Goal: Task Accomplishment & Management: Manage account settings

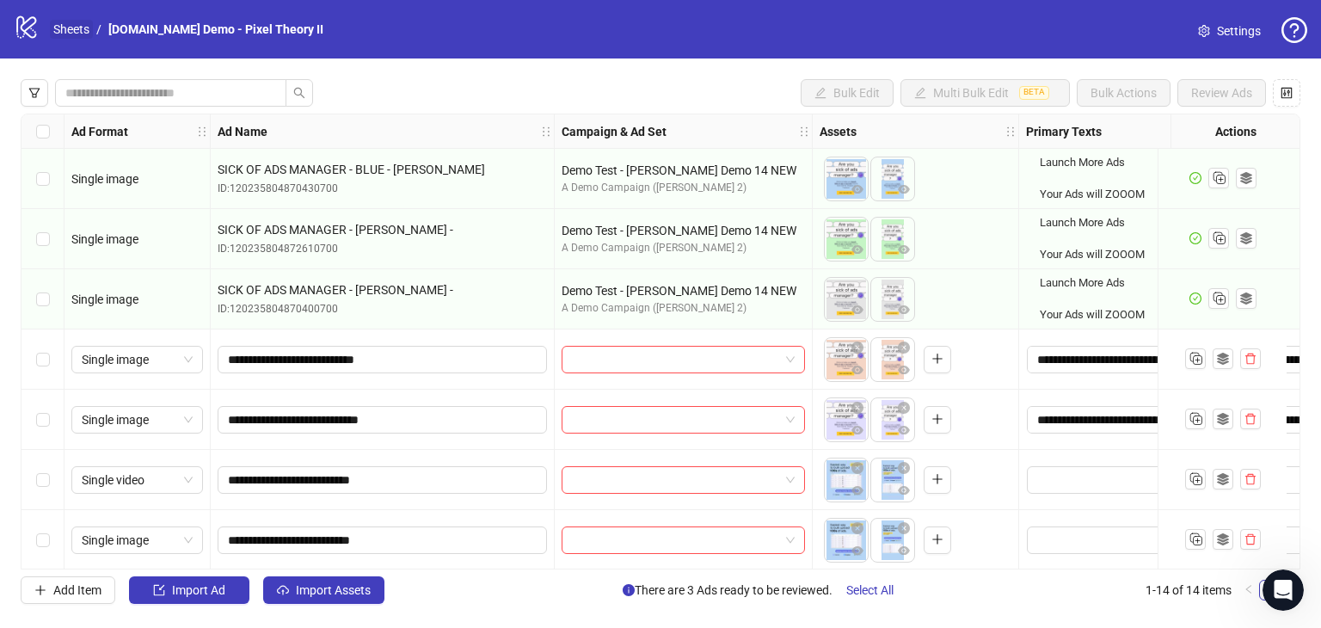
click at [68, 32] on link "Sheets" at bounding box center [71, 29] width 43 height 19
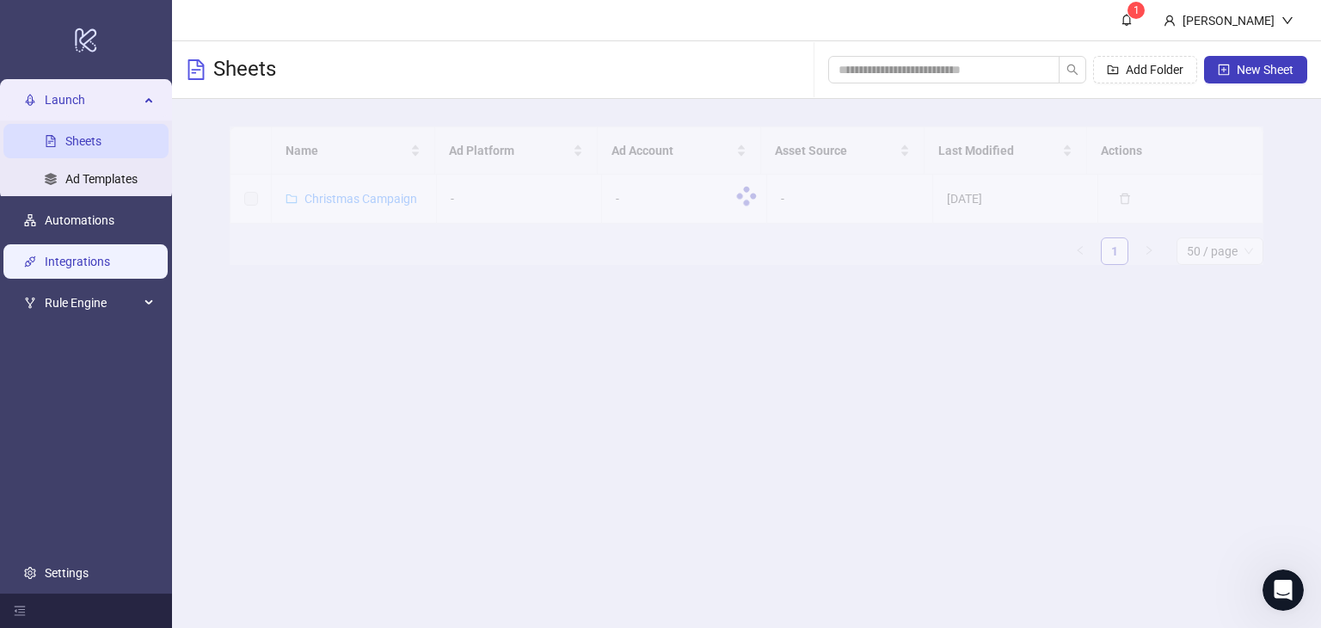
click at [67, 258] on link "Integrations" at bounding box center [77, 262] width 65 height 14
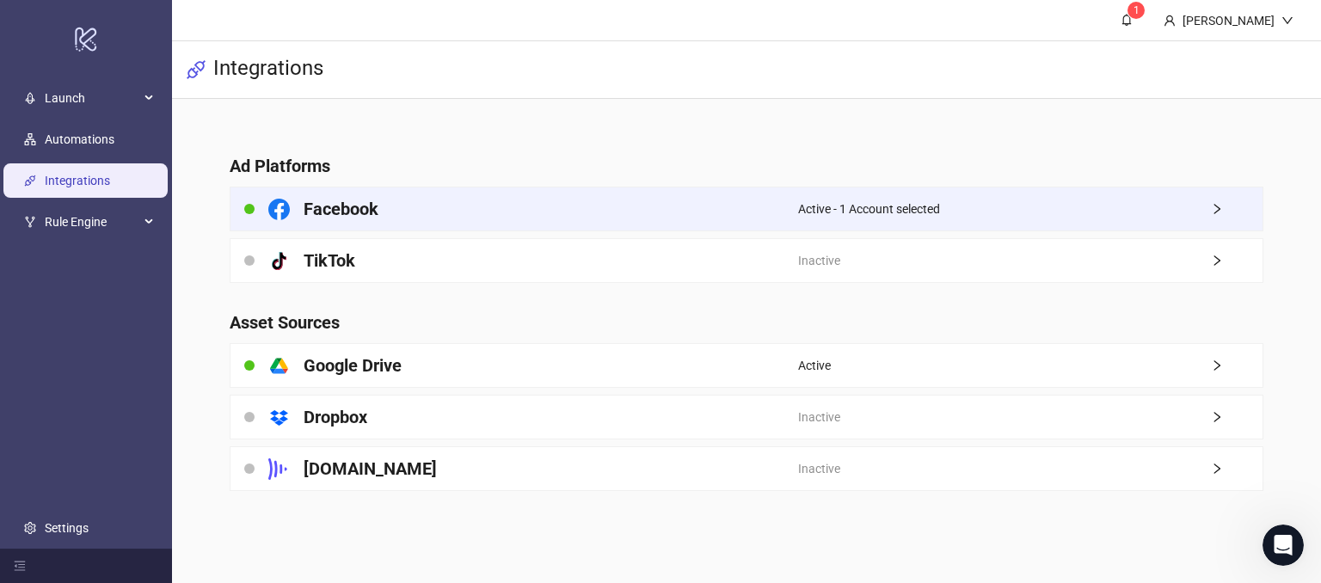
click at [802, 200] on span "Active - 1 Account selected" at bounding box center [869, 209] width 142 height 19
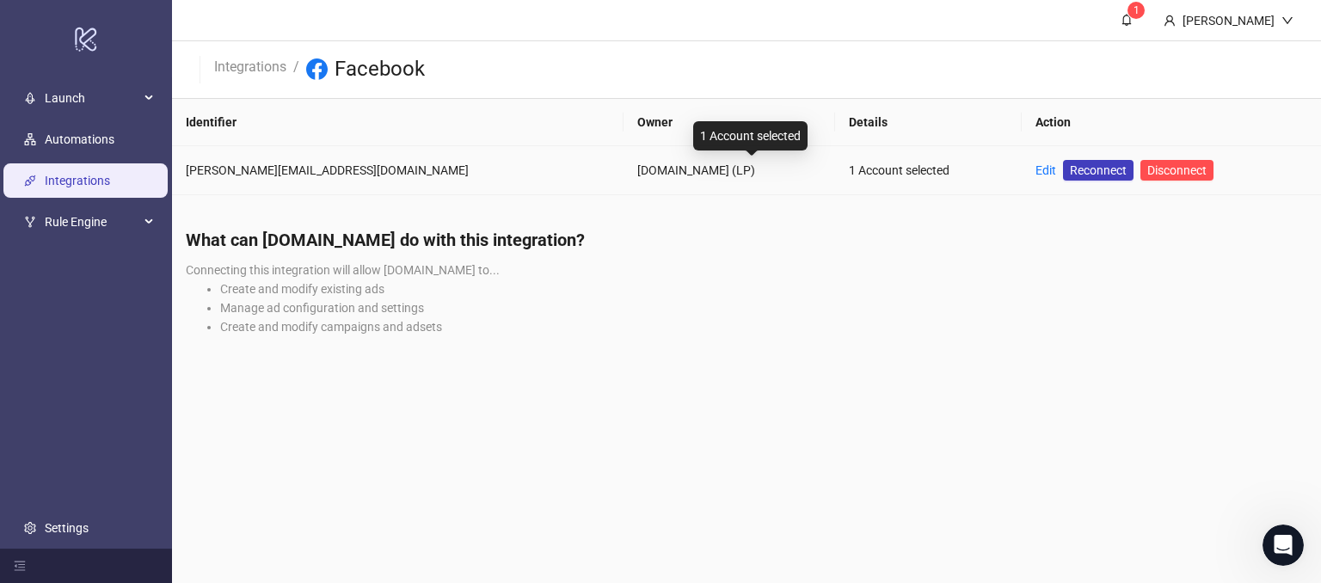
click at [849, 174] on div "1 Account selected" at bounding box center [928, 170] width 159 height 19
click at [1035, 173] on link "Edit" at bounding box center [1045, 170] width 21 height 14
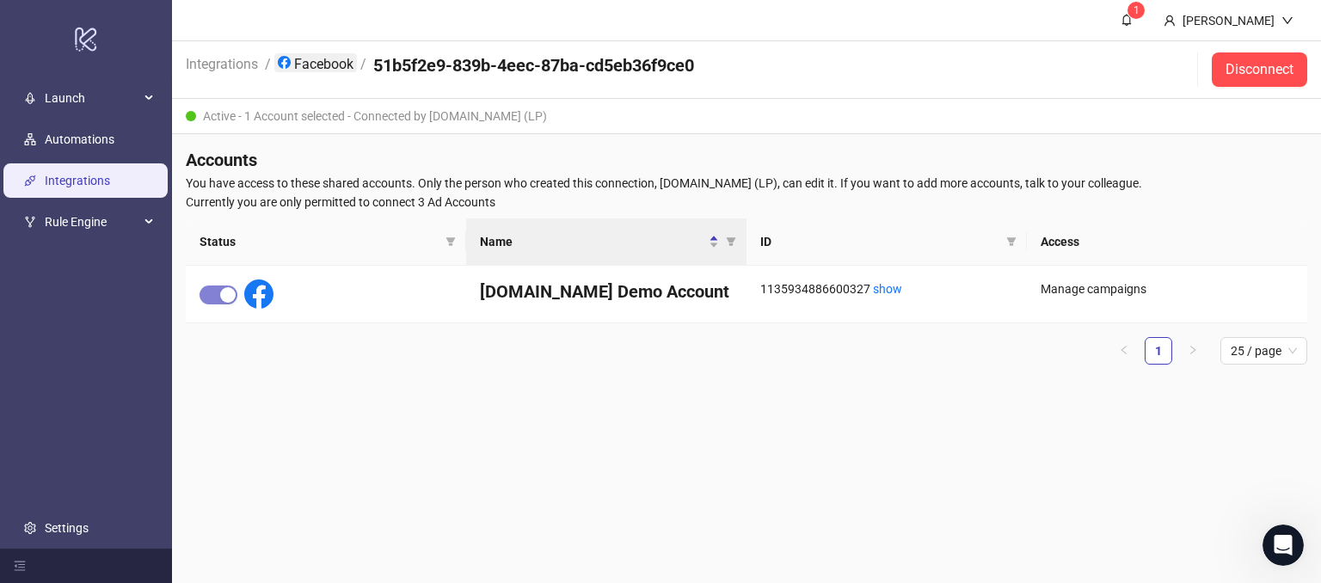
click at [323, 64] on link "Facebook" at bounding box center [315, 62] width 83 height 19
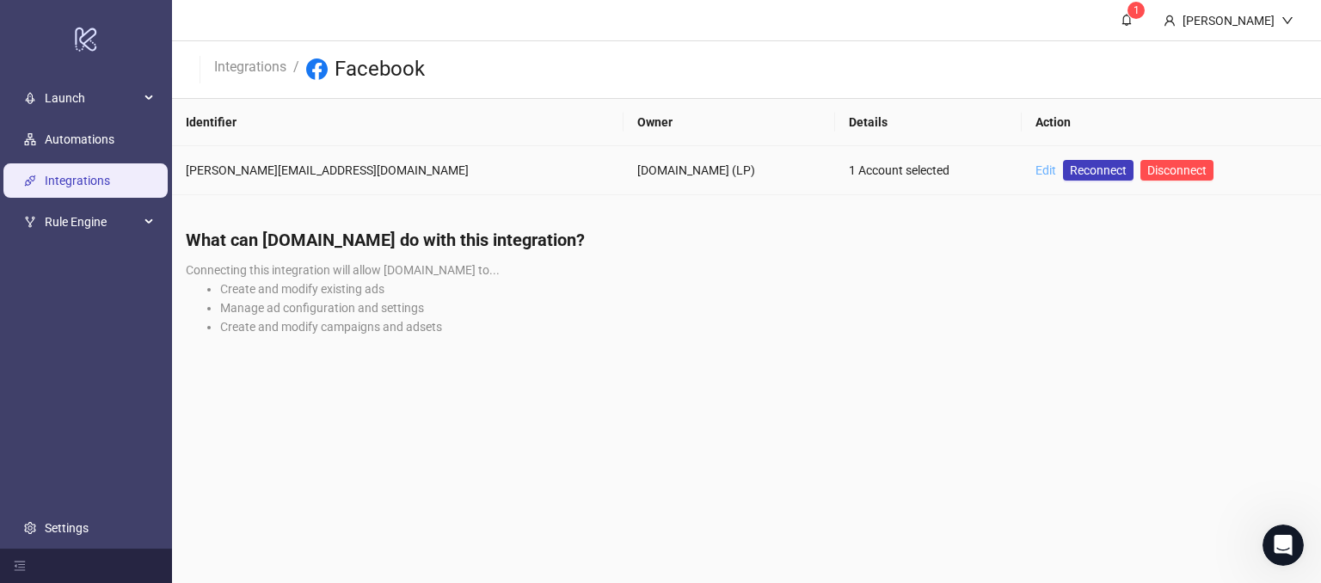
click at [1035, 168] on link "Edit" at bounding box center [1045, 170] width 21 height 14
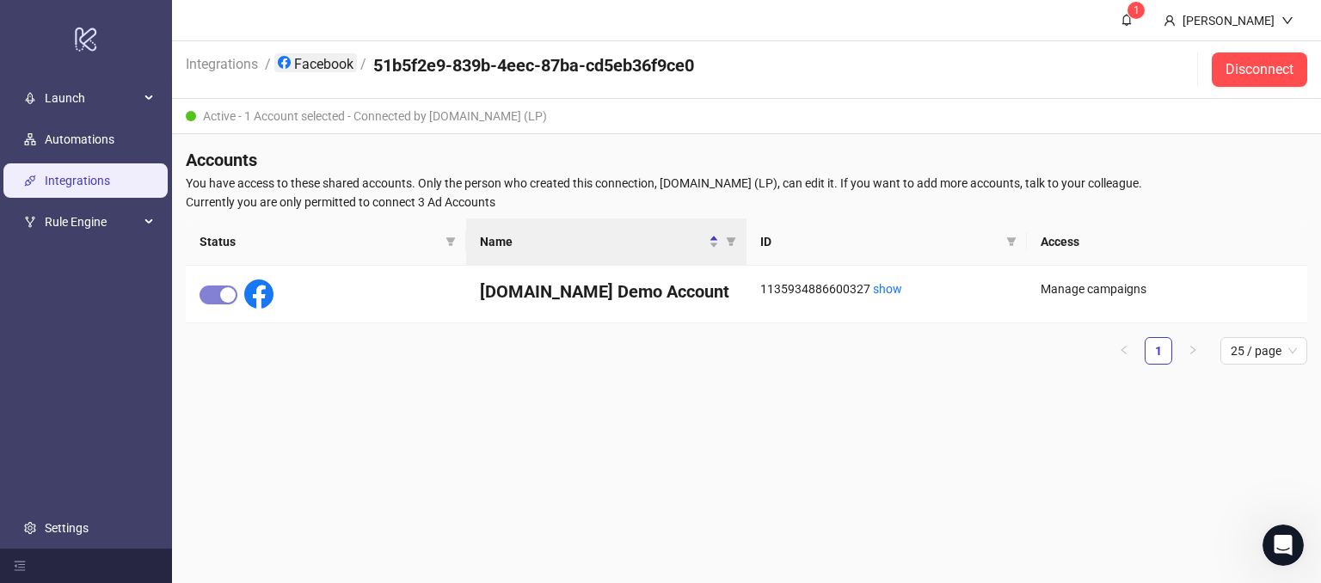
click at [306, 65] on link "Facebook" at bounding box center [315, 62] width 83 height 19
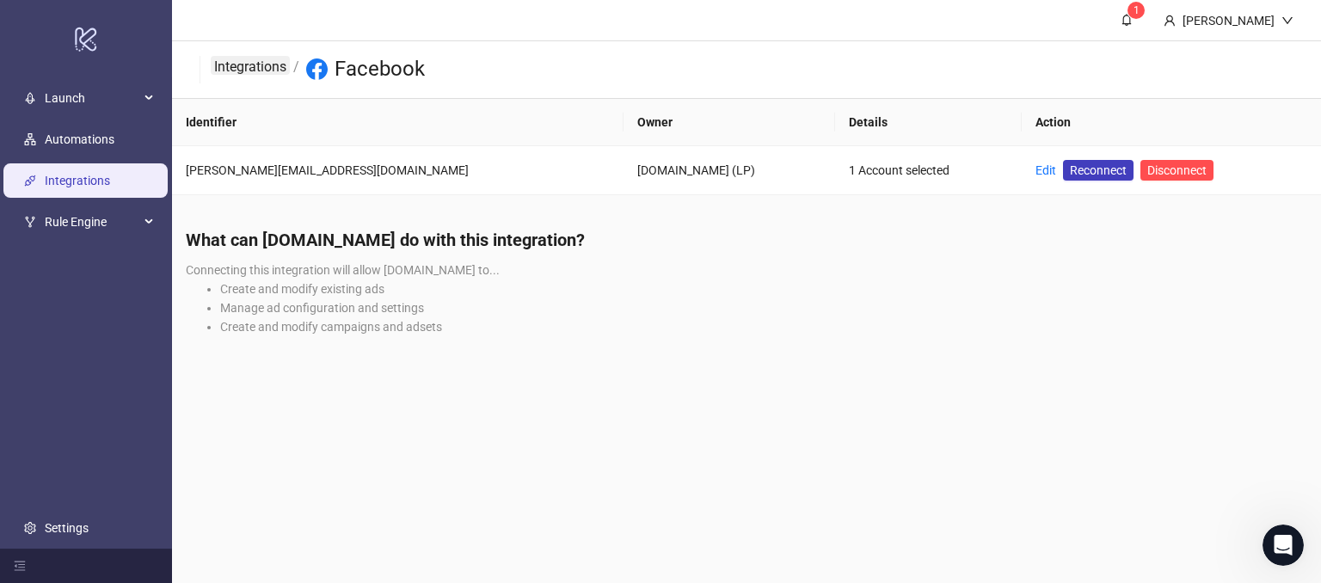
click at [260, 64] on link "Integrations" at bounding box center [250, 65] width 79 height 19
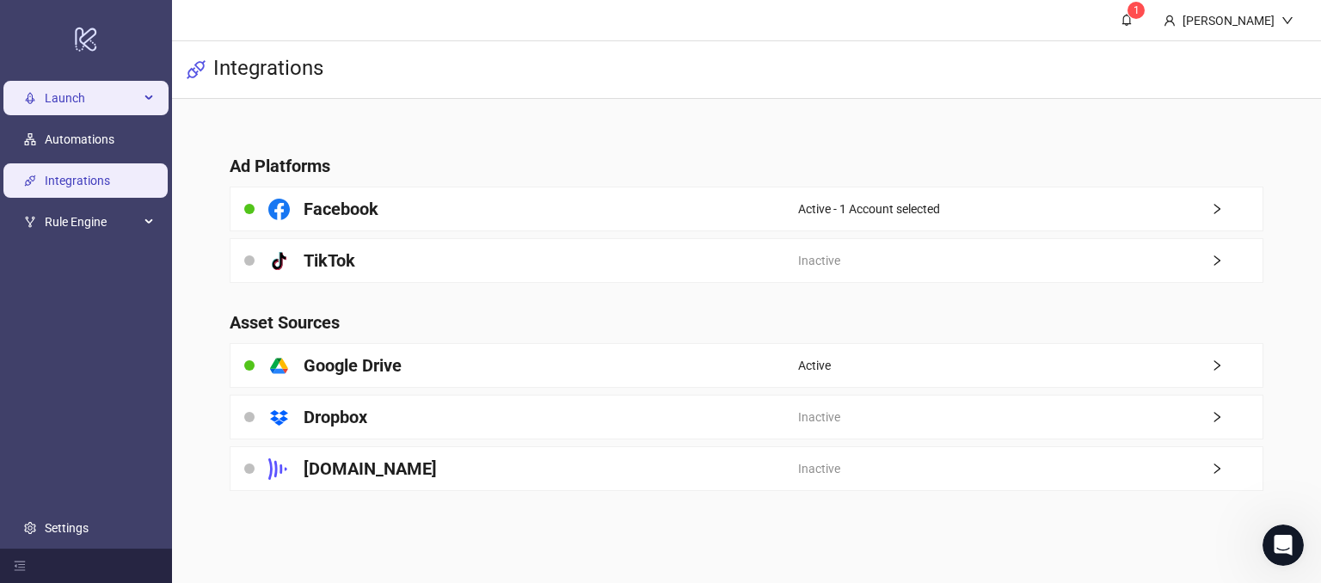
click at [90, 98] on span "Launch" at bounding box center [92, 99] width 95 height 34
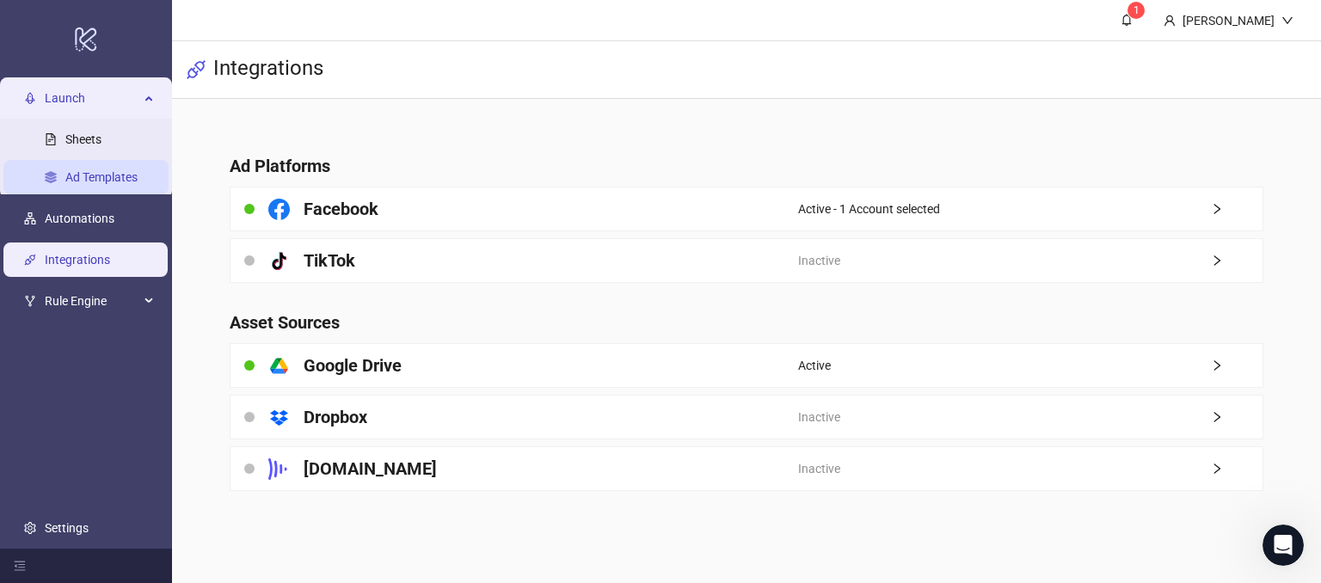
click at [65, 176] on link "Ad Templates" at bounding box center [101, 178] width 72 height 14
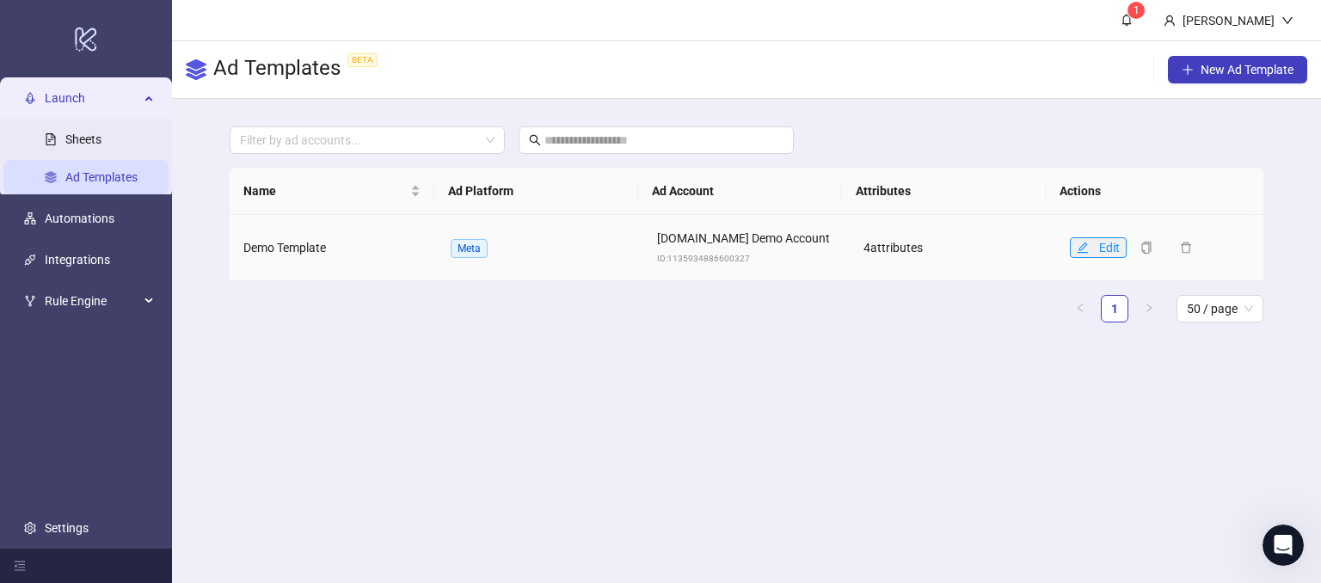
click at [1077, 243] on icon "edit" at bounding box center [1083, 248] width 12 height 12
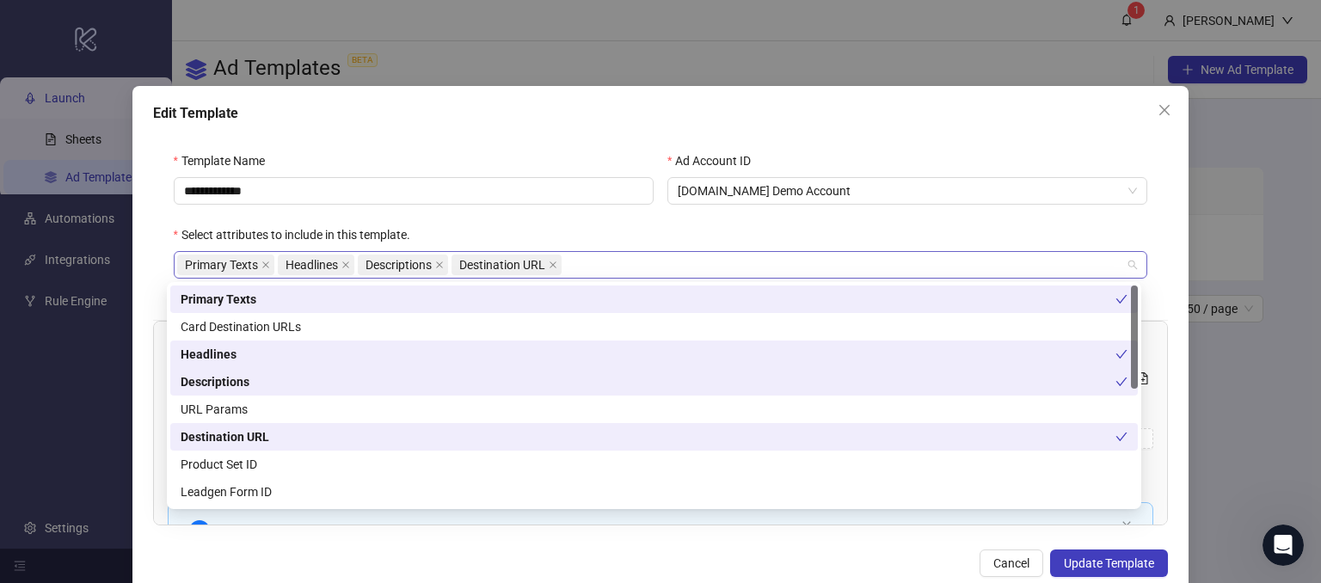
click at [573, 252] on div "Primary Texts Headlines Descriptions Destination URL" at bounding box center [661, 265] width 974 height 28
click at [597, 223] on div "**********" at bounding box center [414, 188] width 494 height 74
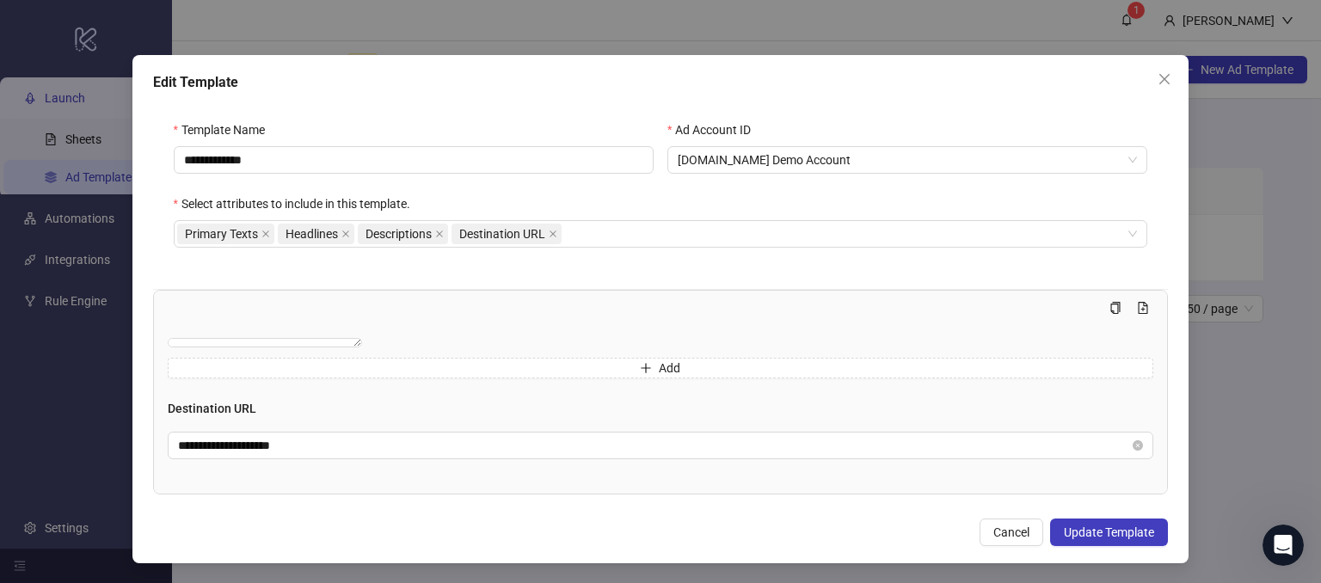
scroll to position [470, 0]
click at [1164, 76] on icon "close" at bounding box center [1165, 79] width 14 height 14
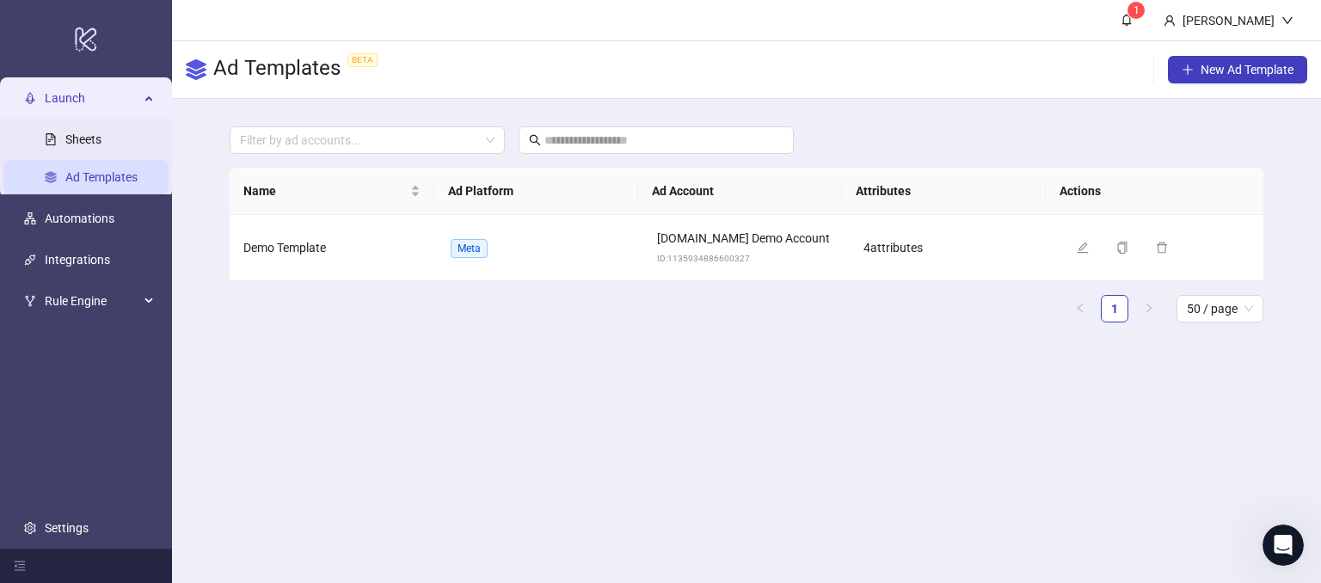
scroll to position [0, 0]
drag, startPoint x: 353, startPoint y: 363, endPoint x: 107, endPoint y: 256, distance: 268.1
click at [353, 362] on main "1 [PERSON_NAME] Demo Ad Templates BETA New Ad Template Filter by ad accounts...…" at bounding box center [746, 291] width 1149 height 583
click at [101, 133] on link "Sheets" at bounding box center [83, 140] width 36 height 14
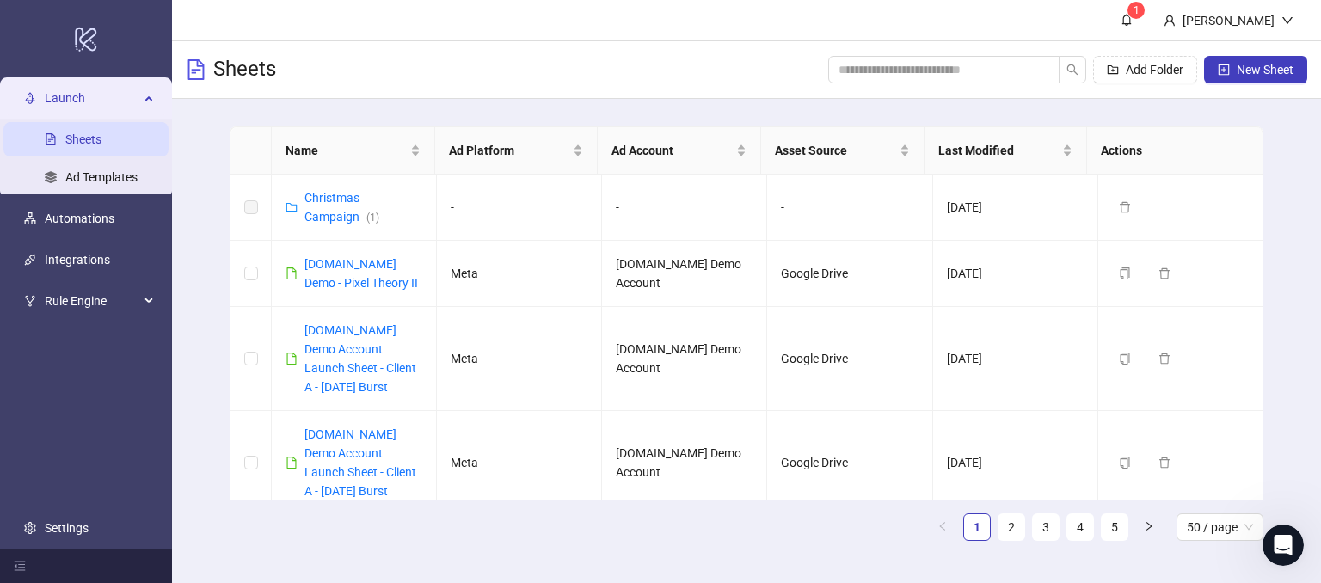
click at [150, 97] on icon at bounding box center [150, 97] width 9 height 0
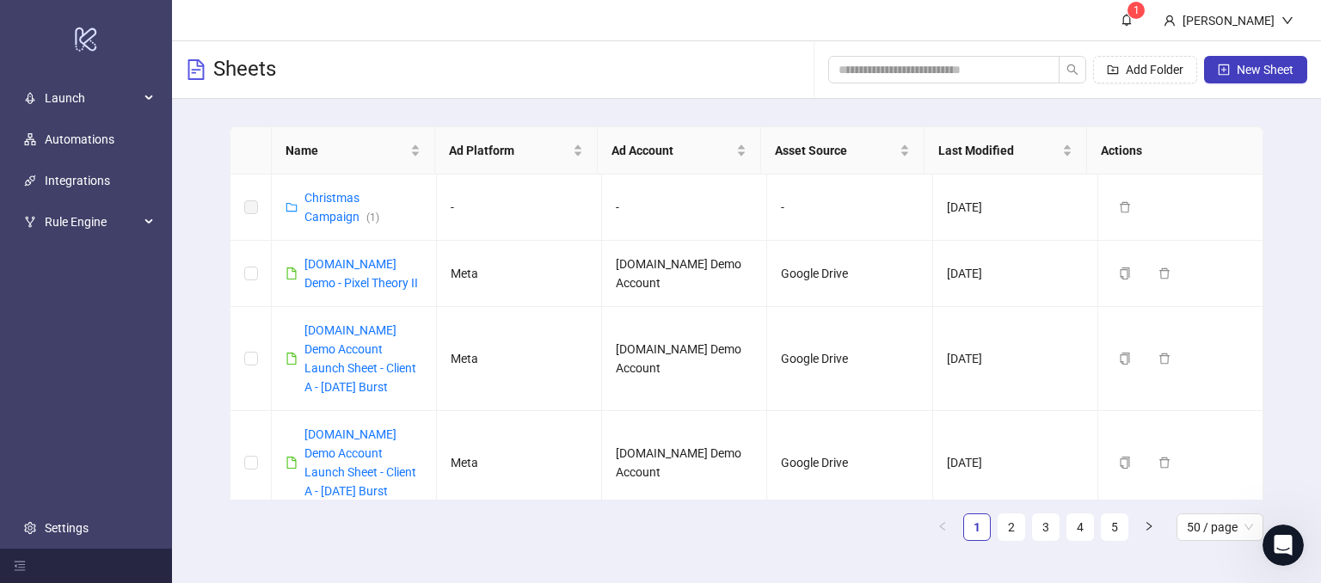
click at [1308, 286] on div "Name Ad Platform Ad Account Asset Source Last Modified Actions Christmas Campai…" at bounding box center [746, 340] width 1149 height 483
click at [1247, 69] on span "New Sheet" at bounding box center [1265, 70] width 57 height 14
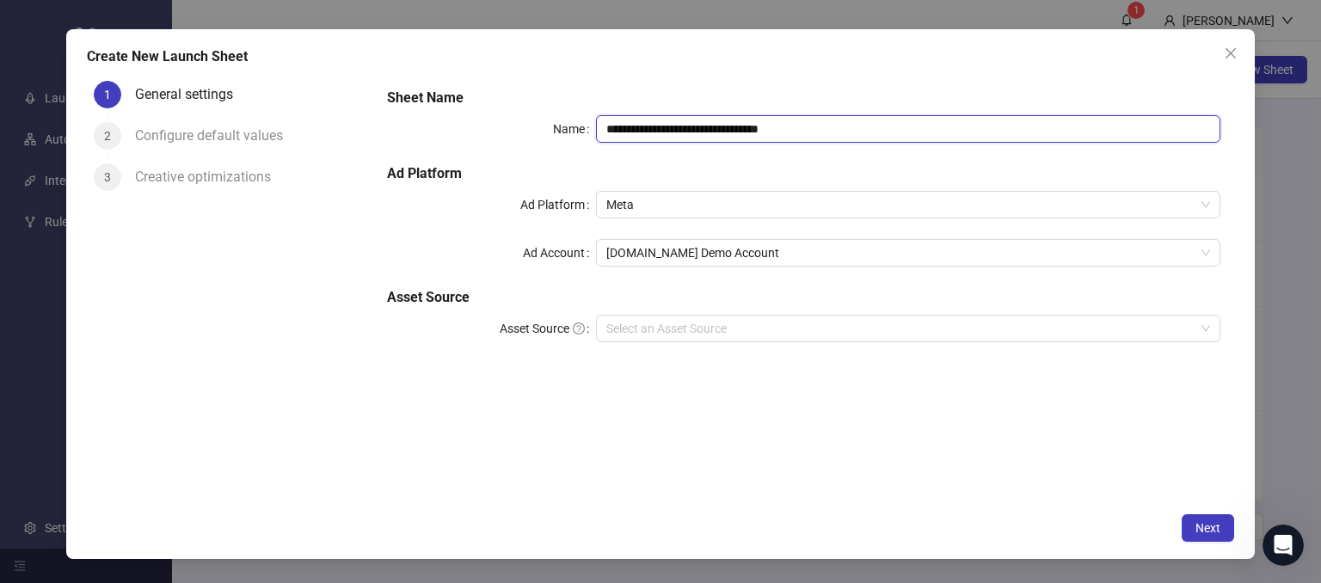
click at [850, 129] on input "**********" at bounding box center [908, 129] width 625 height 28
drag, startPoint x: 848, startPoint y: 129, endPoint x: 693, endPoint y: 136, distance: 155.0
click at [693, 136] on input "**********" at bounding box center [908, 129] width 625 height 28
type input "**********"
click at [574, 72] on div "**********" at bounding box center [660, 294] width 1189 height 530
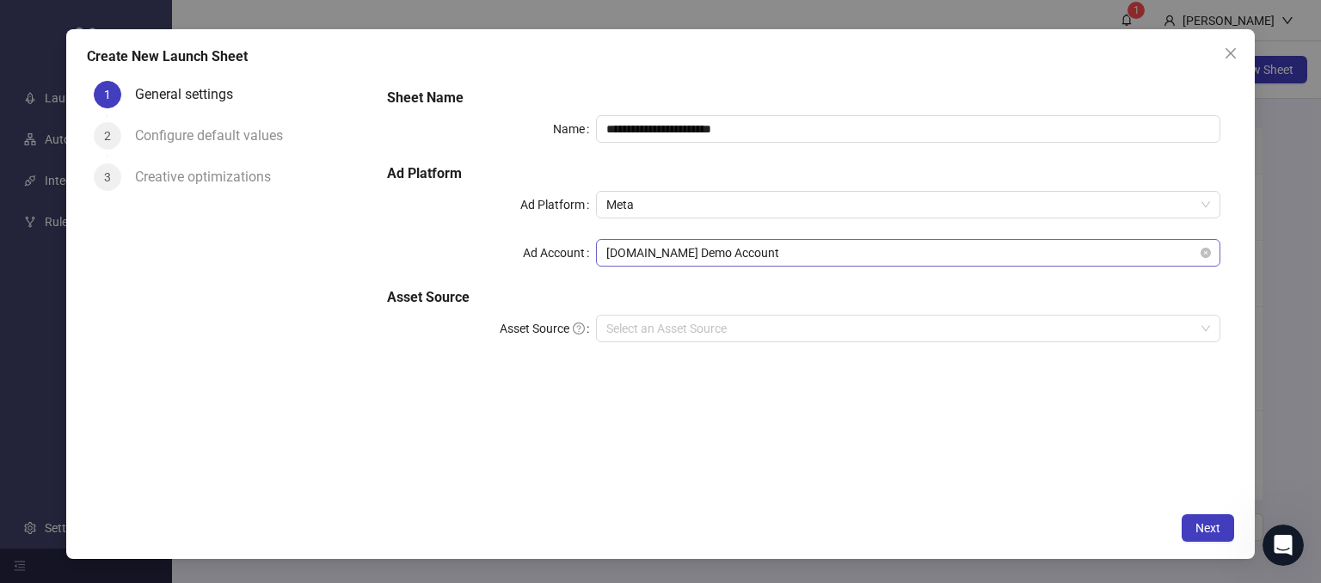
click at [621, 249] on span "[DOMAIN_NAME] Demo Account" at bounding box center [908, 253] width 605 height 26
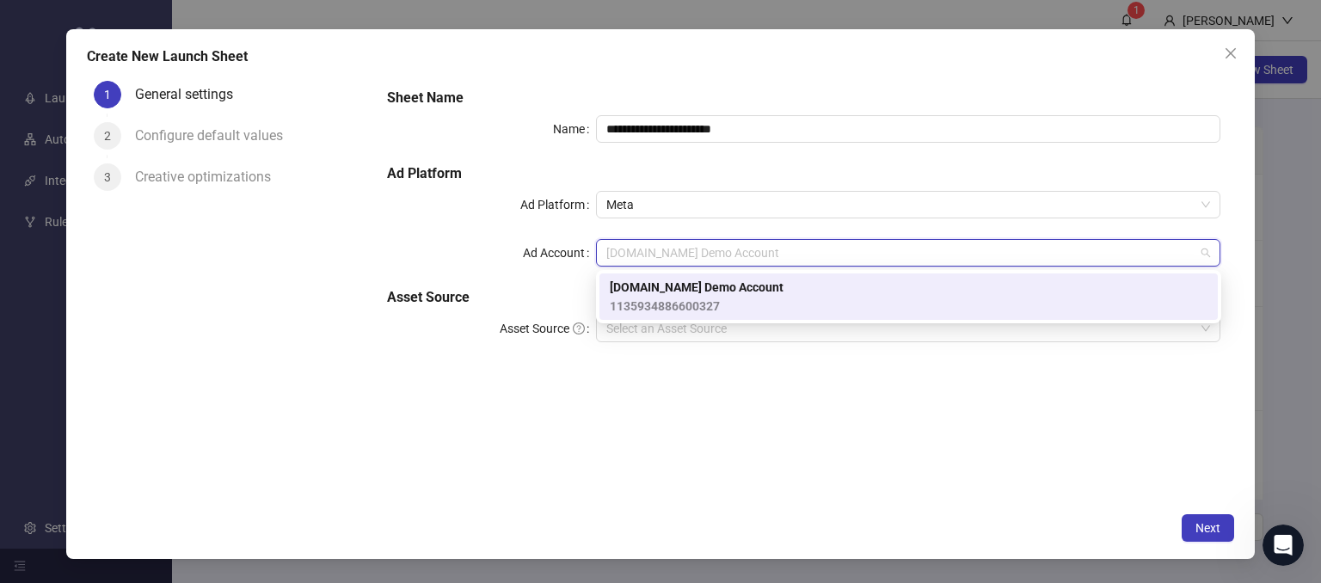
click at [694, 298] on span "1135934886600327" at bounding box center [697, 306] width 174 height 19
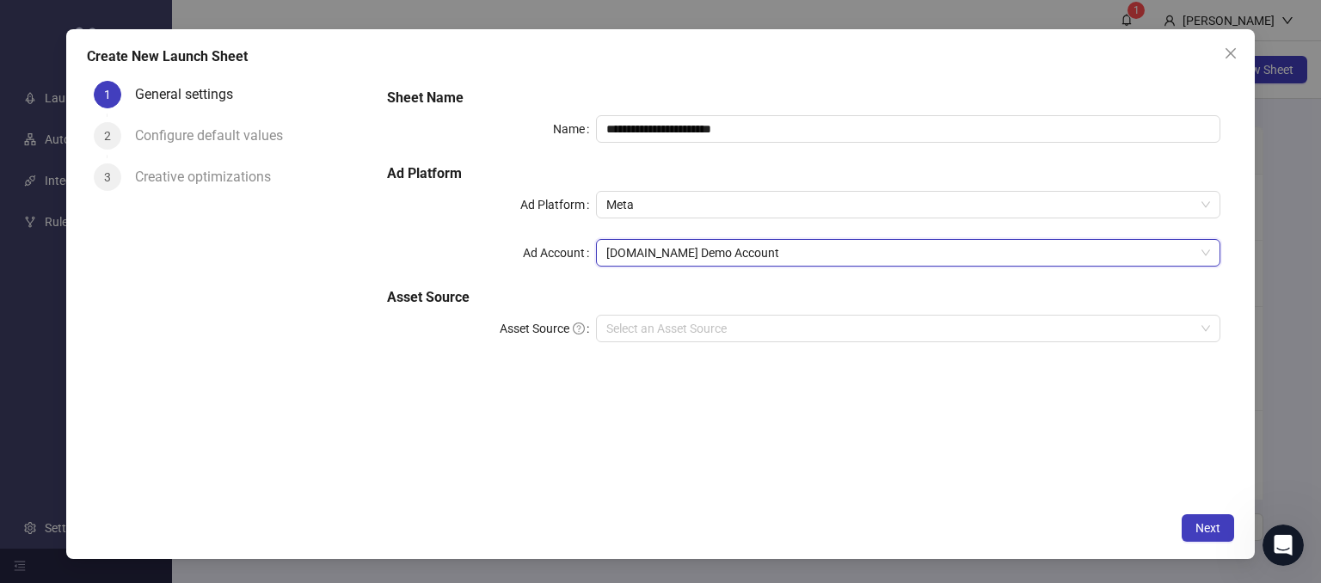
click at [465, 450] on div "**********" at bounding box center [803, 289] width 861 height 430
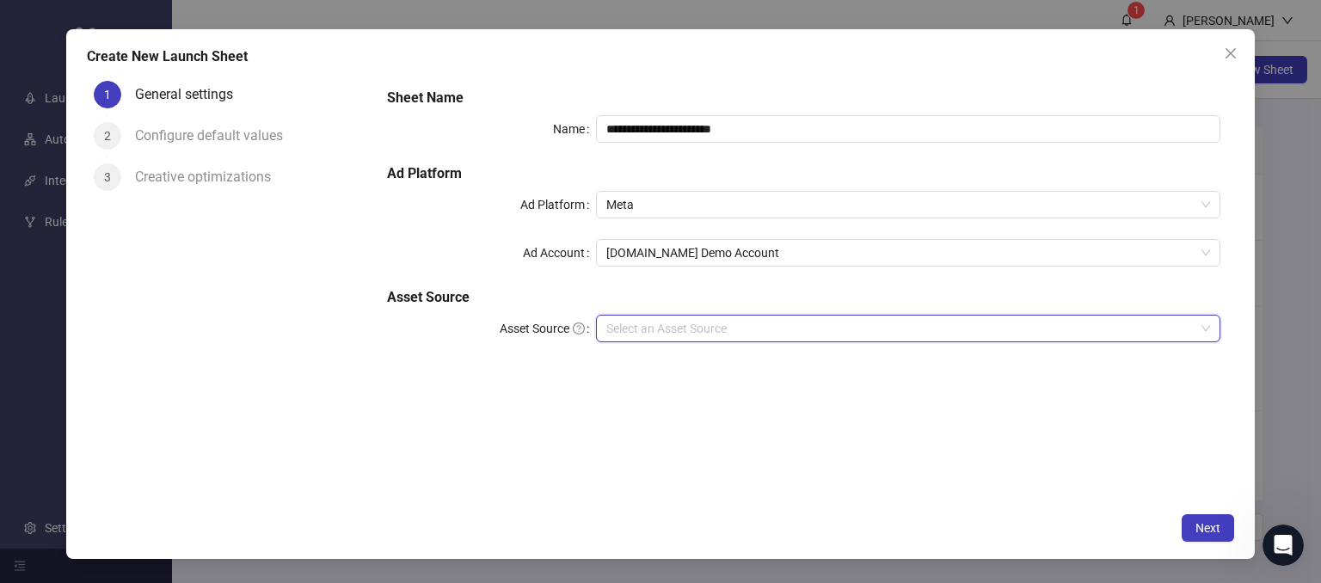
click at [628, 322] on input "Asset Source" at bounding box center [900, 329] width 589 height 26
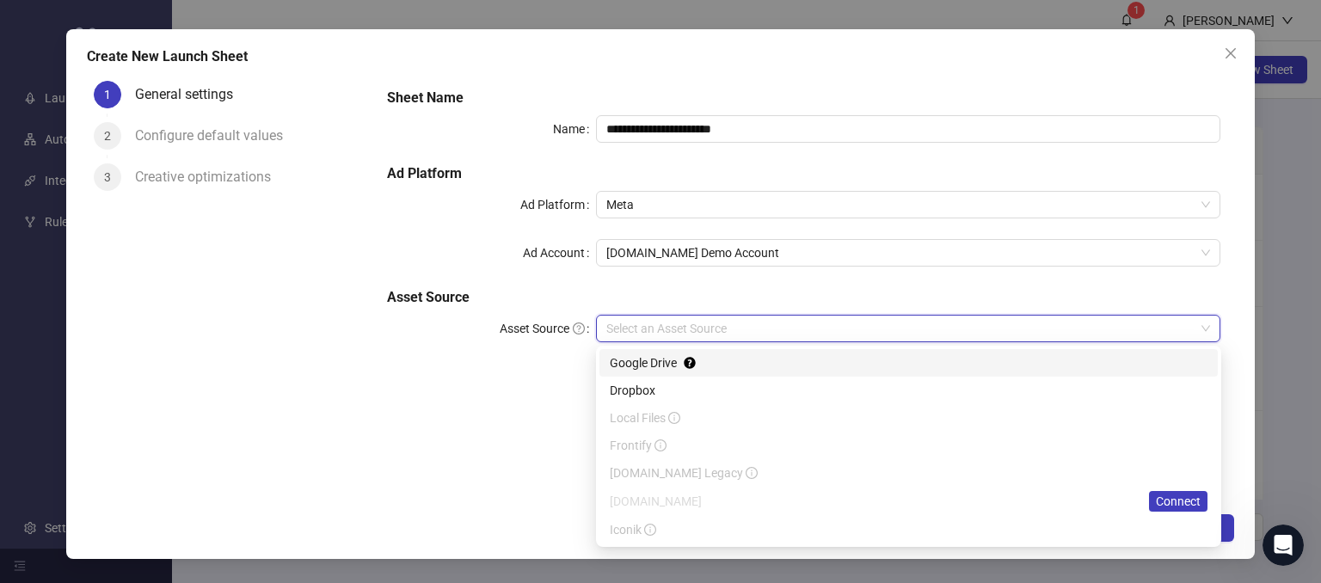
click at [626, 361] on div "Google Drive" at bounding box center [909, 362] width 598 height 19
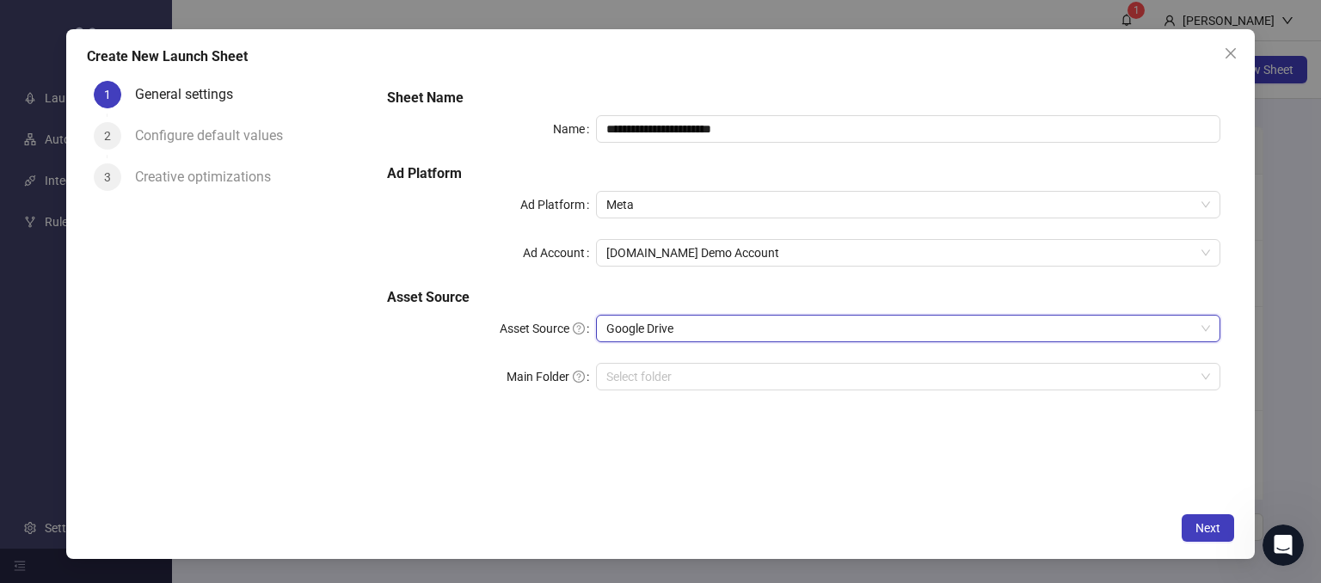
click at [454, 359] on div "**********" at bounding box center [803, 249] width 847 height 337
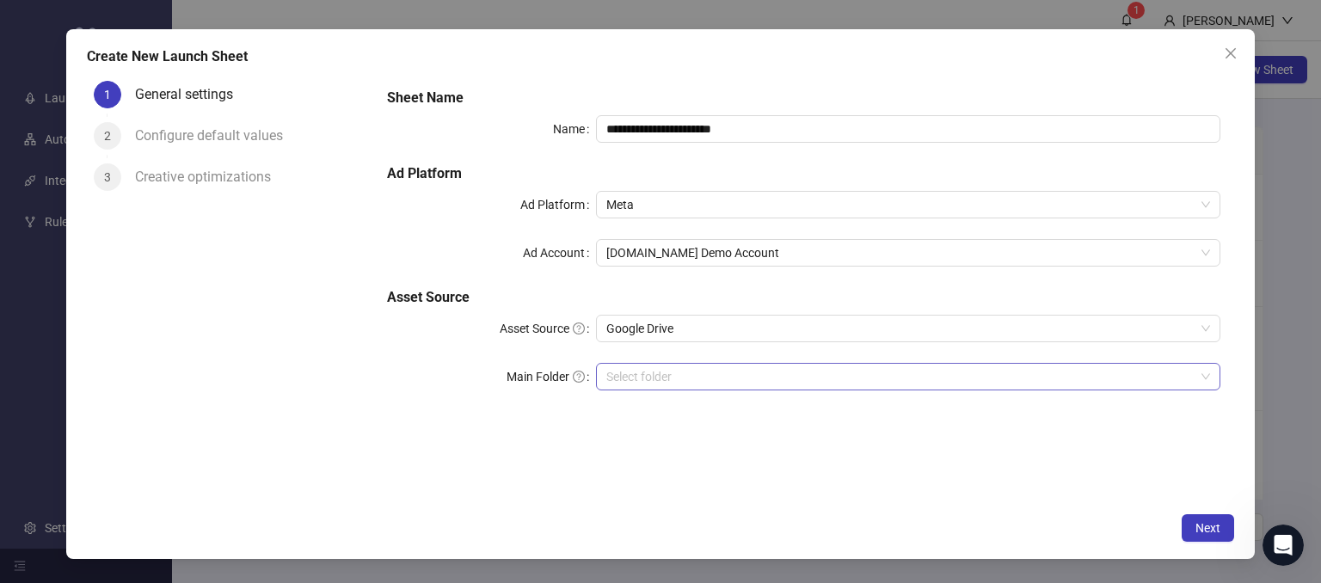
click at [630, 383] on input "Main Folder" at bounding box center [900, 377] width 589 height 26
click at [550, 431] on div "**********" at bounding box center [803, 289] width 861 height 430
click at [1196, 521] on span "Next" at bounding box center [1207, 528] width 25 height 14
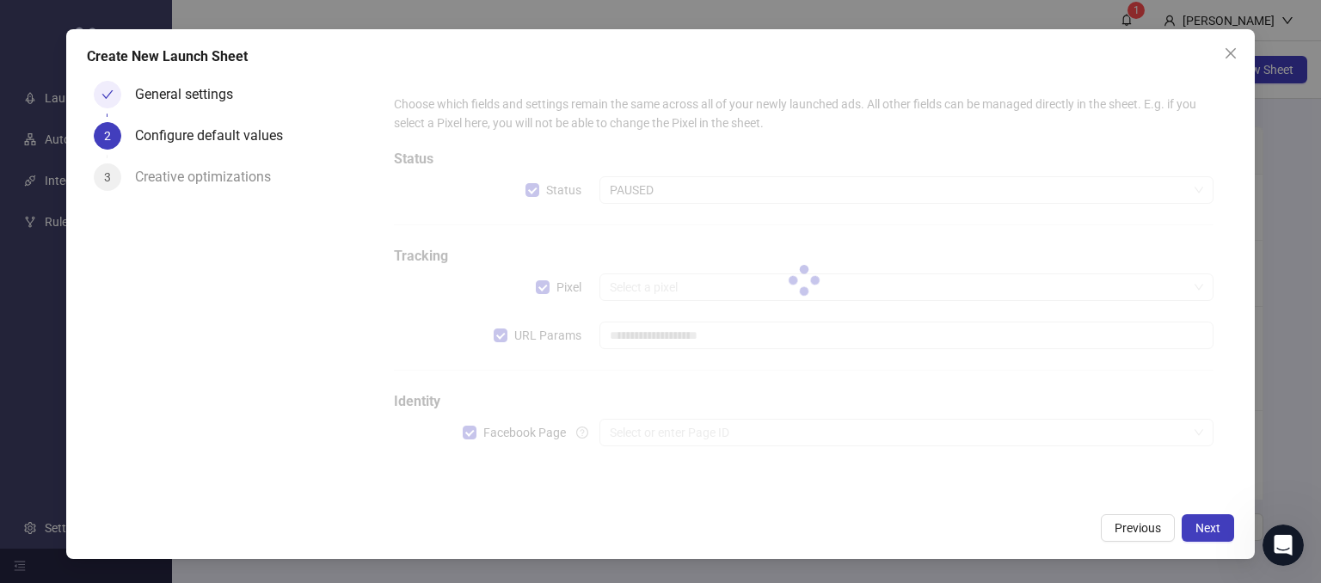
type input "**********"
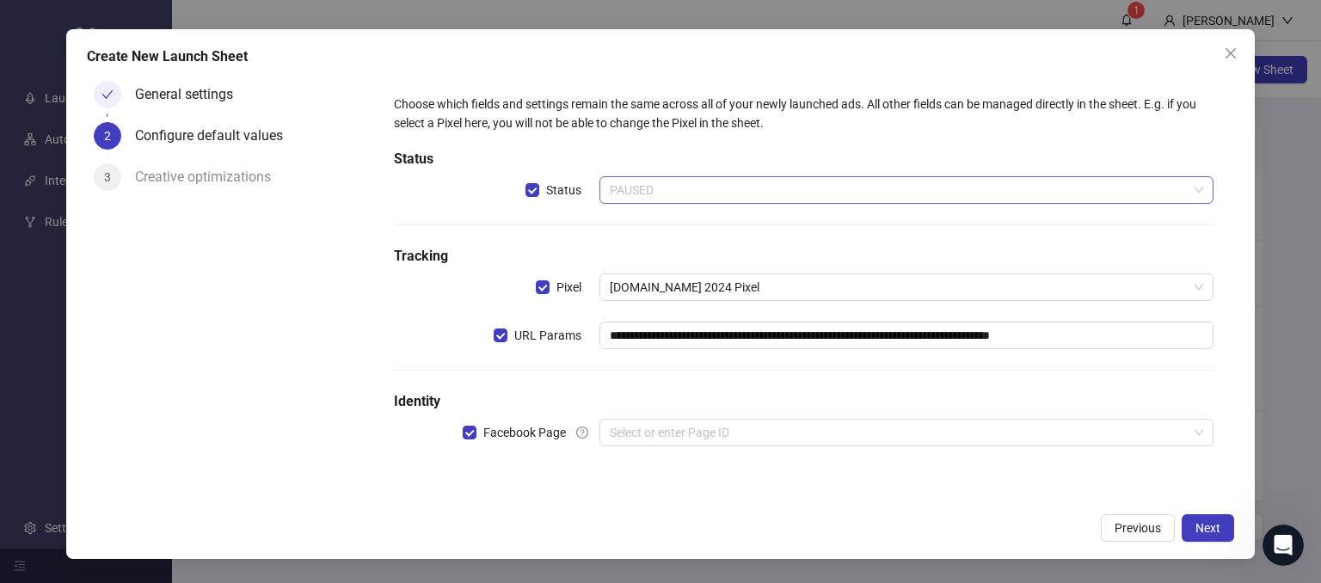
click at [698, 187] on span "PAUSED" at bounding box center [907, 190] width 594 height 26
click at [568, 155] on h5 "Status" at bounding box center [804, 159] width 820 height 21
click at [630, 427] on input "search" at bounding box center [899, 433] width 579 height 26
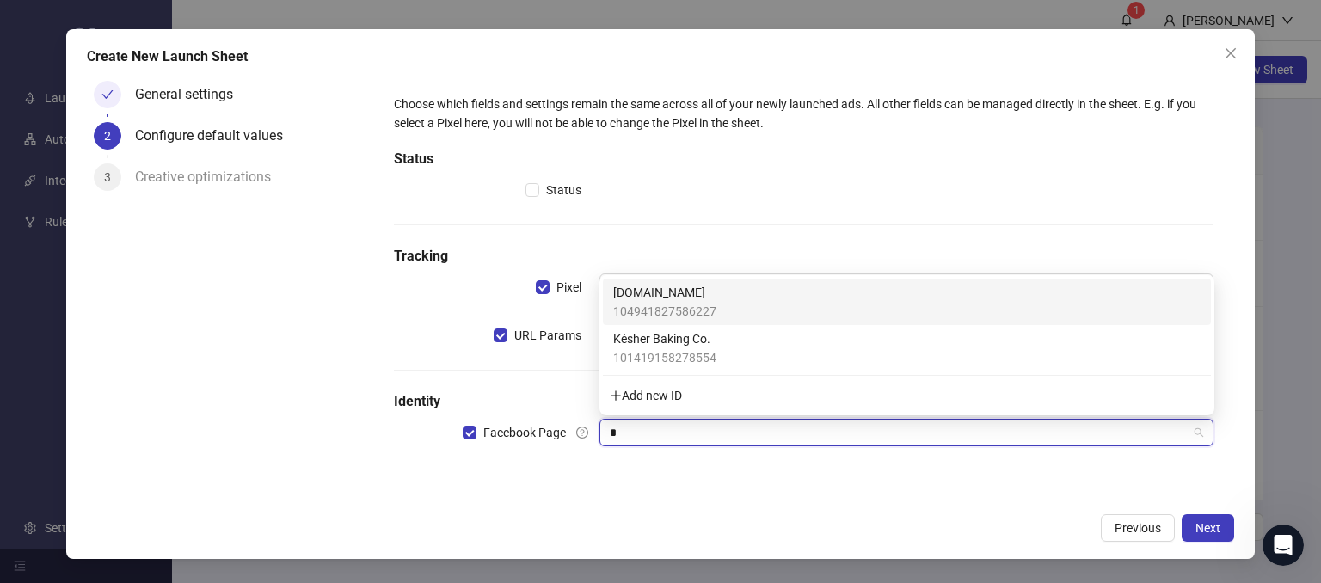
type input "**"
click at [679, 297] on span "[DOMAIN_NAME]" at bounding box center [664, 292] width 103 height 19
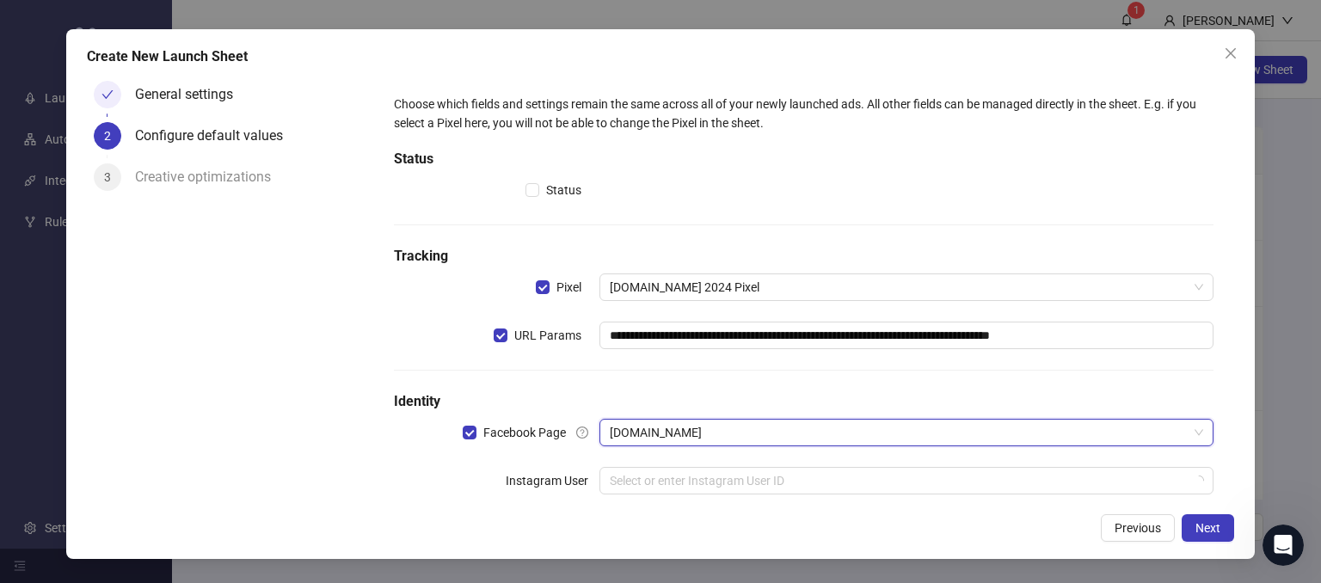
click at [255, 462] on div "General settings 2 Configure default values 3 Creative optimizations" at bounding box center [230, 289] width 287 height 430
click at [610, 478] on input "search" at bounding box center [899, 481] width 579 height 26
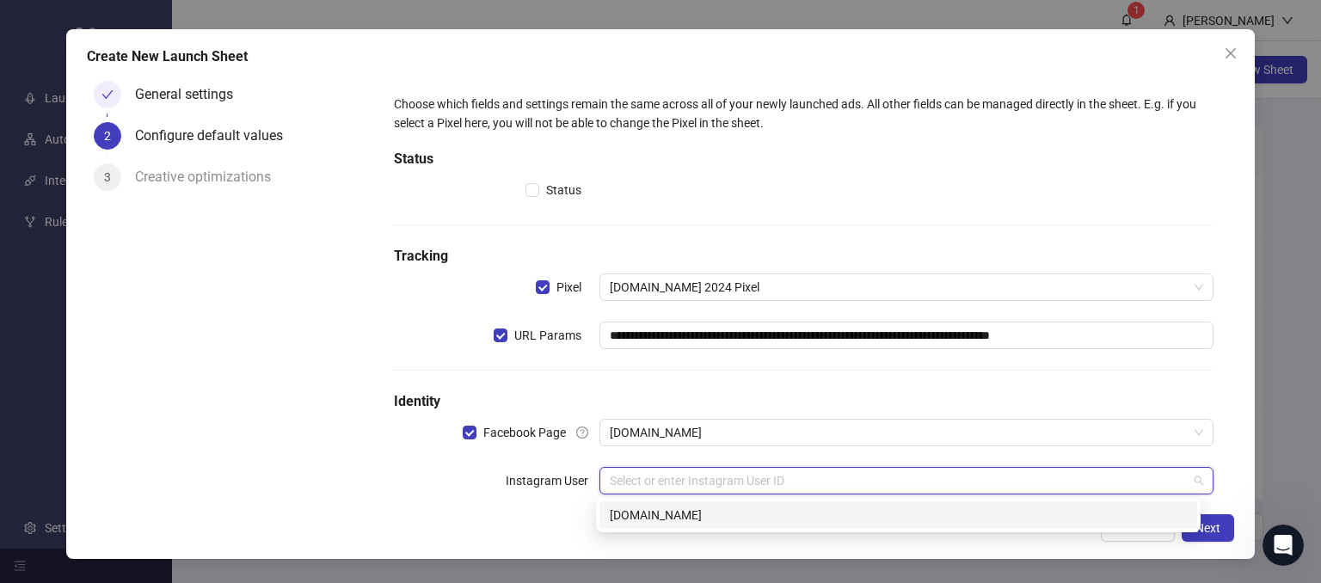
click at [631, 516] on div "[DOMAIN_NAME]" at bounding box center [898, 515] width 577 height 19
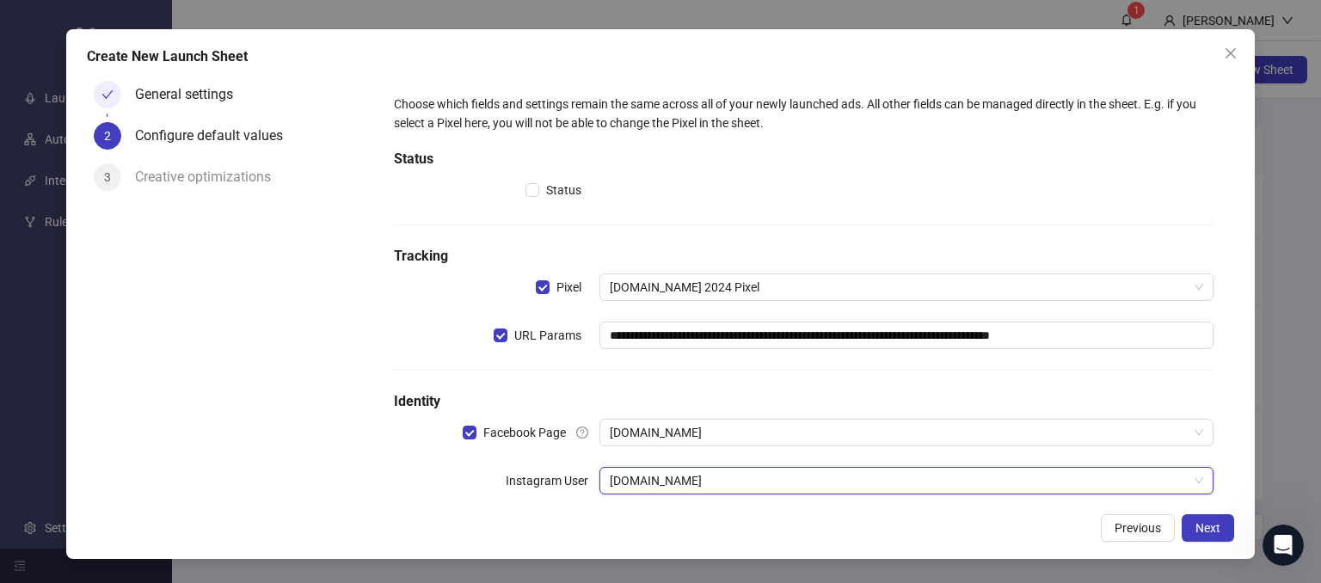
click at [370, 474] on div "General settings 2 Configure default values 3 Creative optimizations" at bounding box center [230, 289] width 287 height 430
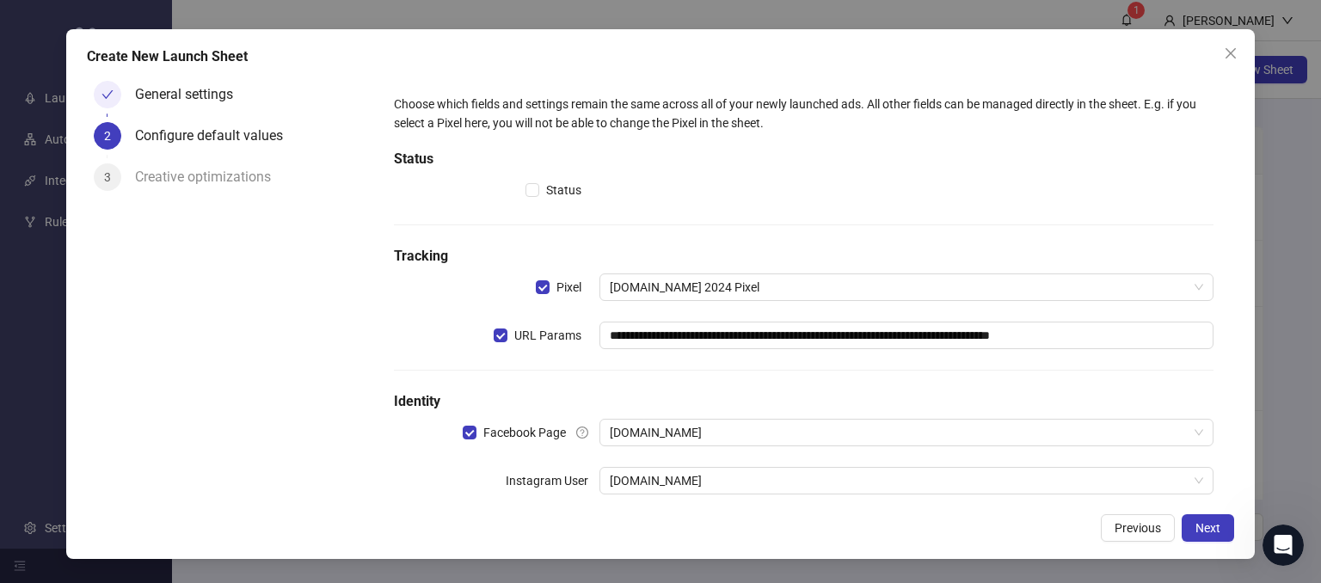
scroll to position [79, 0]
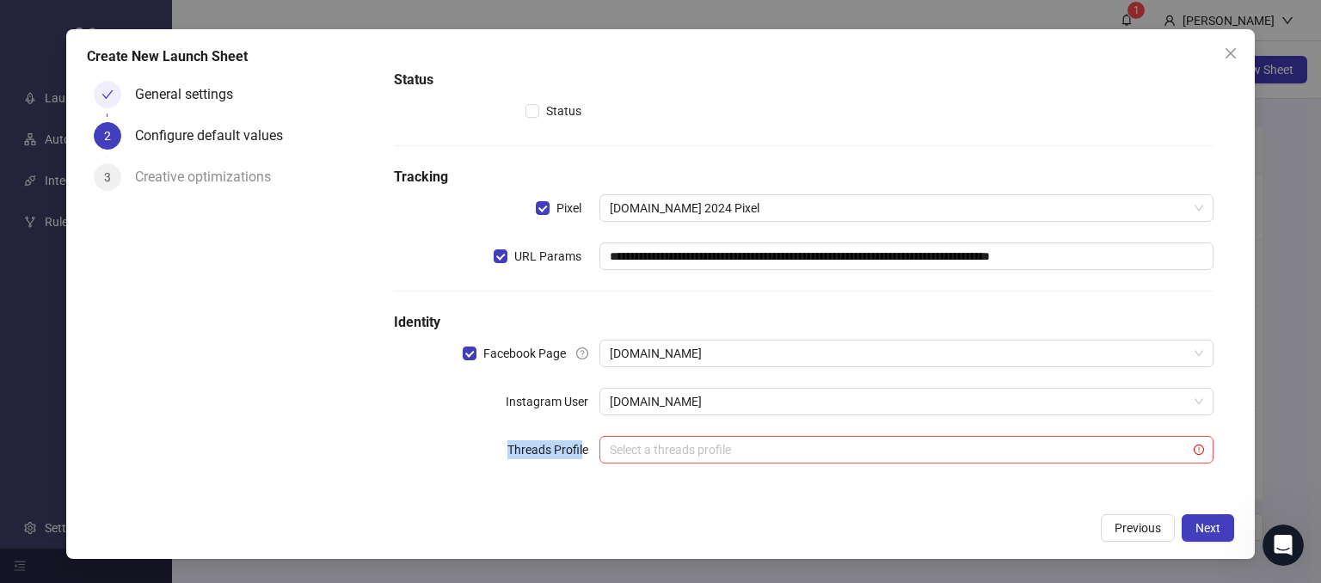
drag, startPoint x: 502, startPoint y: 453, endPoint x: 580, endPoint y: 455, distance: 78.3
click at [580, 455] on label "Threads Profile" at bounding box center [553, 450] width 92 height 28
click at [529, 485] on div "**********" at bounding box center [803, 250] width 833 height 482
click at [409, 437] on div "Threads Profile" at bounding box center [496, 450] width 205 height 28
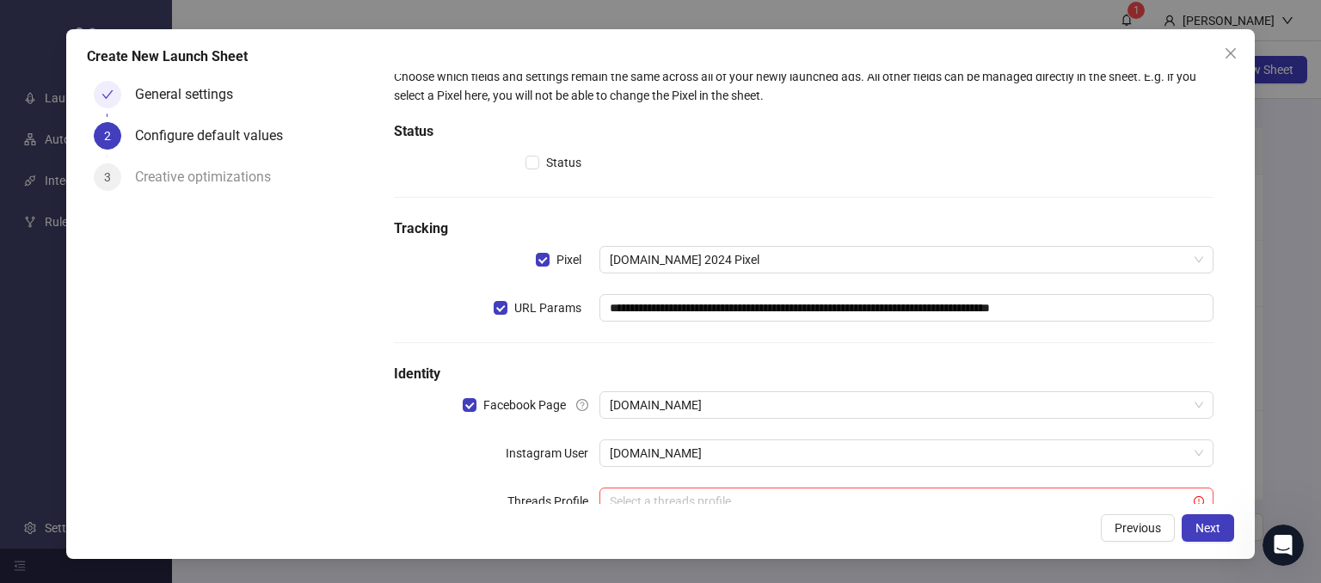
scroll to position [0, 0]
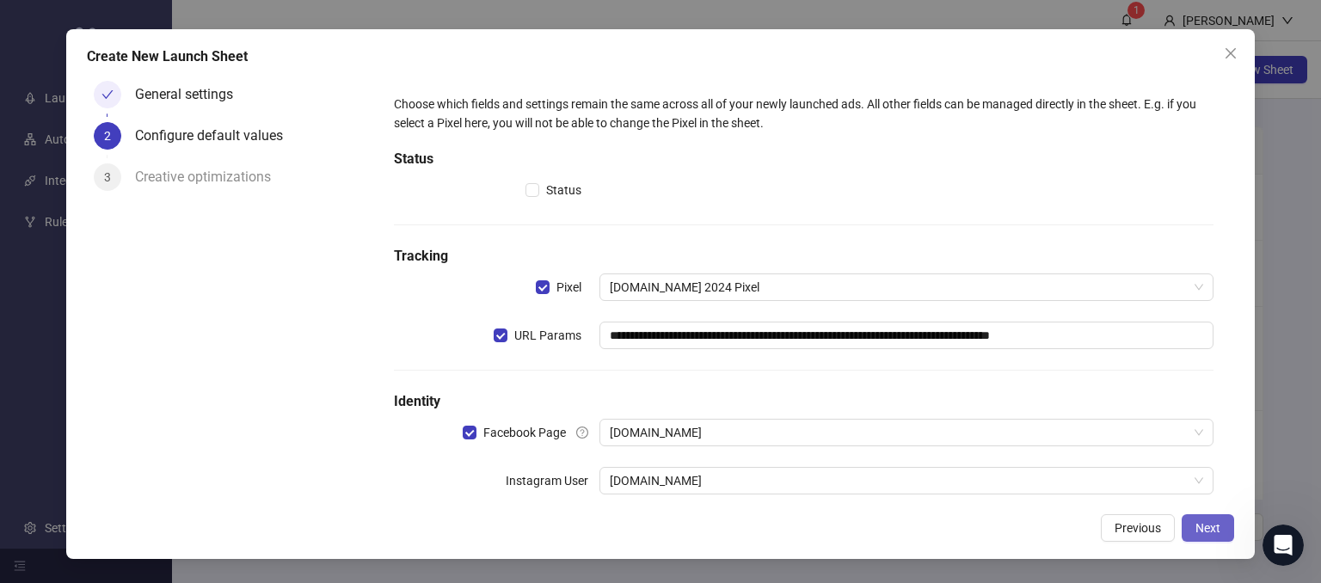
click at [1204, 527] on span "Next" at bounding box center [1207, 528] width 25 height 14
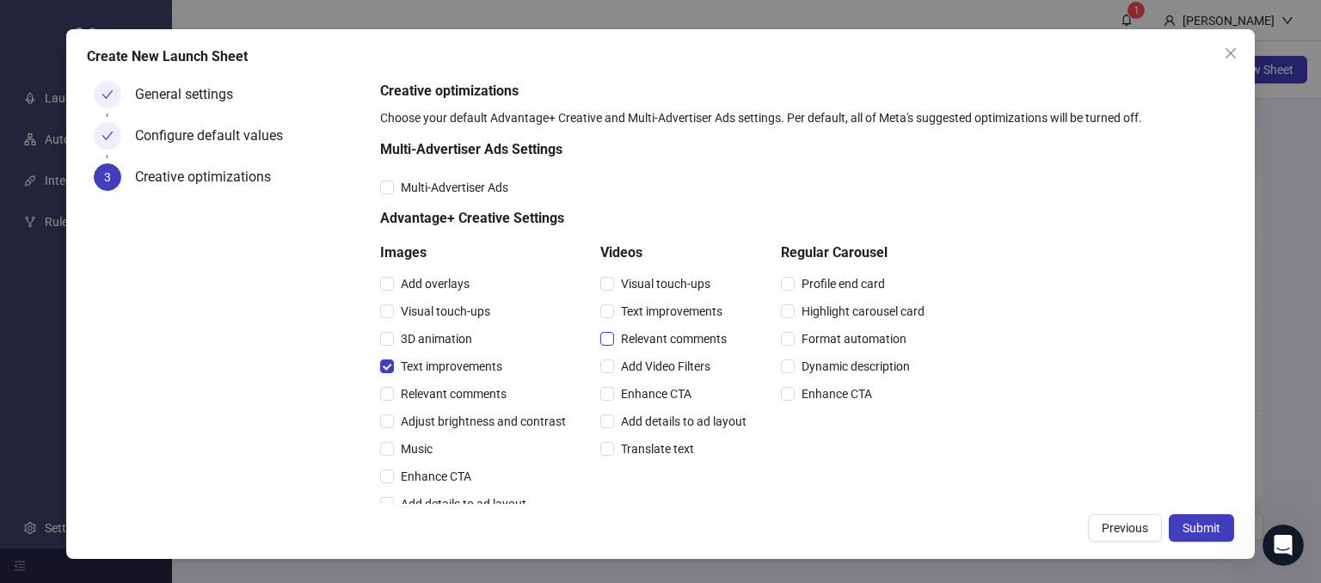
click at [616, 348] on span "Relevant comments" at bounding box center [674, 338] width 120 height 19
click at [1191, 527] on span "Submit" at bounding box center [1201, 528] width 38 height 14
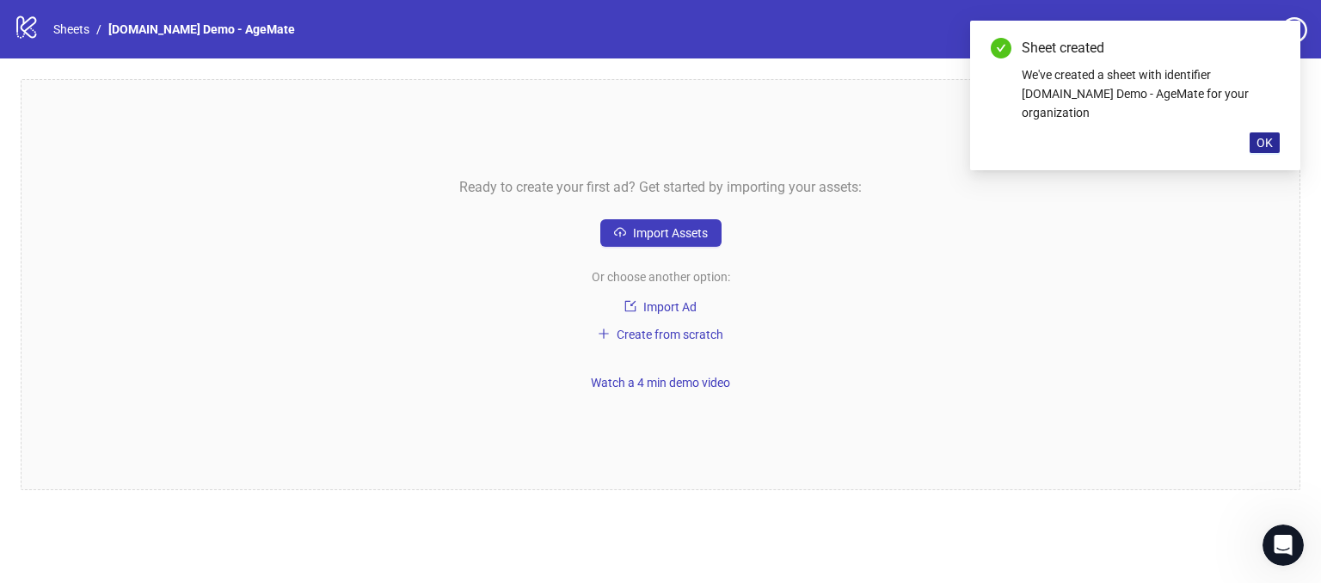
click at [1269, 132] on button "OK" at bounding box center [1265, 142] width 30 height 21
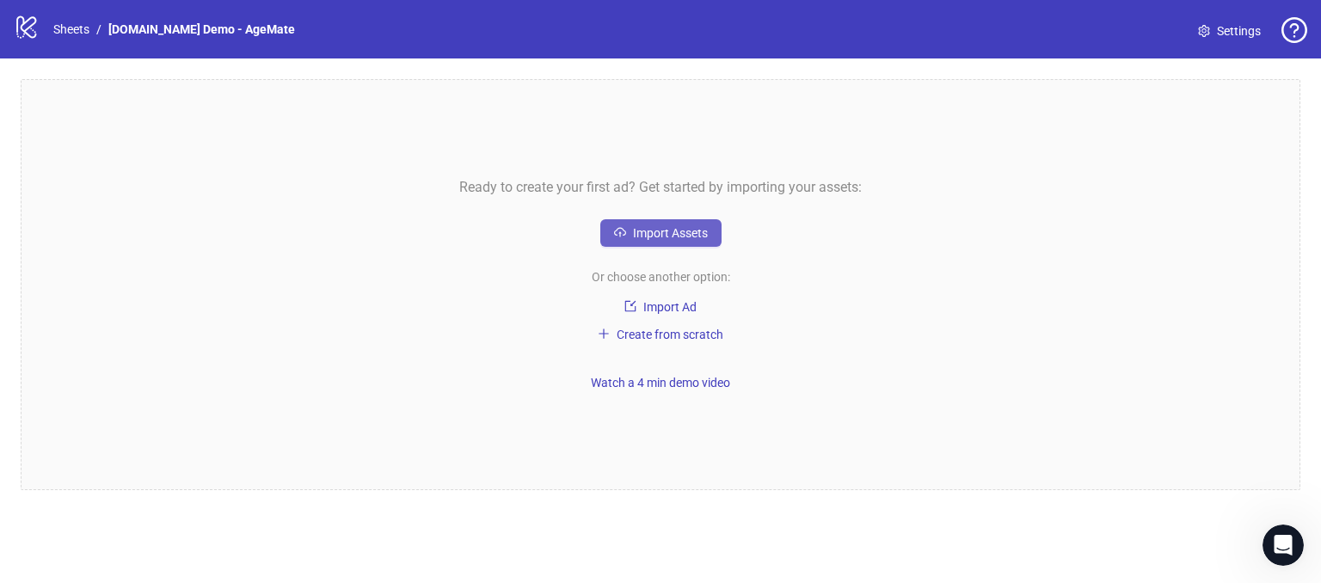
click at [660, 227] on span "Import Assets" at bounding box center [670, 233] width 75 height 14
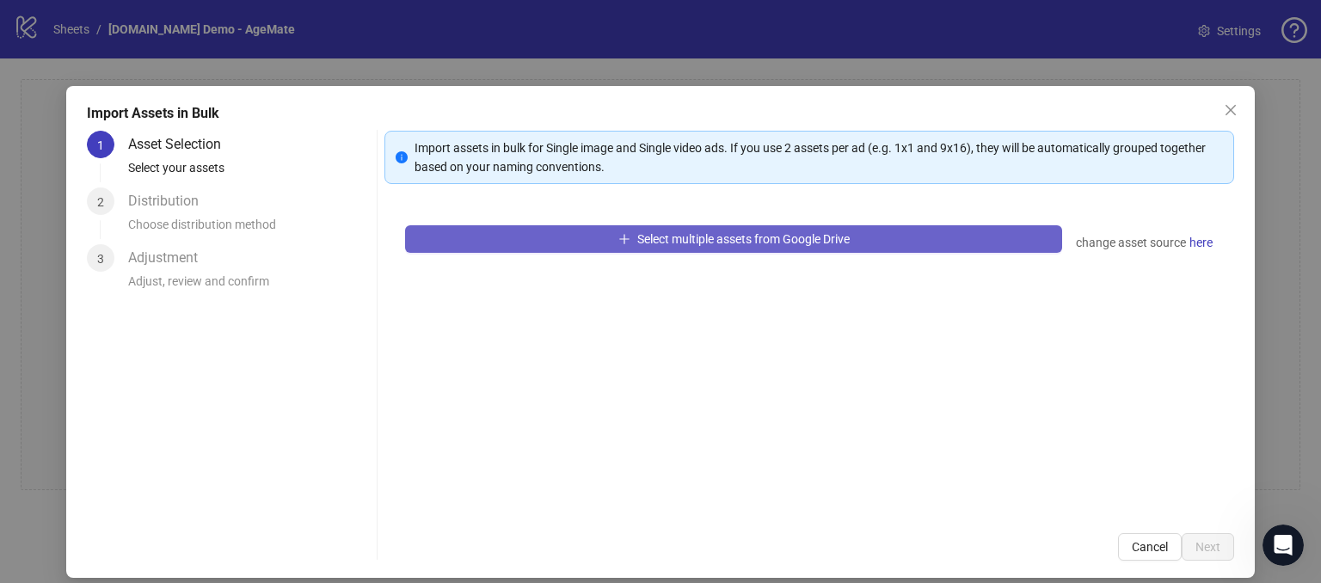
click at [723, 236] on span "Select multiple assets from Google Drive" at bounding box center [743, 239] width 212 height 14
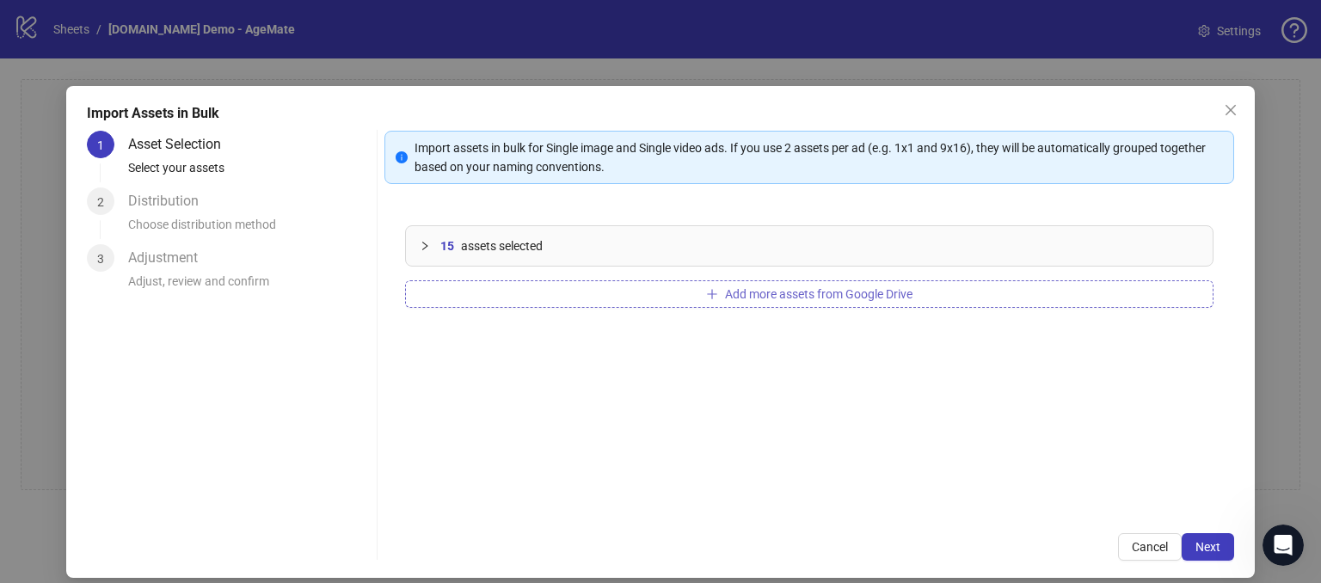
click at [771, 294] on span "Add more assets from Google Drive" at bounding box center [818, 294] width 187 height 14
click at [814, 304] on button "Add more assets from Google Drive" at bounding box center [809, 294] width 808 height 28
drag, startPoint x: 823, startPoint y: 396, endPoint x: 728, endPoint y: 425, distance: 98.8
click at [824, 396] on div "21 assets selected Add more assets from Google Drive" at bounding box center [809, 359] width 850 height 308
click at [1197, 554] on button "Next" at bounding box center [1208, 547] width 52 height 28
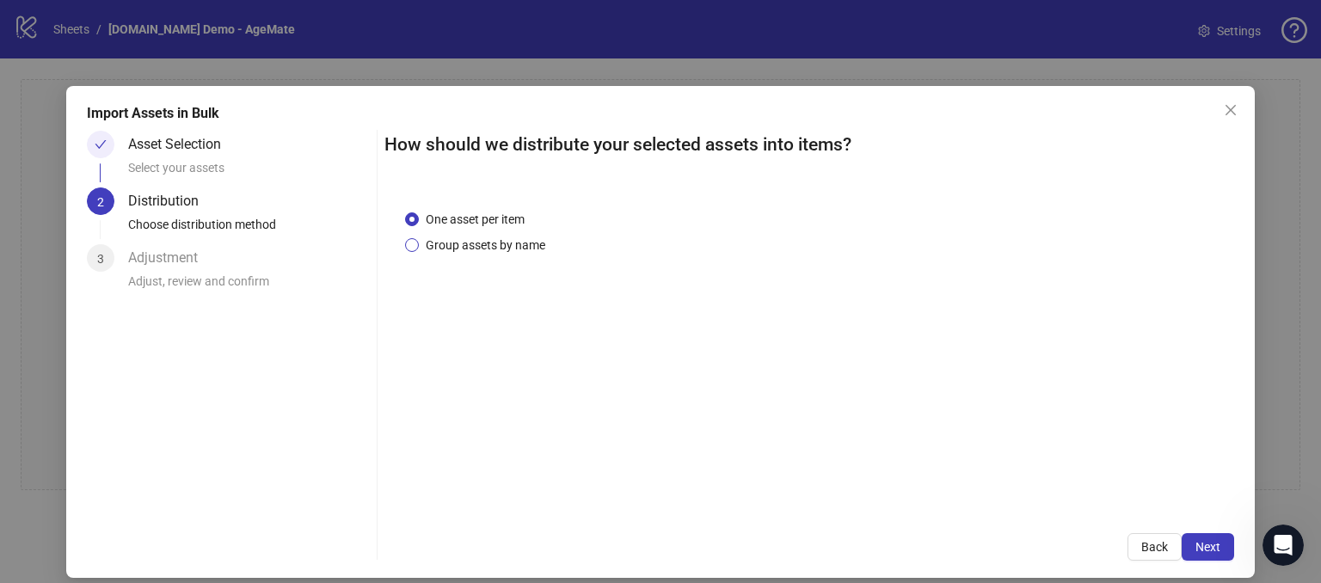
click at [412, 252] on label "Group assets by name" at bounding box center [478, 245] width 147 height 19
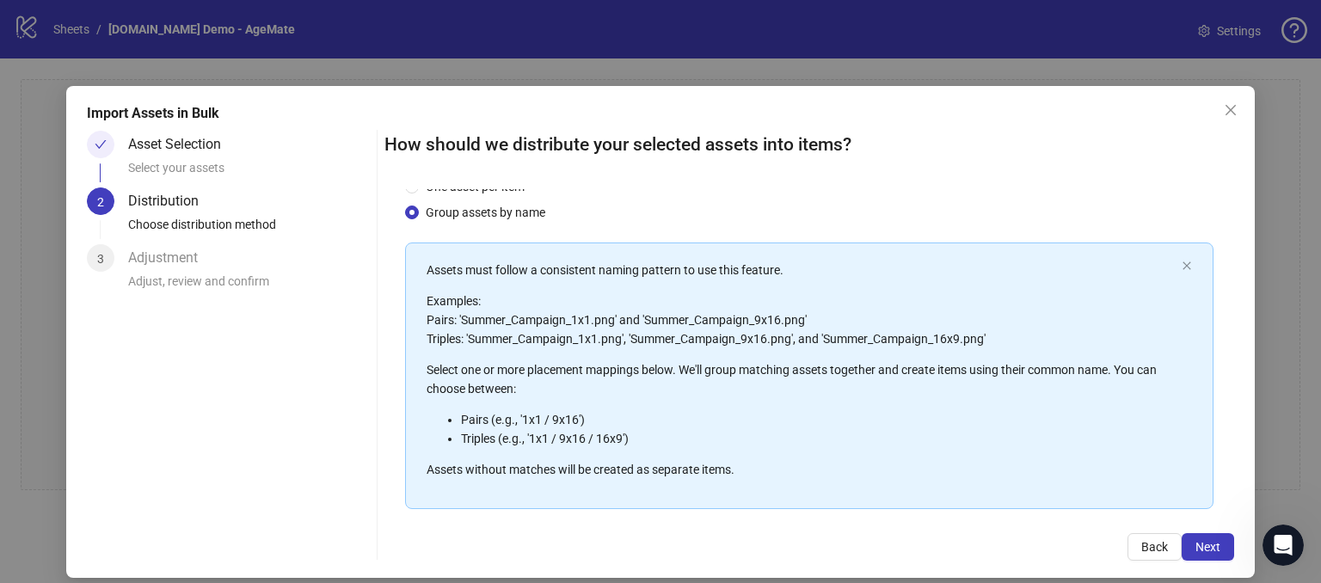
scroll to position [38, 0]
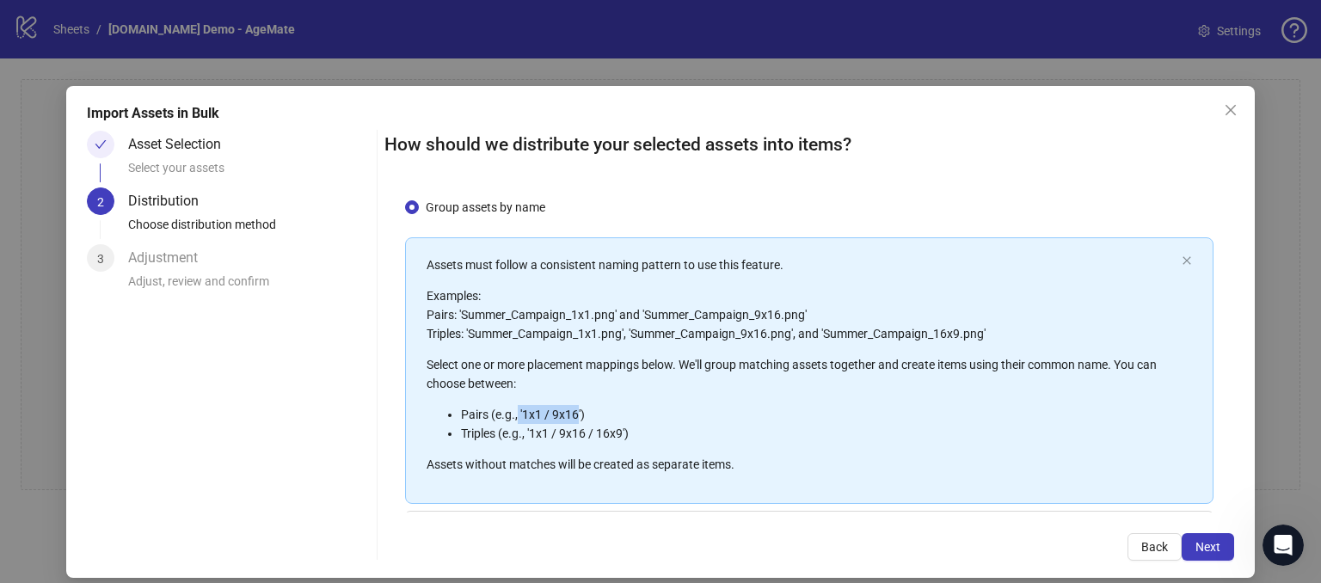
drag, startPoint x: 513, startPoint y: 410, endPoint x: 573, endPoint y: 413, distance: 60.3
click at [573, 413] on li "Pairs (e.g., '1x1 / 9x16')" at bounding box center [818, 414] width 714 height 19
click at [851, 215] on div "One asset per item Group assets by name" at bounding box center [809, 194] width 808 height 45
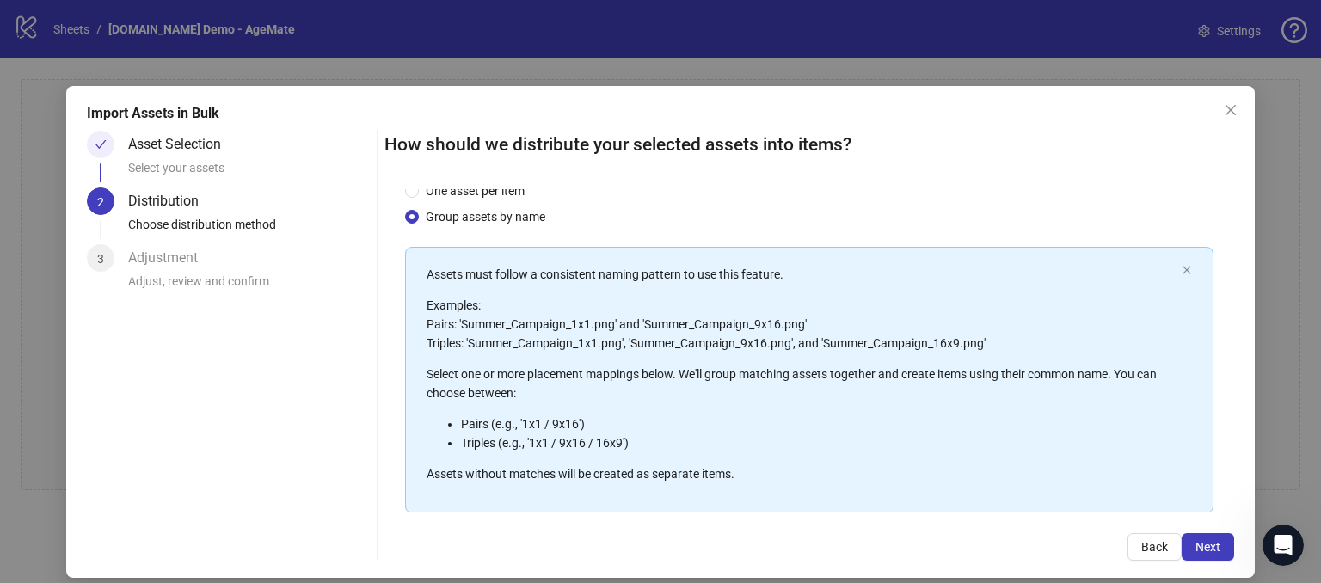
scroll to position [37, 0]
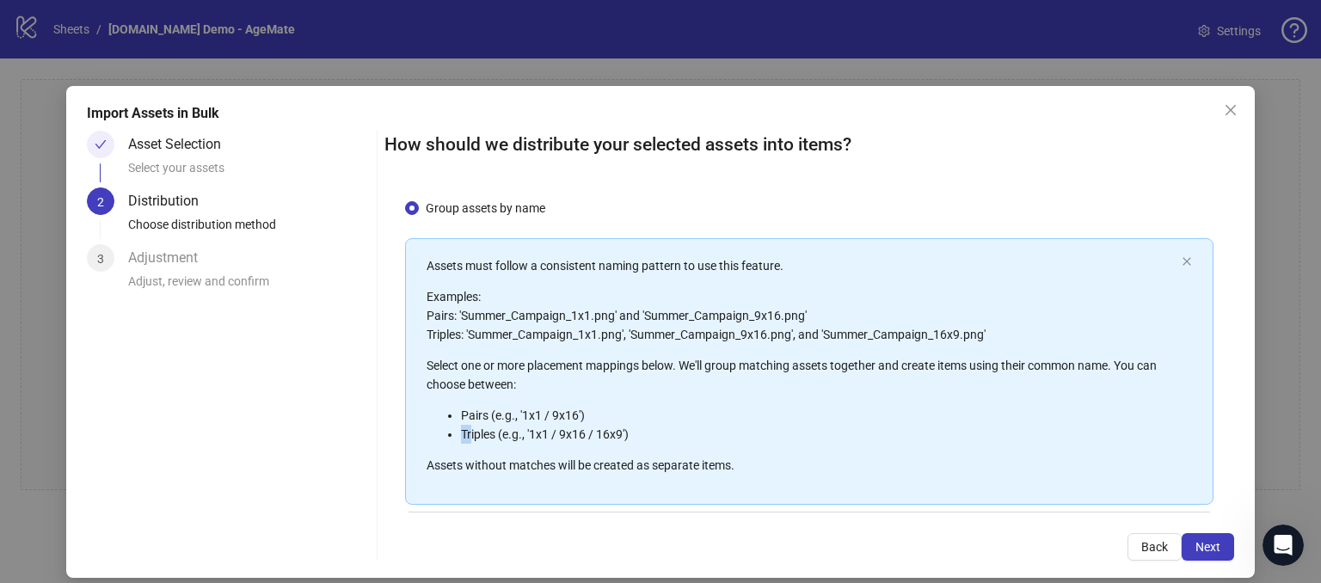
drag, startPoint x: 468, startPoint y: 438, endPoint x: 592, endPoint y: 421, distance: 125.0
click at [592, 421] on ul "Pairs (e.g., '1x1 / 9x16') Triples (e.g., '1x1 / 9x16 / 16x9')" at bounding box center [801, 425] width 748 height 38
click at [677, 431] on li "Triples (e.g., '1x1 / 9x16 / 16x9')" at bounding box center [818, 434] width 714 height 19
drag, startPoint x: 519, startPoint y: 415, endPoint x: 574, endPoint y: 416, distance: 55.9
click at [574, 416] on li "Pairs (e.g., '1x1 / 9x16')" at bounding box center [818, 415] width 714 height 19
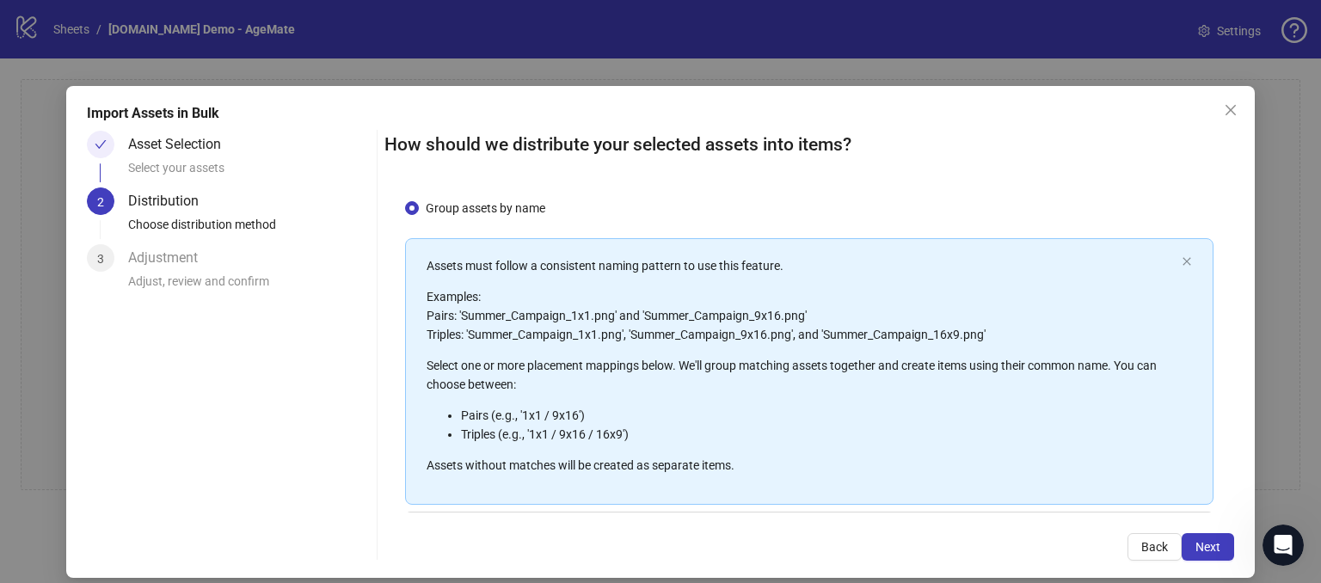
click at [627, 406] on li "Pairs (e.g., '1x1 / 9x16')" at bounding box center [818, 415] width 714 height 19
drag, startPoint x: 462, startPoint y: 315, endPoint x: 599, endPoint y: 321, distance: 136.9
click at [599, 321] on p "Examples: Pairs: 'Summer_Campaign_1x1.png' and 'Summer_Campaign_9x16.png' Tripl…" at bounding box center [801, 315] width 748 height 57
drag, startPoint x: 682, startPoint y: 314, endPoint x: 828, endPoint y: 300, distance: 146.8
click at [797, 314] on p "Examples: Pairs: 'Summer_Campaign_1x1.png' and 'Summer_Campaign_9x16.png' Tripl…" at bounding box center [801, 315] width 748 height 57
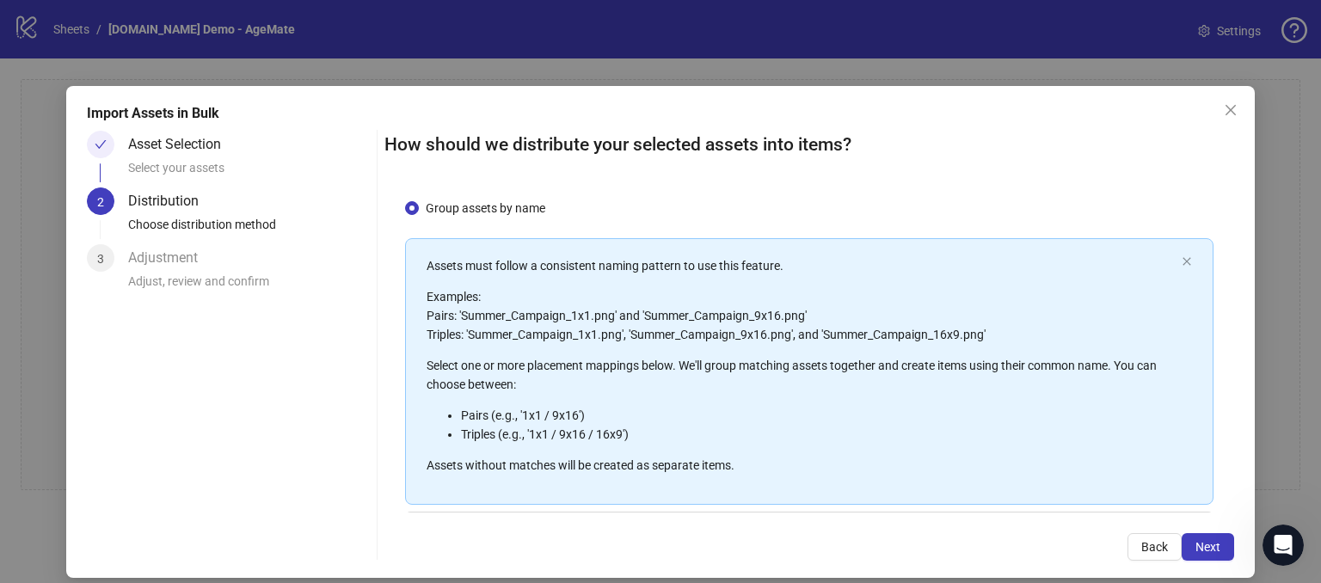
click at [841, 298] on p "Examples: Pairs: 'Summer_Campaign_1x1.png' and 'Summer_Campaign_9x16.png' Tripl…" at bounding box center [801, 315] width 748 height 57
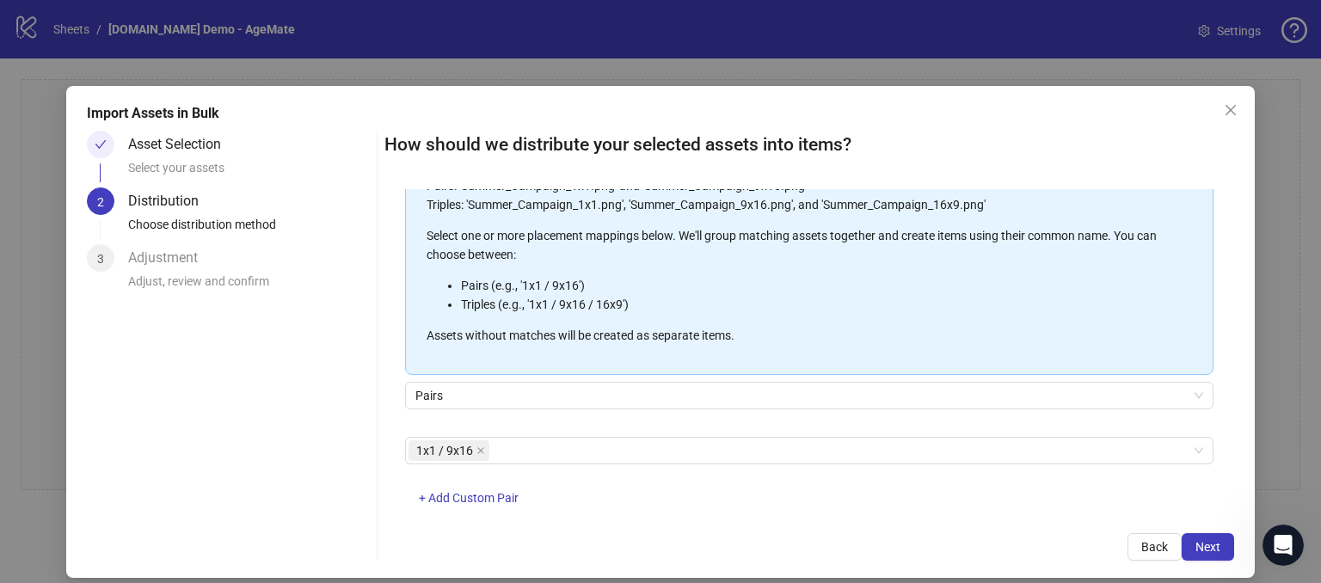
scroll to position [200, 0]
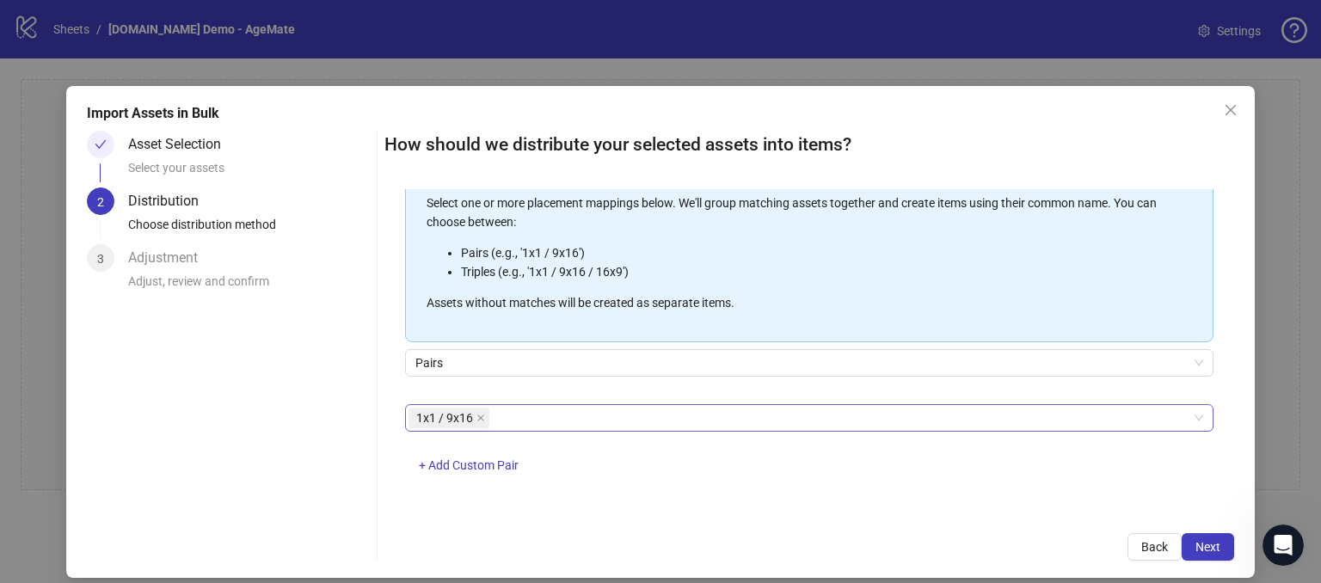
click at [521, 408] on div "1x1 / 9x16" at bounding box center [799, 418] width 783 height 24
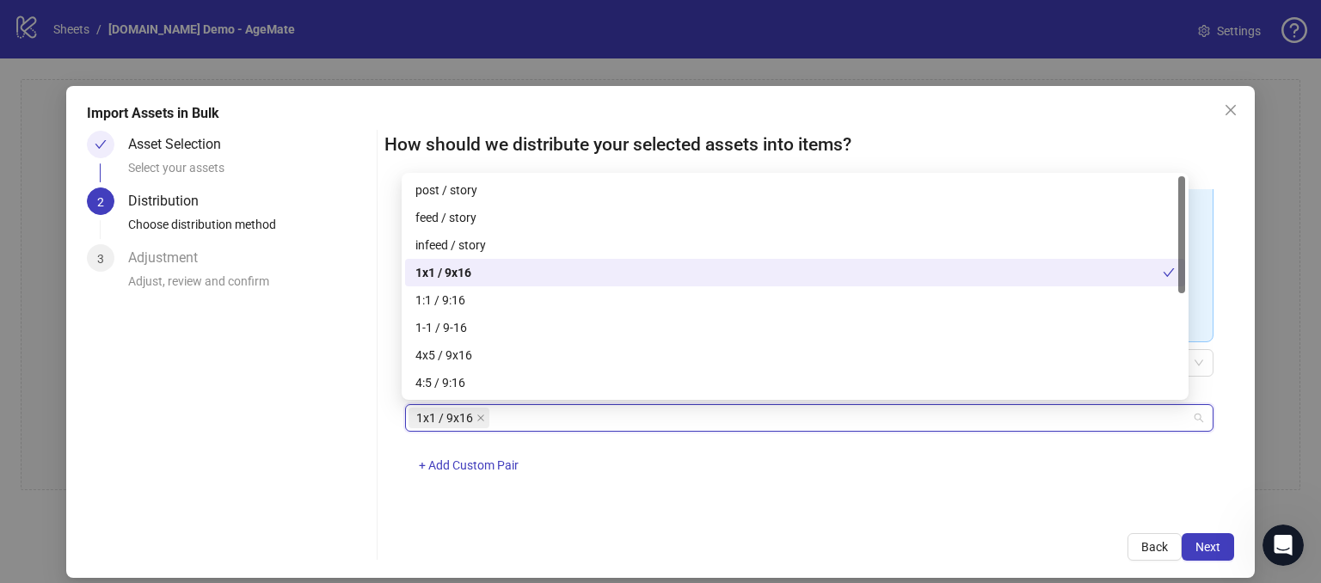
click at [439, 270] on div "1x1 / 9x16" at bounding box center [788, 272] width 747 height 19
click at [446, 273] on div "1x1 / 9x16" at bounding box center [794, 272] width 759 height 19
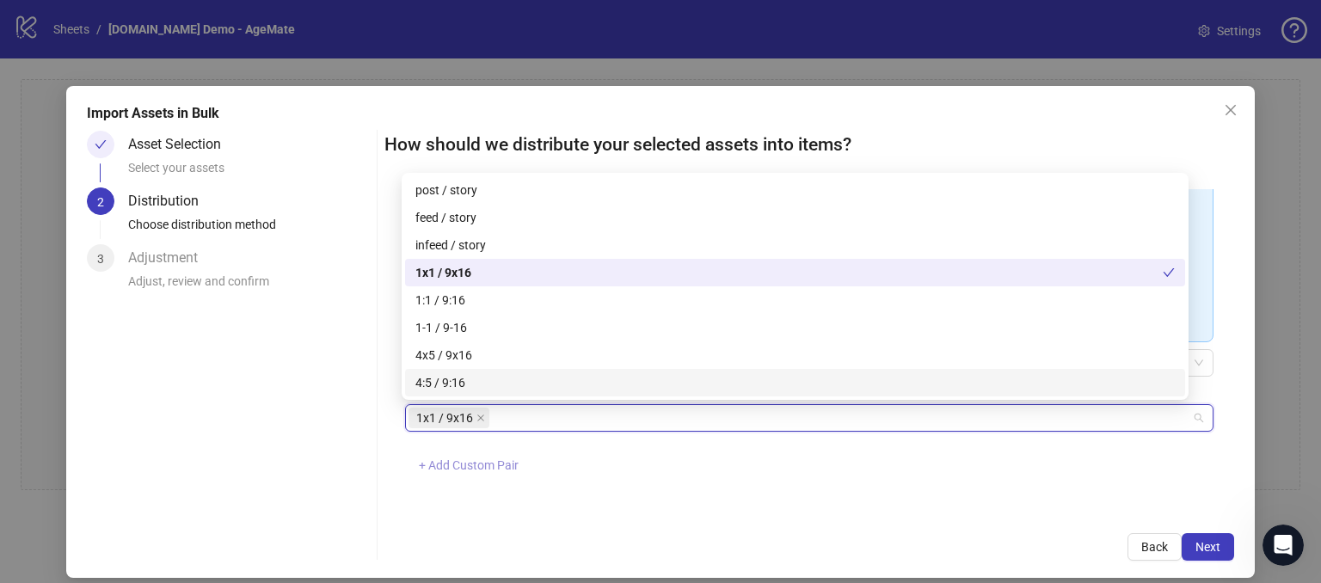
click at [471, 472] on button "+ Add Custom Pair" at bounding box center [468, 466] width 127 height 28
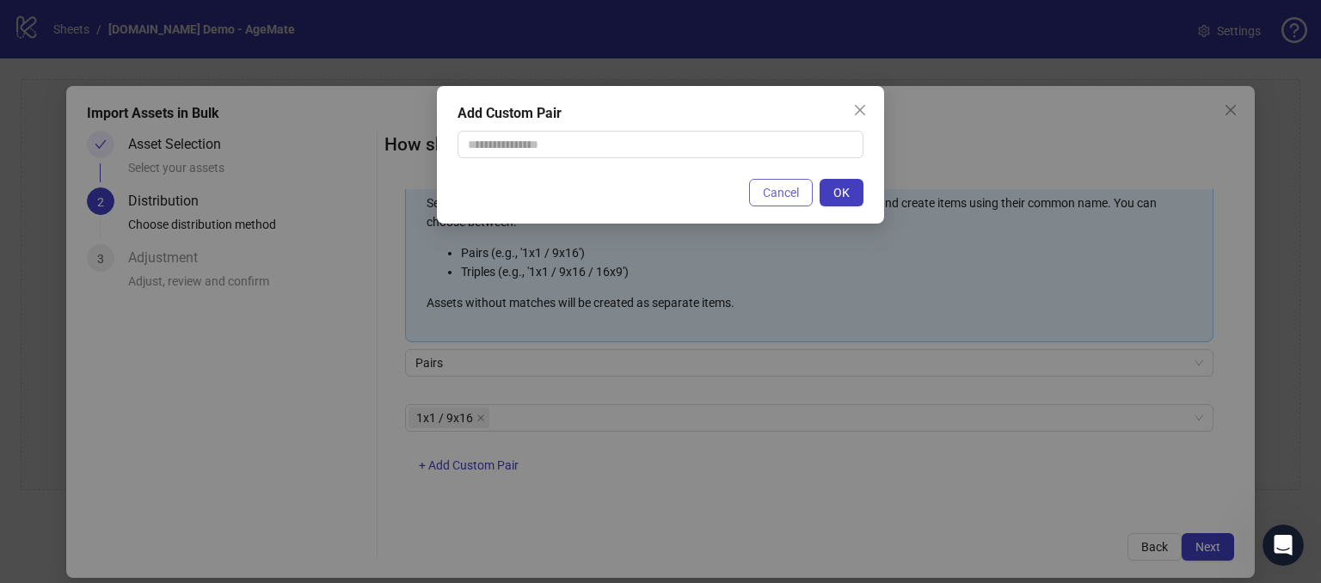
click at [765, 200] on button "Cancel" at bounding box center [781, 193] width 64 height 28
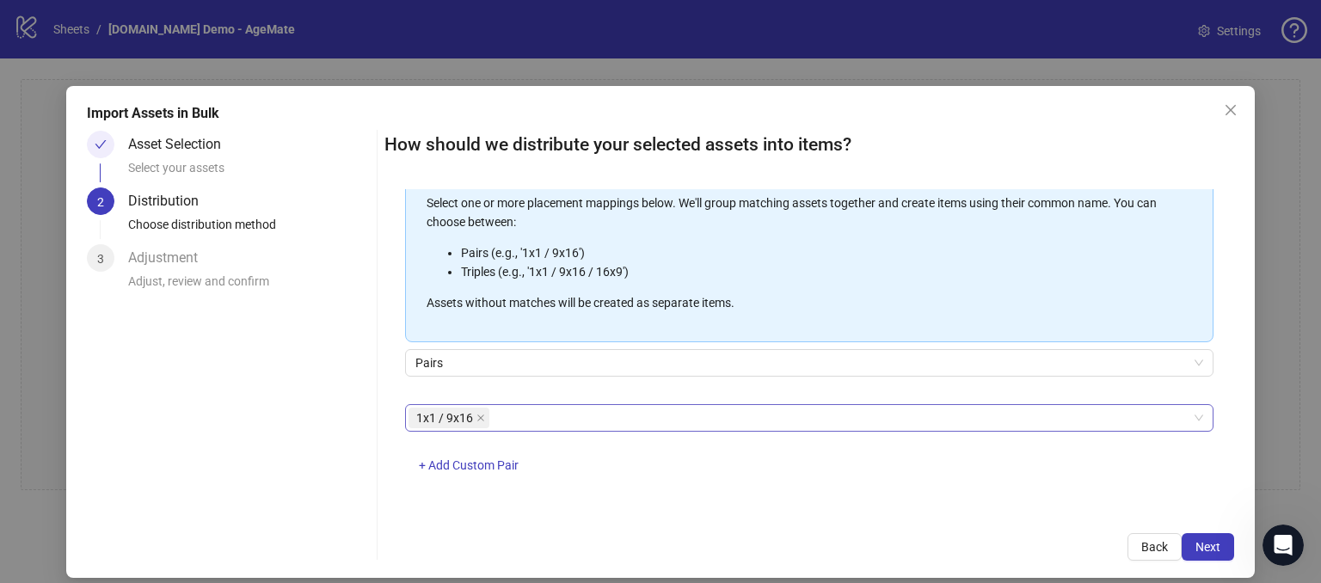
click at [531, 415] on div "1x1 / 9x16" at bounding box center [799, 418] width 783 height 24
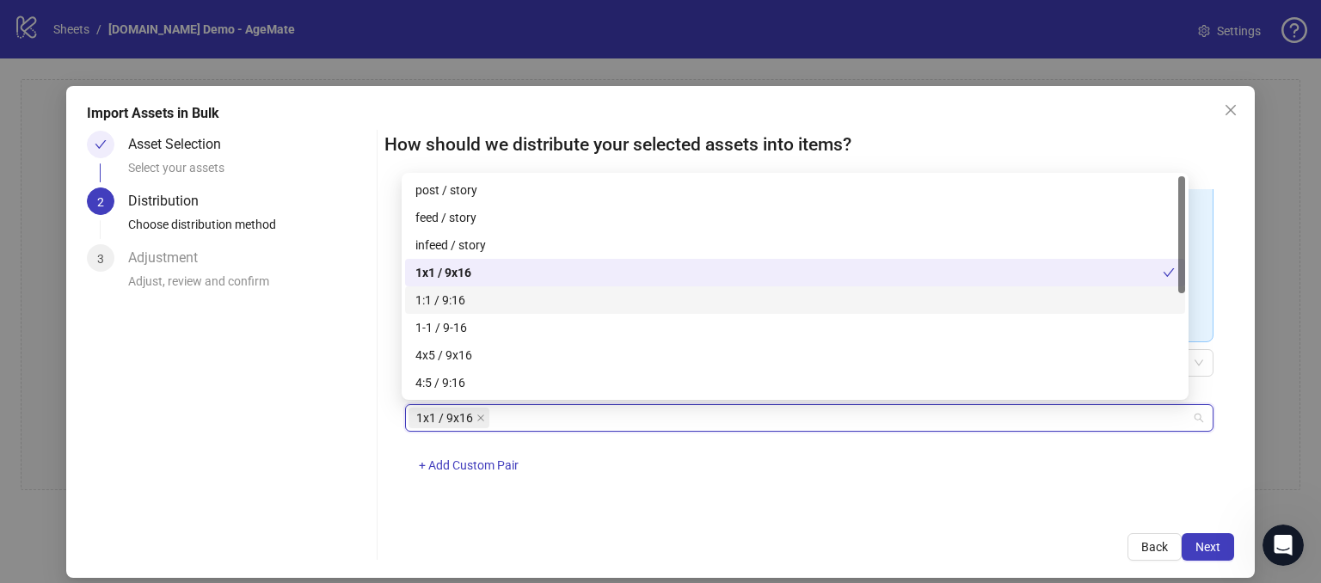
scroll to position [172, 0]
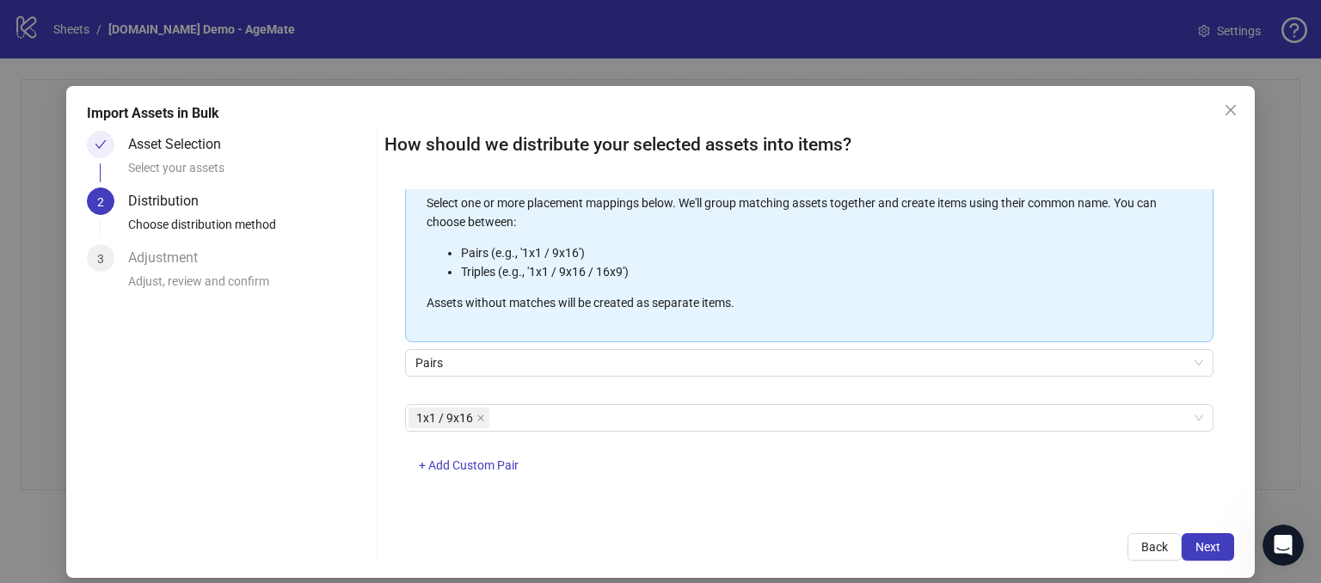
click at [589, 463] on div "1x1 / 9x16 + Add Custom Pair" at bounding box center [809, 448] width 808 height 89
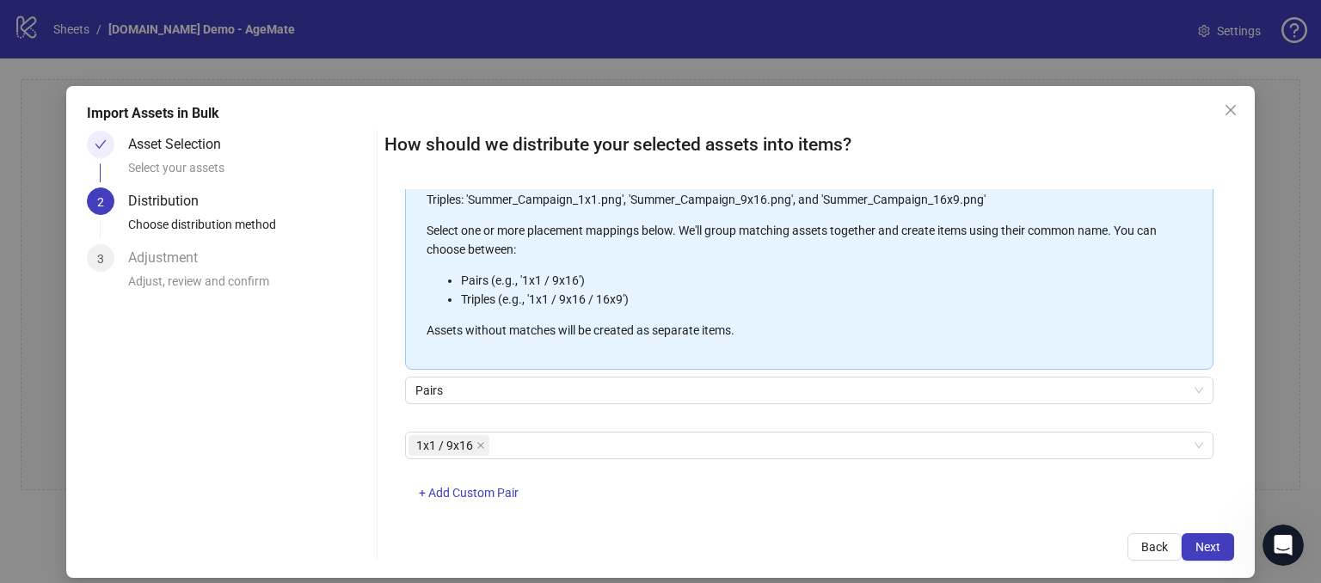
scroll to position [200, 0]
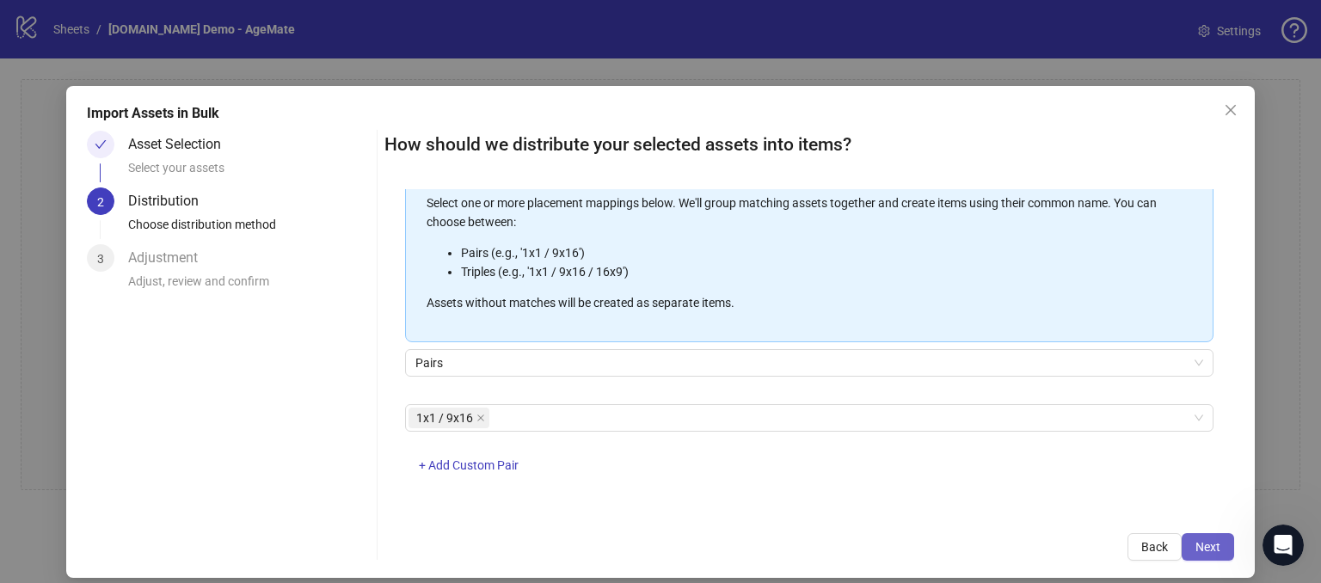
click at [1196, 546] on span "Next" at bounding box center [1207, 547] width 25 height 14
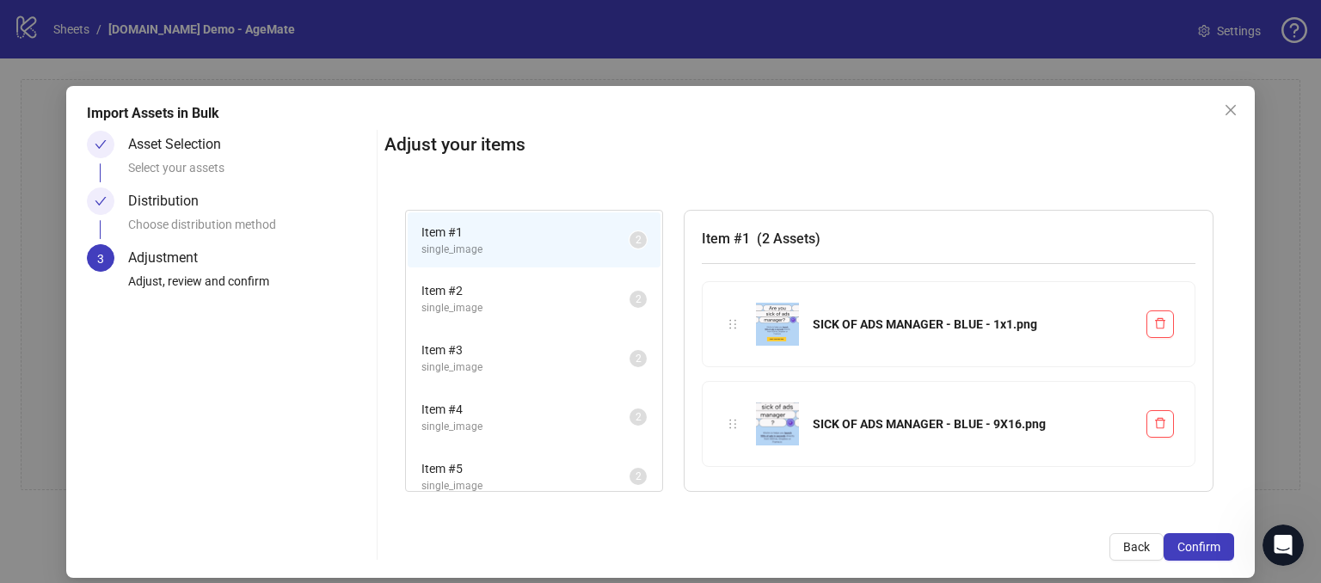
click at [509, 297] on span "Item # 2" at bounding box center [525, 290] width 208 height 19
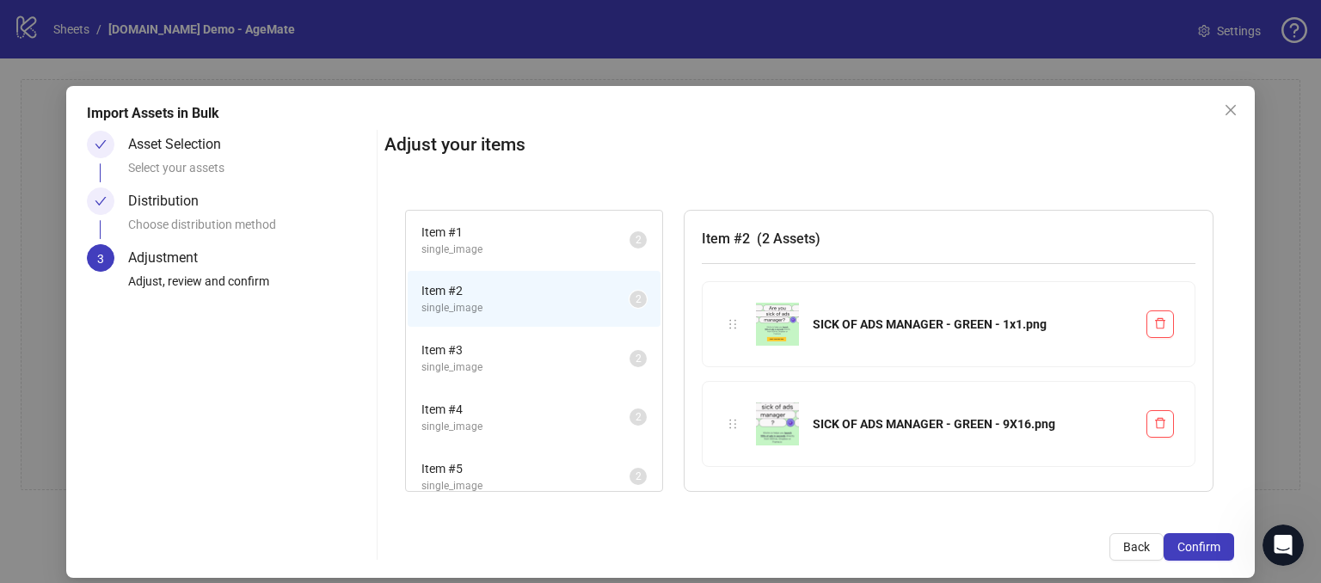
click at [486, 350] on span "Item # 3" at bounding box center [525, 350] width 208 height 19
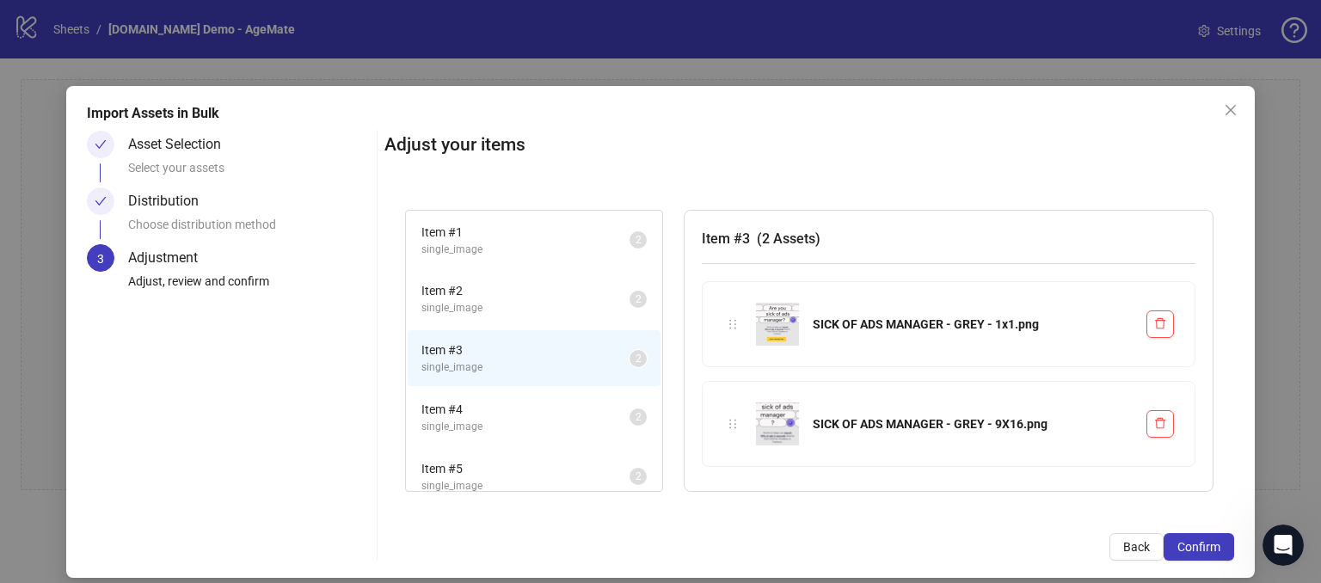
click at [523, 405] on span "Item # 4" at bounding box center [525, 409] width 208 height 19
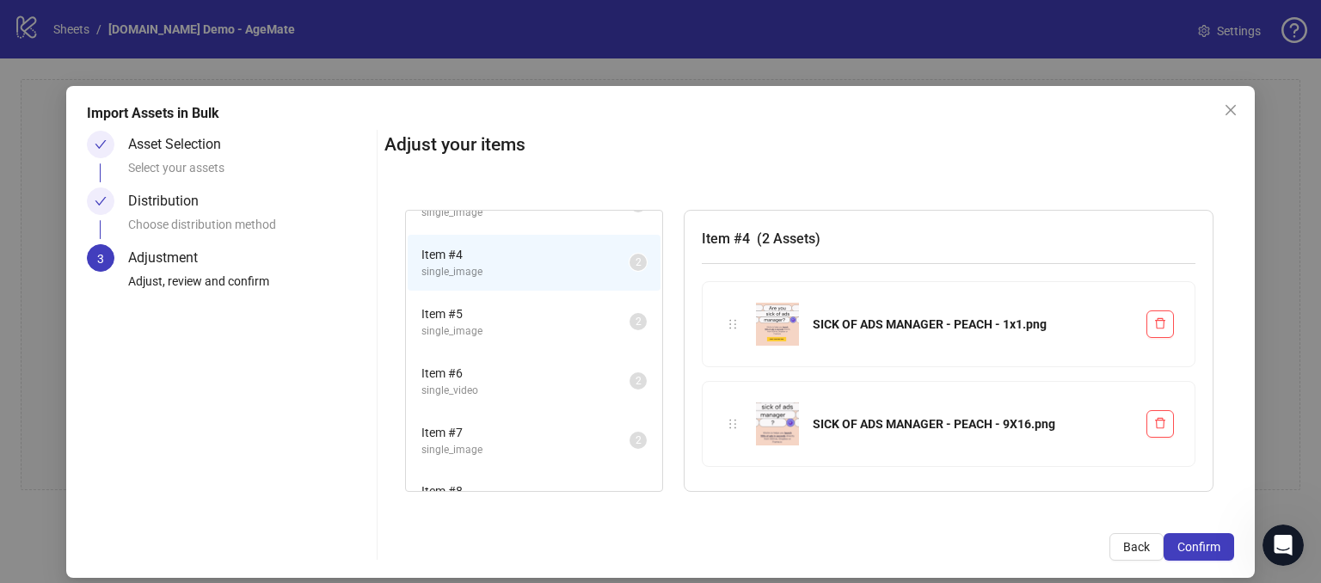
scroll to position [172, 0]
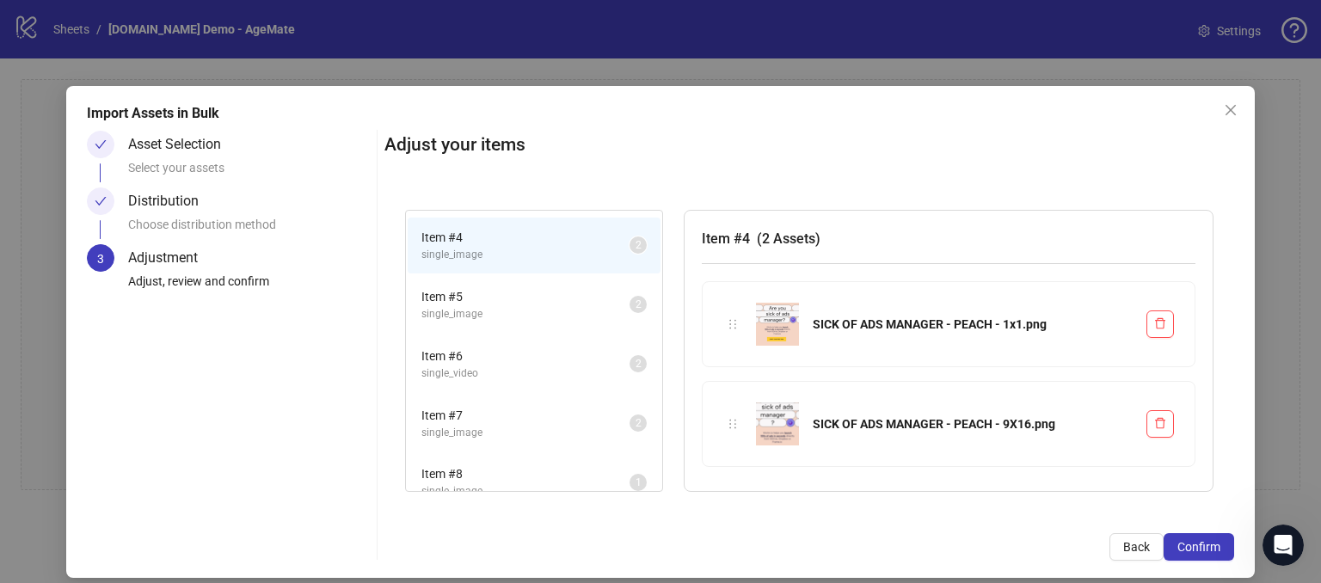
click at [497, 347] on span "Item # 6" at bounding box center [525, 356] width 208 height 19
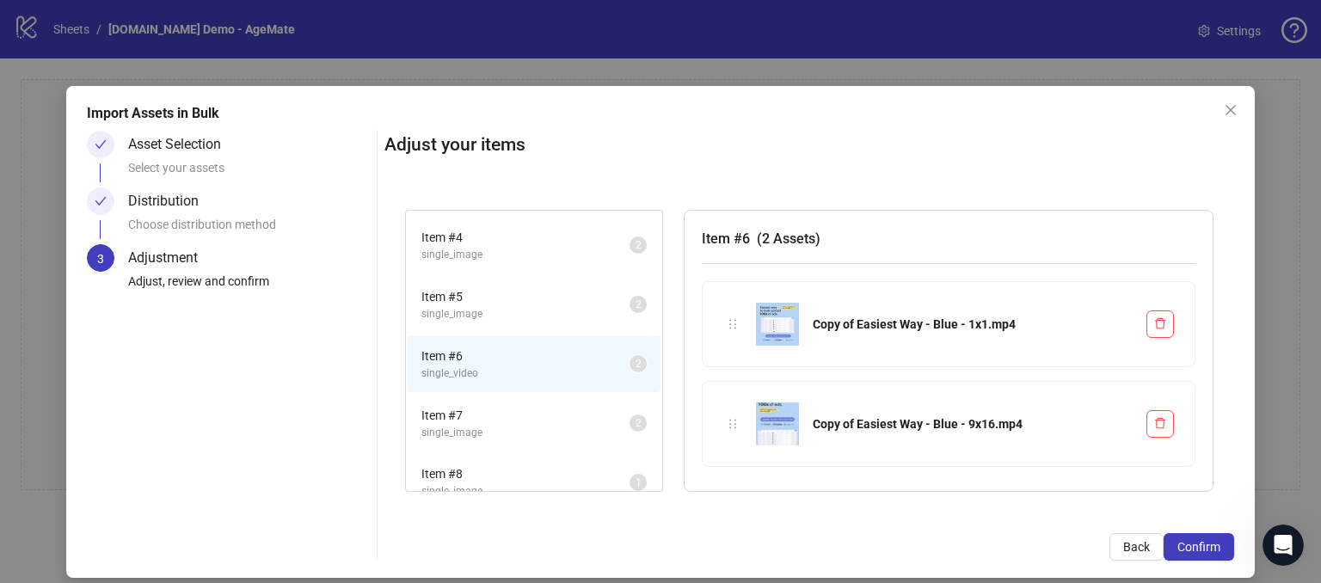
click at [533, 296] on span "Item # 5" at bounding box center [525, 296] width 208 height 19
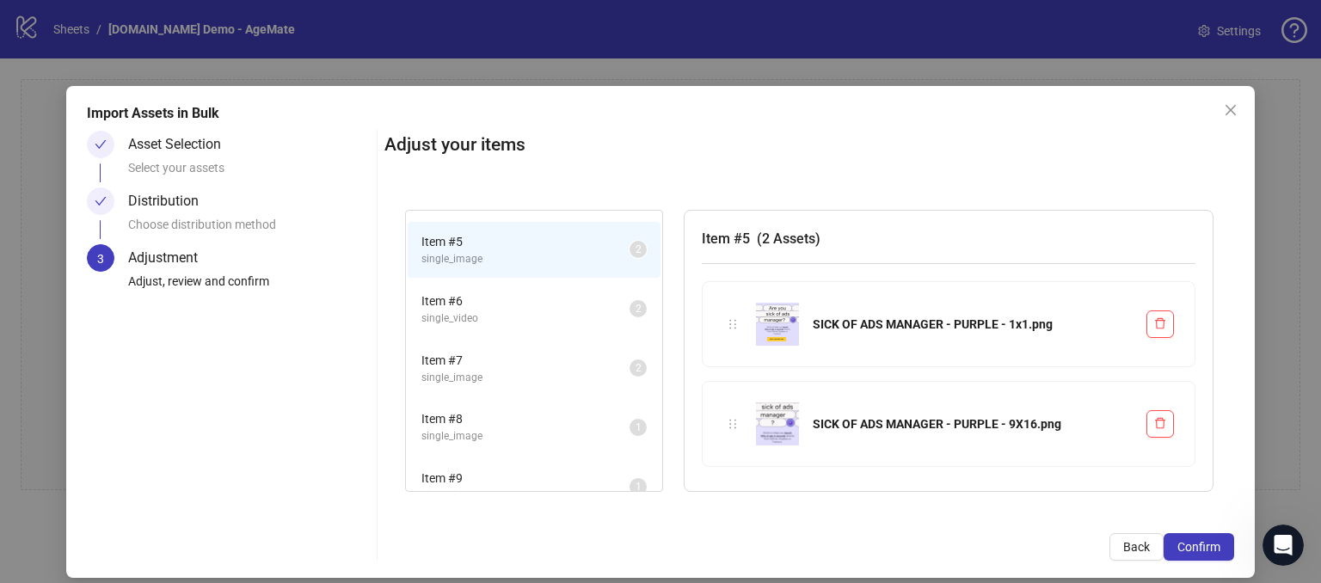
scroll to position [263, 0]
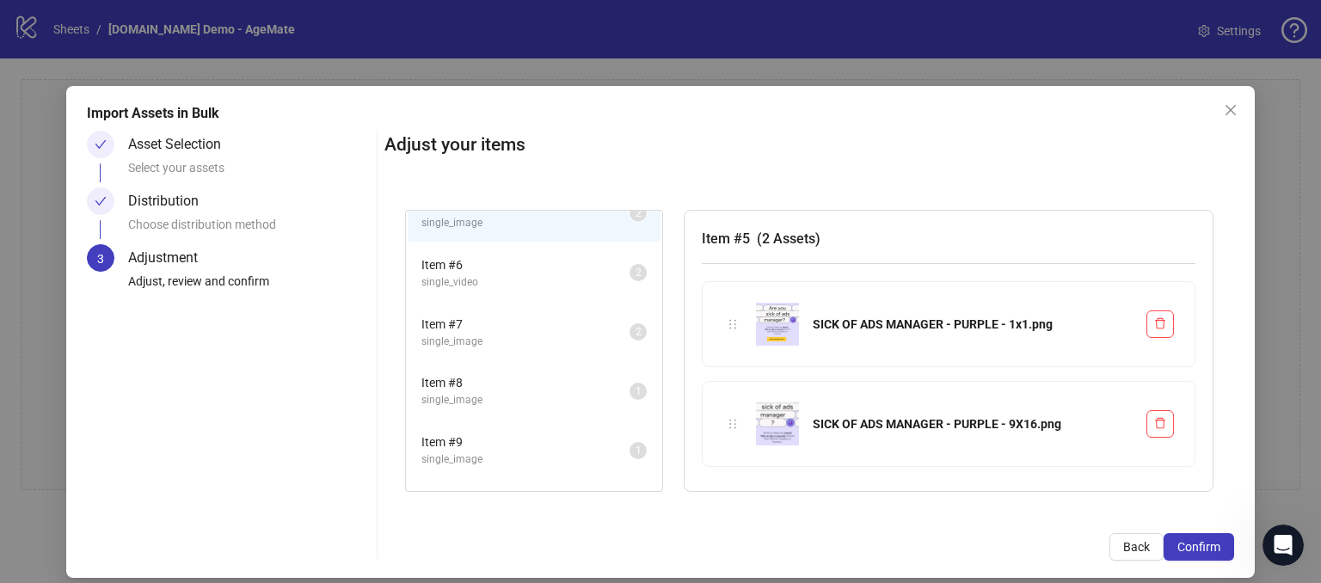
drag, startPoint x: 478, startPoint y: 281, endPoint x: 471, endPoint y: 298, distance: 18.5
click at [478, 280] on span "single_video" at bounding box center [525, 282] width 208 height 16
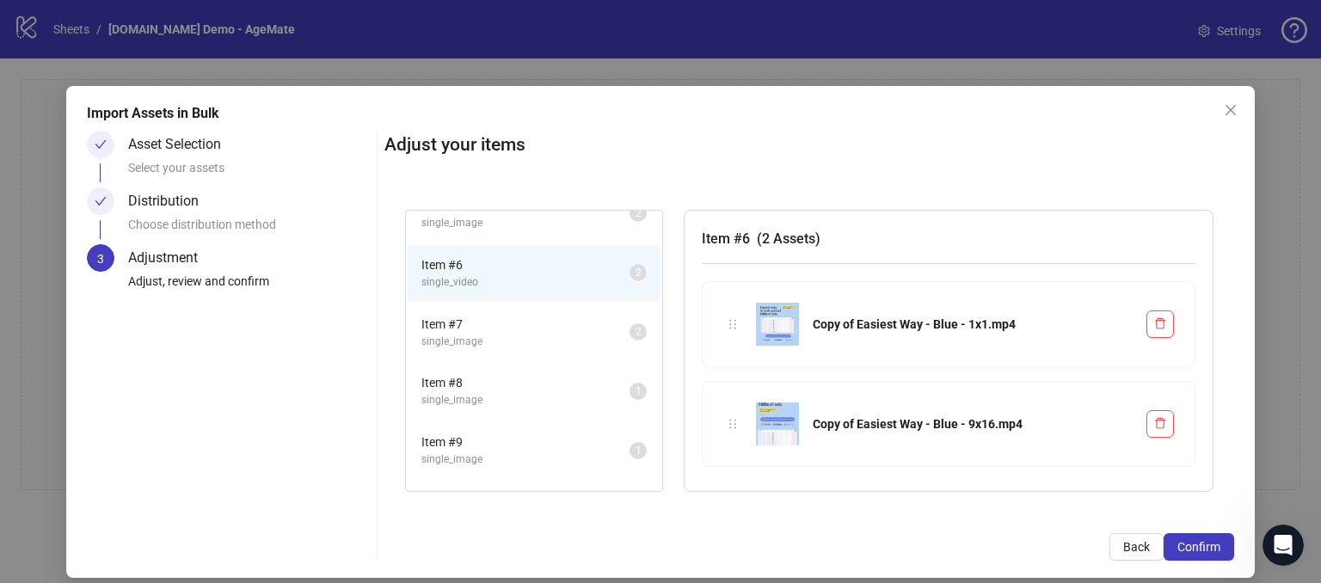
click at [468, 335] on span "single_image" at bounding box center [525, 342] width 208 height 16
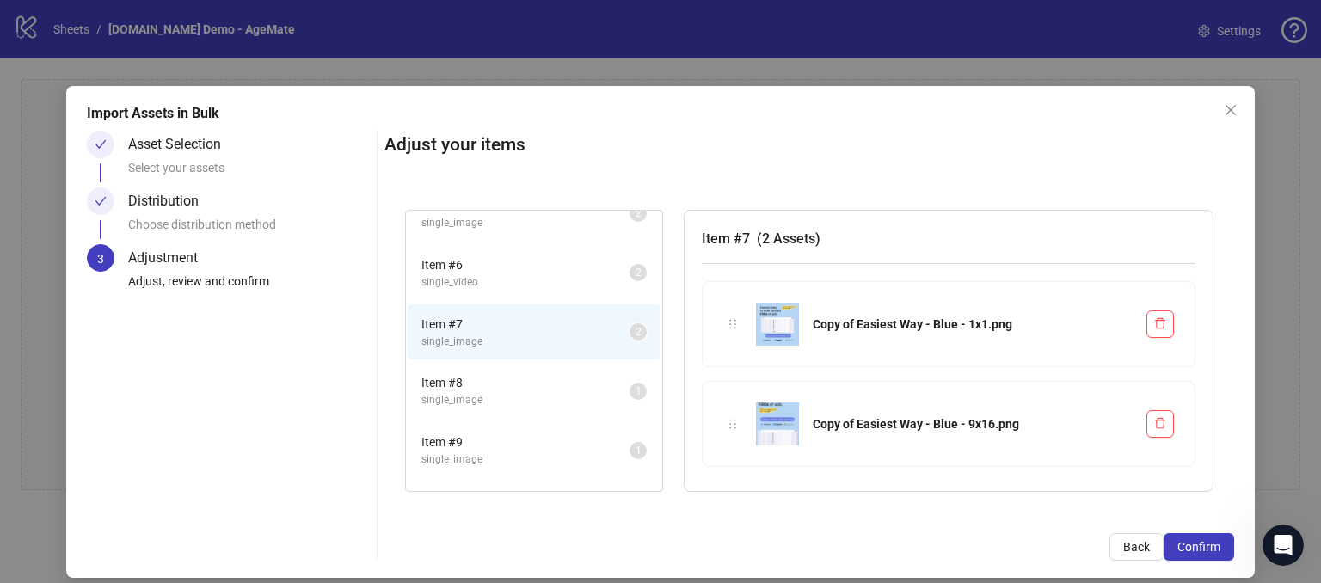
click at [472, 392] on span "single_image" at bounding box center [525, 400] width 208 height 16
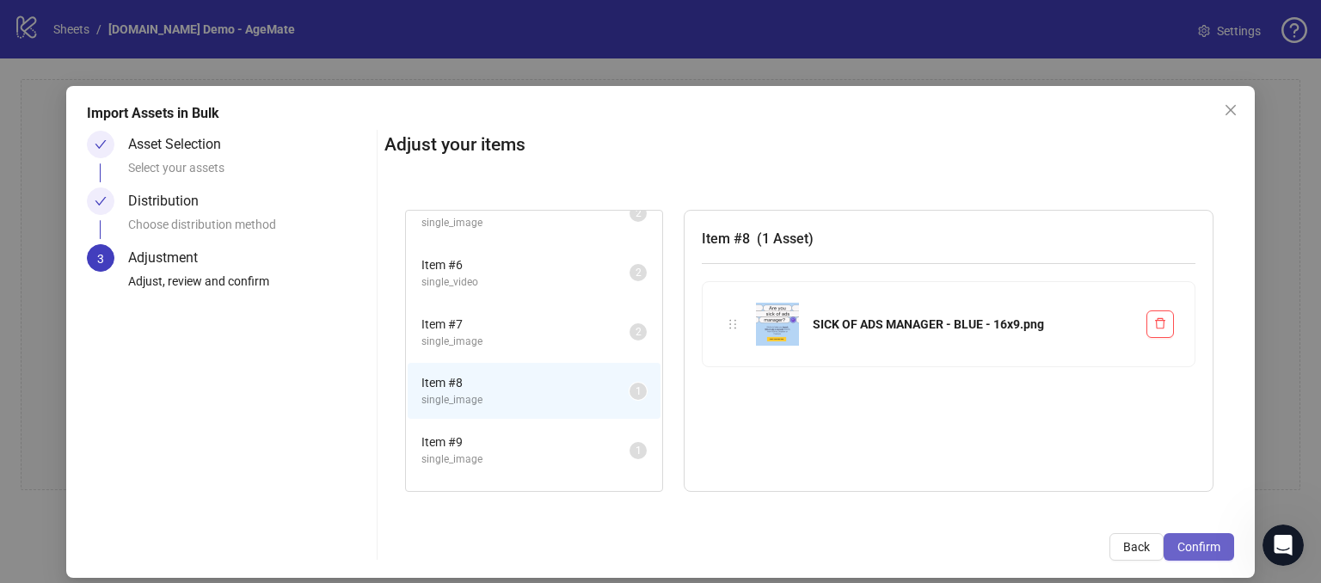
click at [1179, 540] on span "Confirm" at bounding box center [1198, 547] width 43 height 14
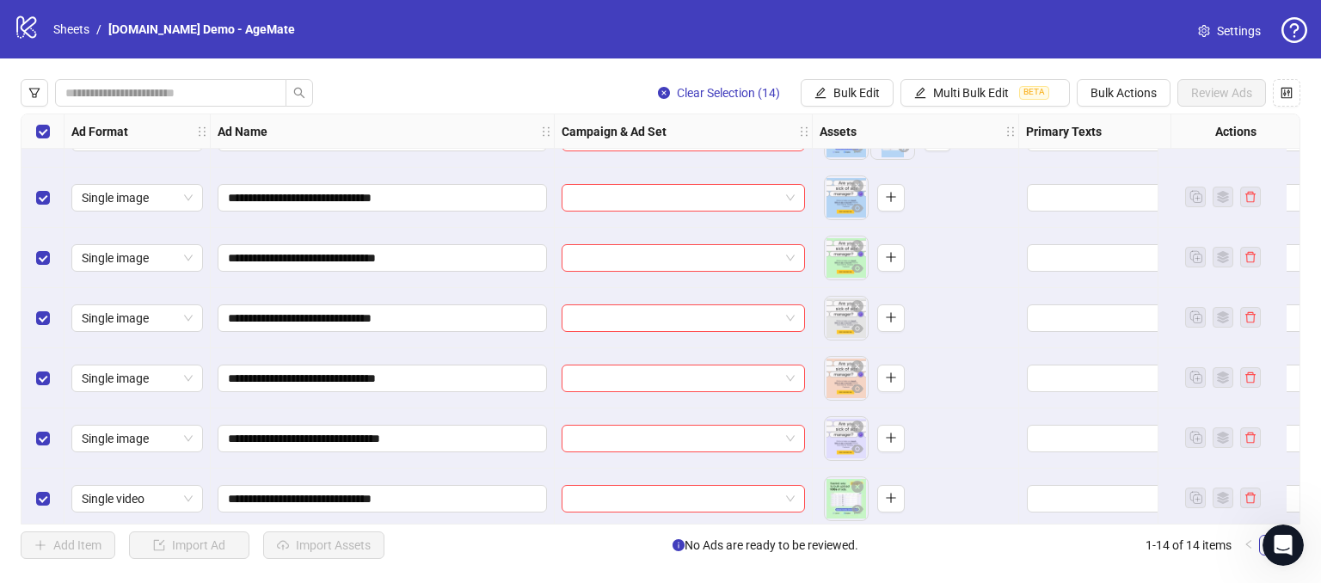
scroll to position [474, 0]
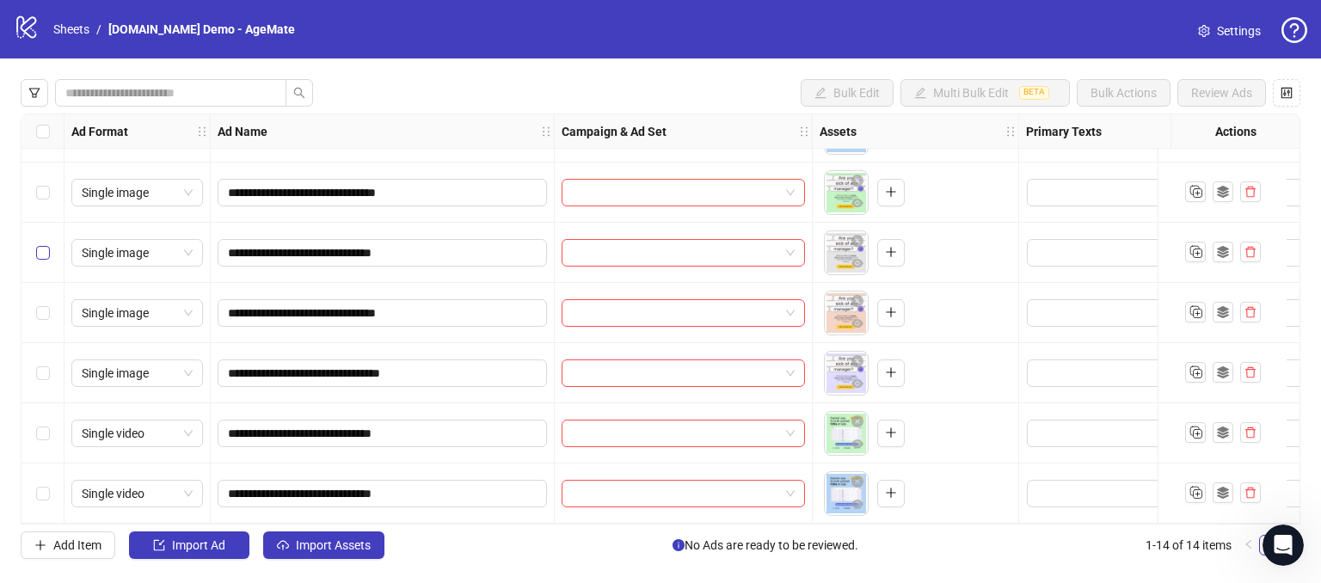
click at [38, 254] on label "Select row 10" at bounding box center [43, 252] width 14 height 19
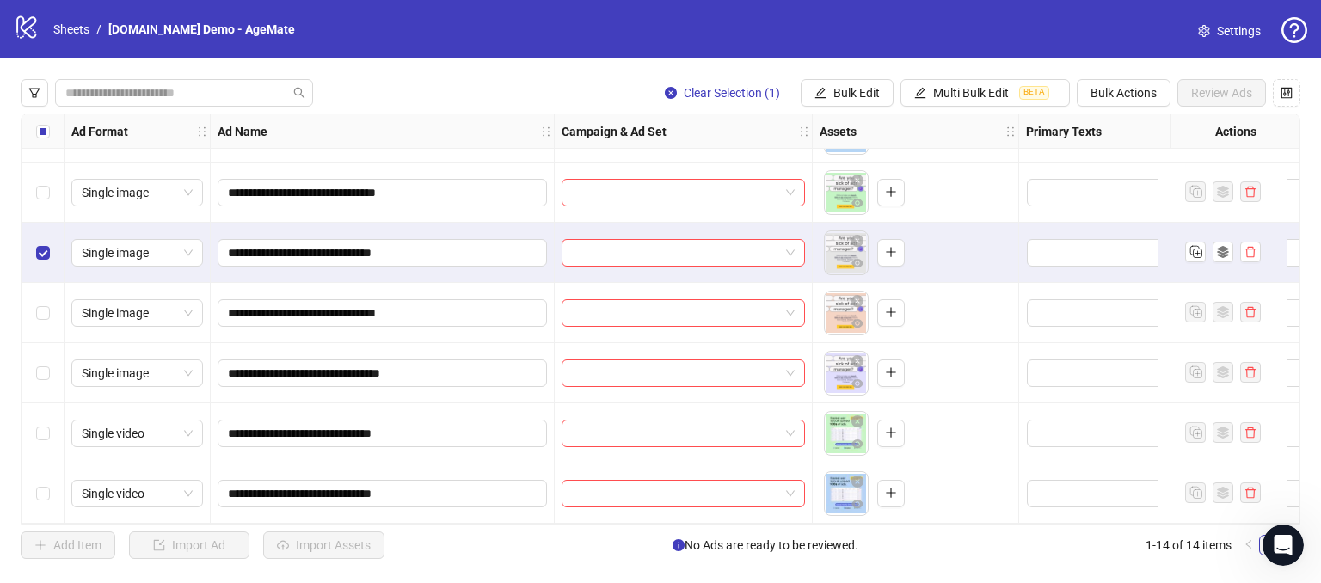
click at [42, 195] on div "Select row 9" at bounding box center [42, 193] width 43 height 60
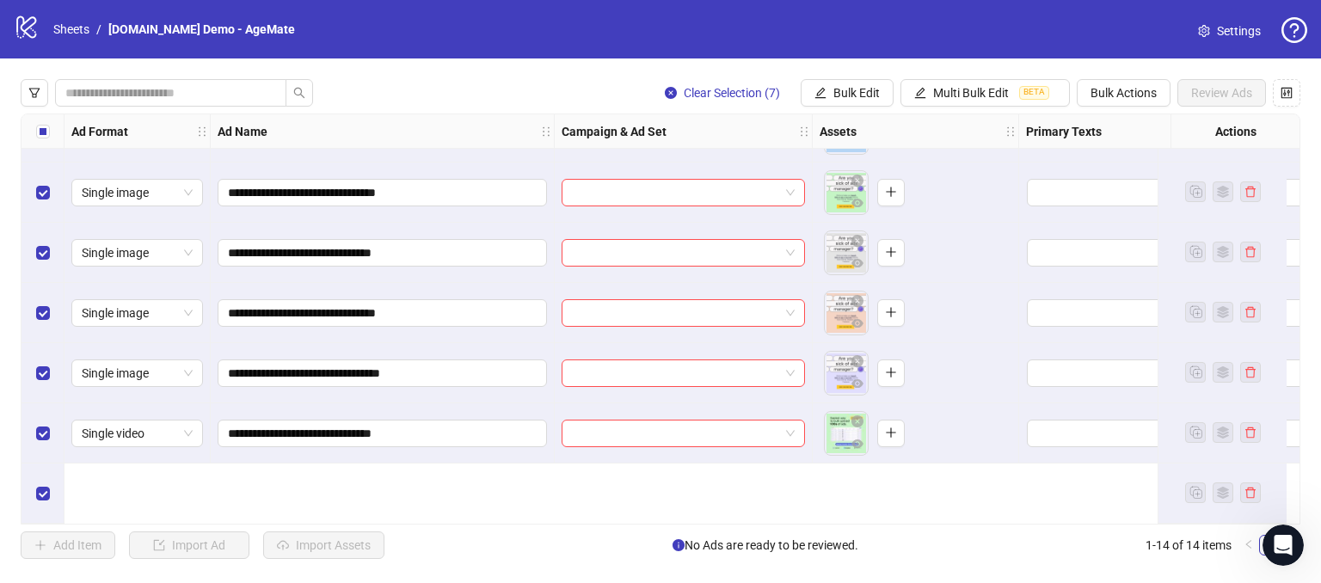
scroll to position [302, 0]
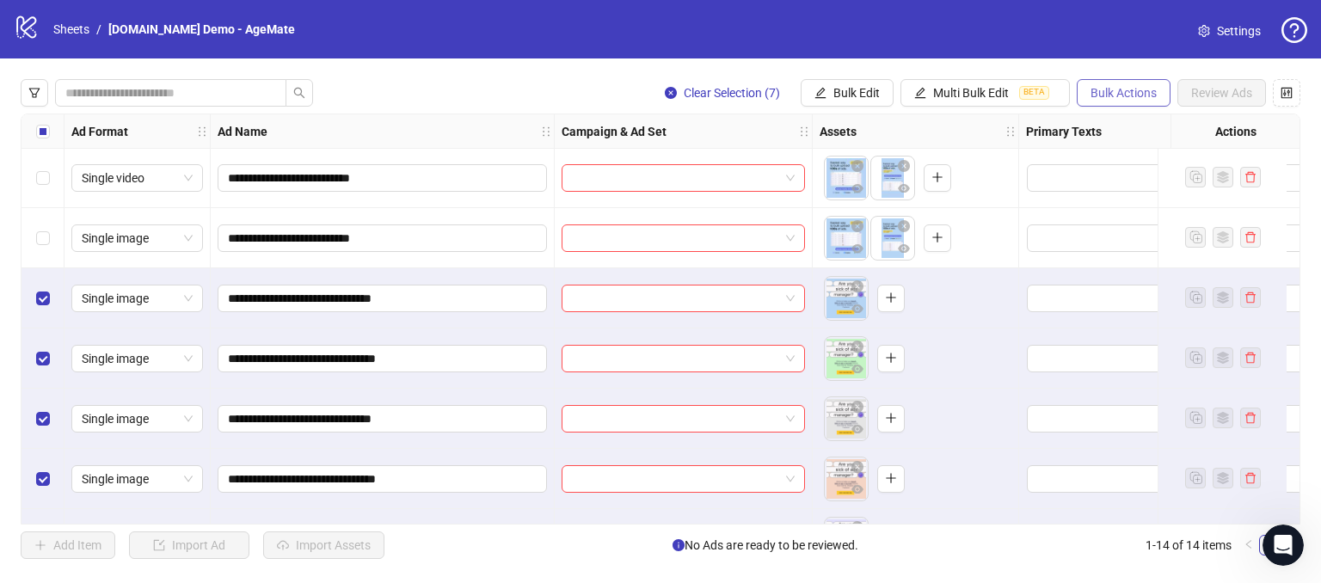
click at [1108, 91] on span "Bulk Actions" at bounding box center [1123, 93] width 66 height 14
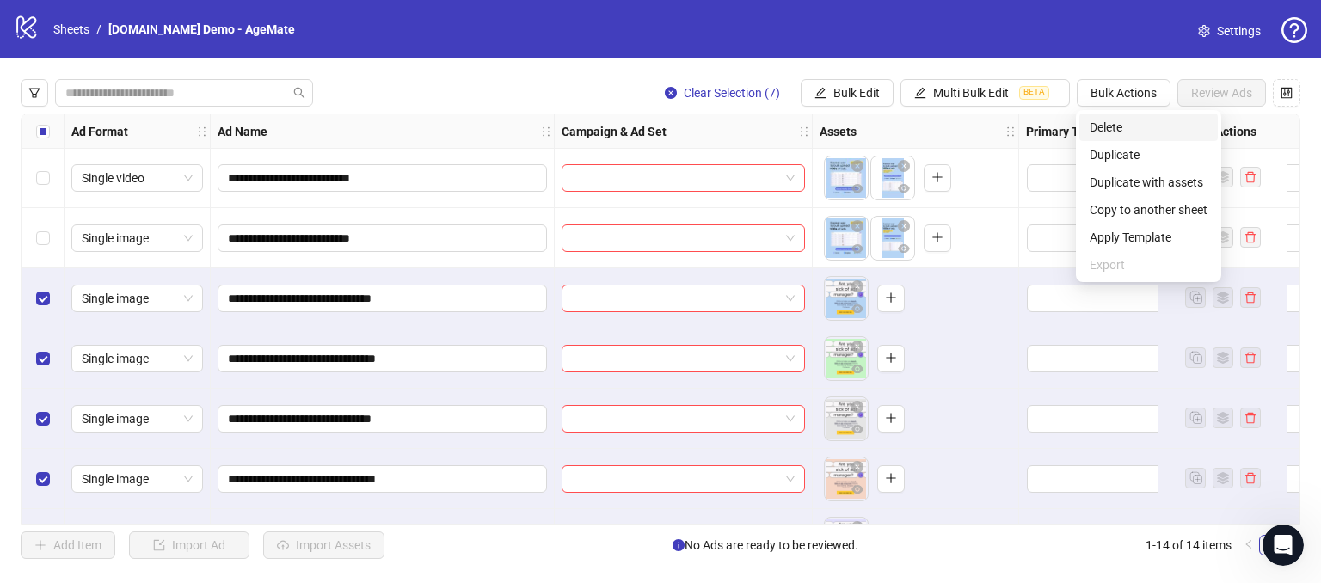
click at [1095, 129] on span "Delete" at bounding box center [1149, 127] width 118 height 19
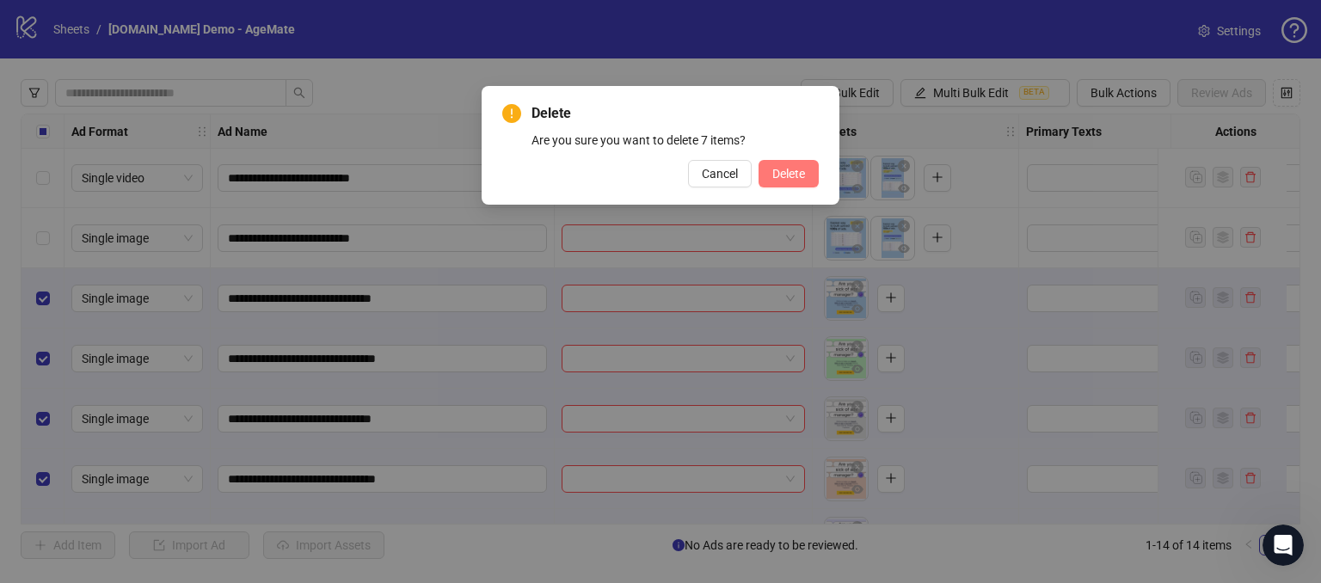
click at [795, 175] on span "Delete" at bounding box center [788, 174] width 33 height 14
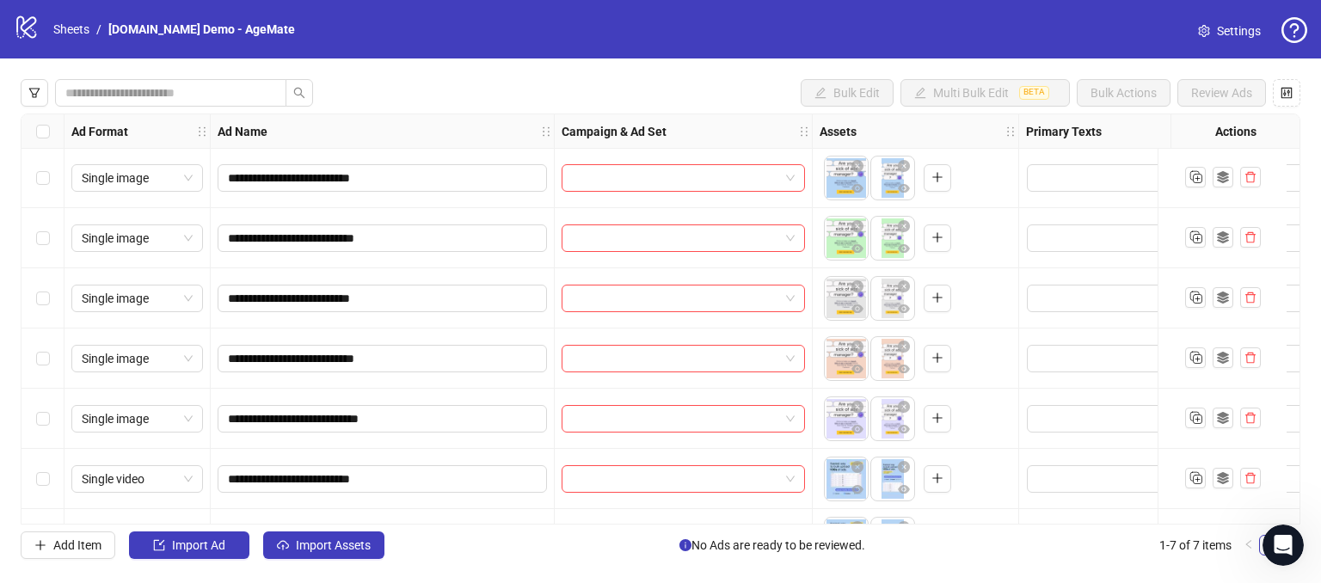
scroll to position [0, 0]
click at [1281, 97] on icon "control" at bounding box center [1287, 93] width 12 height 12
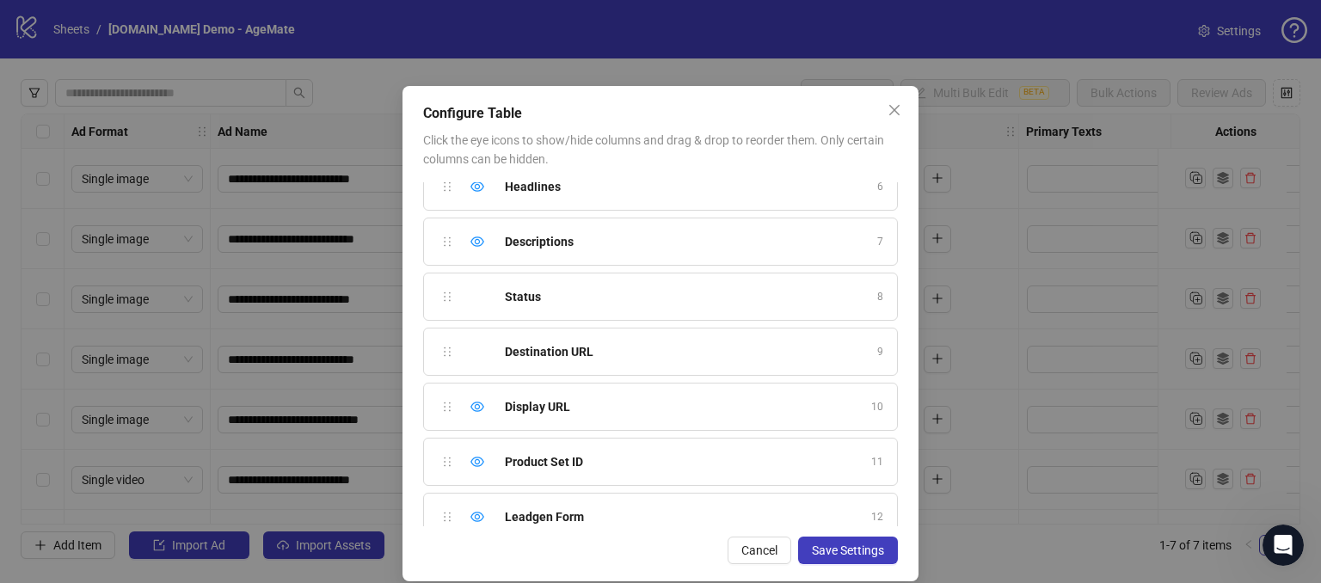
scroll to position [299, 0]
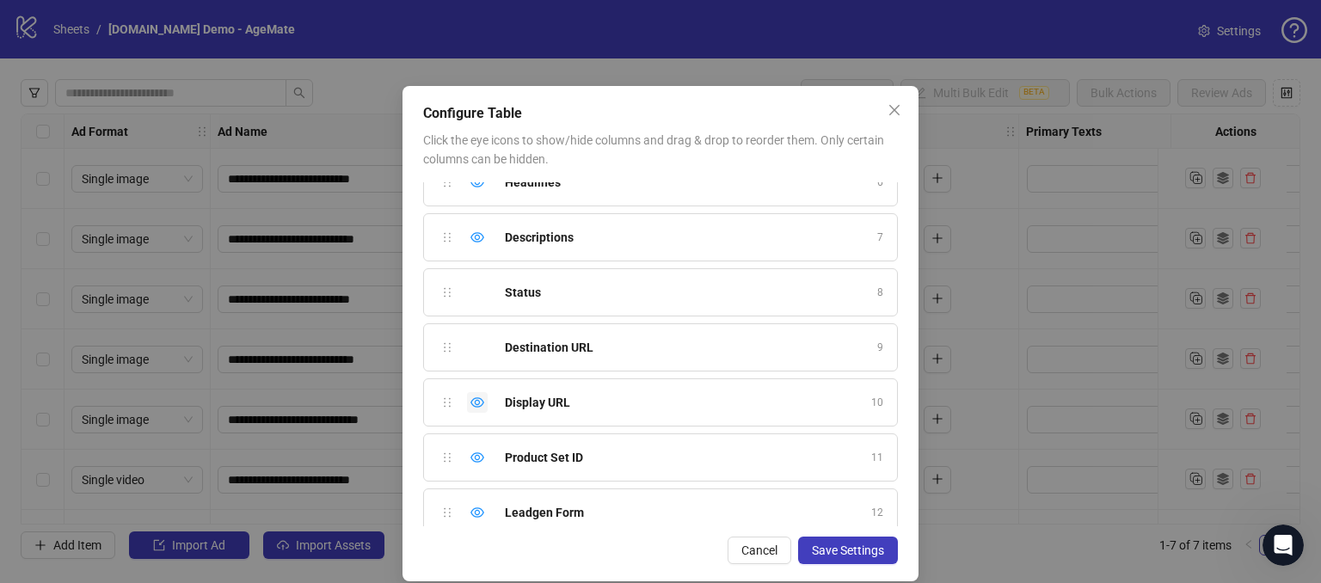
click at [476, 396] on icon "eye" at bounding box center [477, 403] width 14 height 14
click at [470, 453] on icon "eye" at bounding box center [477, 458] width 14 height 14
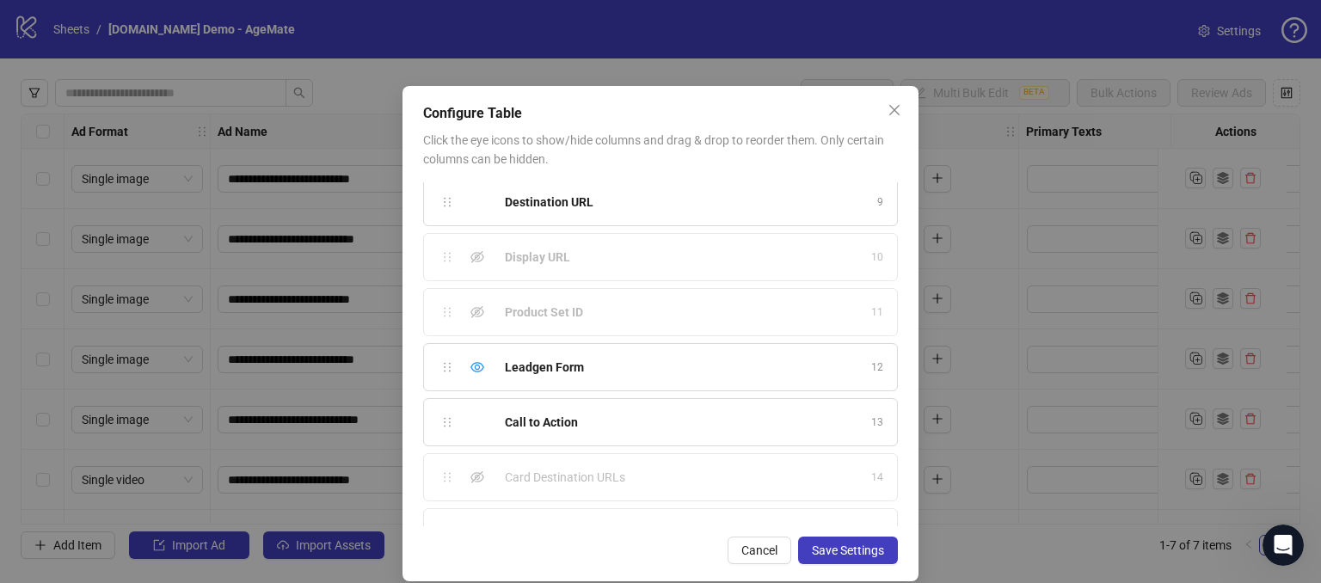
scroll to position [471, 0]
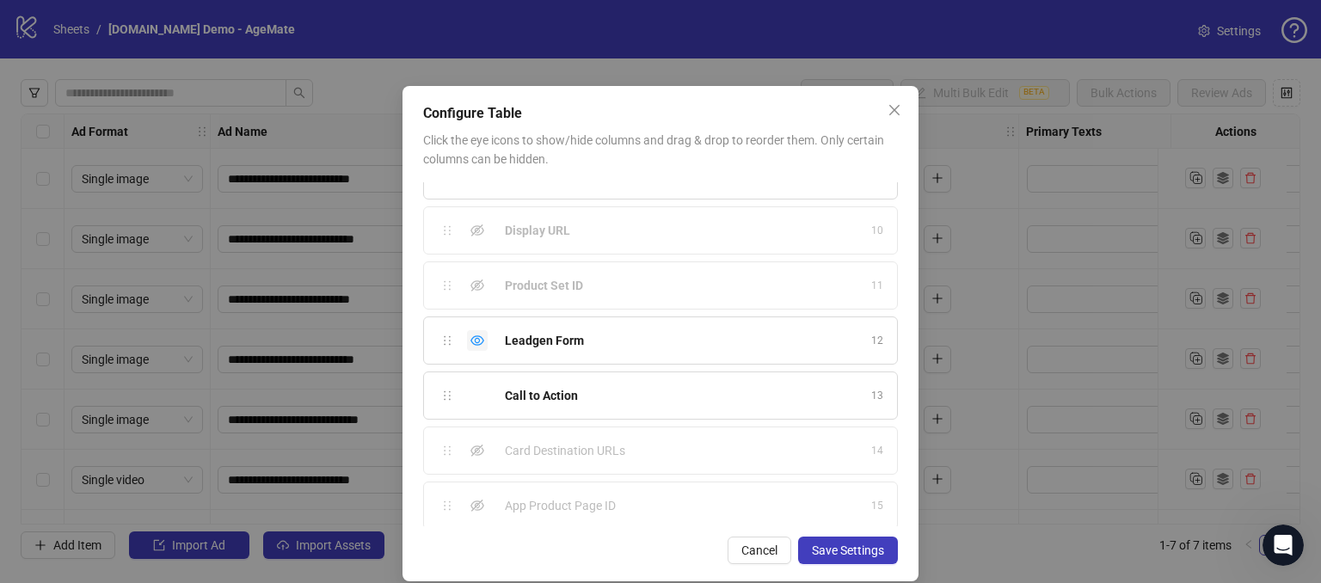
click at [470, 336] on icon "eye" at bounding box center [477, 341] width 14 height 14
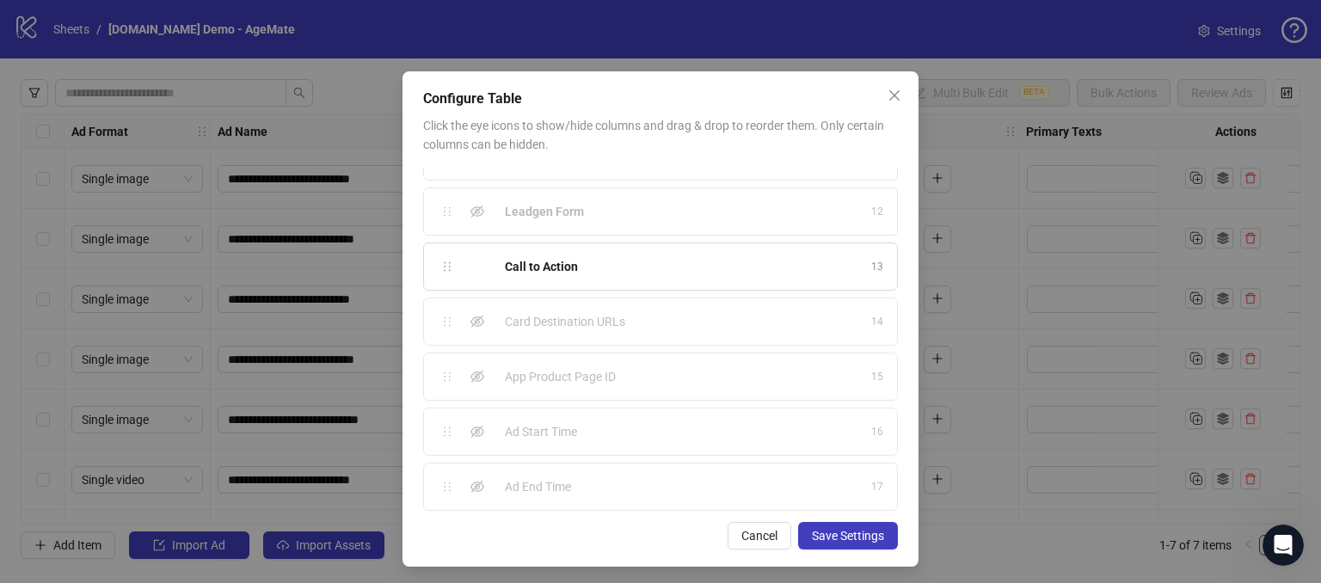
scroll to position [19, 0]
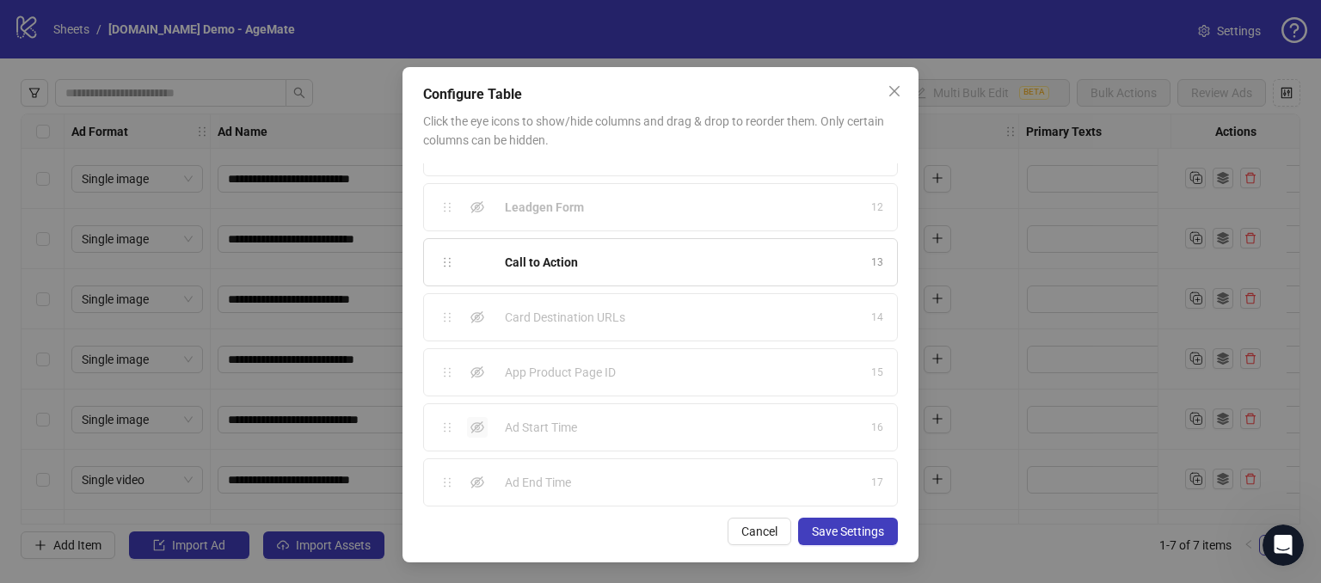
click at [470, 427] on icon "eye-invisible" at bounding box center [477, 428] width 14 height 14
click at [475, 476] on icon "eye-invisible" at bounding box center [477, 483] width 14 height 14
click at [470, 423] on icon "eye" at bounding box center [477, 428] width 14 height 14
click at [476, 477] on icon "eye" at bounding box center [477, 482] width 14 height 10
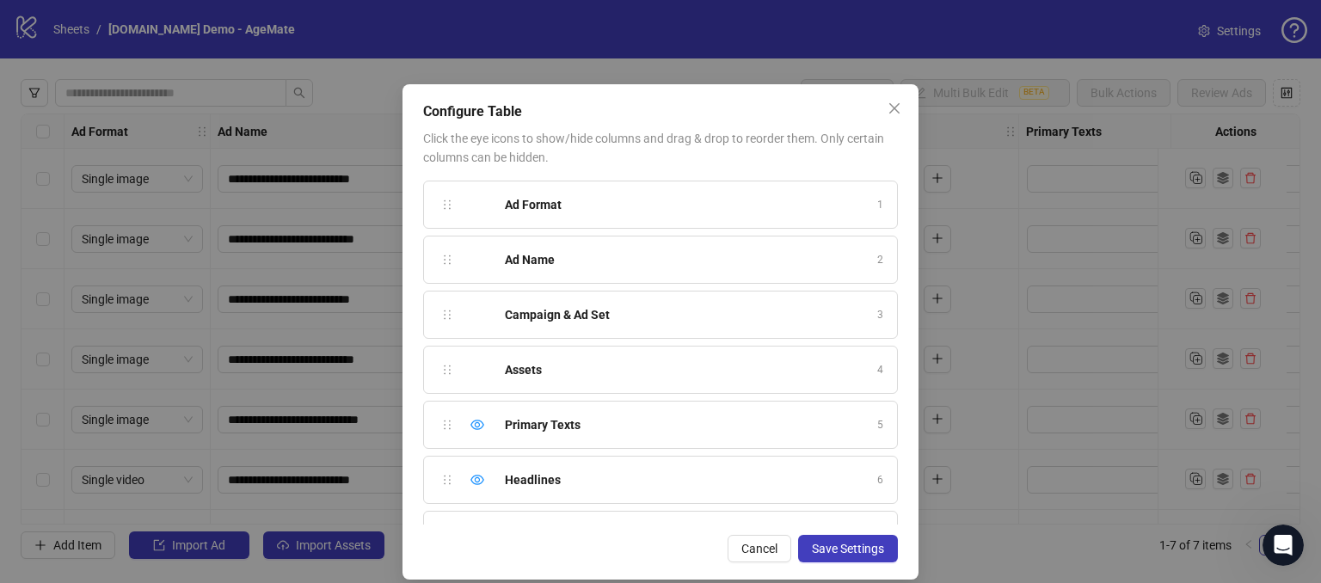
scroll to position [0, 0]
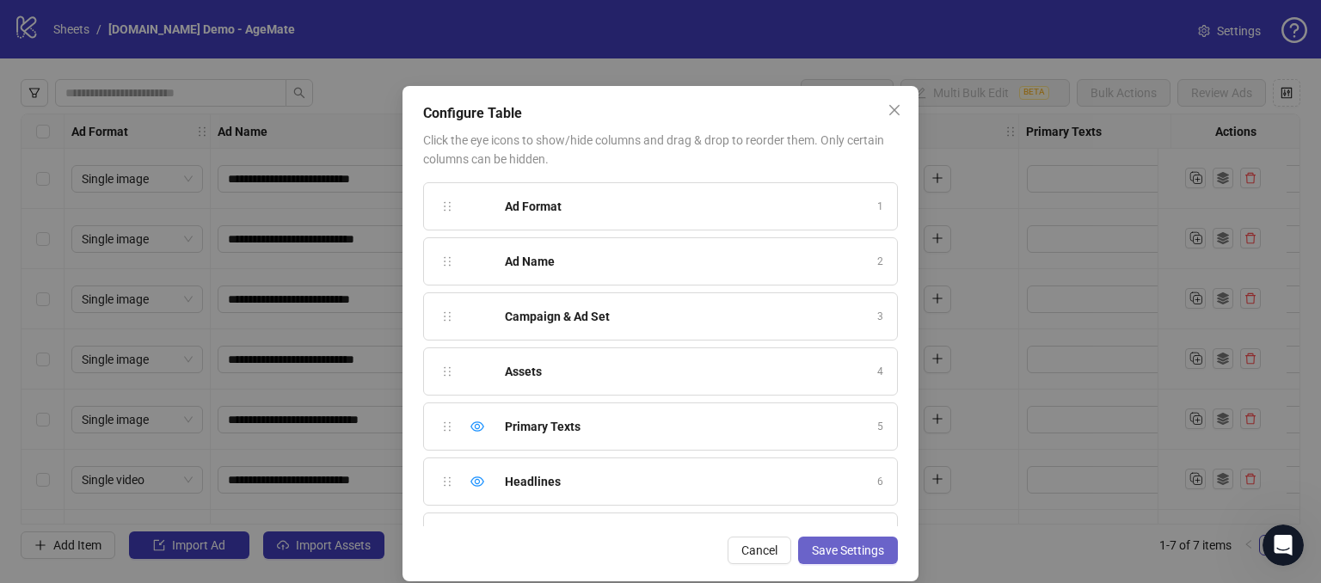
click at [828, 544] on span "Save Settings" at bounding box center [848, 551] width 72 height 14
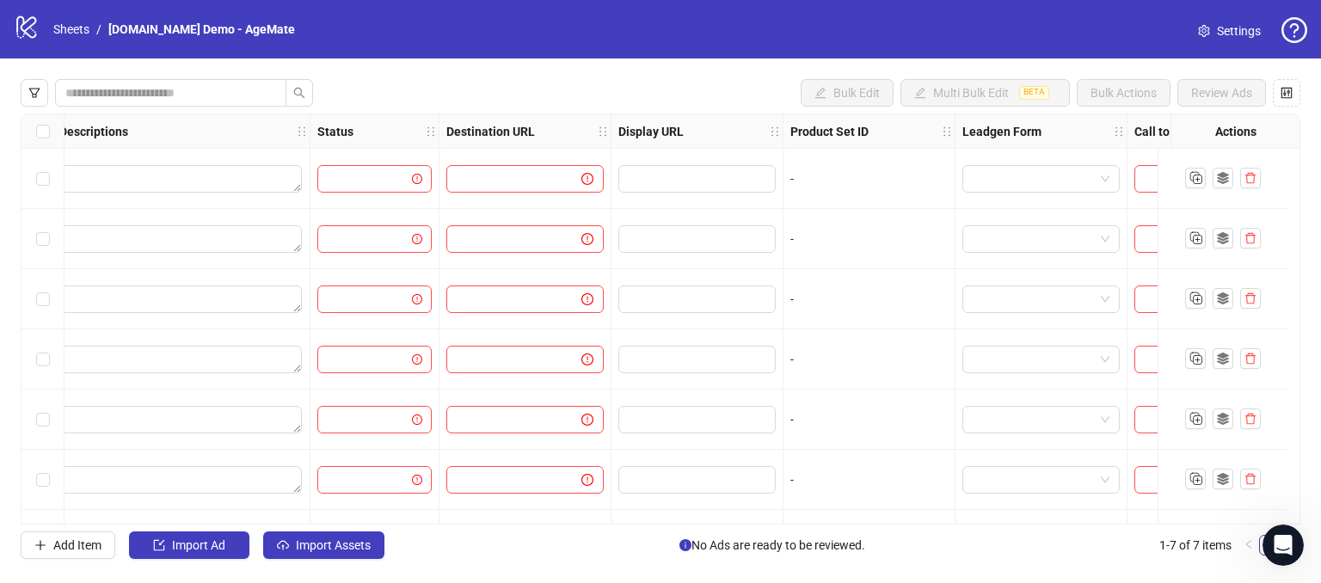
scroll to position [0, 1503]
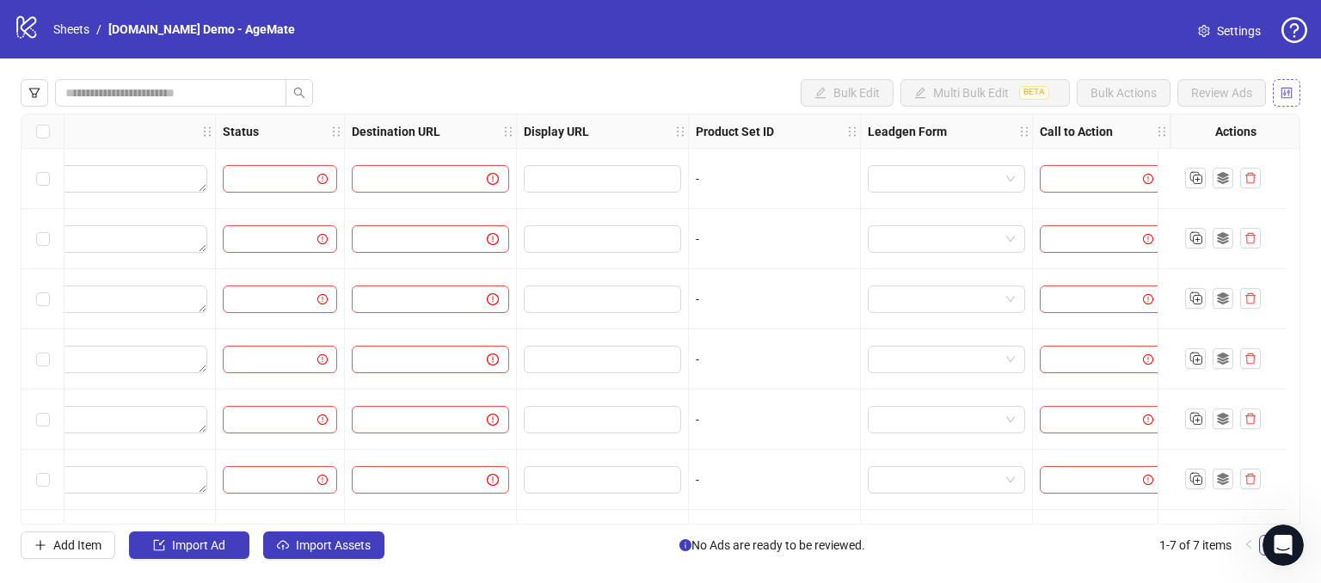
click at [1286, 94] on icon "control" at bounding box center [1287, 93] width 12 height 12
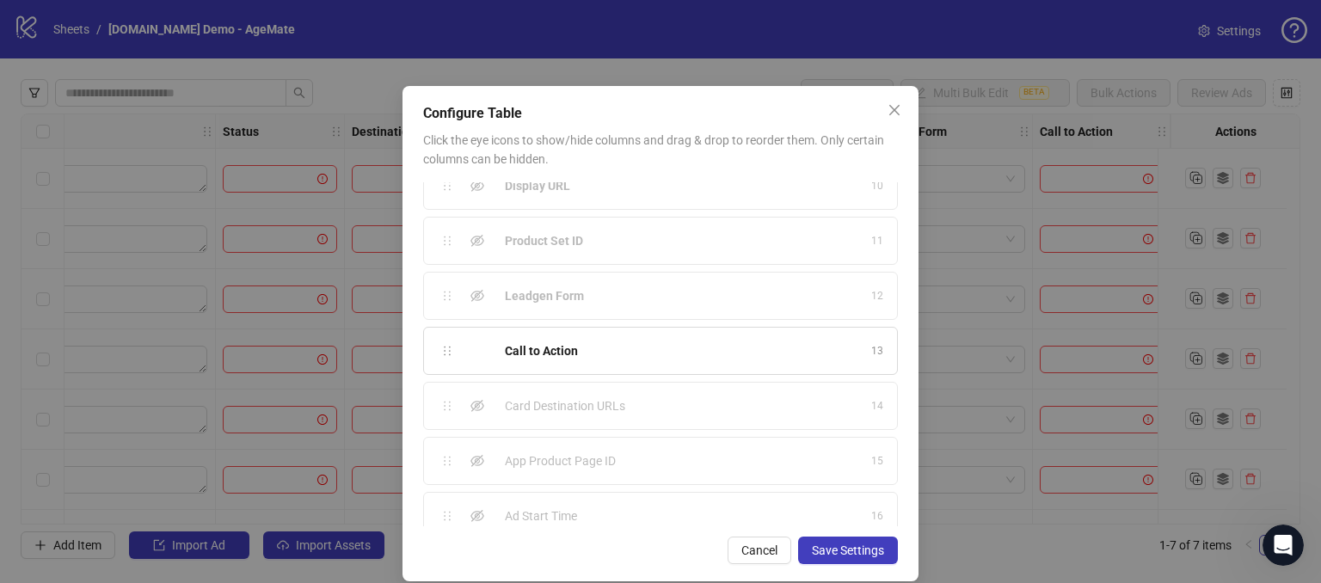
scroll to position [586, 0]
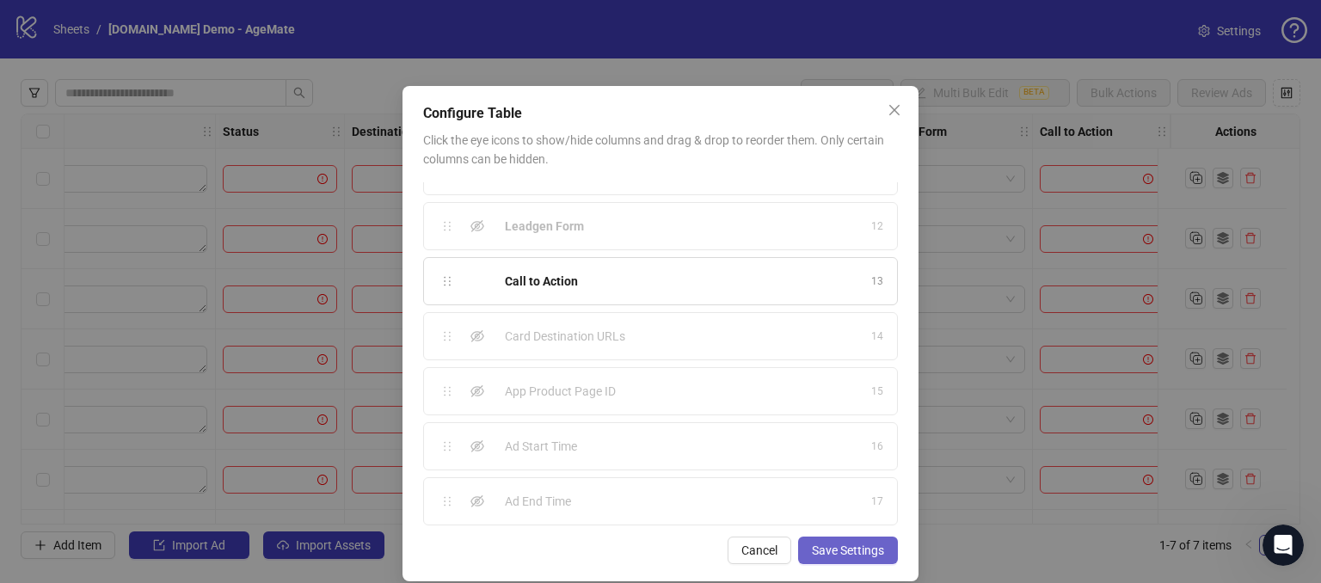
click at [819, 544] on span "Save Settings" at bounding box center [848, 551] width 72 height 14
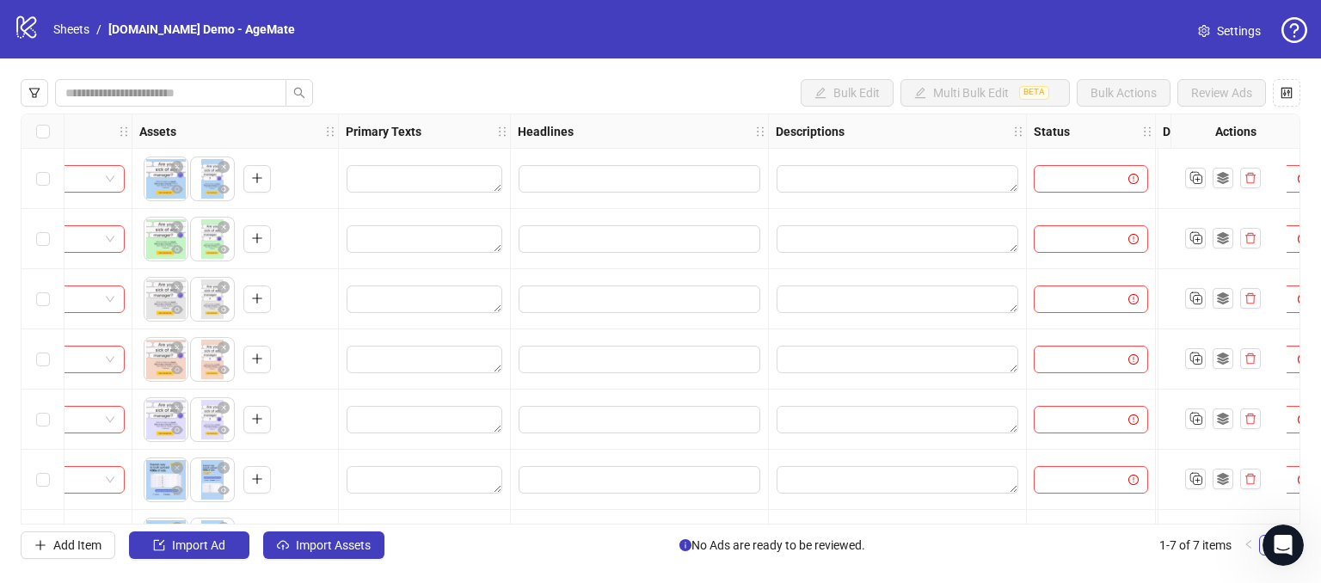
scroll to position [0, 689]
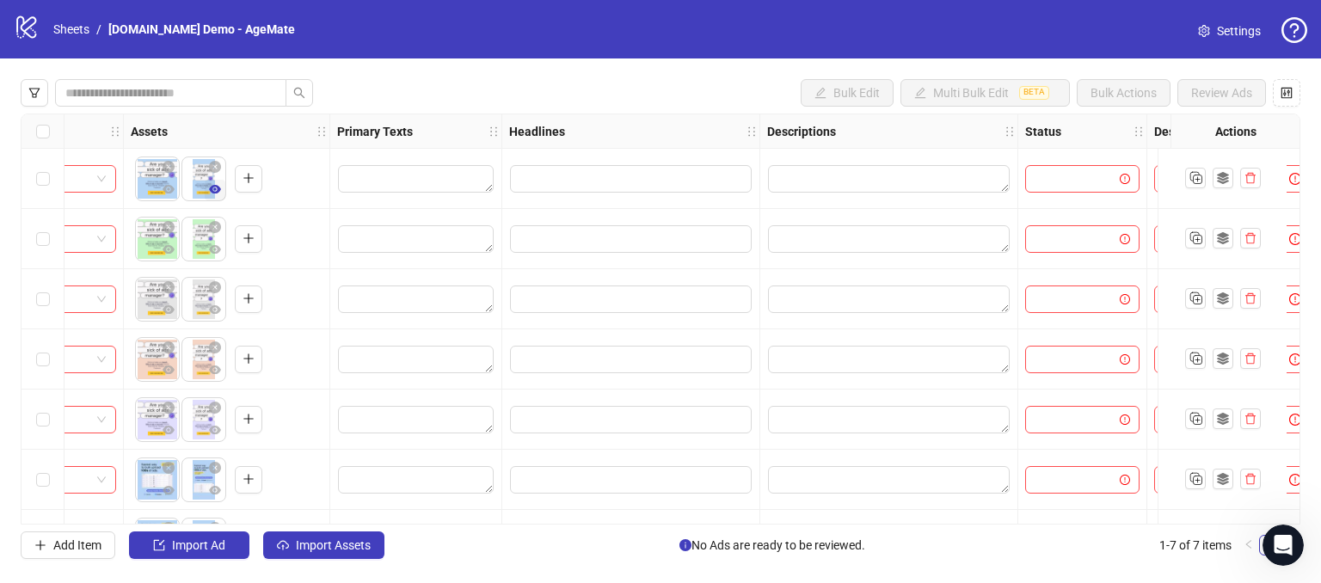
click at [213, 189] on icon "eye" at bounding box center [215, 189] width 12 height 9
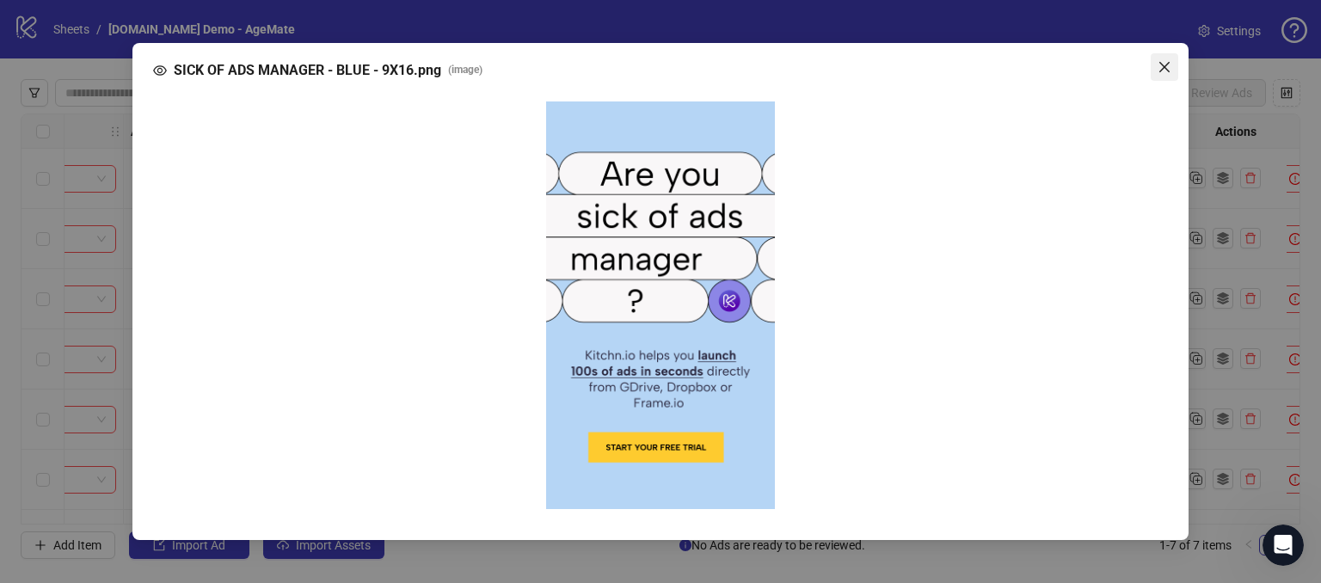
click at [1168, 70] on icon "close" at bounding box center [1164, 67] width 10 height 10
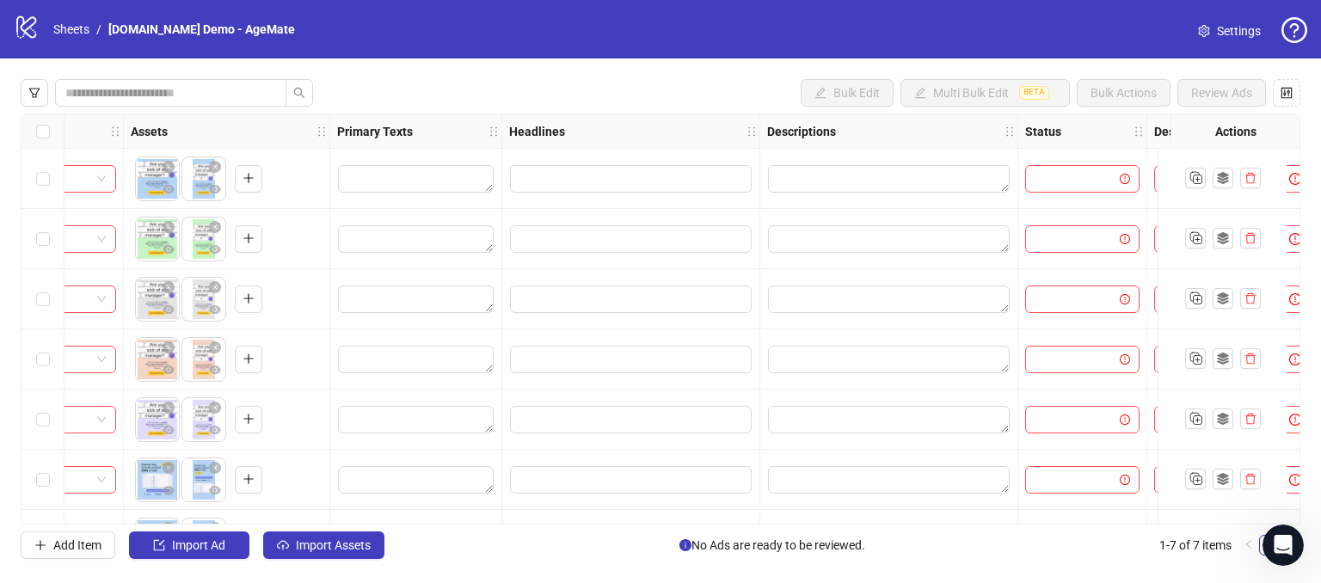
click at [39, 142] on div "Select all rows" at bounding box center [42, 131] width 43 height 34
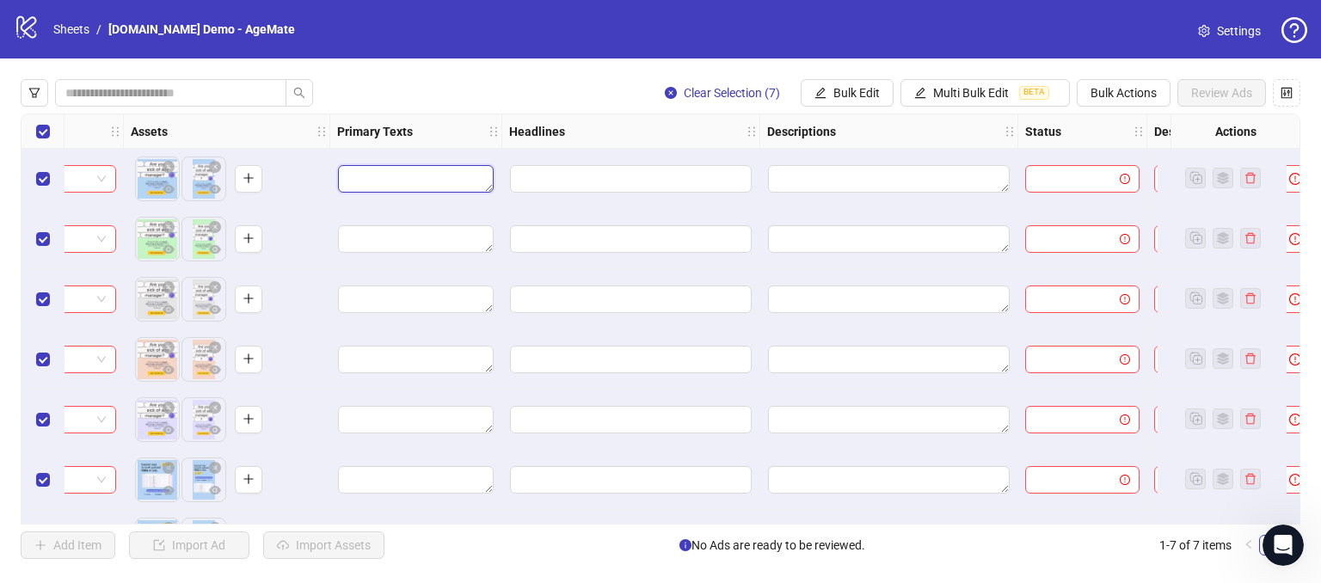
click at [413, 179] on textarea "Edit values" at bounding box center [416, 179] width 156 height 28
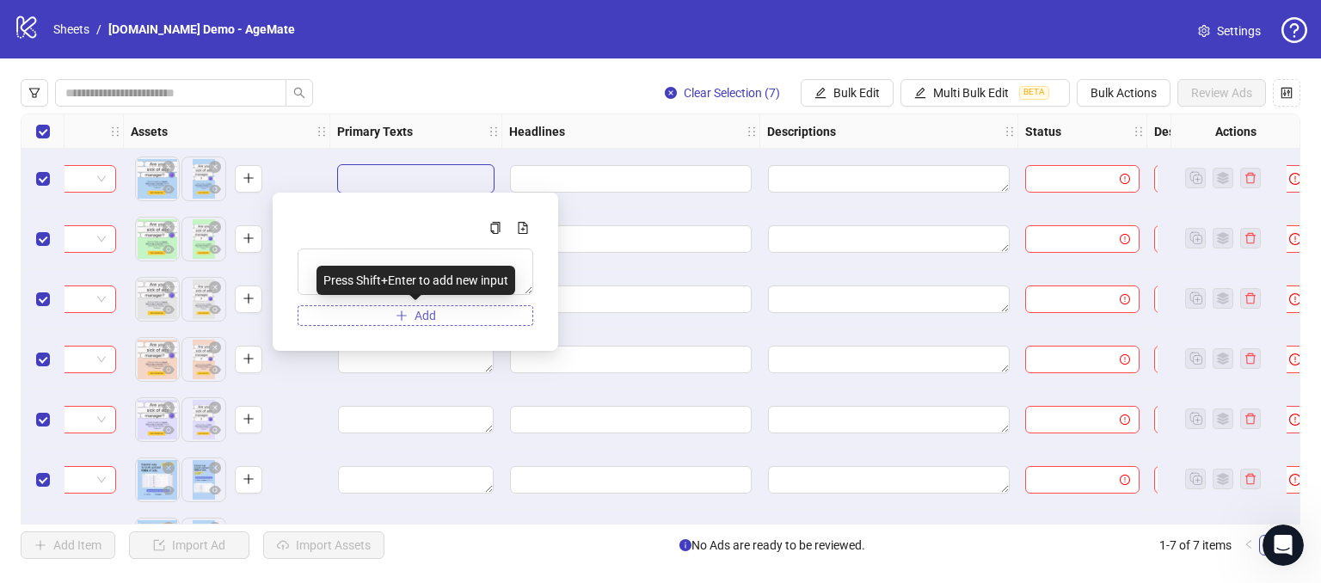
click at [403, 312] on icon "plus" at bounding box center [402, 316] width 12 height 12
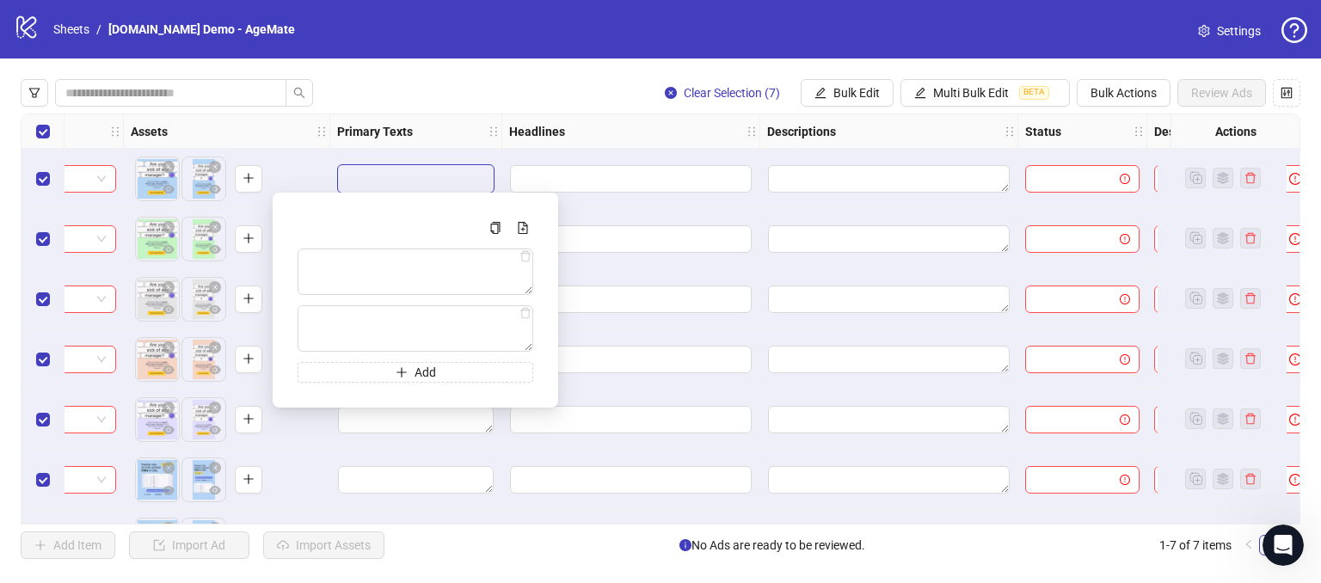
click at [457, 90] on div "Clear Selection (7) Bulk Edit Multi Bulk Edit BETA Bulk Actions Review Ads" at bounding box center [661, 93] width 1280 height 28
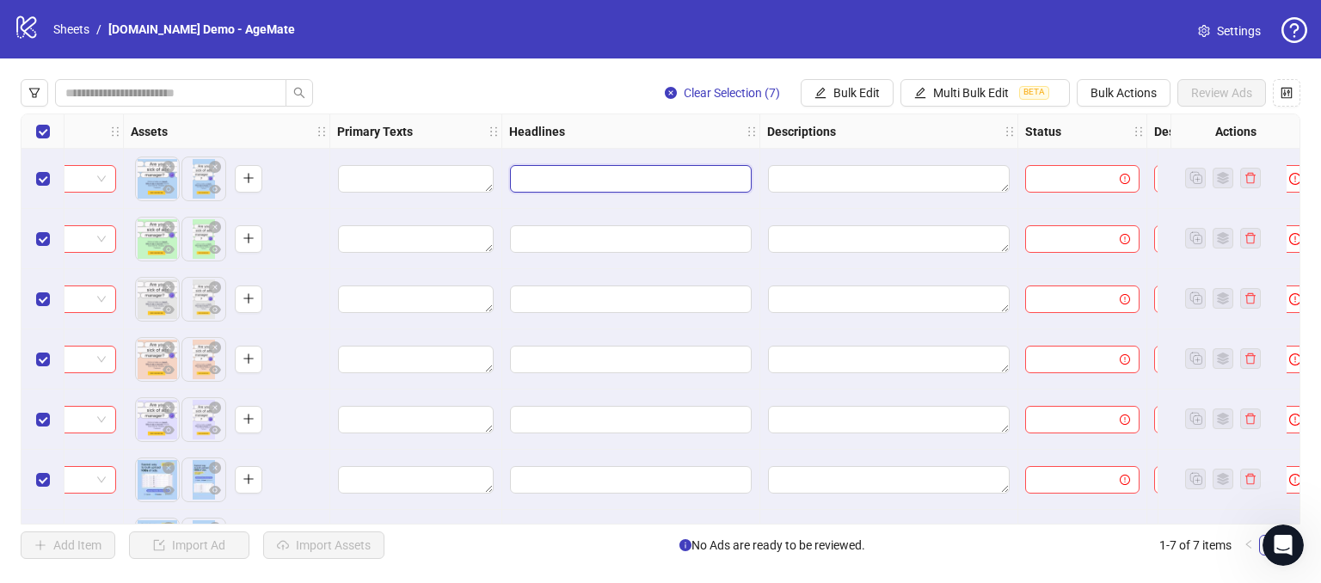
click at [547, 172] on input "Edit values" at bounding box center [631, 179] width 242 height 28
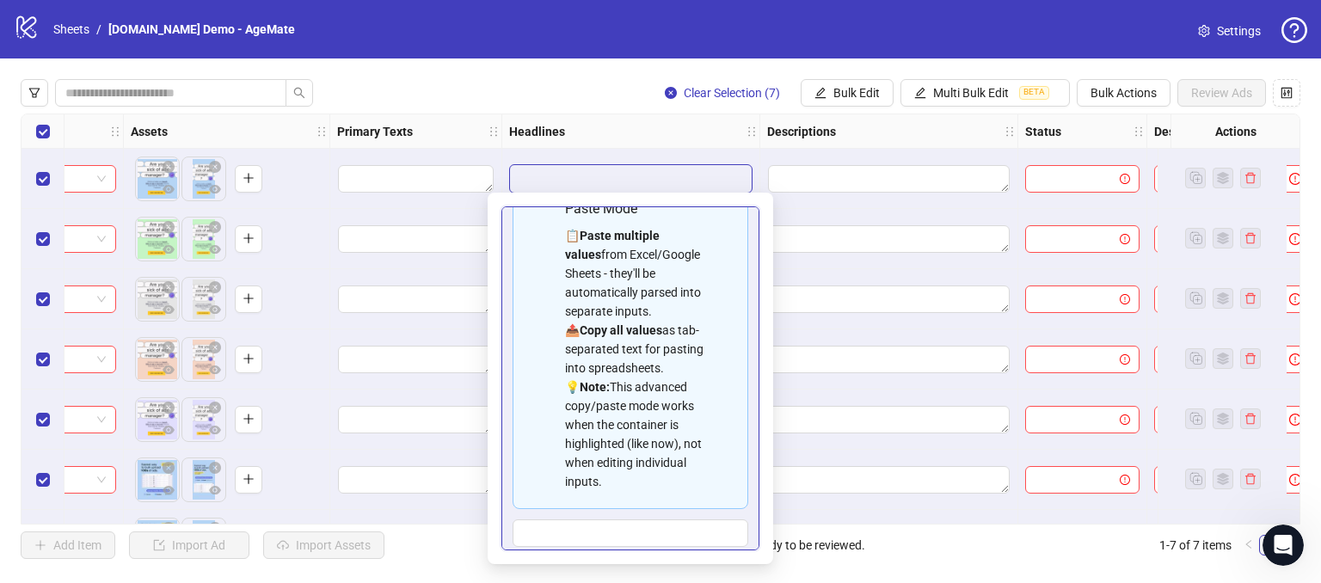
scroll to position [62, 0]
click at [597, 114] on div "Headlines" at bounding box center [631, 131] width 258 height 34
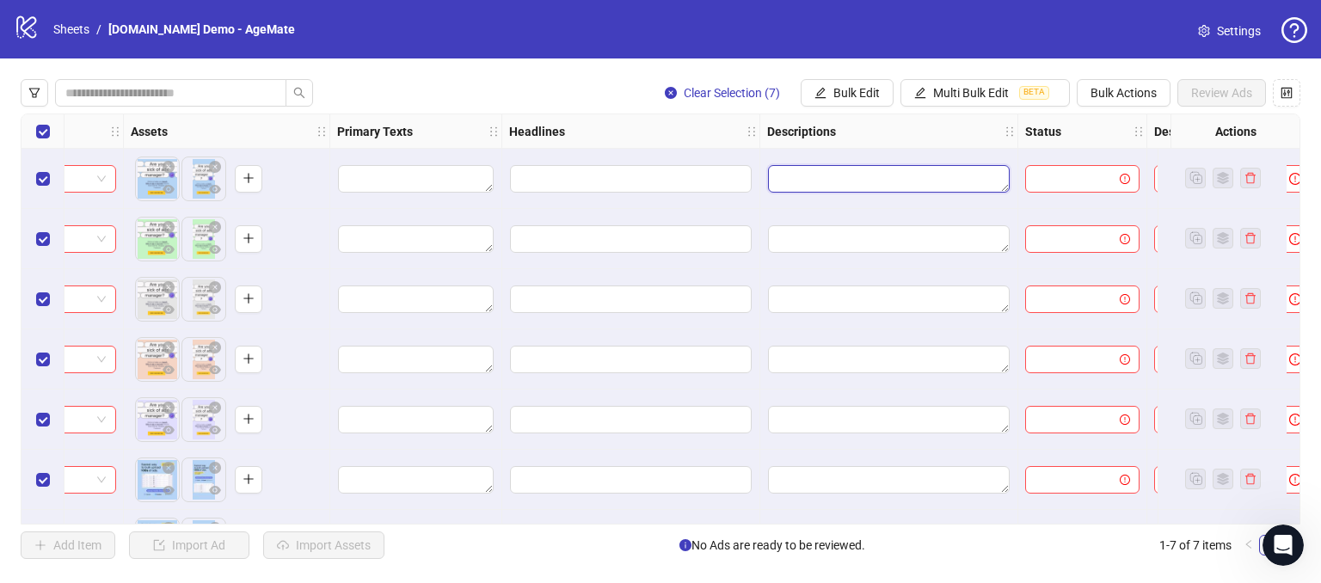
click at [820, 187] on textarea "Edit values" at bounding box center [889, 179] width 242 height 28
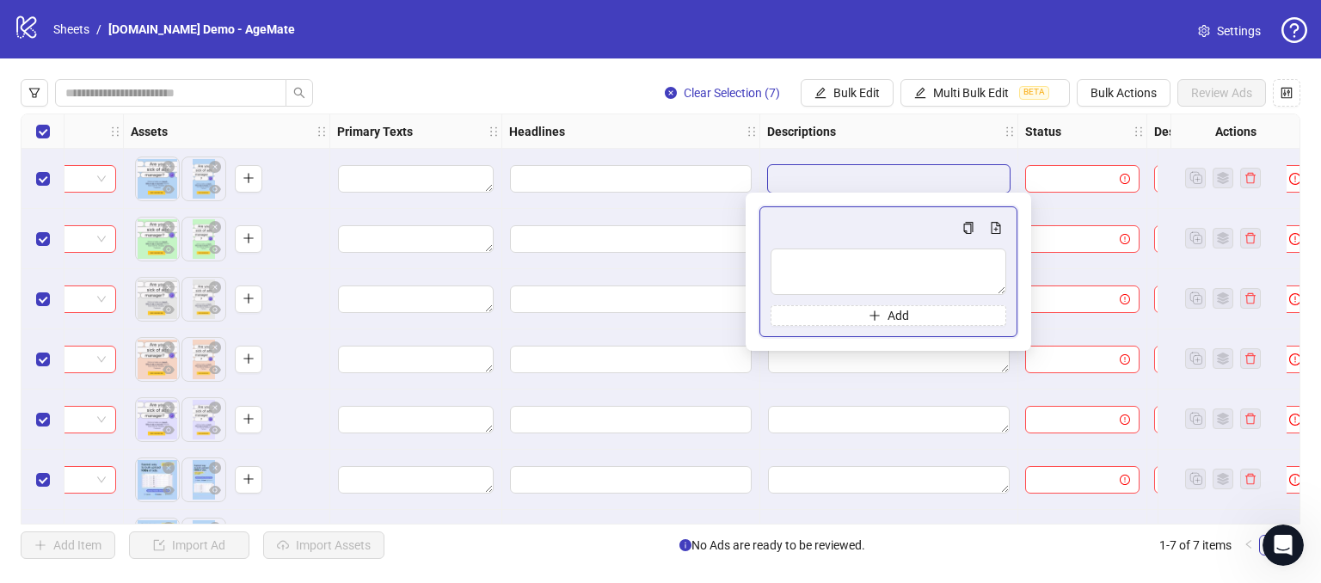
click at [570, 80] on div "Clear Selection (7) Bulk Edit Multi Bulk Edit BETA Bulk Actions Review Ads" at bounding box center [661, 93] width 1280 height 28
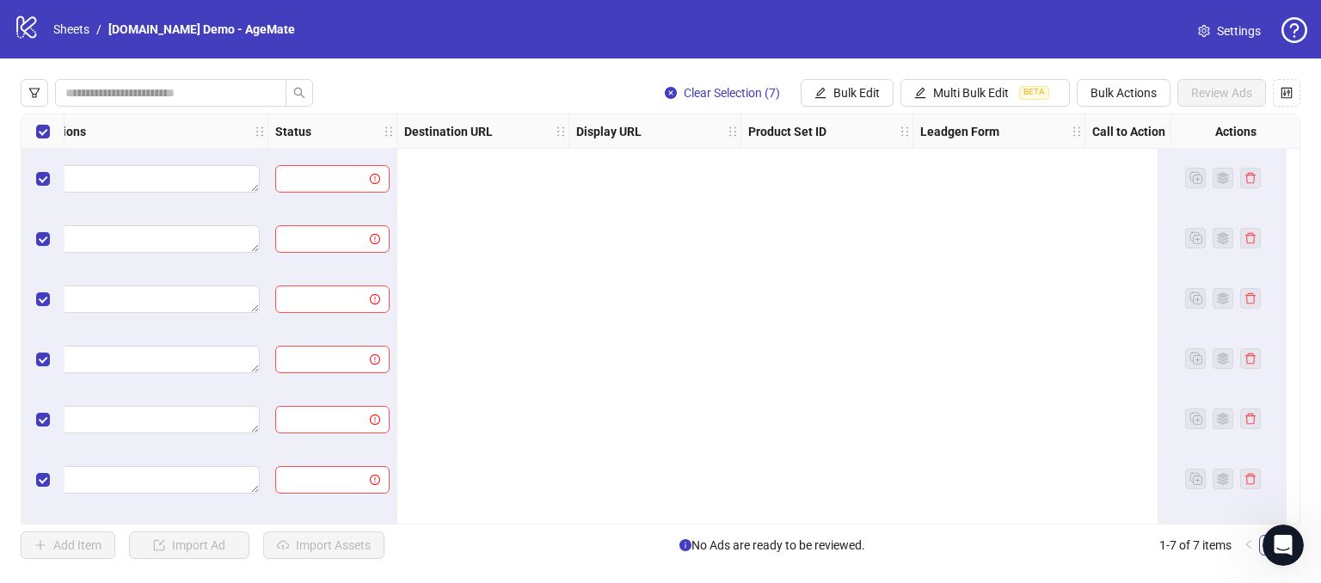
scroll to position [0, 0]
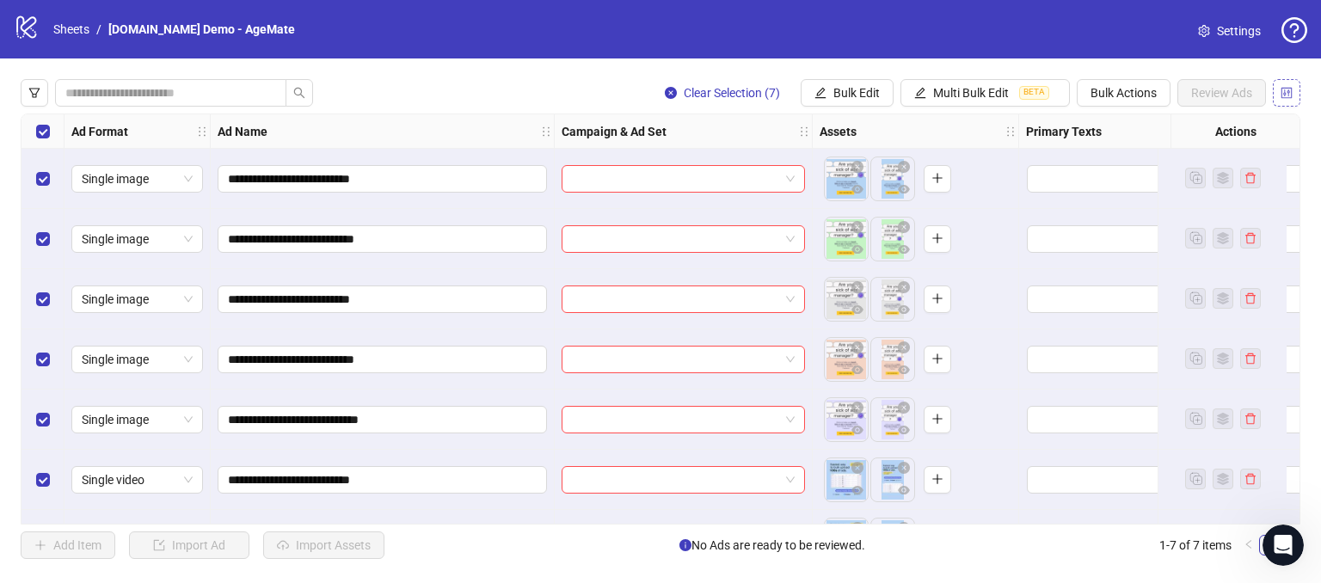
click at [1287, 90] on icon "control" at bounding box center [1287, 93] width 12 height 12
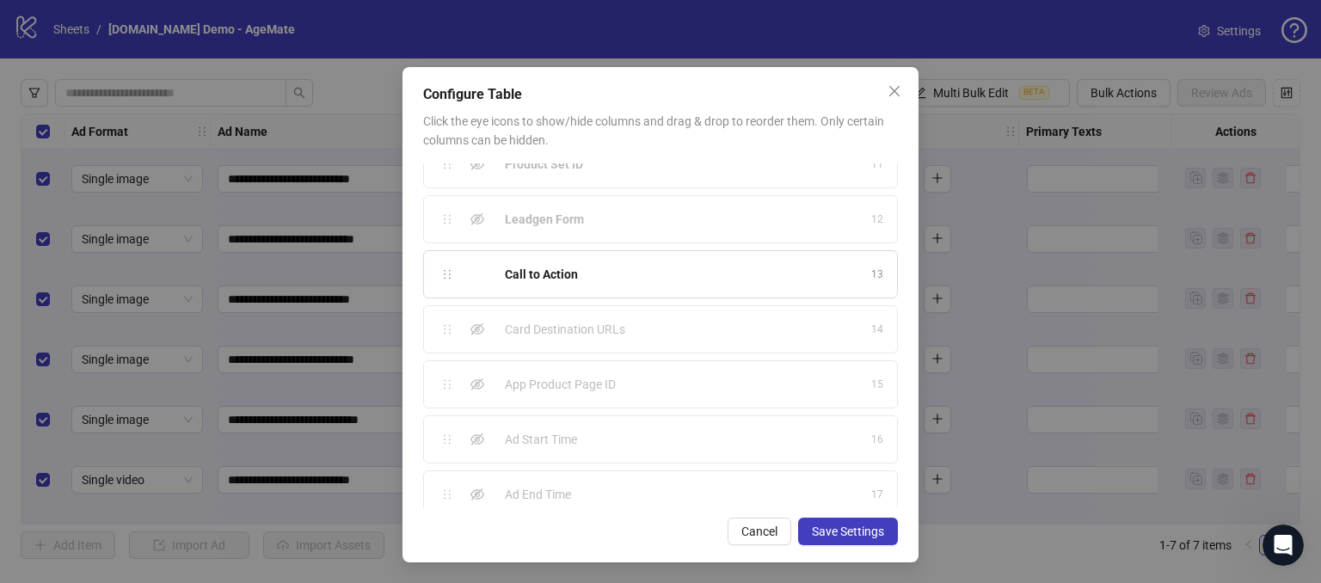
scroll to position [586, 0]
click at [846, 520] on button "Save Settings" at bounding box center [848, 532] width 100 height 28
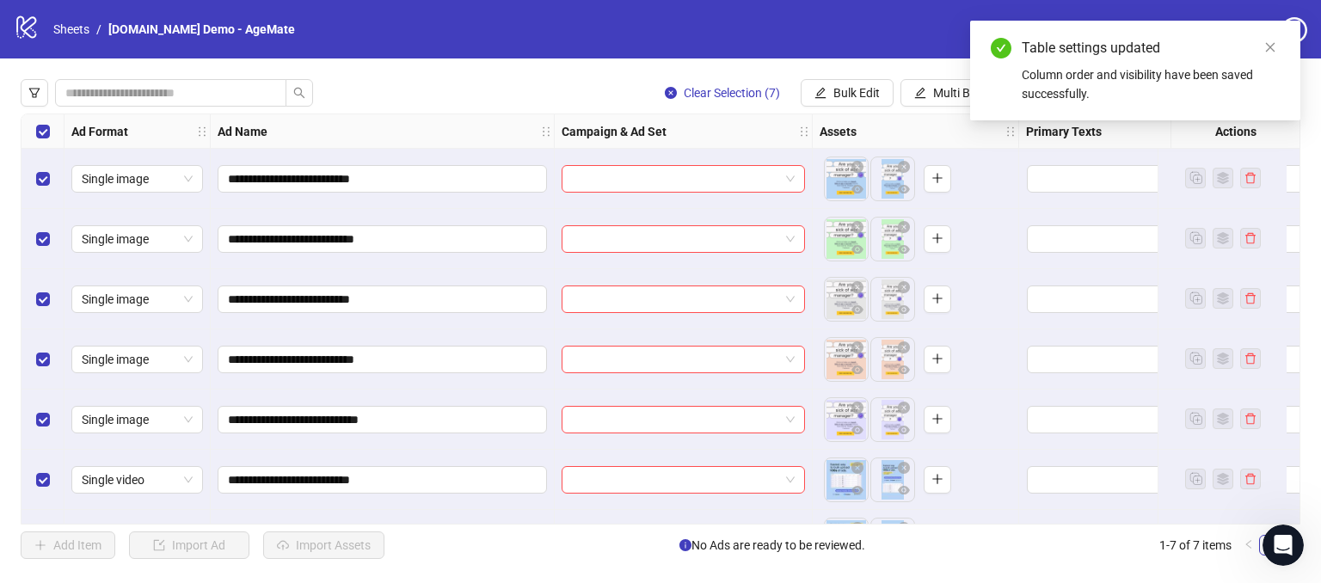
scroll to position [0, 0]
click at [556, 77] on div "**********" at bounding box center [660, 318] width 1321 height 521
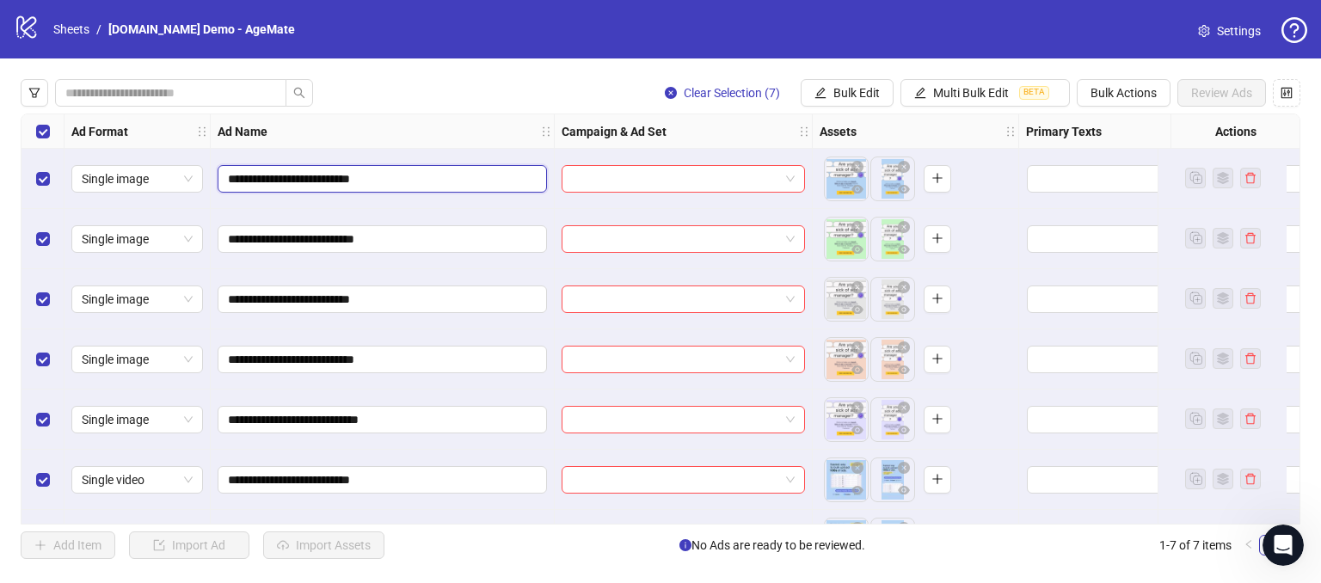
click at [427, 180] on input "**********" at bounding box center [380, 178] width 305 height 19
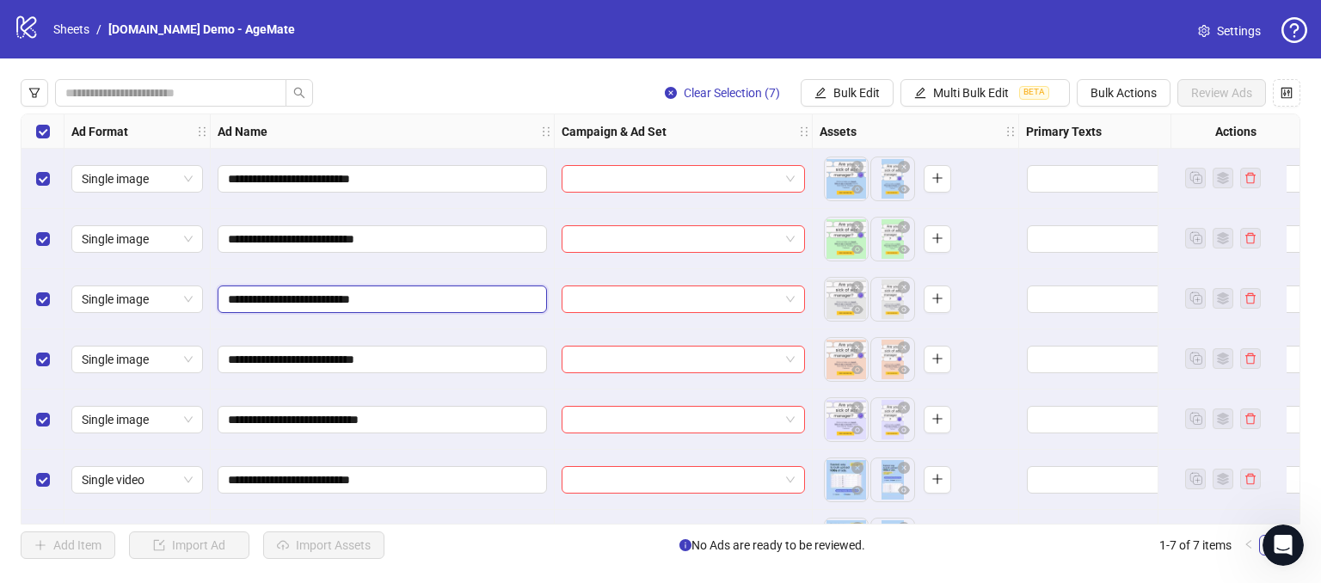
click at [437, 296] on input "**********" at bounding box center [380, 299] width 305 height 19
click at [485, 96] on div "Clear Selection (7) Bulk Edit Multi Bulk Edit BETA Bulk Actions Review Ads" at bounding box center [661, 93] width 1280 height 28
click at [866, 87] on span "Bulk Edit" at bounding box center [856, 93] width 46 height 14
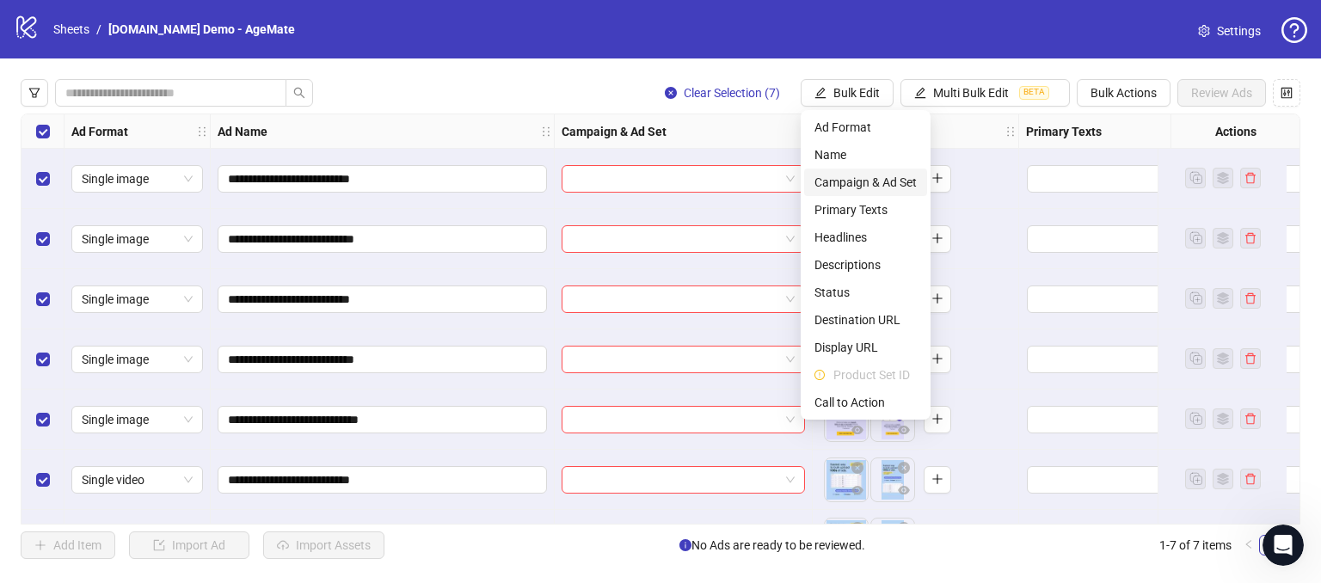
click at [832, 181] on span "Campaign & Ad Set" at bounding box center [865, 182] width 102 height 19
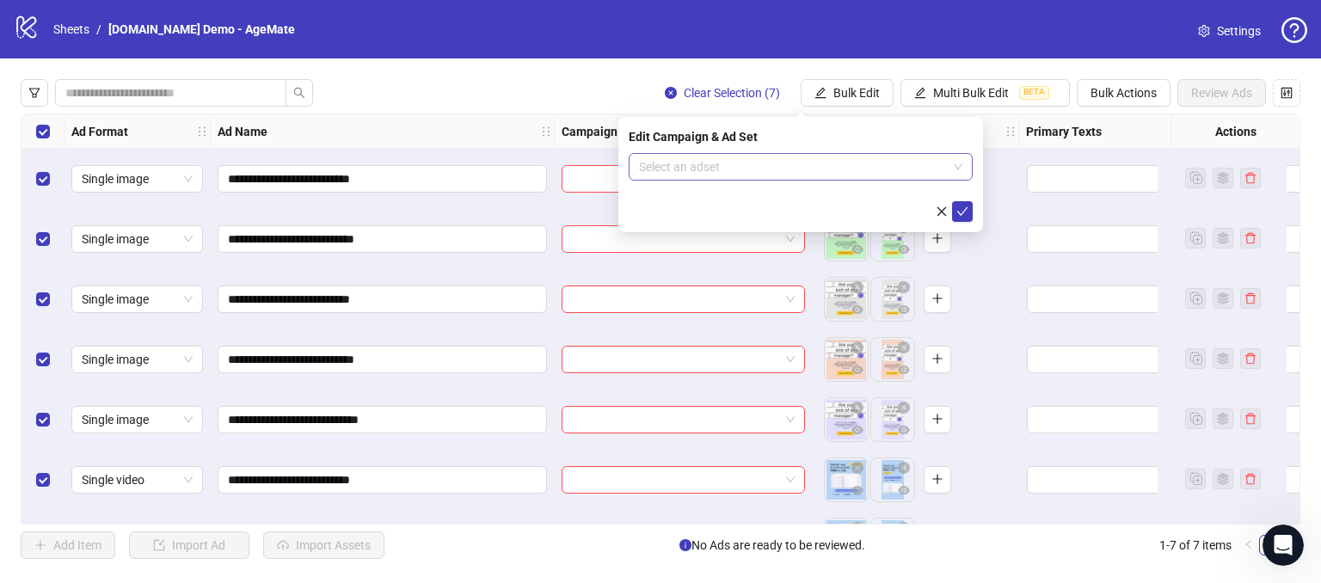
click at [705, 163] on input "search" at bounding box center [793, 167] width 308 height 26
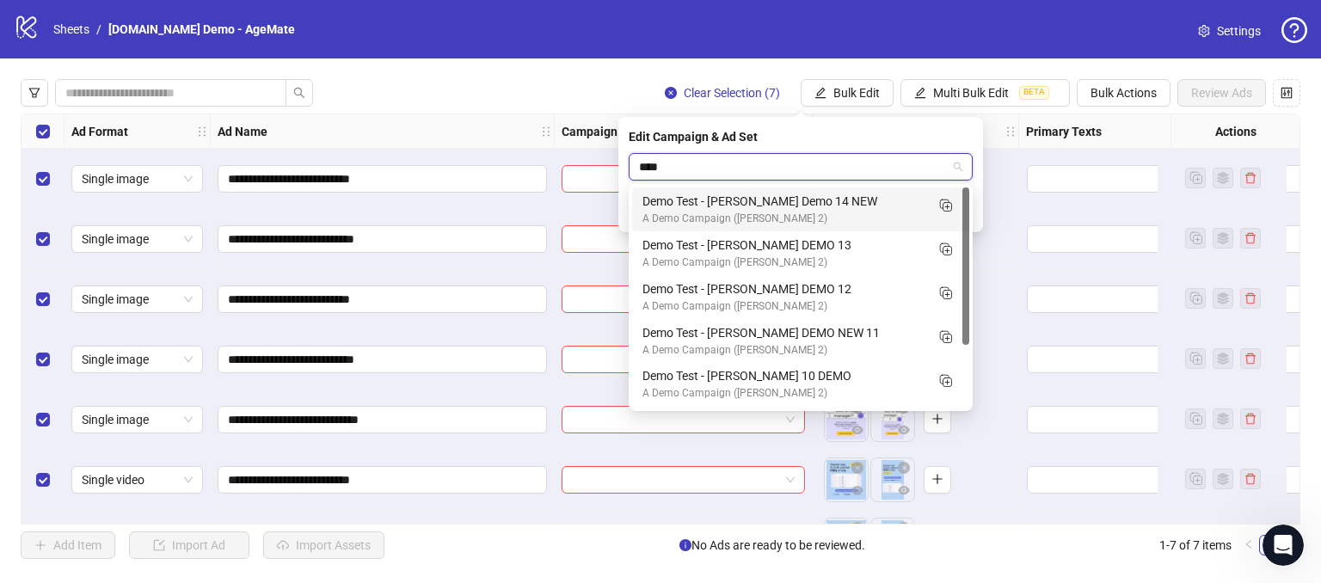
type input "*****"
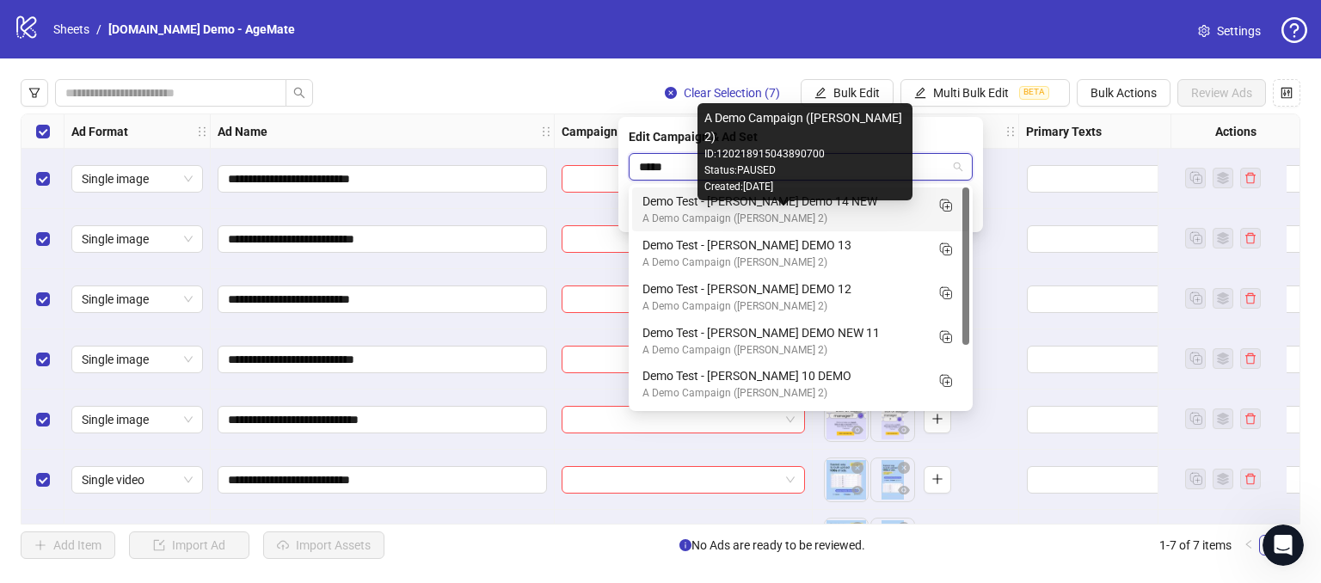
click at [678, 211] on div "A Demo Campaign ([PERSON_NAME] 2)" at bounding box center [783, 219] width 282 height 16
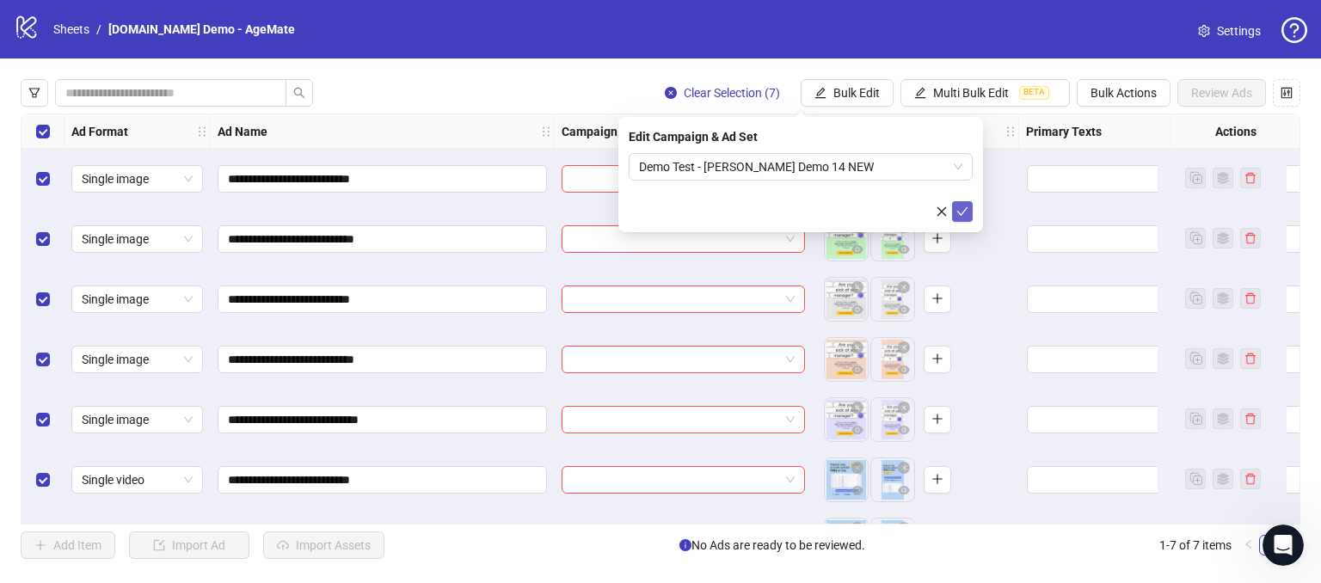
click at [967, 211] on icon "check" at bounding box center [962, 212] width 12 height 12
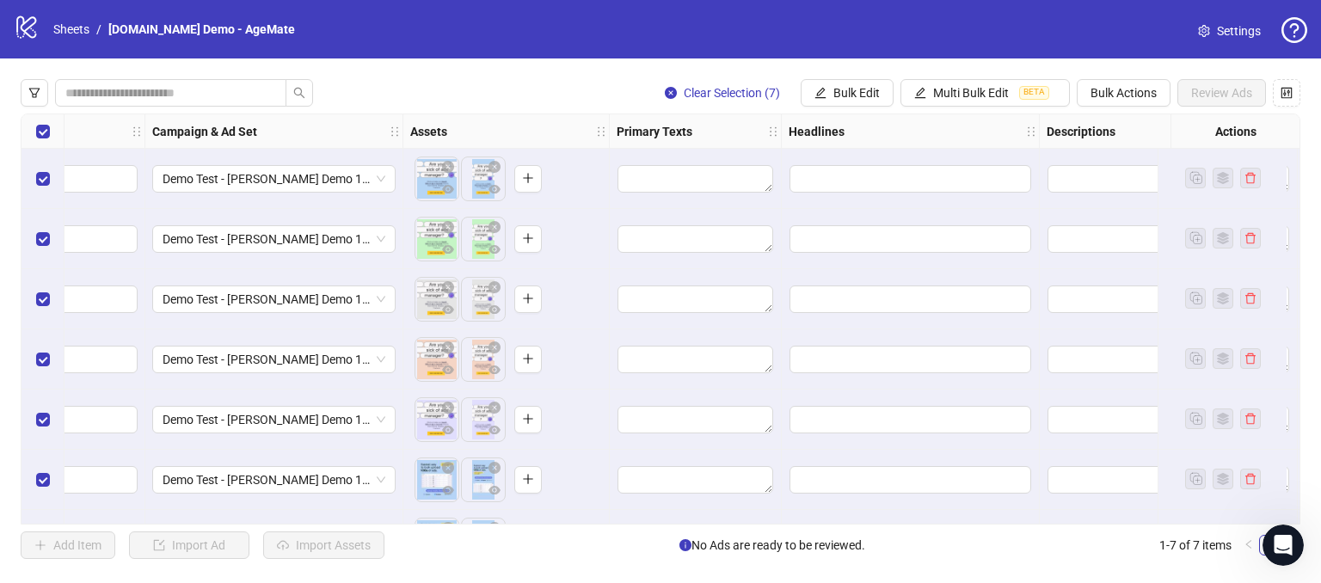
scroll to position [0, 419]
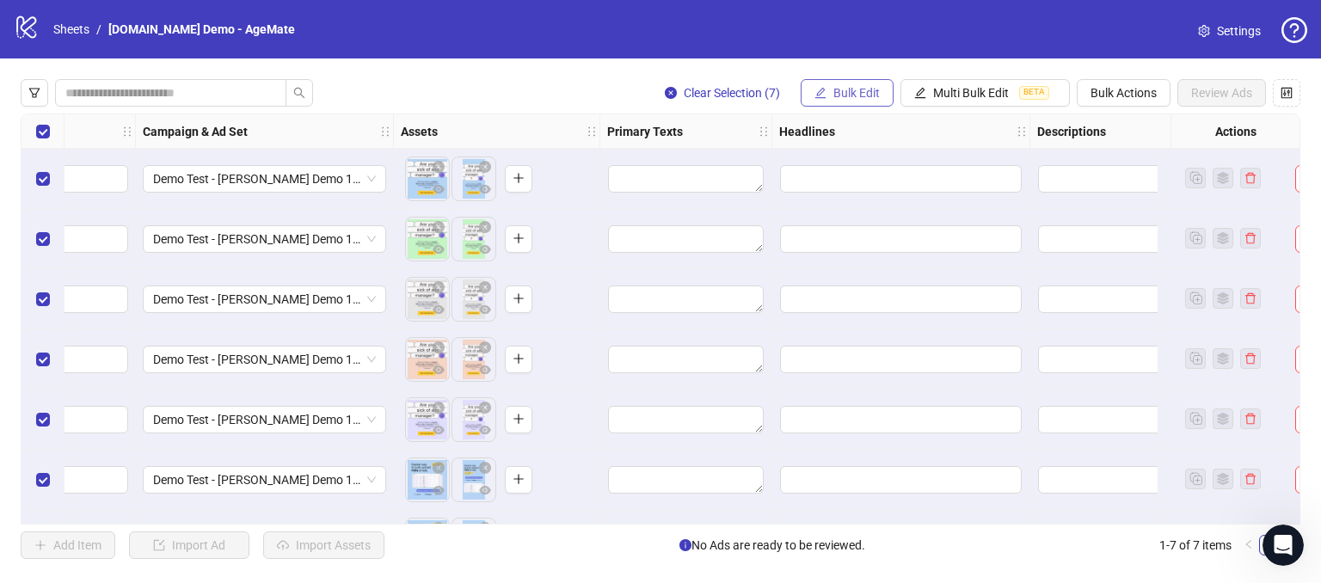
click at [852, 94] on span "Bulk Edit" at bounding box center [856, 93] width 46 height 14
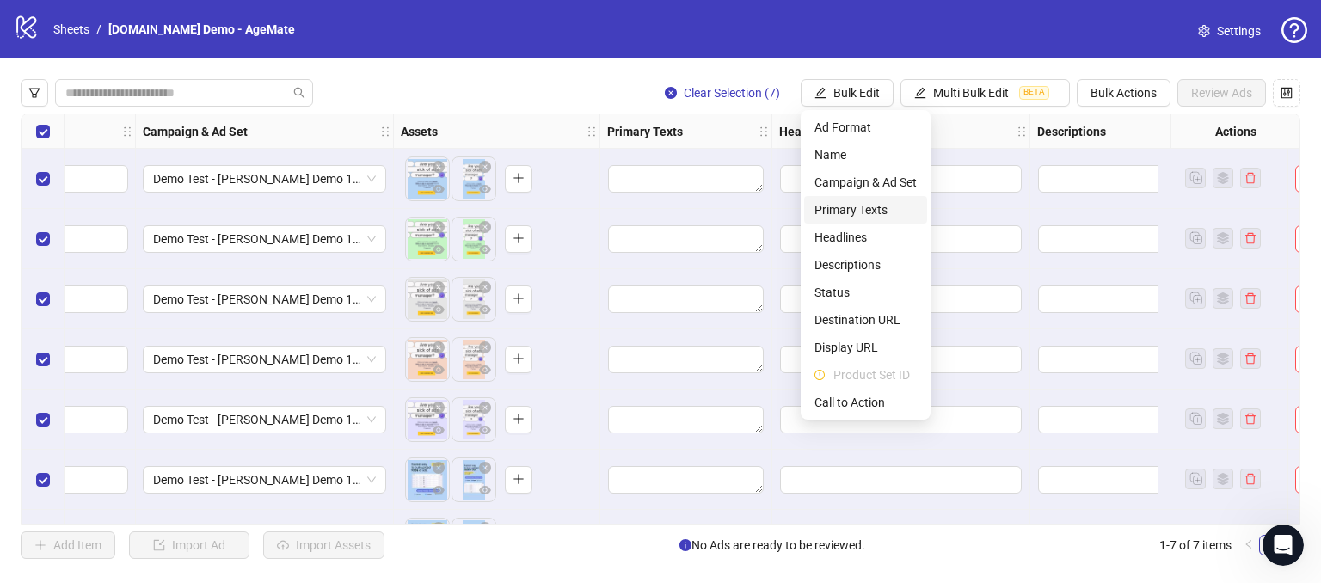
click at [842, 206] on span "Primary Texts" at bounding box center [865, 209] width 102 height 19
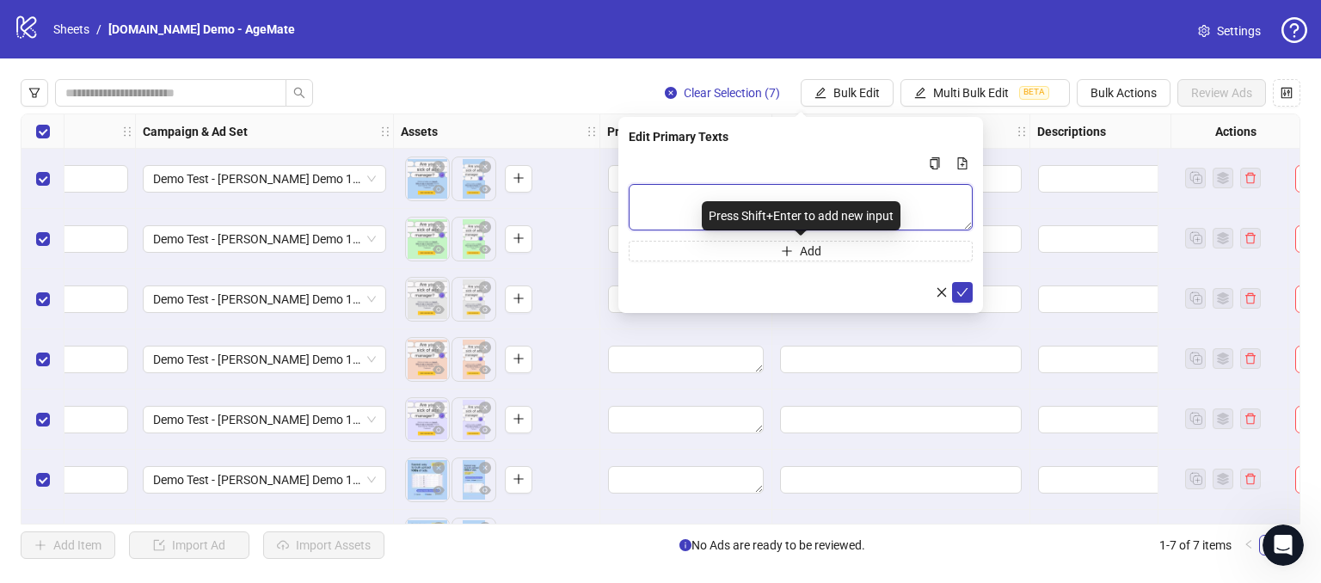
click at [773, 198] on textarea "Multi-text input container - paste or copy values" at bounding box center [801, 207] width 344 height 46
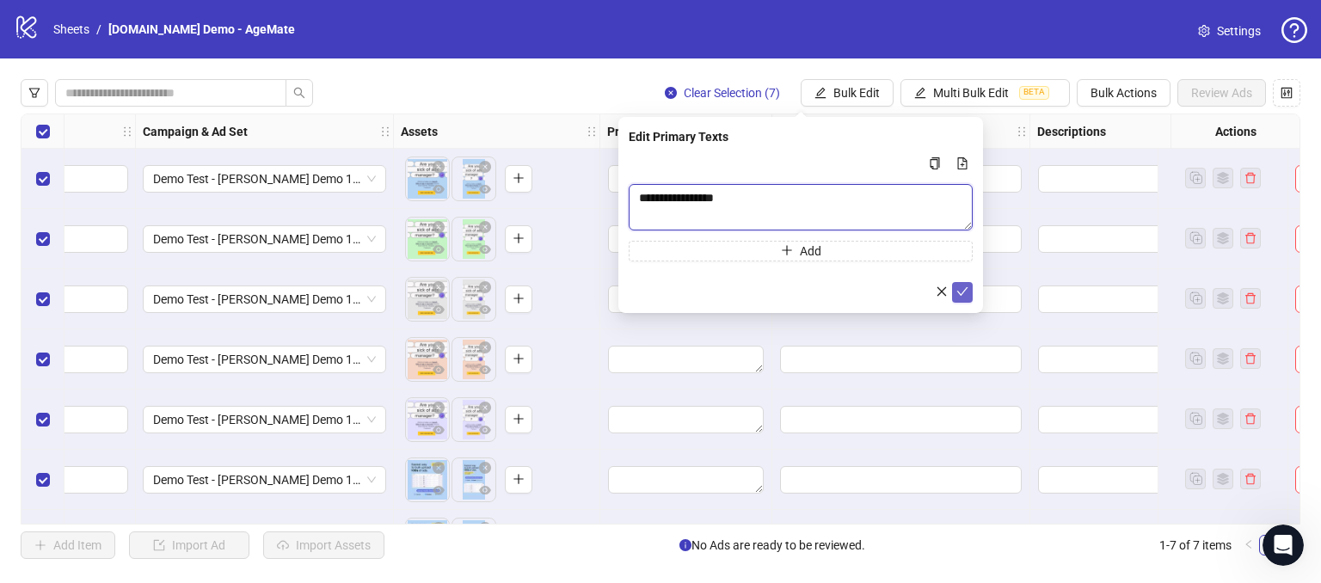
type textarea "**********"
click at [968, 295] on button "submit" at bounding box center [962, 292] width 21 height 21
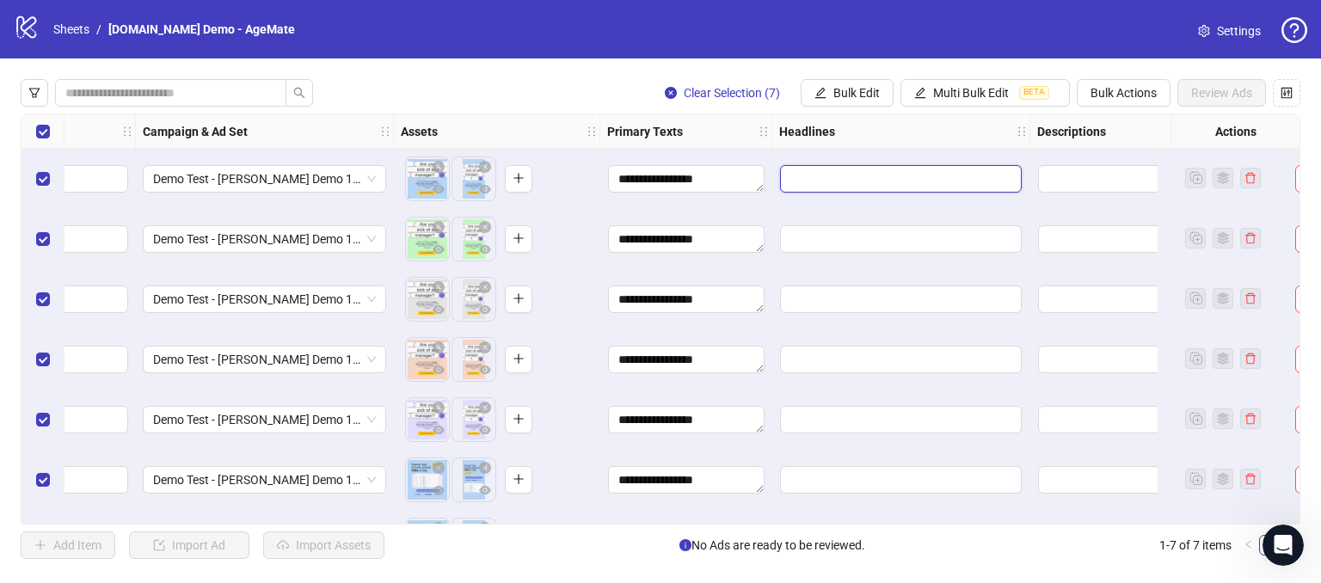
click at [908, 175] on input "Edit values" at bounding box center [901, 179] width 242 height 28
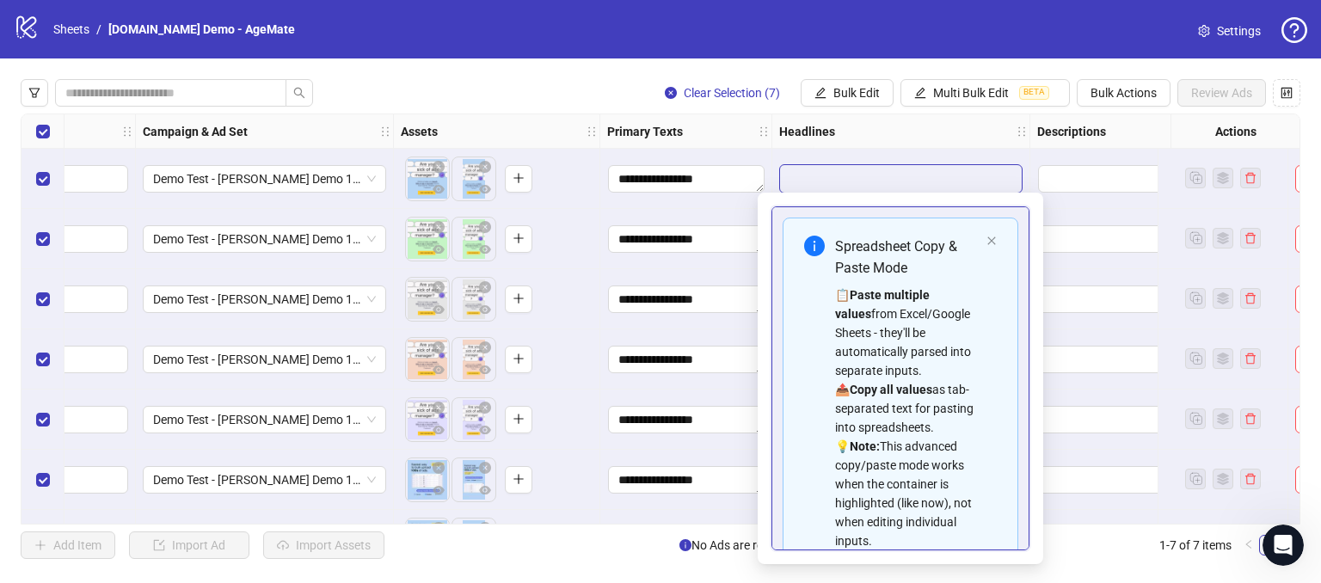
click at [588, 75] on div "**********" at bounding box center [660, 318] width 1321 height 521
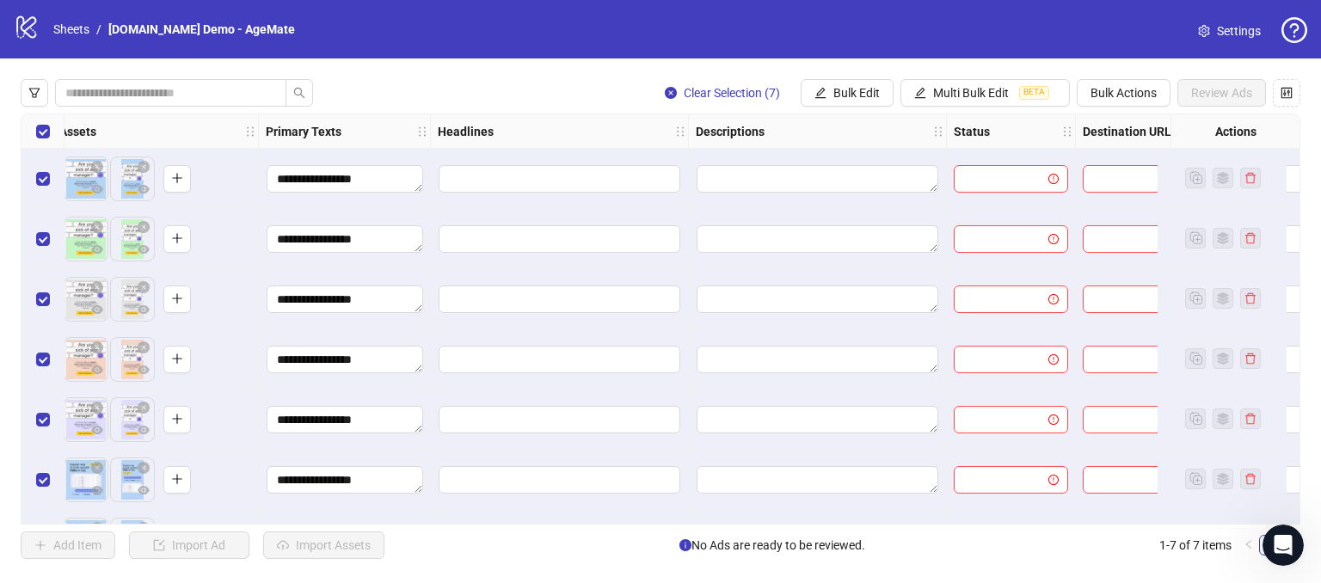
scroll to position [0, 771]
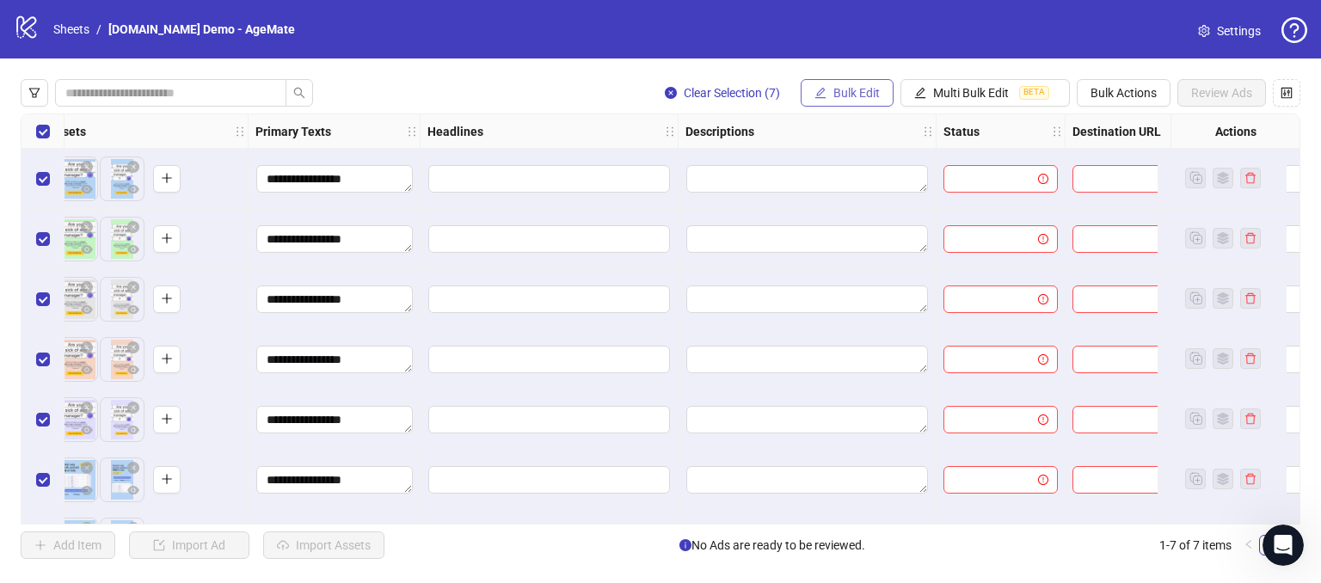
click at [850, 88] on span "Bulk Edit" at bounding box center [856, 93] width 46 height 14
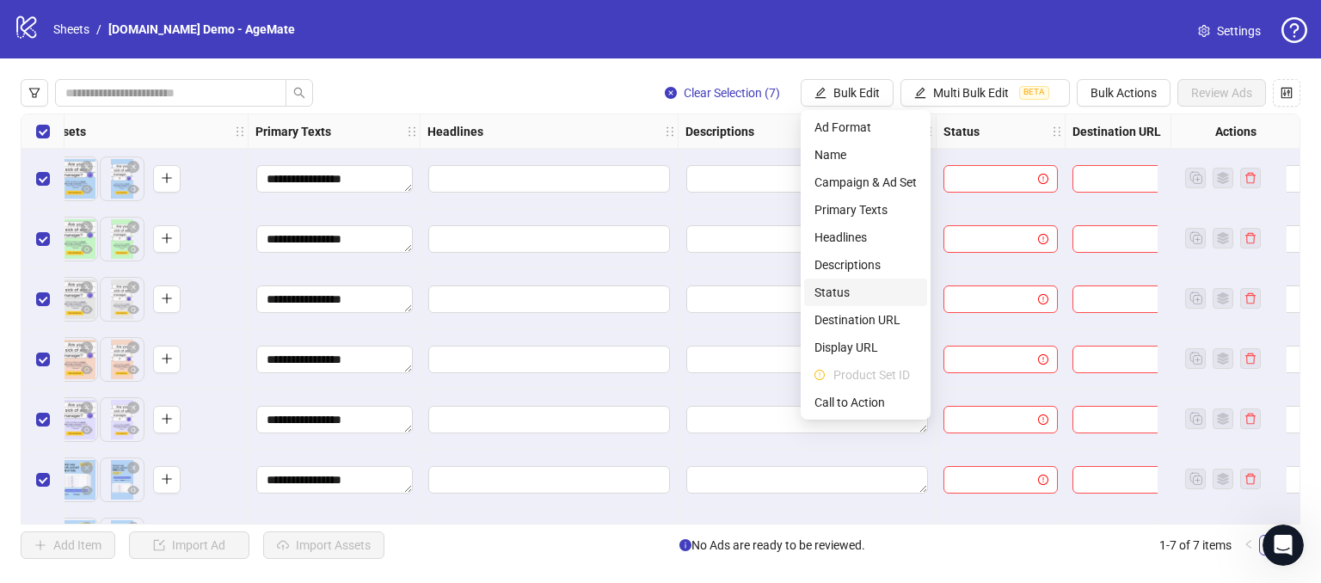
click at [843, 297] on span "Status" at bounding box center [865, 292] width 102 height 19
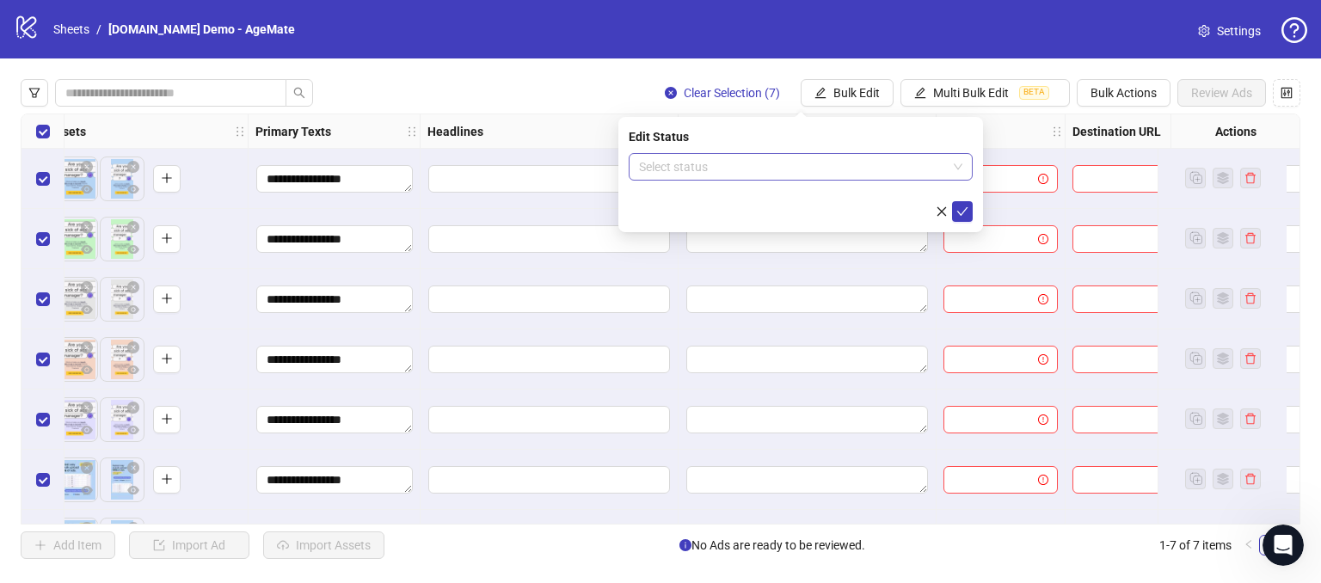
click at [676, 166] on input "search" at bounding box center [793, 167] width 308 height 26
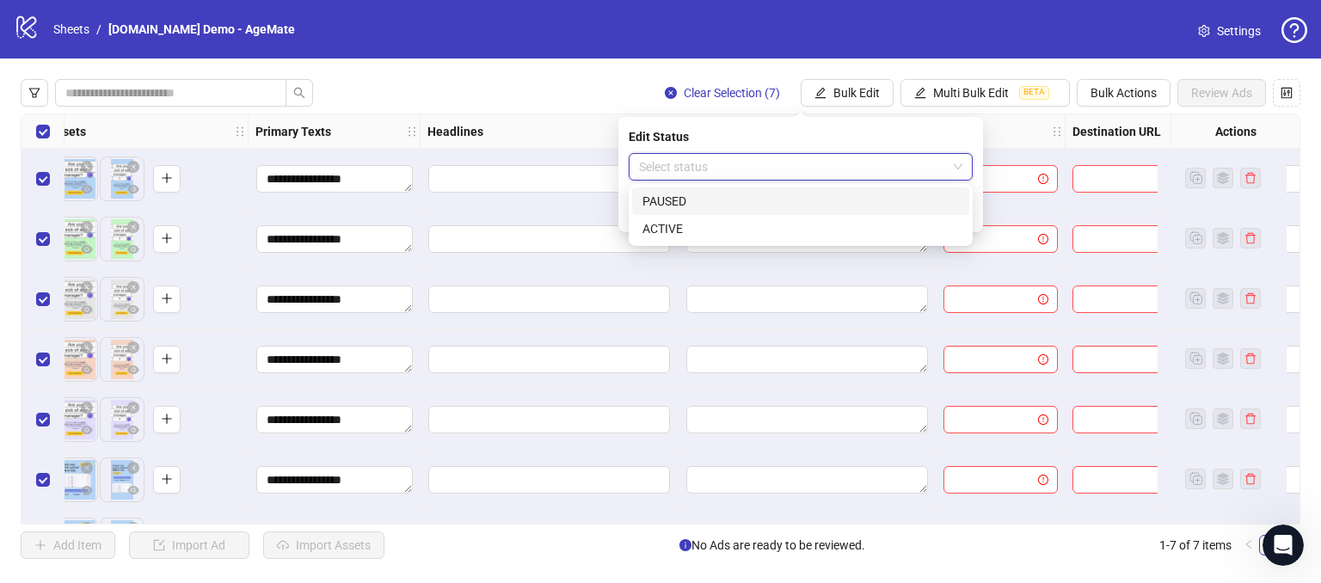
click at [666, 199] on div "PAUSED" at bounding box center [800, 201] width 316 height 19
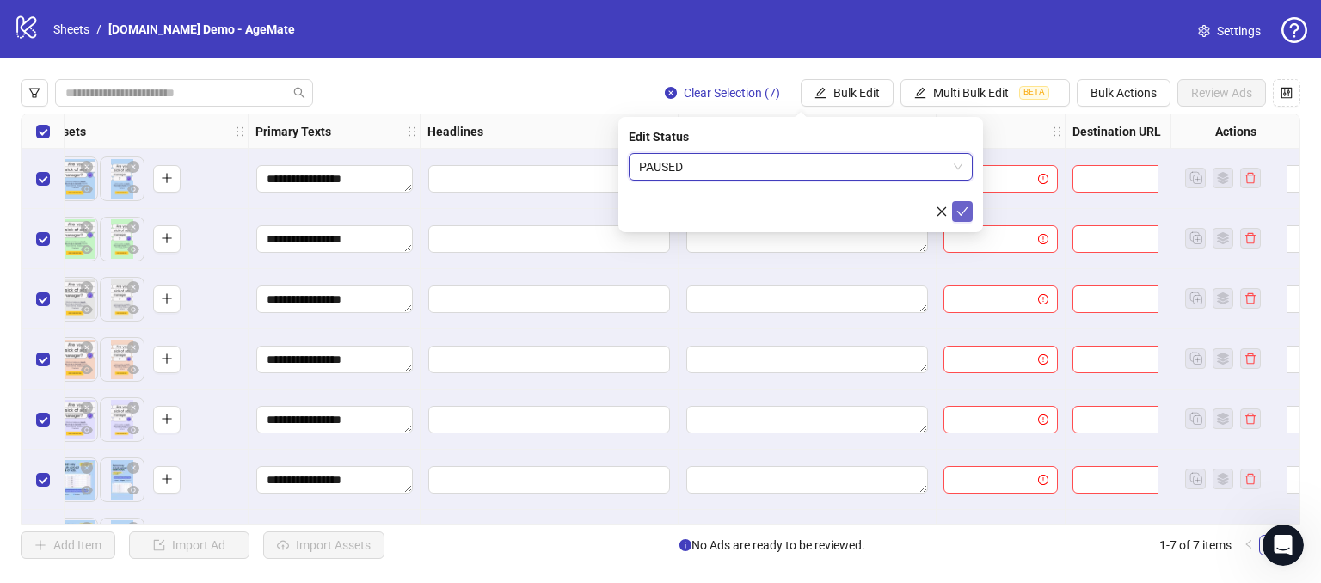
click at [967, 212] on icon "check" at bounding box center [962, 212] width 12 height 12
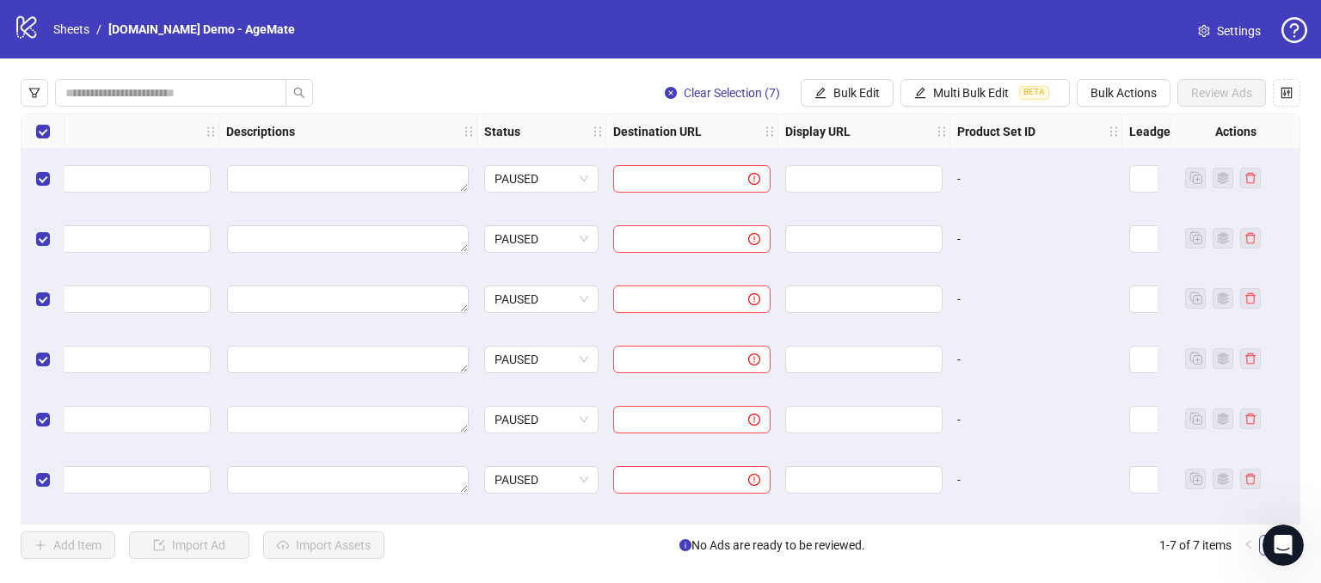
scroll to position [0, 1328]
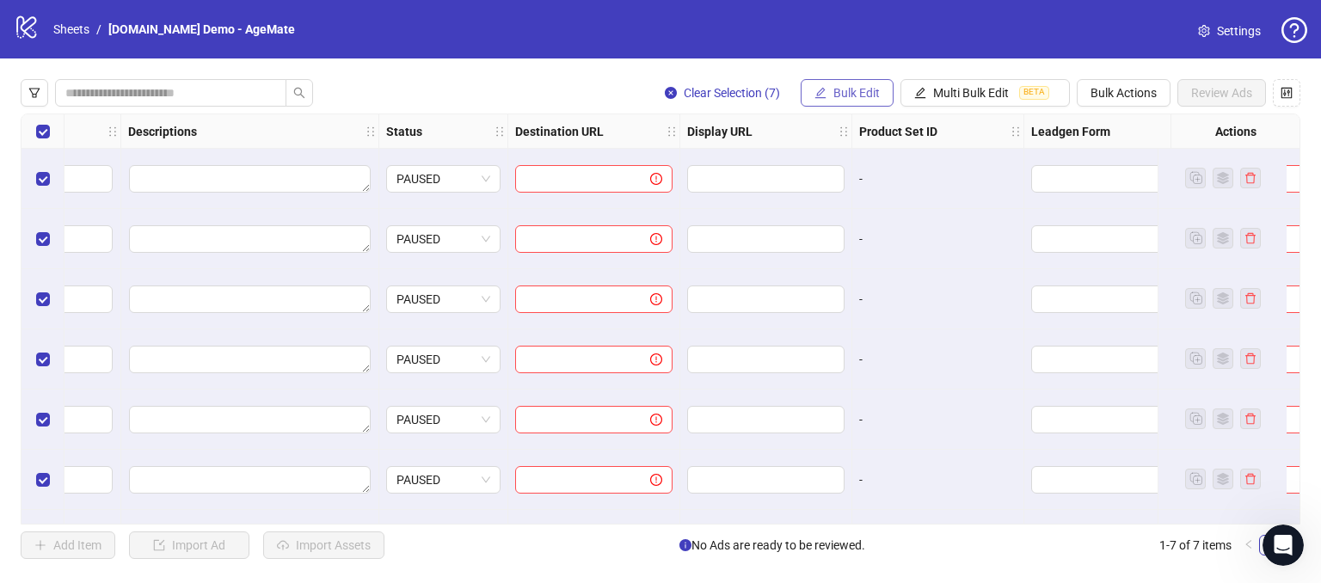
click at [869, 94] on span "Bulk Edit" at bounding box center [856, 93] width 46 height 14
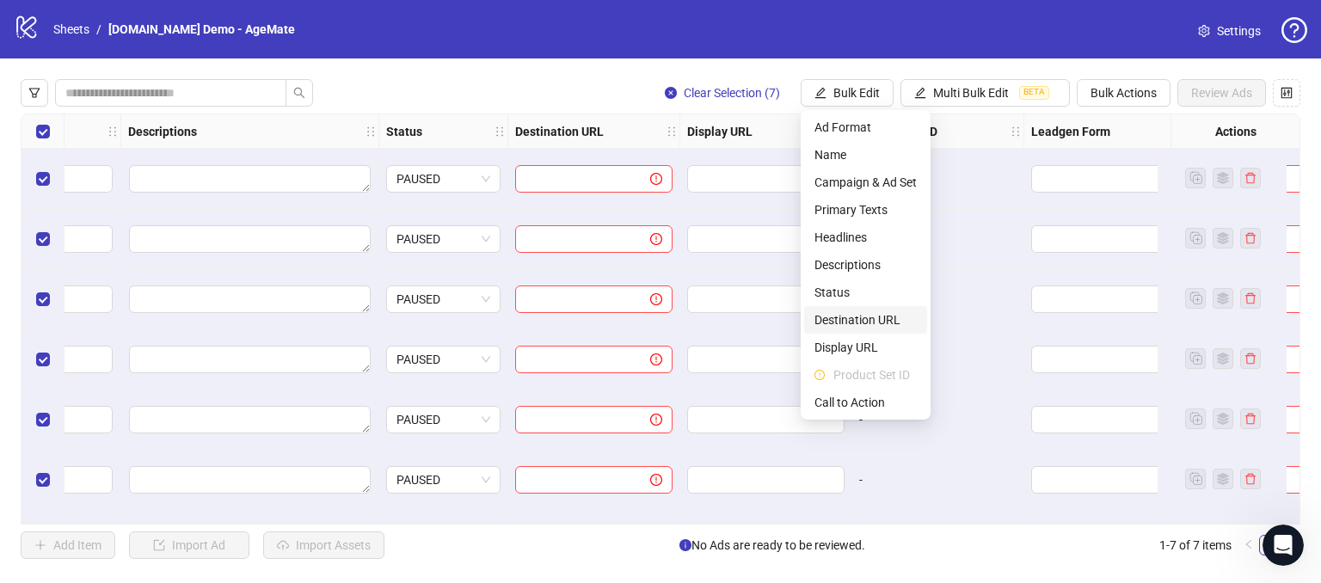
click at [857, 320] on span "Destination URL" at bounding box center [865, 319] width 102 height 19
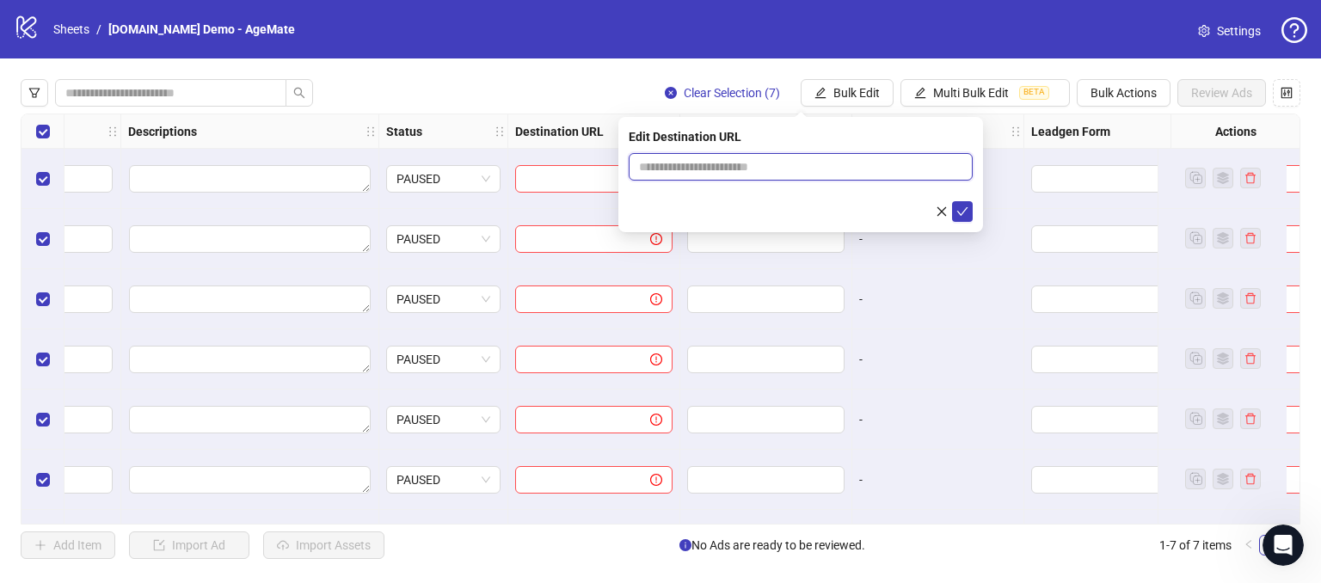
click at [747, 169] on input "text" at bounding box center [794, 166] width 310 height 19
type input "**********"
click at [969, 206] on button "submit" at bounding box center [962, 211] width 21 height 21
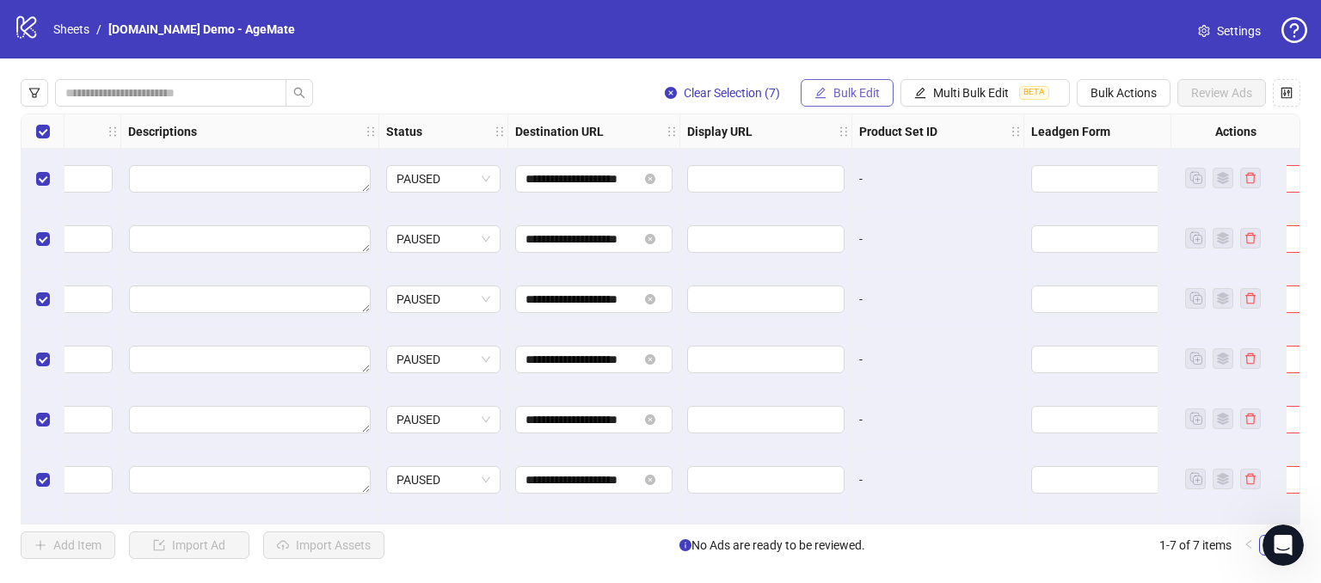
click at [851, 94] on span "Bulk Edit" at bounding box center [856, 93] width 46 height 14
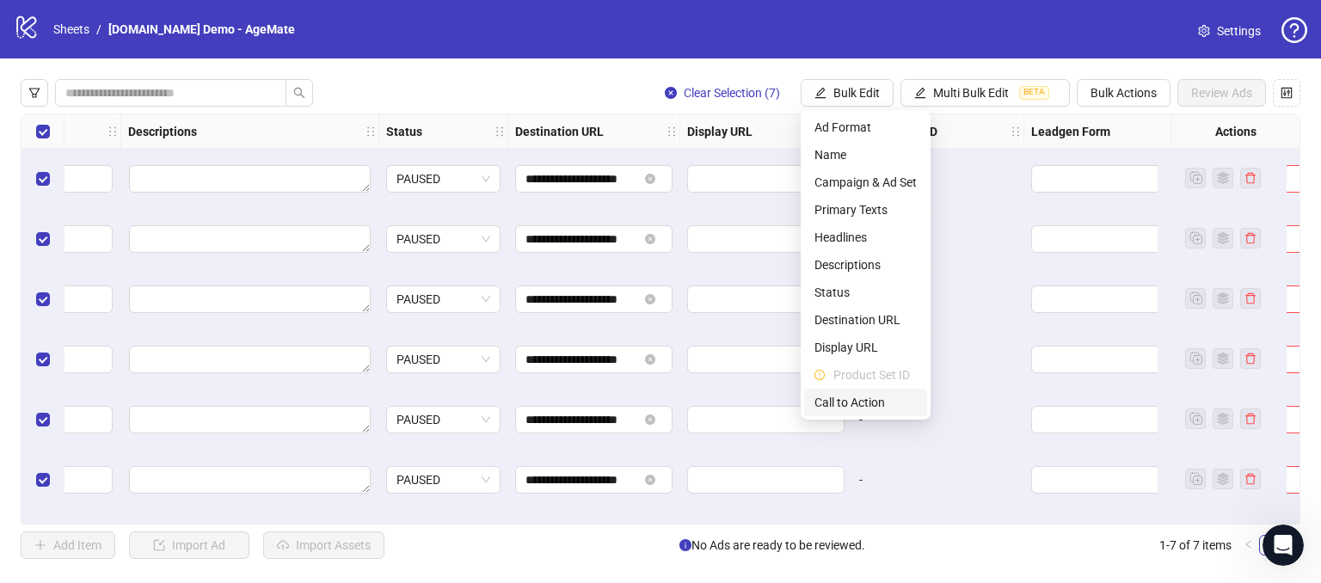
click at [851, 399] on span "Call to Action" at bounding box center [865, 402] width 102 height 19
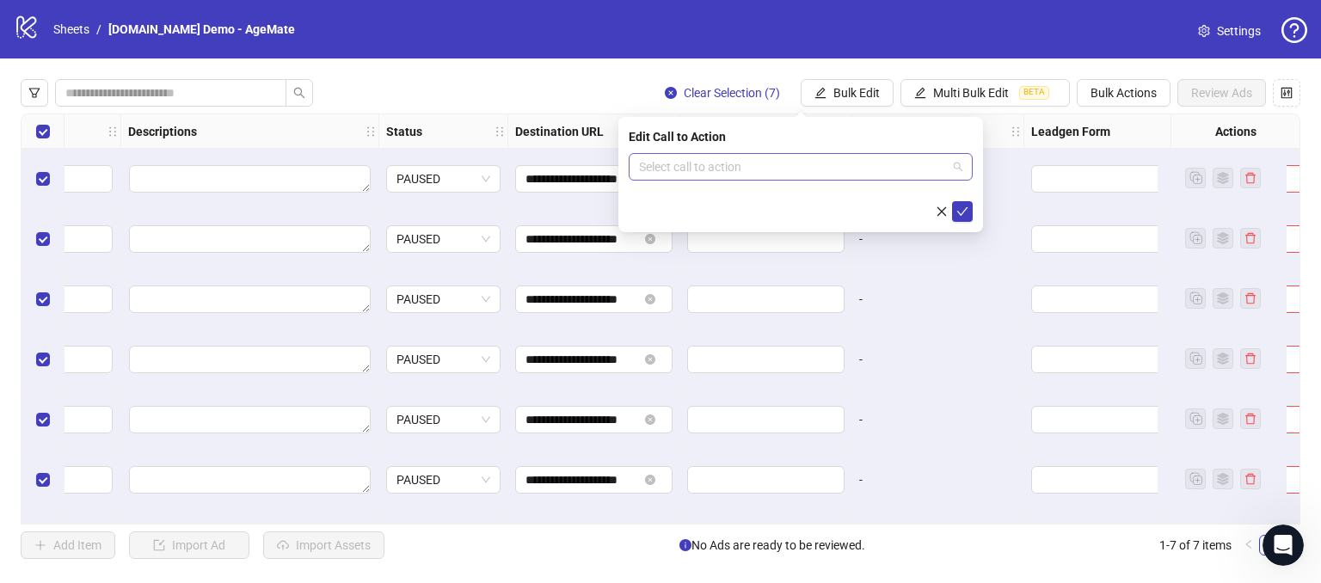
click at [671, 173] on input "search" at bounding box center [793, 167] width 308 height 26
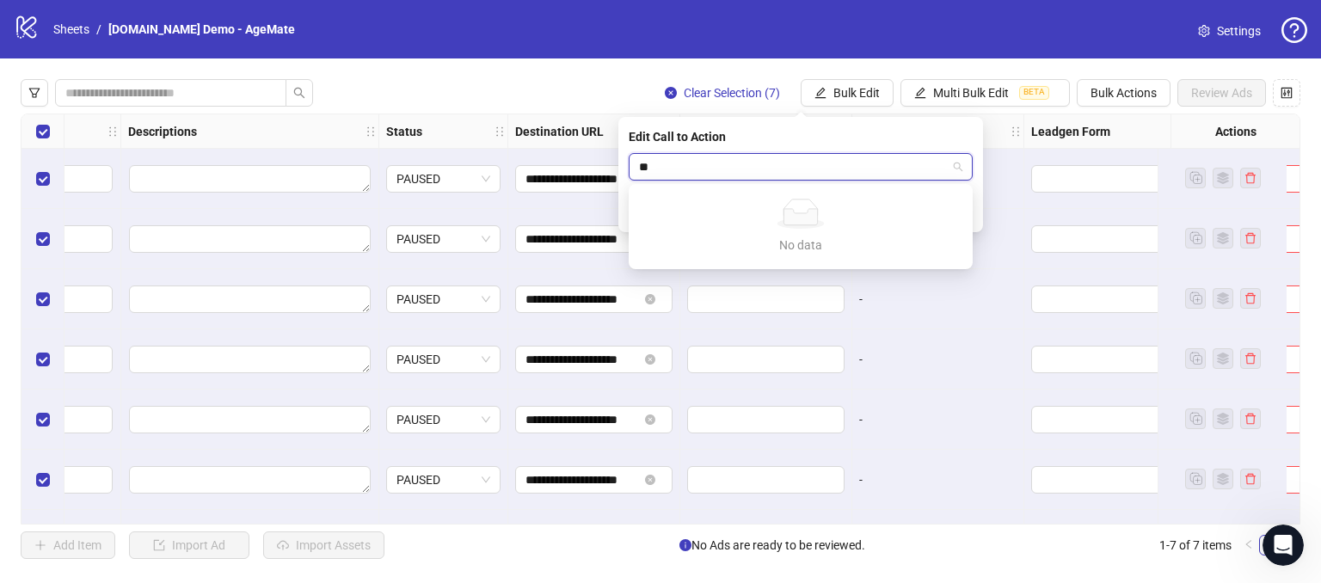
type input "*"
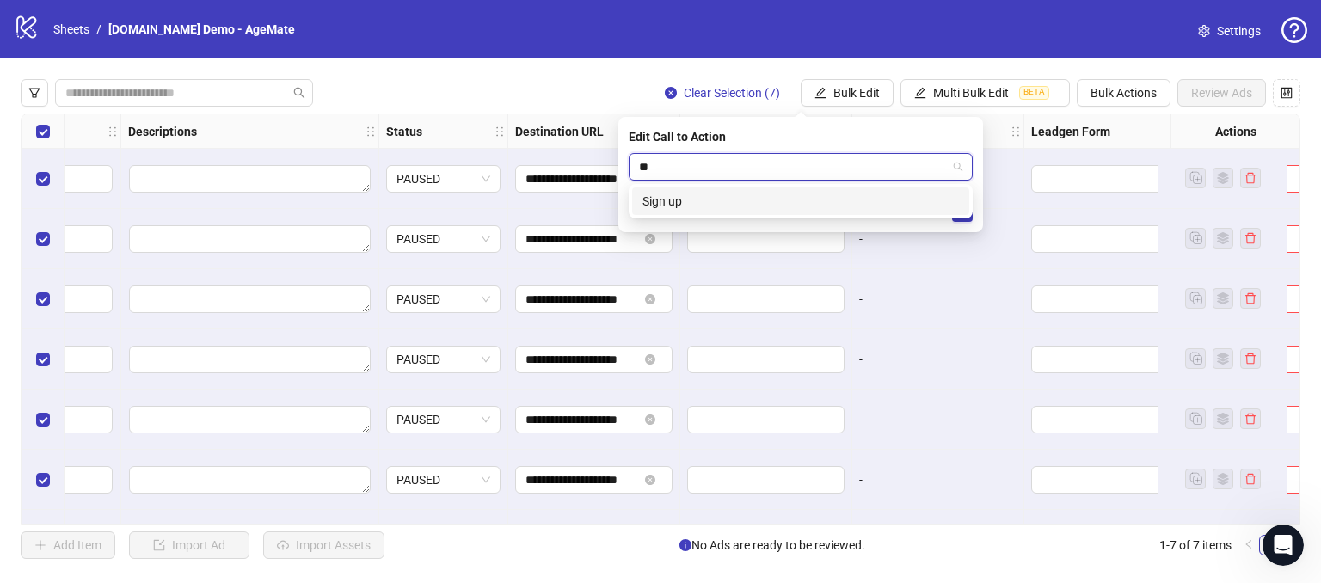
type input "*"
type input "***"
click at [708, 210] on div "Contact us" at bounding box center [800, 201] width 316 height 19
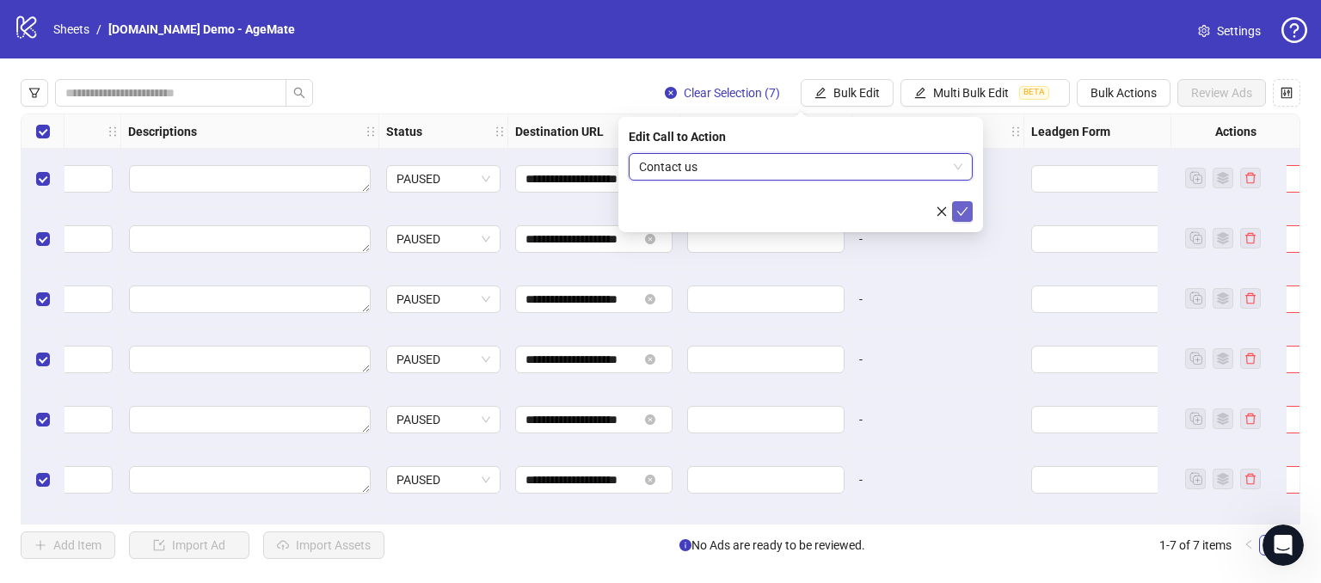
click at [960, 207] on icon "check" at bounding box center [962, 212] width 12 height 12
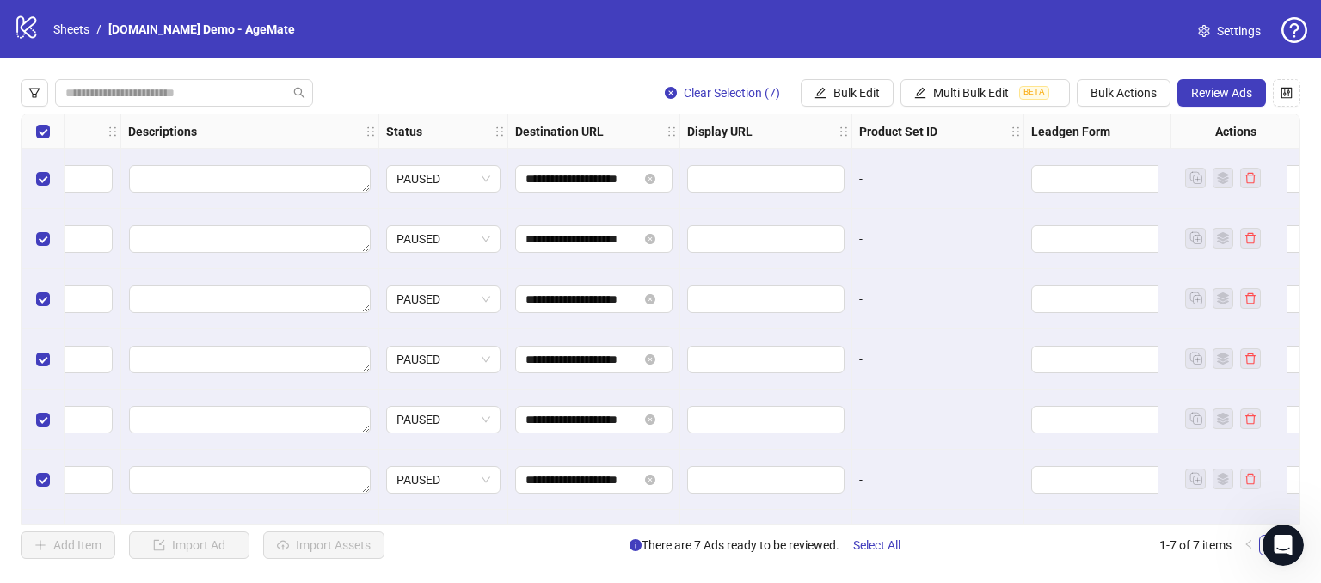
scroll to position [0, 1503]
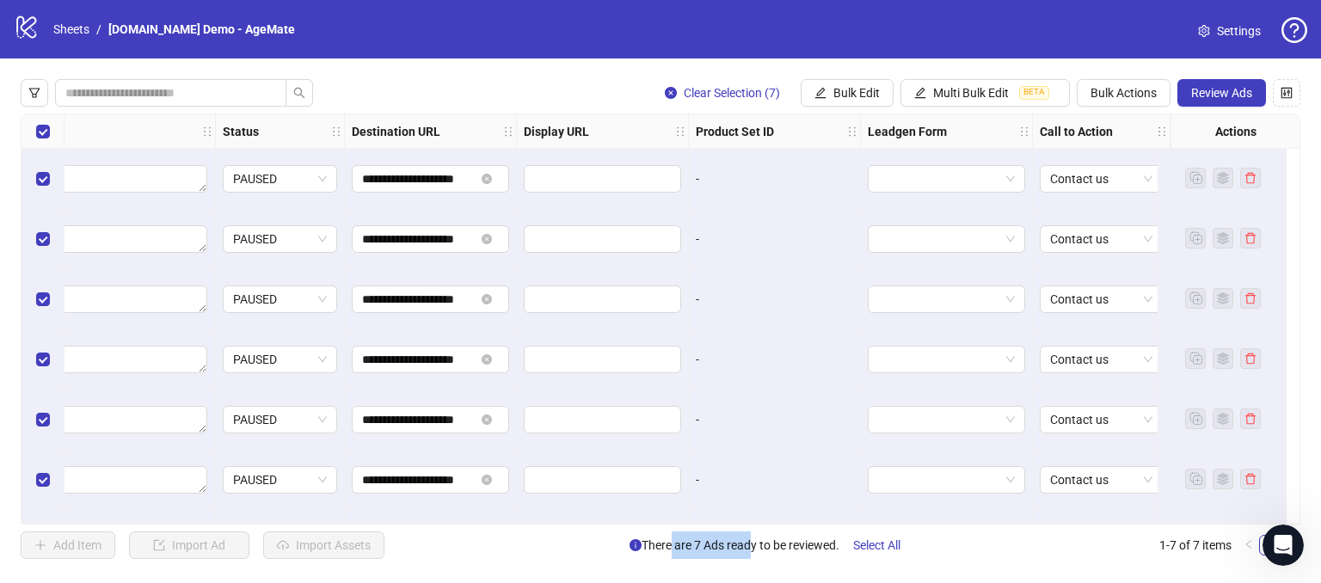
drag, startPoint x: 665, startPoint y: 543, endPoint x: 746, endPoint y: 544, distance: 81.7
click at [745, 544] on span "There are 7 Ads ready to be reviewed. Select All" at bounding box center [772, 545] width 285 height 28
click at [760, 563] on div "**********" at bounding box center [660, 318] width 1321 height 521
click at [1199, 92] on span "Review Ads" at bounding box center [1221, 93] width 61 height 14
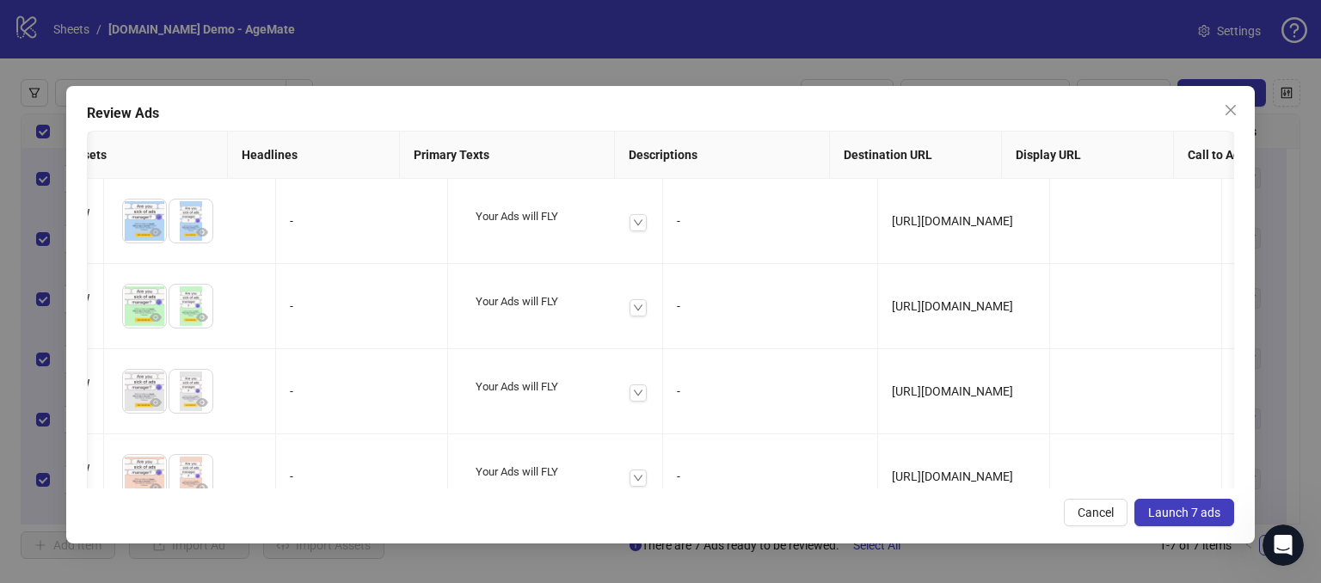
scroll to position [0, 423]
click at [629, 219] on icon "down" at bounding box center [634, 223] width 10 height 10
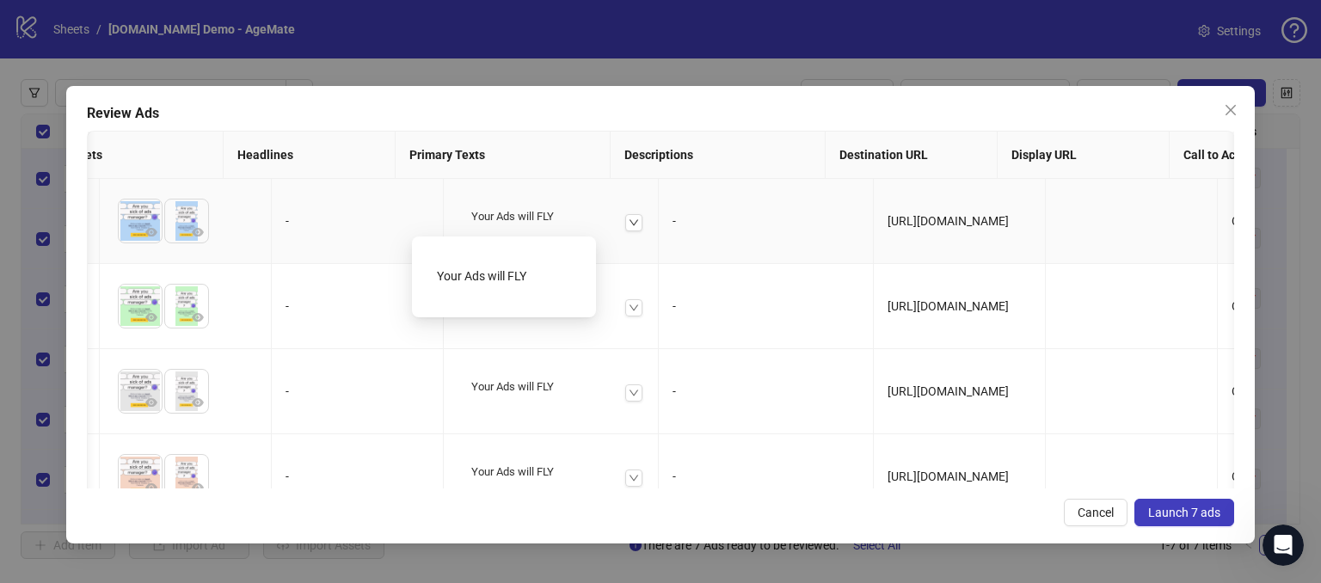
click at [521, 207] on div "Your Ads will FLY" at bounding box center [551, 221] width 187 height 52
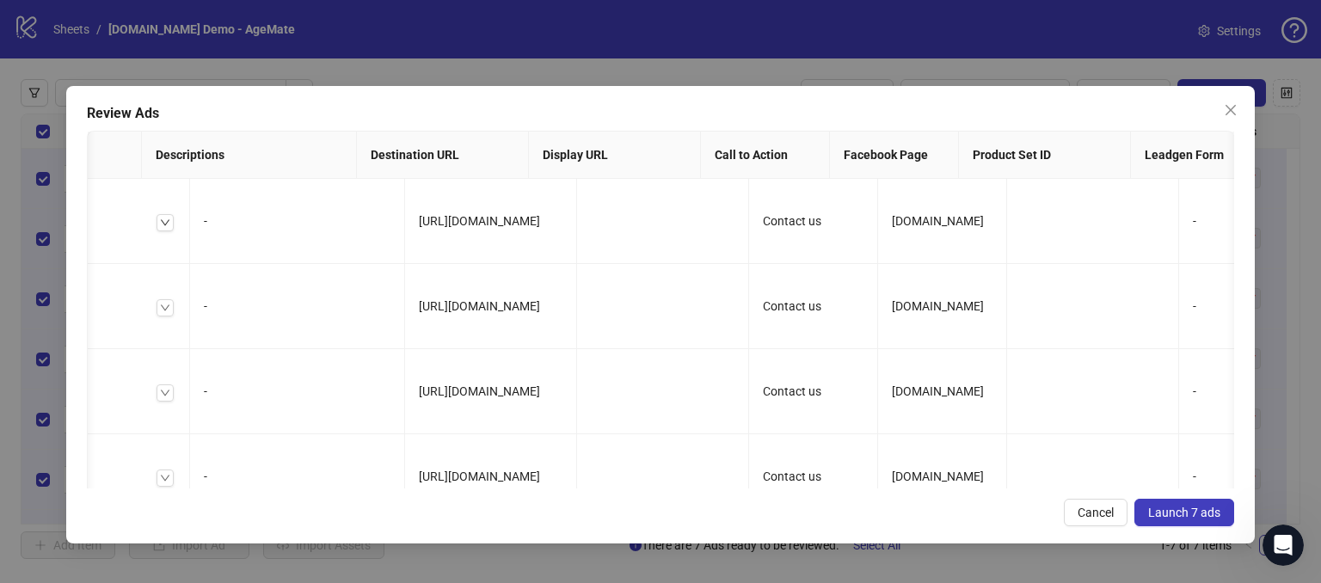
scroll to position [0, 938]
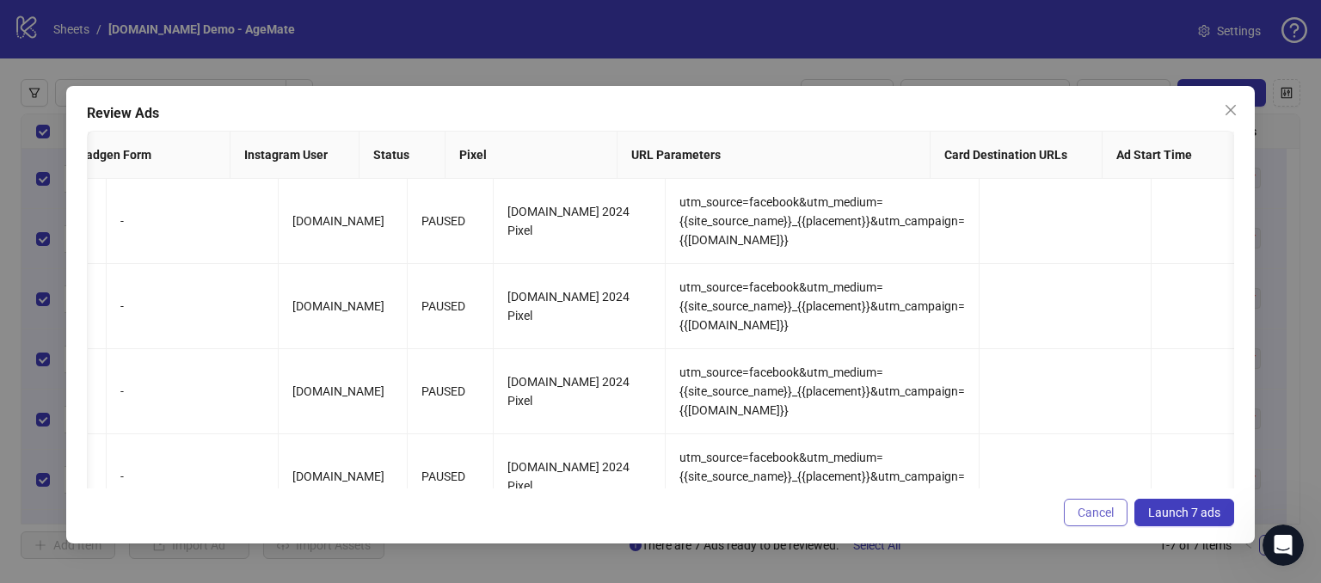
click at [1103, 511] on span "Cancel" at bounding box center [1096, 513] width 36 height 14
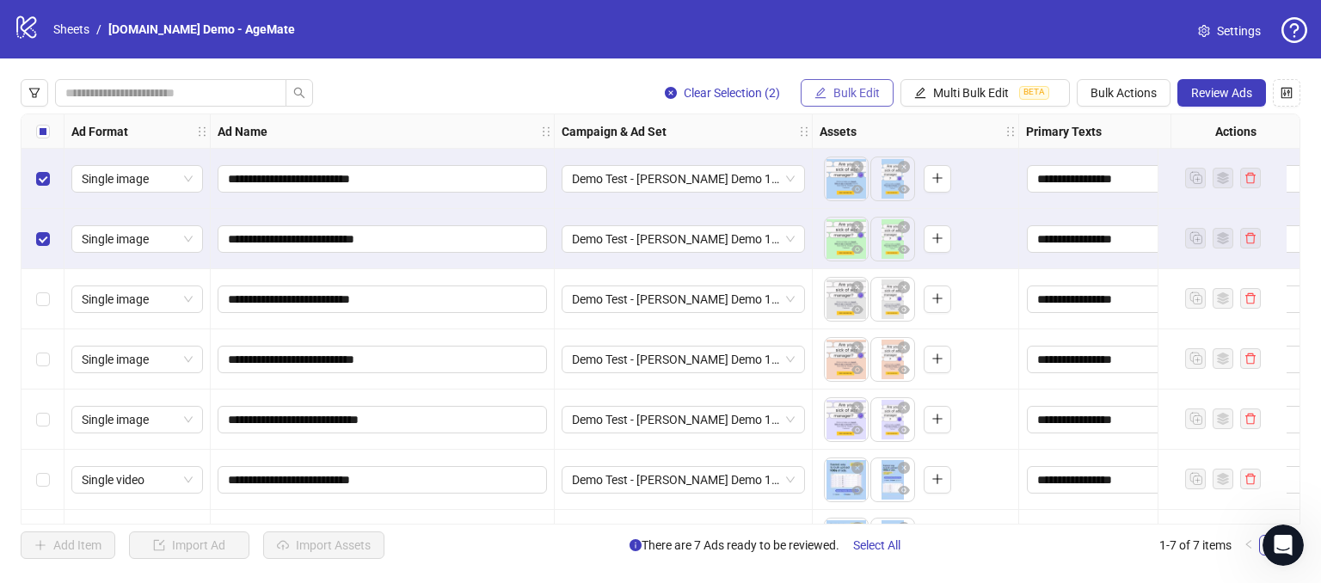
click at [855, 92] on span "Bulk Edit" at bounding box center [856, 93] width 46 height 14
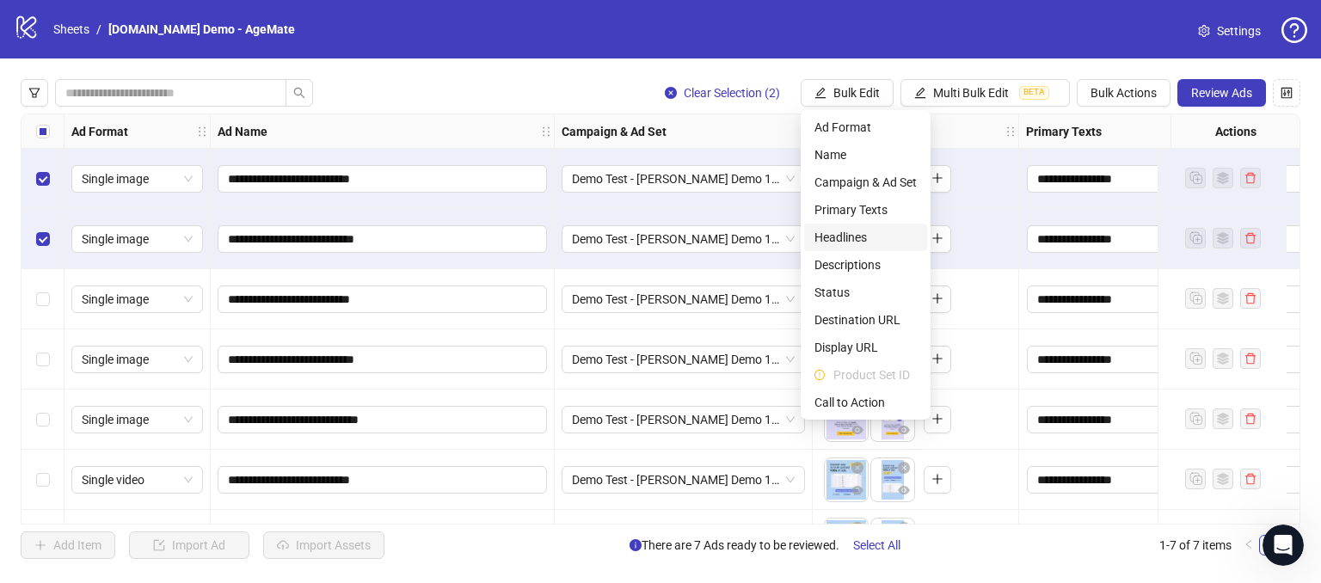
click at [838, 232] on span "Headlines" at bounding box center [865, 237] width 102 height 19
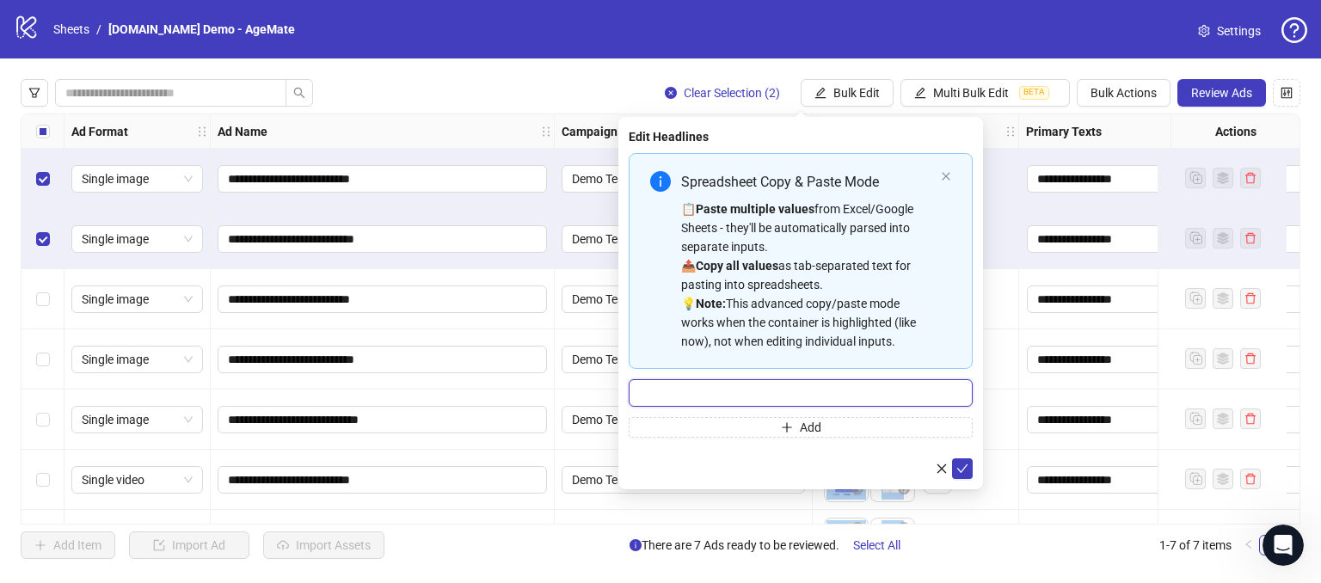
click at [692, 380] on input "Multi-input container - paste or copy values" at bounding box center [801, 393] width 344 height 28
type input "**********"
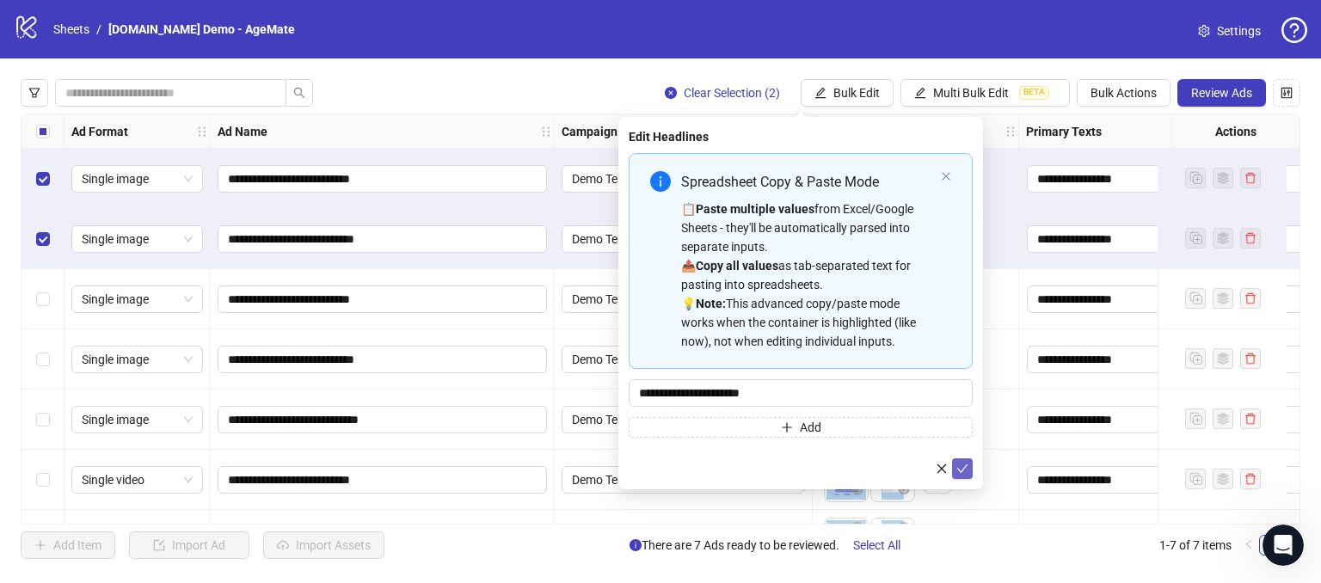
click at [956, 470] on icon "check" at bounding box center [962, 469] width 12 height 12
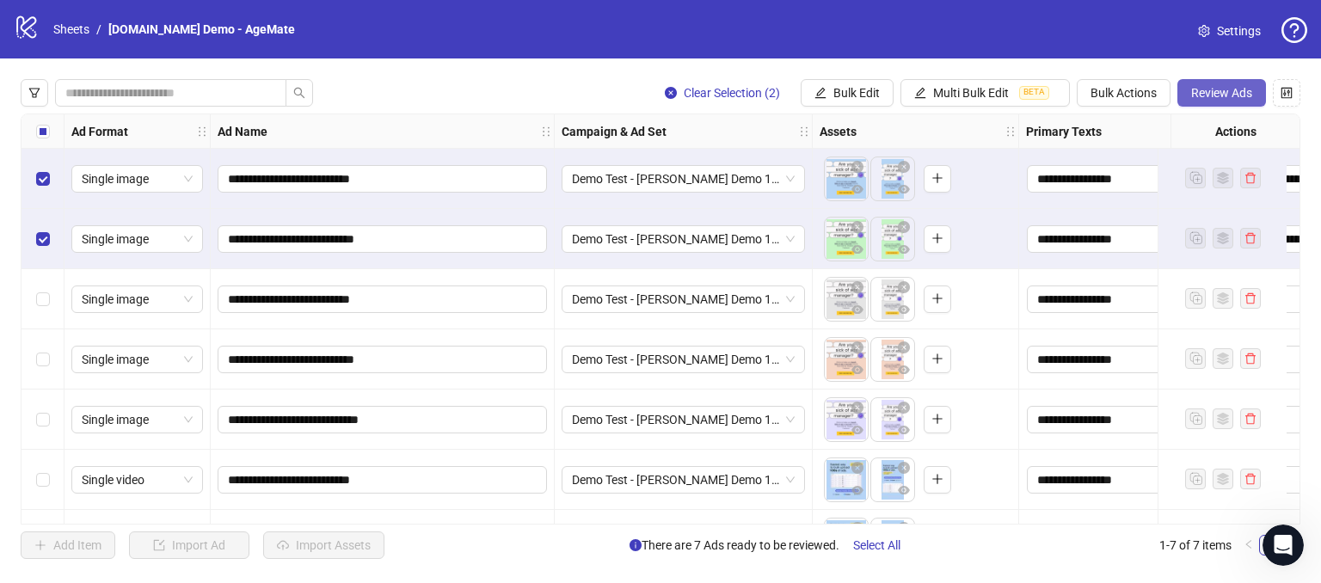
click at [1211, 95] on span "Review Ads" at bounding box center [1221, 93] width 61 height 14
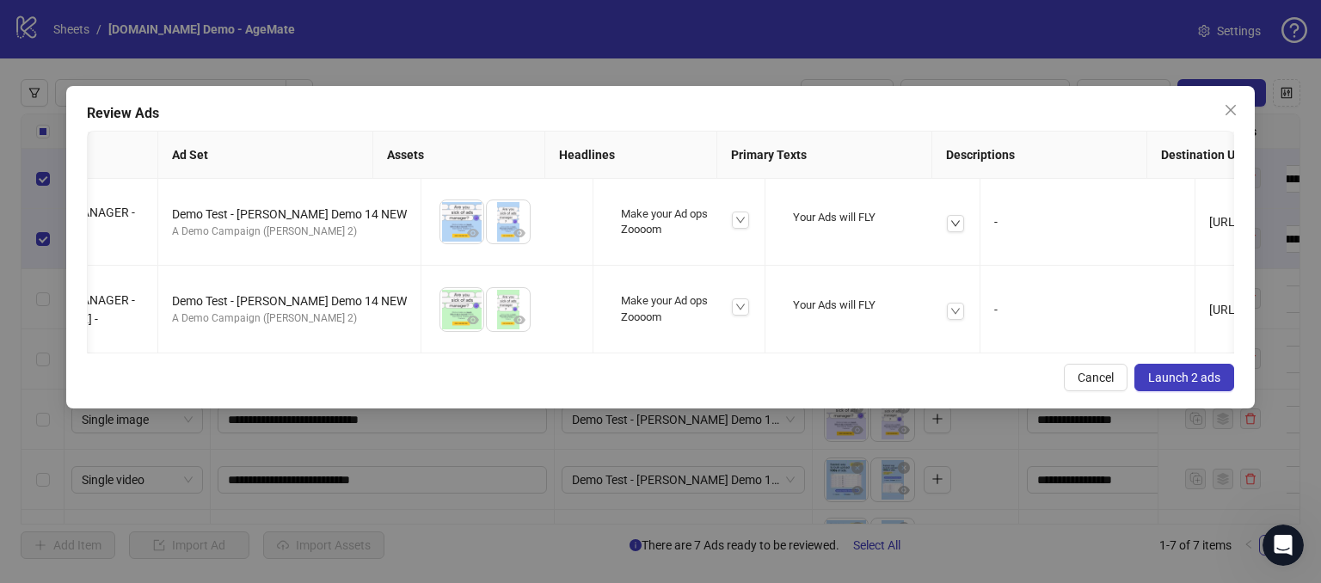
click at [1184, 384] on span "Launch 2 ads" at bounding box center [1184, 378] width 72 height 14
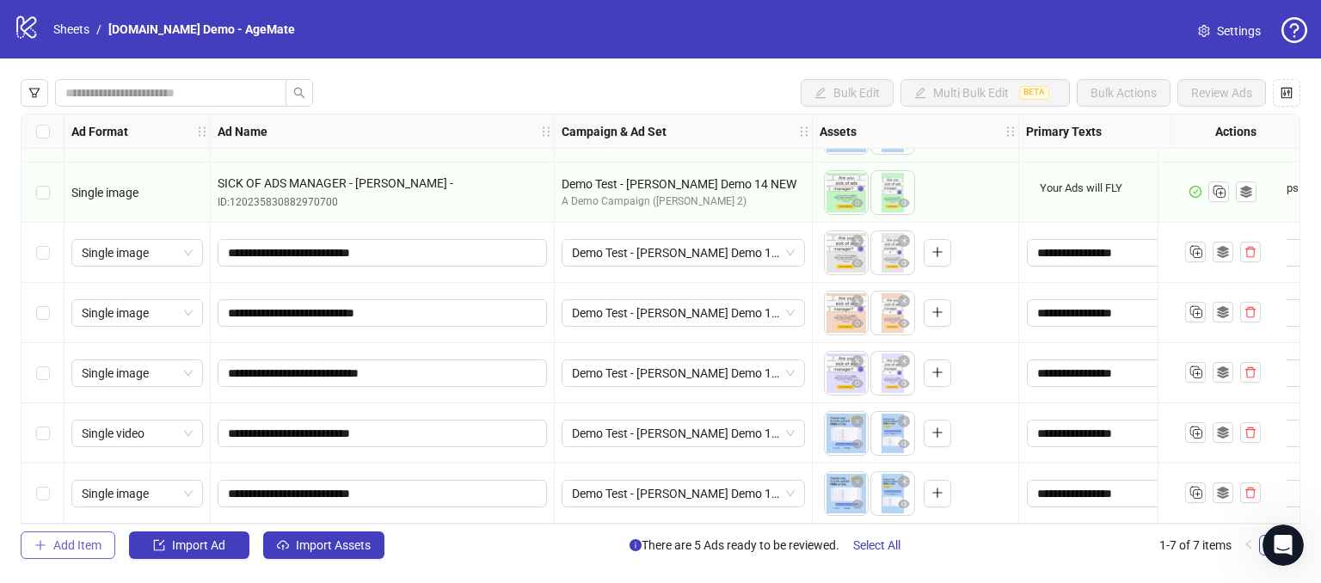
click at [65, 541] on span "Add Item" at bounding box center [77, 545] width 48 height 14
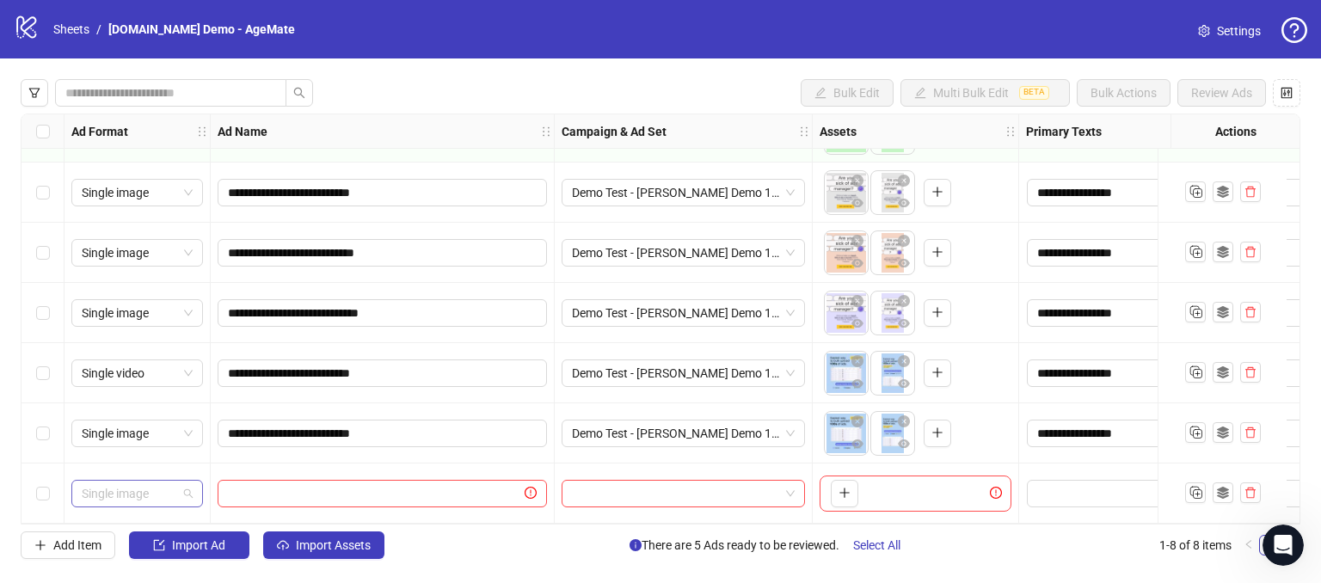
click at [150, 482] on span "Single image" at bounding box center [137, 494] width 111 height 26
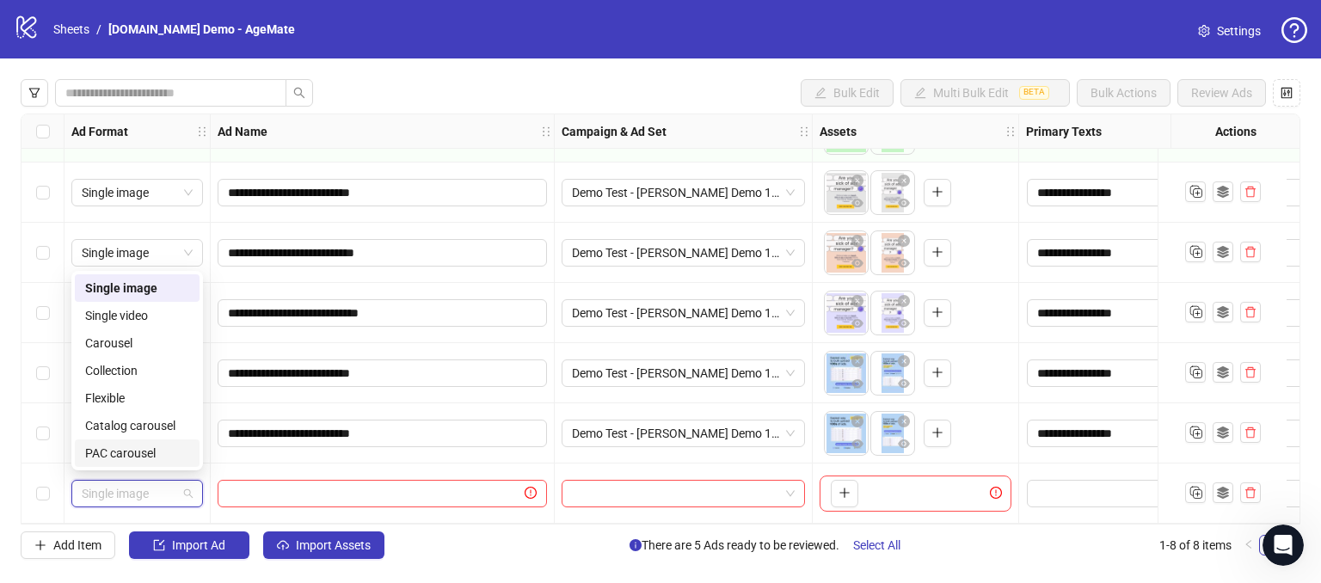
click at [175, 493] on span "Single image" at bounding box center [137, 494] width 111 height 26
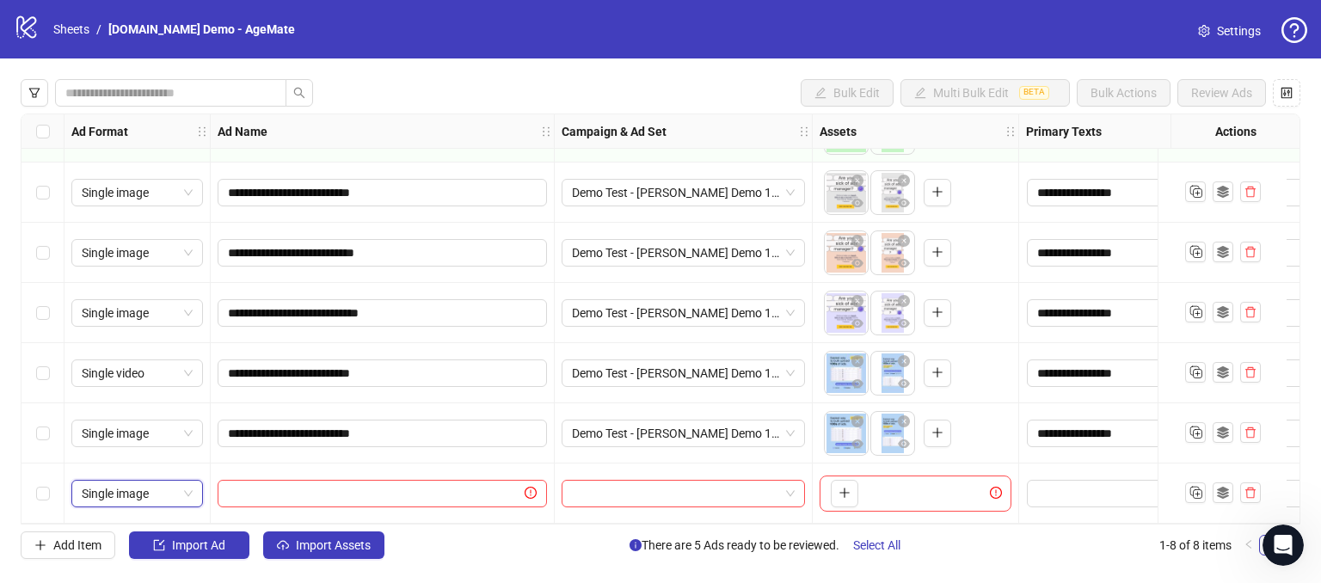
scroll to position [0, 0]
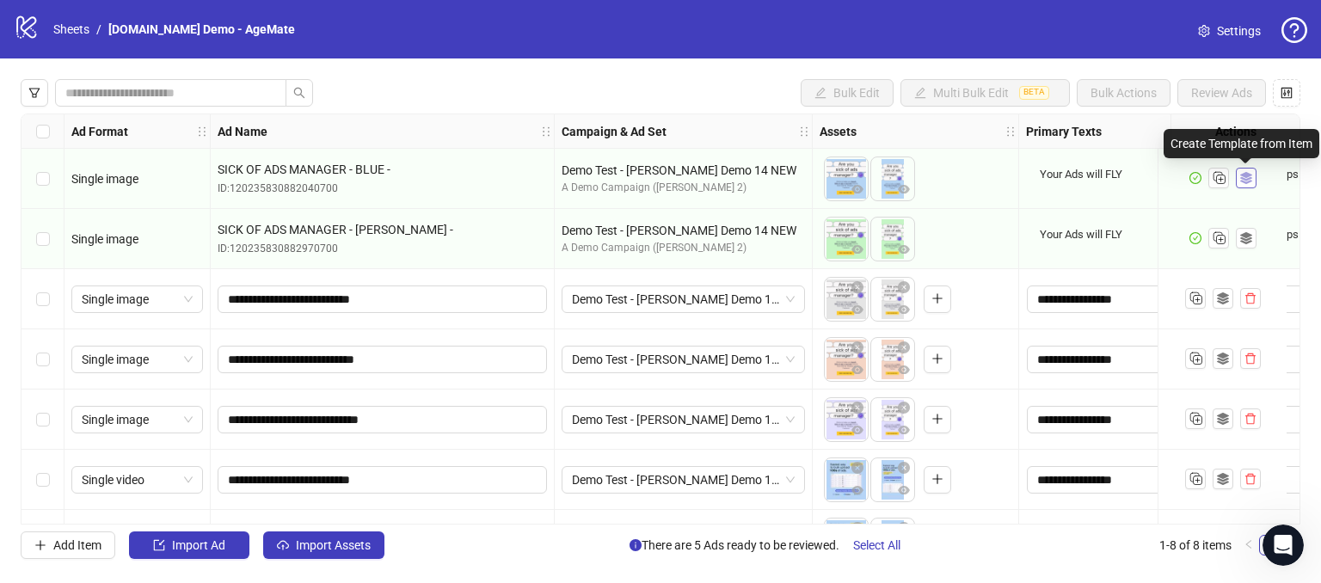
click at [1249, 173] on icon "ad template" at bounding box center [1246, 178] width 12 height 12
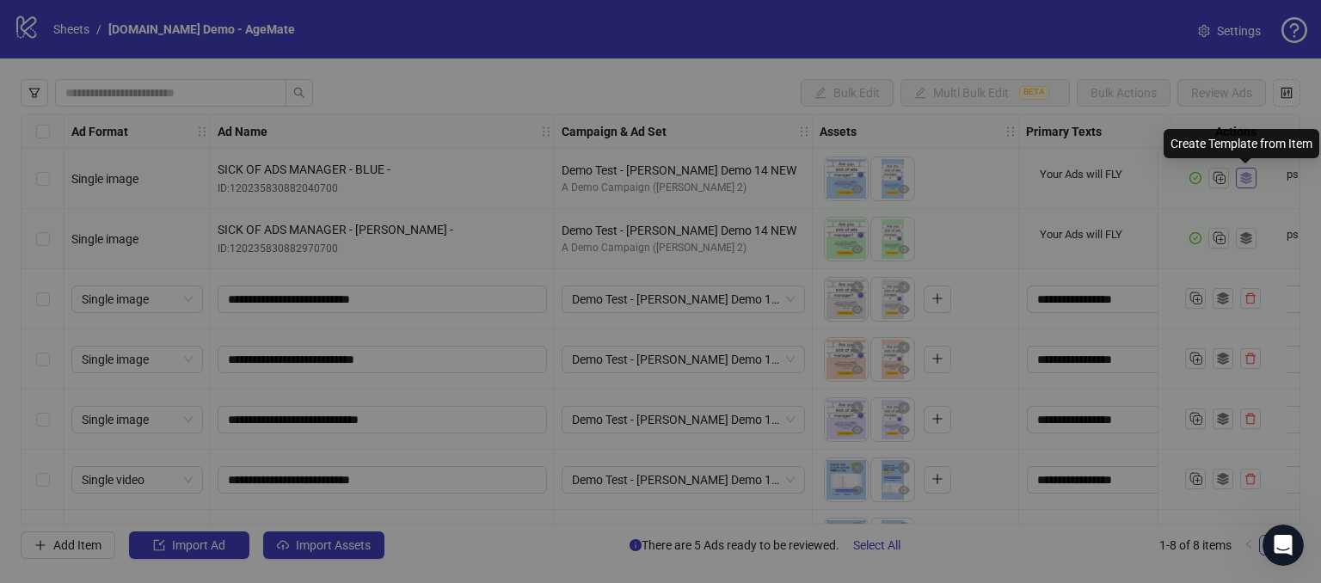
type textarea "**********"
type input "**********"
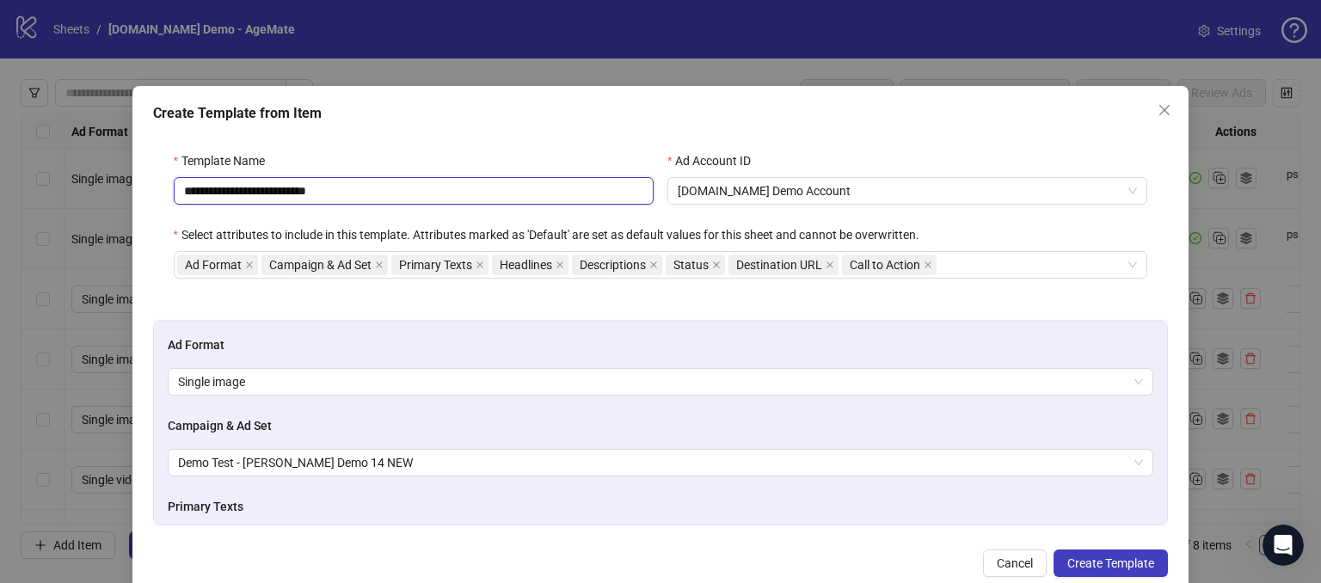
drag, startPoint x: 369, startPoint y: 194, endPoint x: 135, endPoint y: 192, distance: 233.9
click at [144, 192] on div "**********" at bounding box center [660, 340] width 1057 height 508
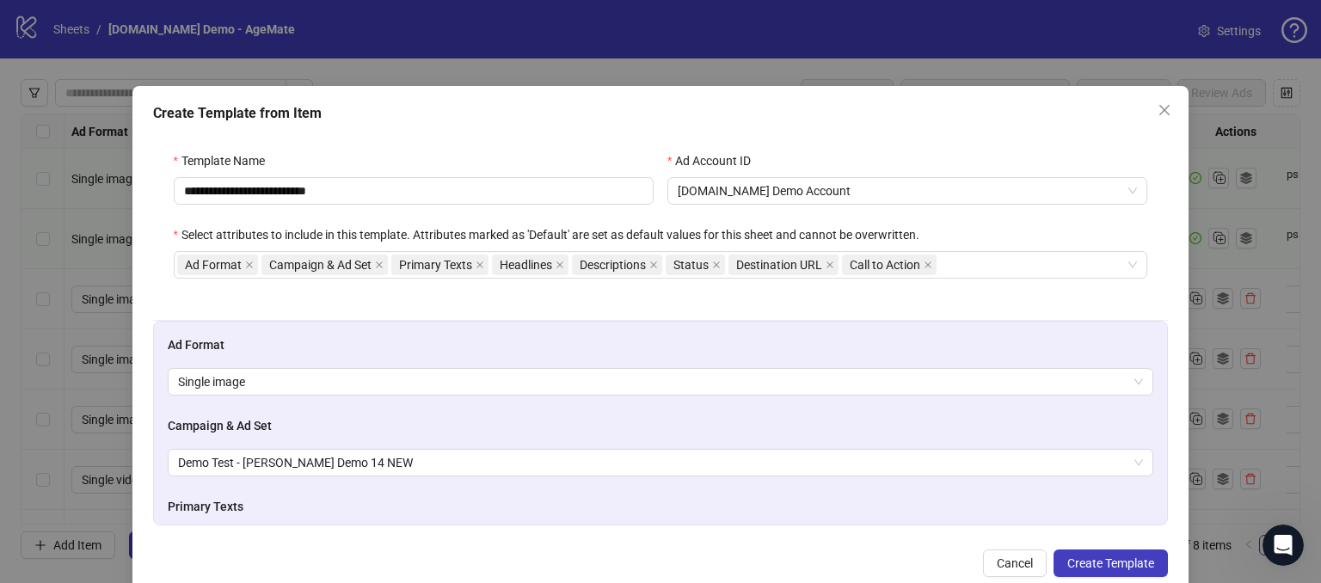
click at [462, 128] on div "**********" at bounding box center [660, 340] width 1057 height 508
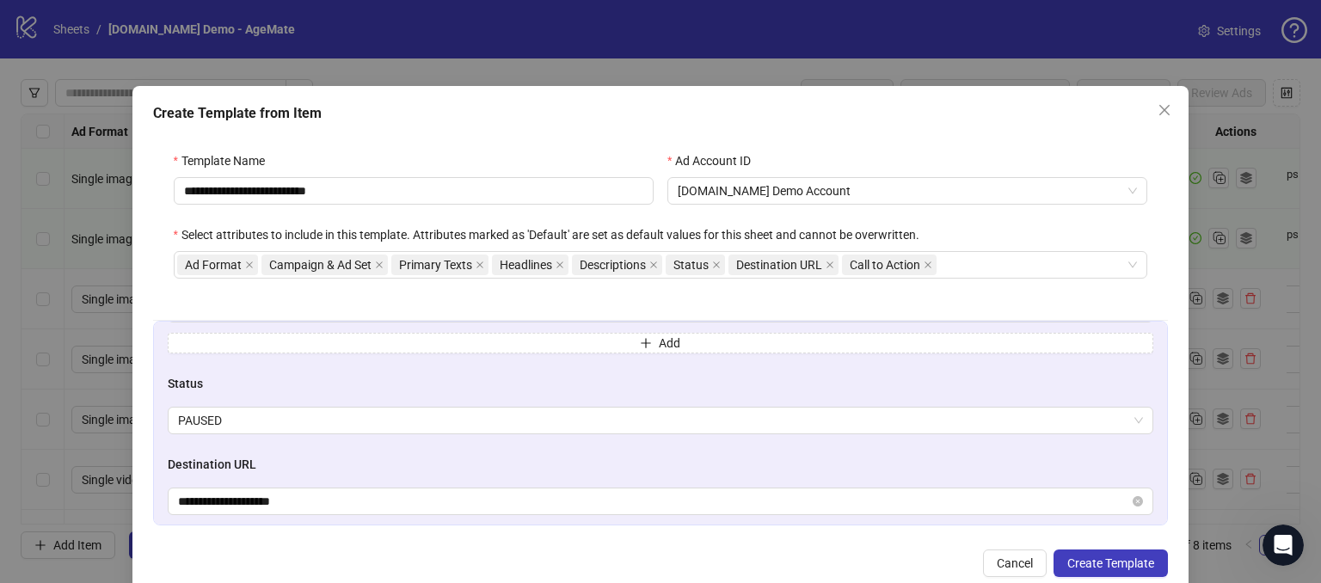
scroll to position [794, 0]
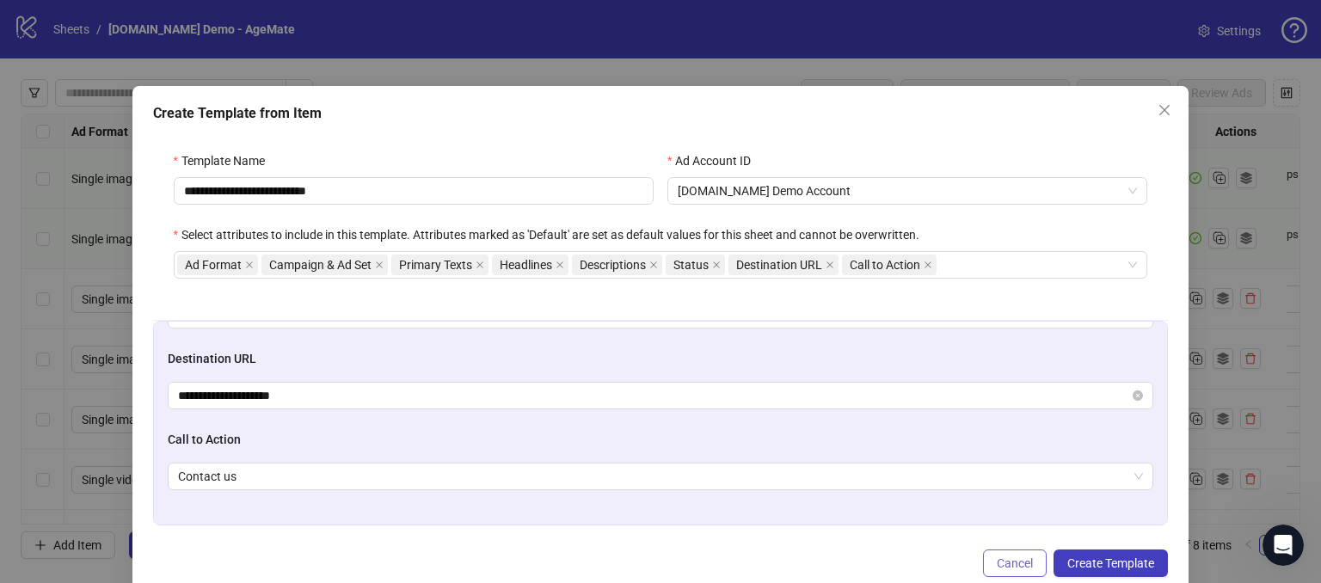
click at [997, 559] on span "Cancel" at bounding box center [1015, 563] width 36 height 14
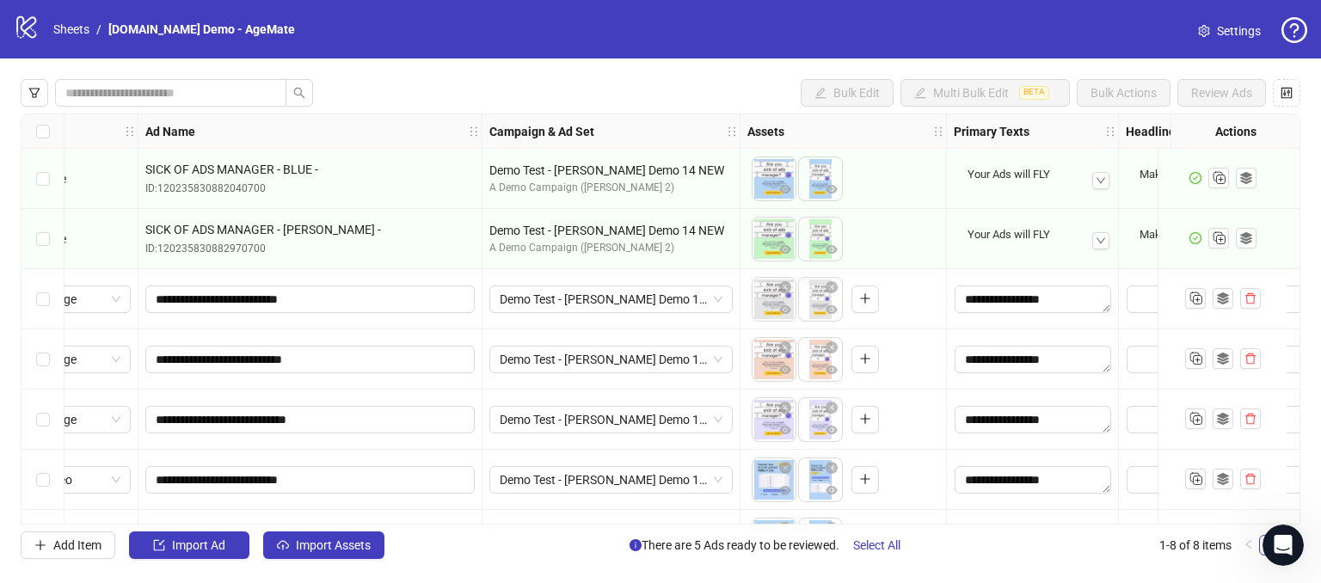
scroll to position [0, 0]
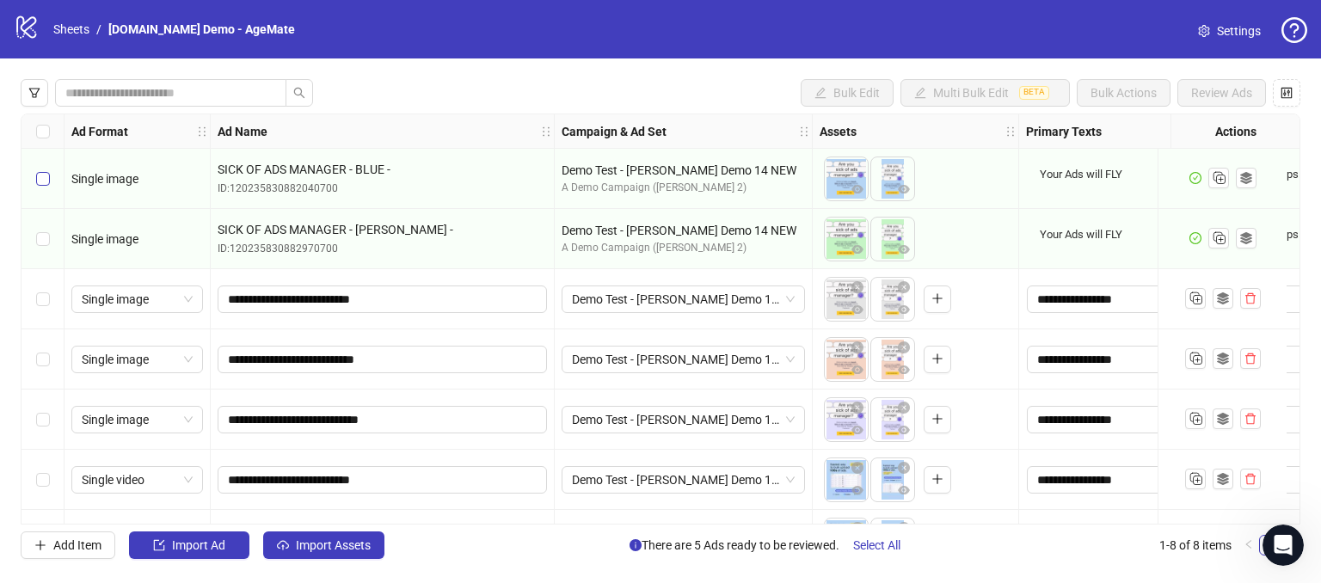
click at [39, 170] on label "Select row 1" at bounding box center [43, 178] width 14 height 19
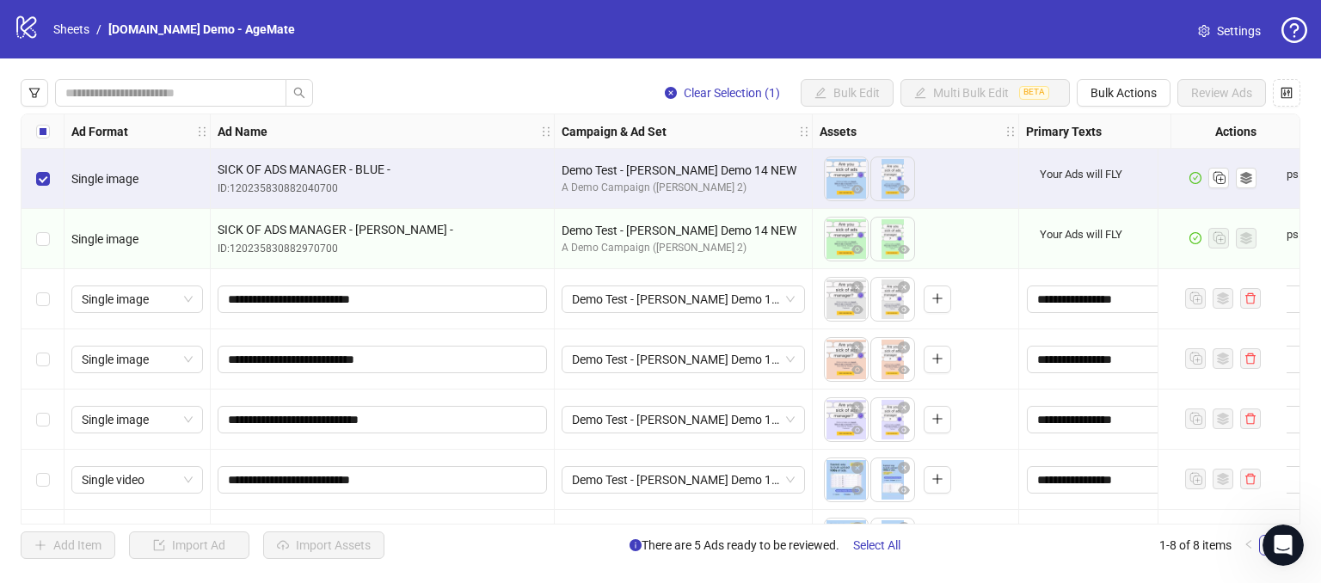
click at [46, 250] on div "Select row 2" at bounding box center [42, 239] width 43 height 60
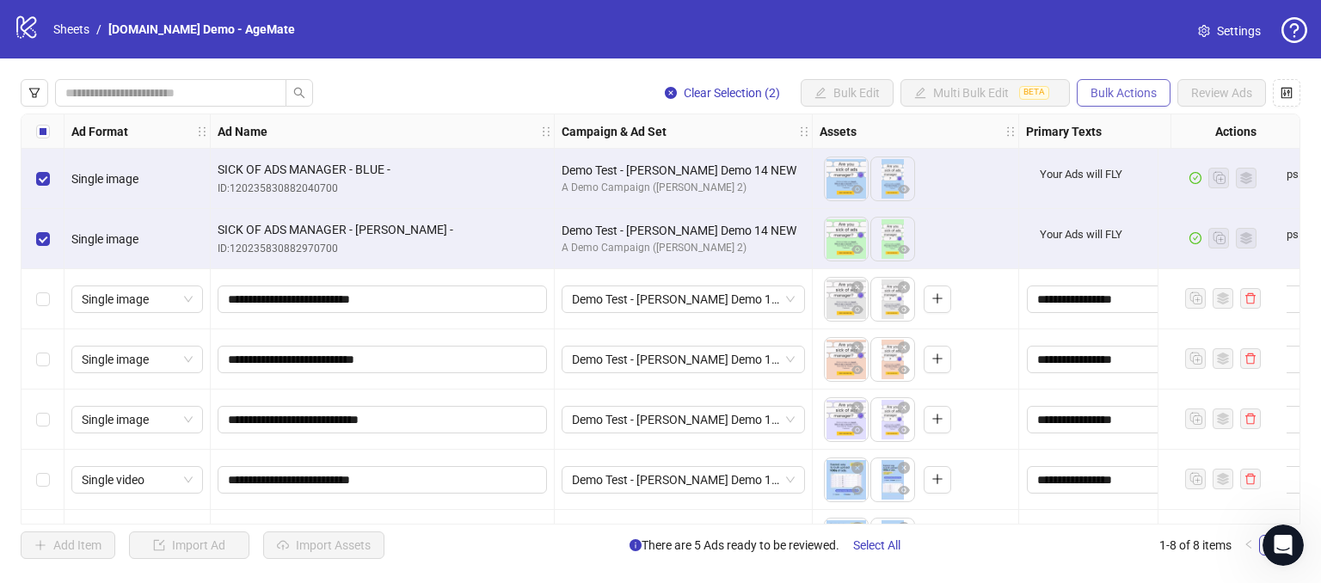
click at [1114, 95] on span "Bulk Actions" at bounding box center [1123, 93] width 66 height 14
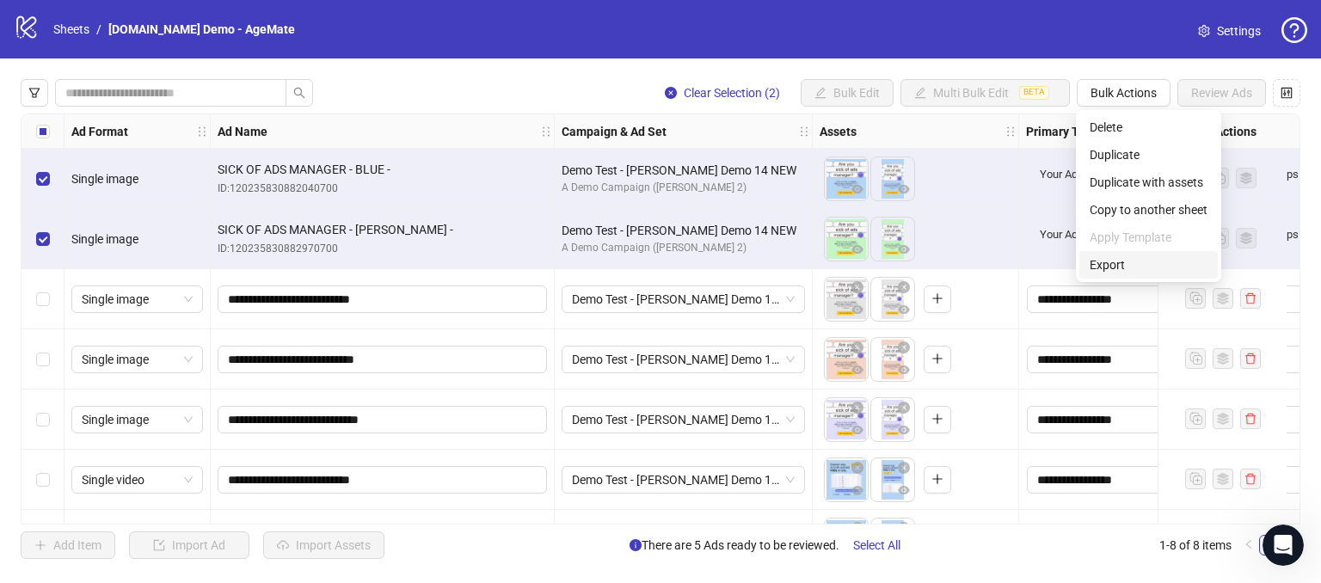
click at [1117, 266] on span "Export" at bounding box center [1149, 264] width 118 height 19
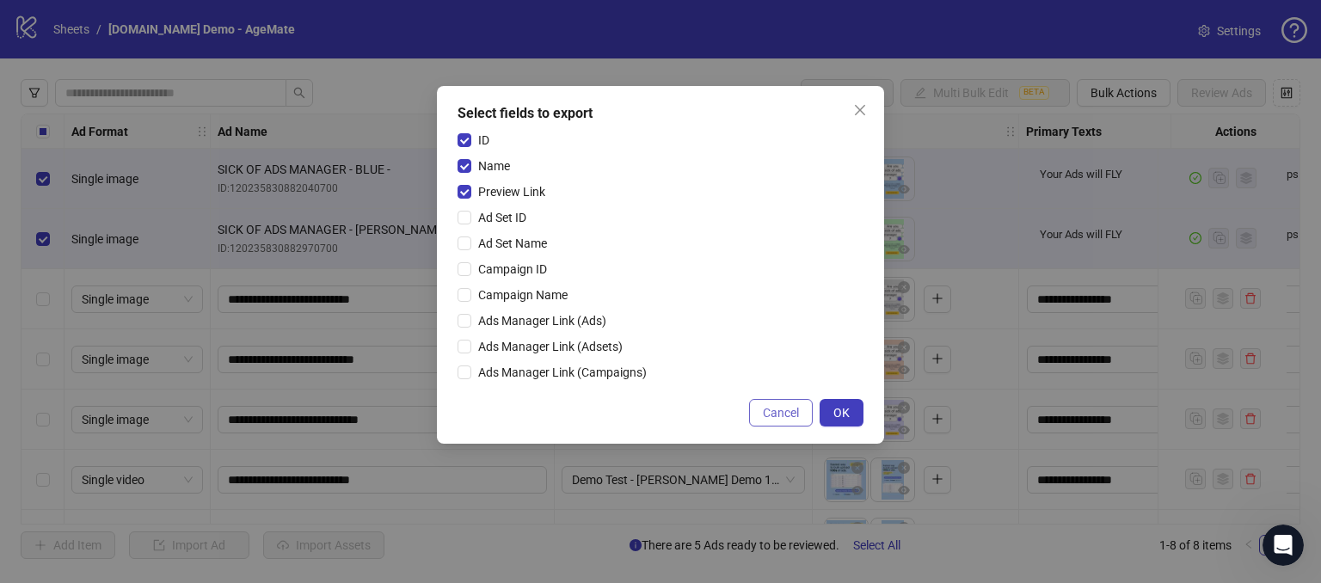
click at [772, 418] on span "Cancel" at bounding box center [781, 413] width 36 height 14
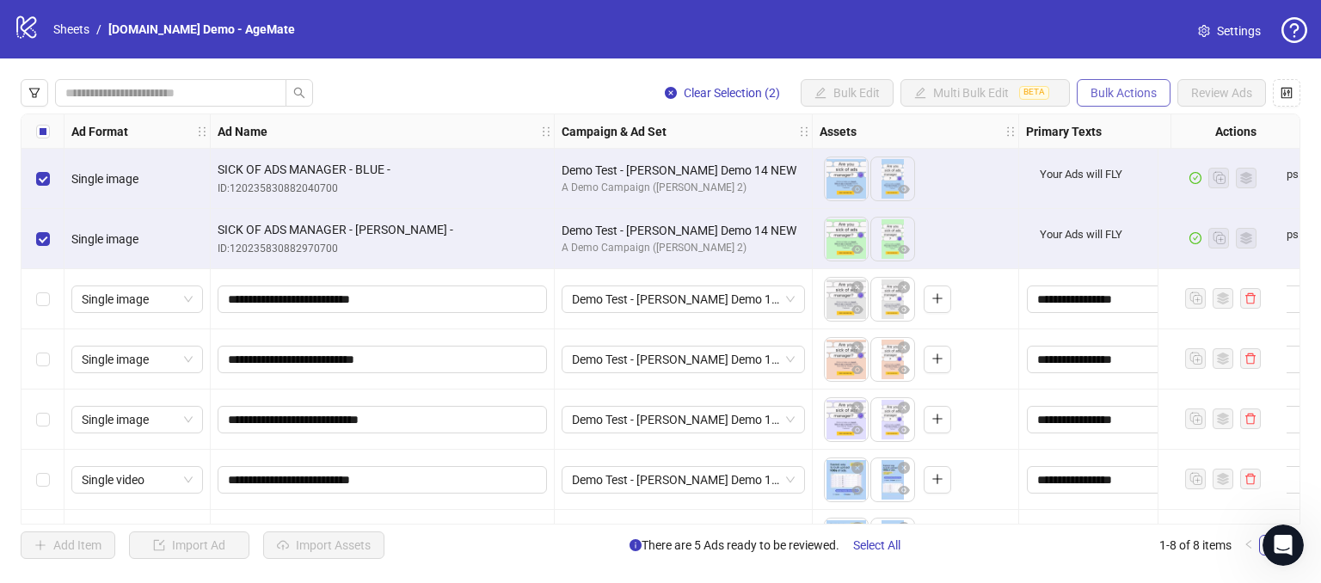
click at [1119, 86] on span "Bulk Actions" at bounding box center [1123, 93] width 66 height 14
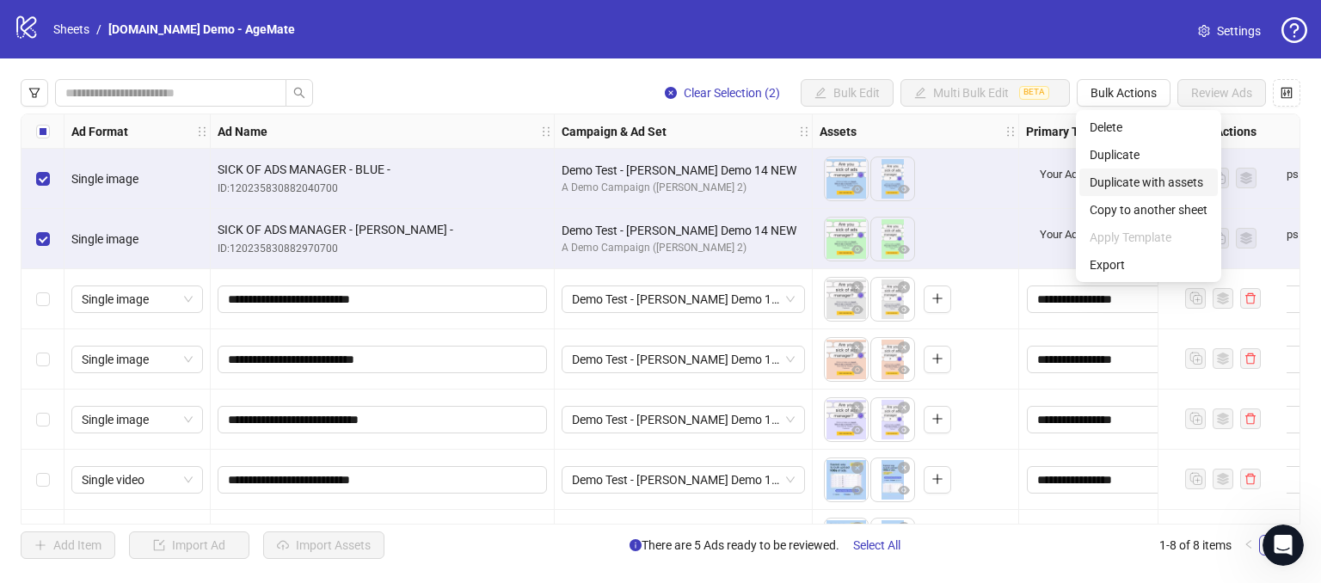
click at [1115, 187] on span "Duplicate with assets" at bounding box center [1149, 182] width 118 height 19
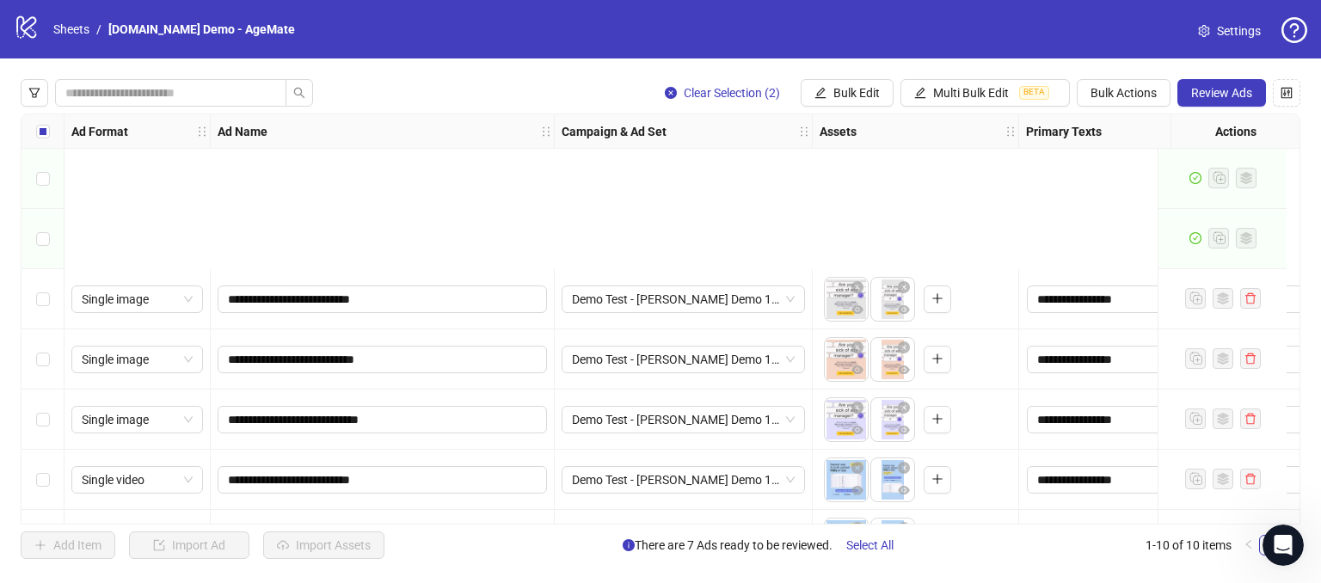
scroll to position [233, 0]
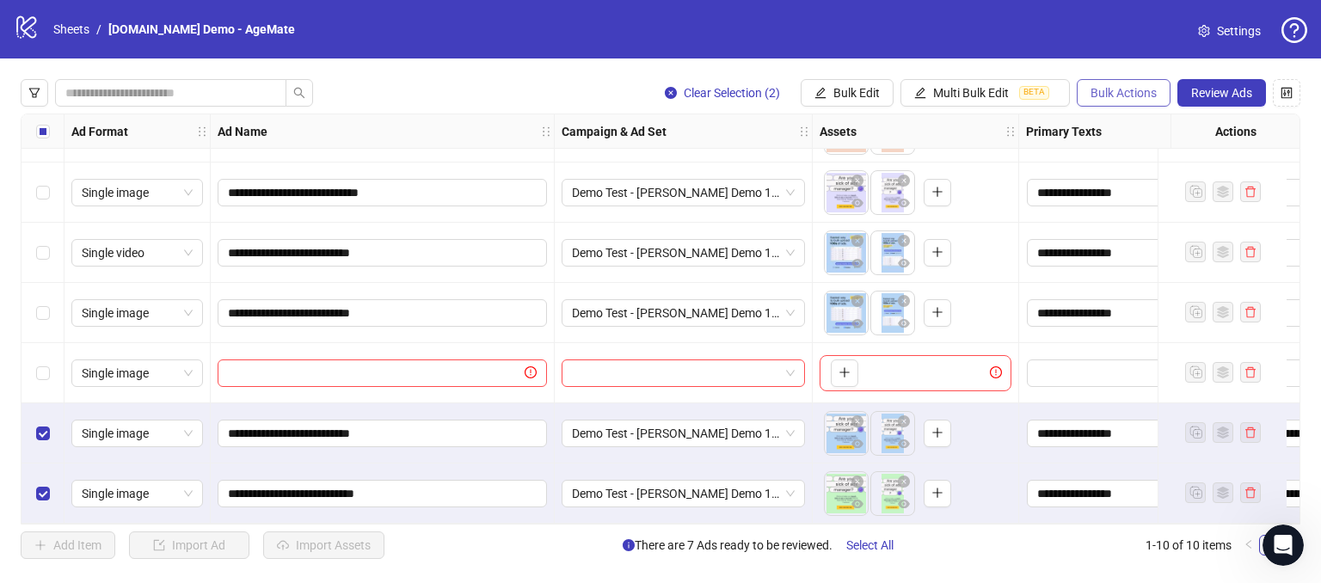
click at [1113, 94] on span "Bulk Actions" at bounding box center [1123, 93] width 66 height 14
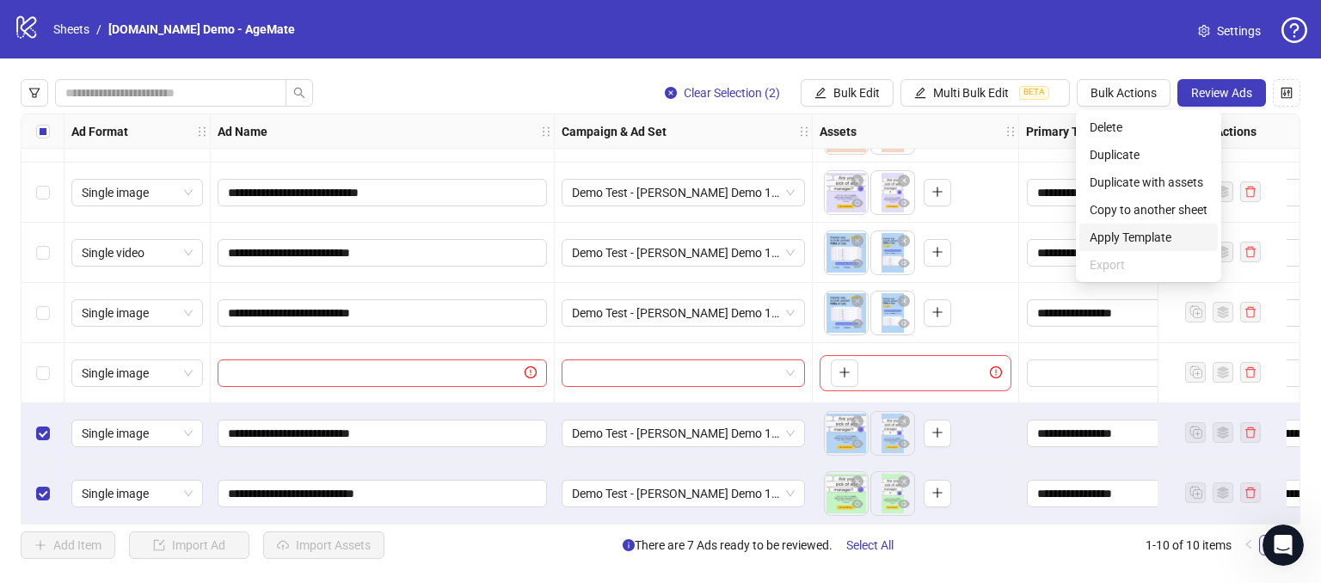
click at [1156, 235] on span "Apply Template" at bounding box center [1149, 237] width 118 height 19
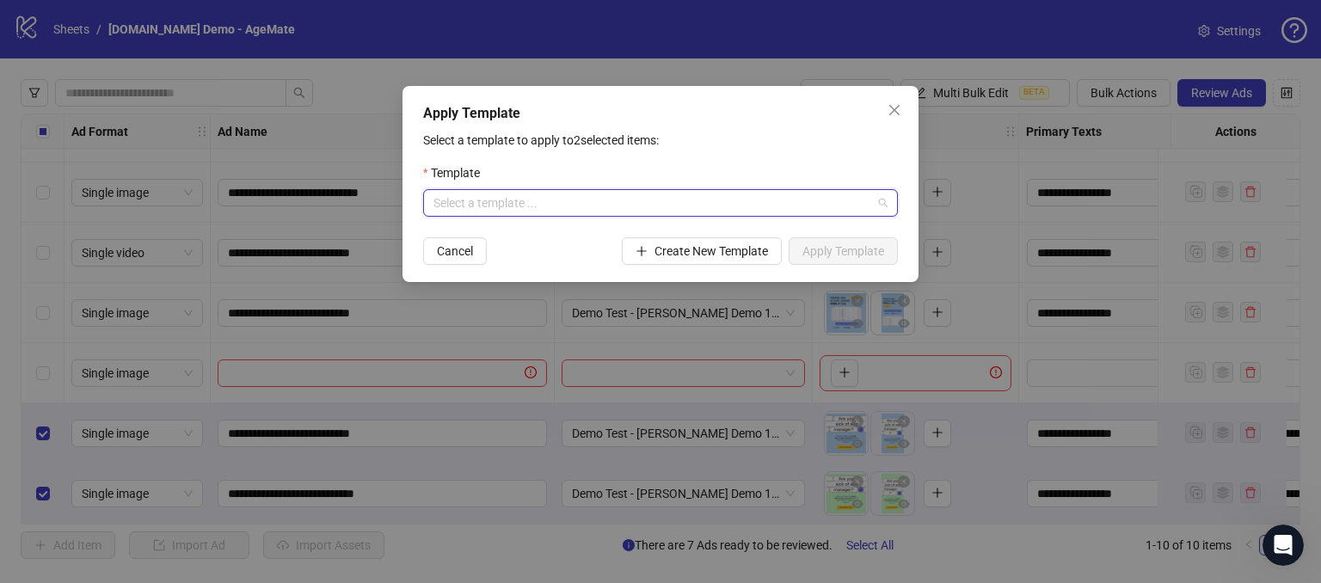
click at [510, 200] on input "search" at bounding box center [652, 203] width 439 height 26
click at [892, 107] on icon "close" at bounding box center [895, 110] width 14 height 14
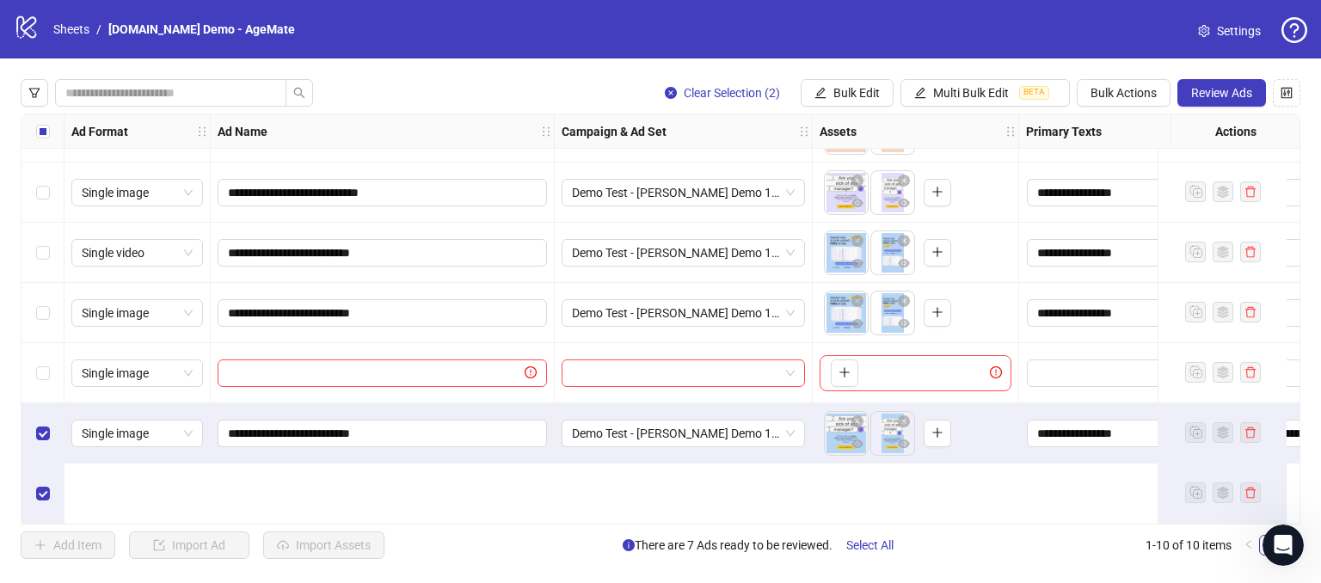
scroll to position [61, 0]
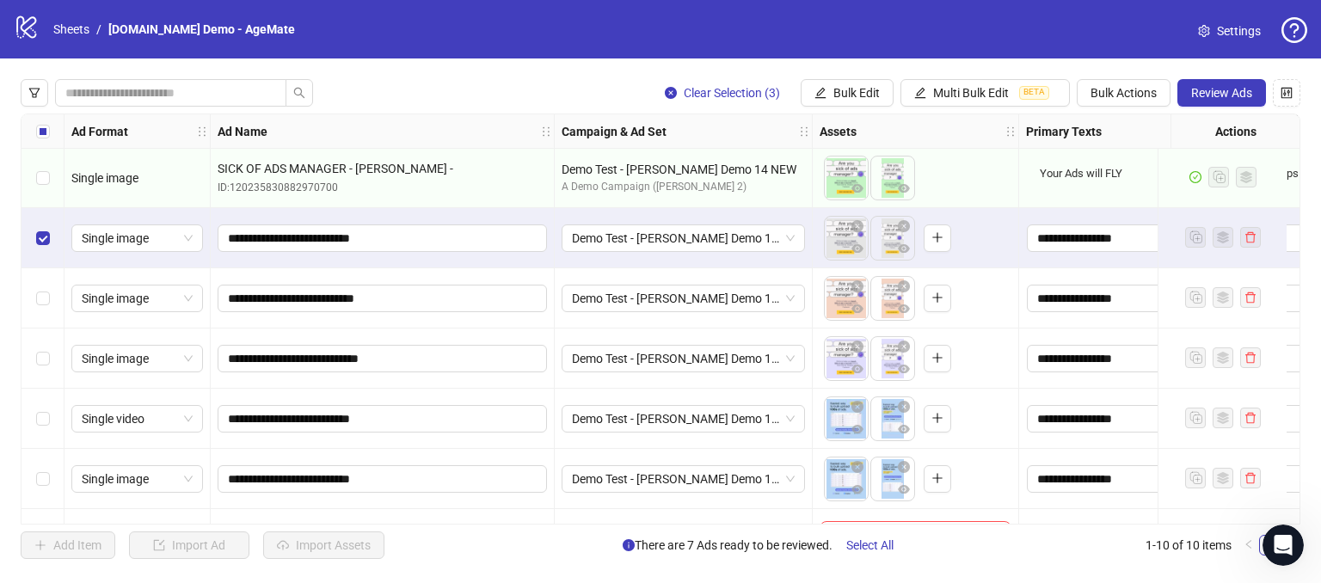
click at [51, 297] on div "Select row 4" at bounding box center [42, 298] width 43 height 60
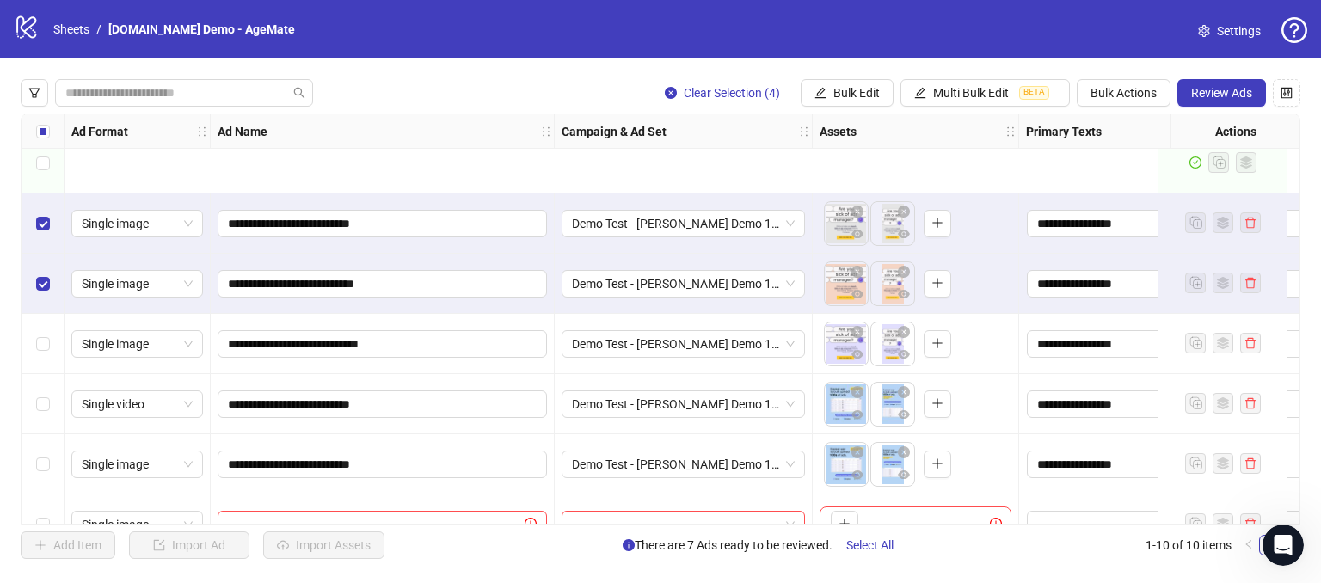
scroll to position [233, 0]
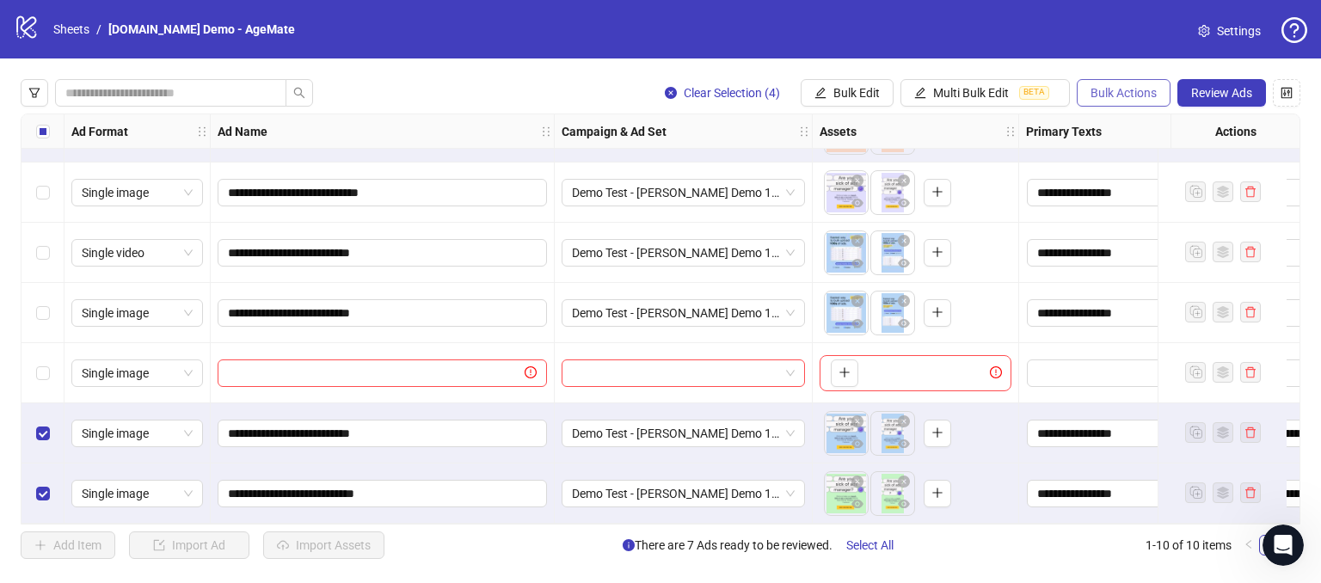
click at [1118, 90] on span "Bulk Actions" at bounding box center [1123, 93] width 66 height 14
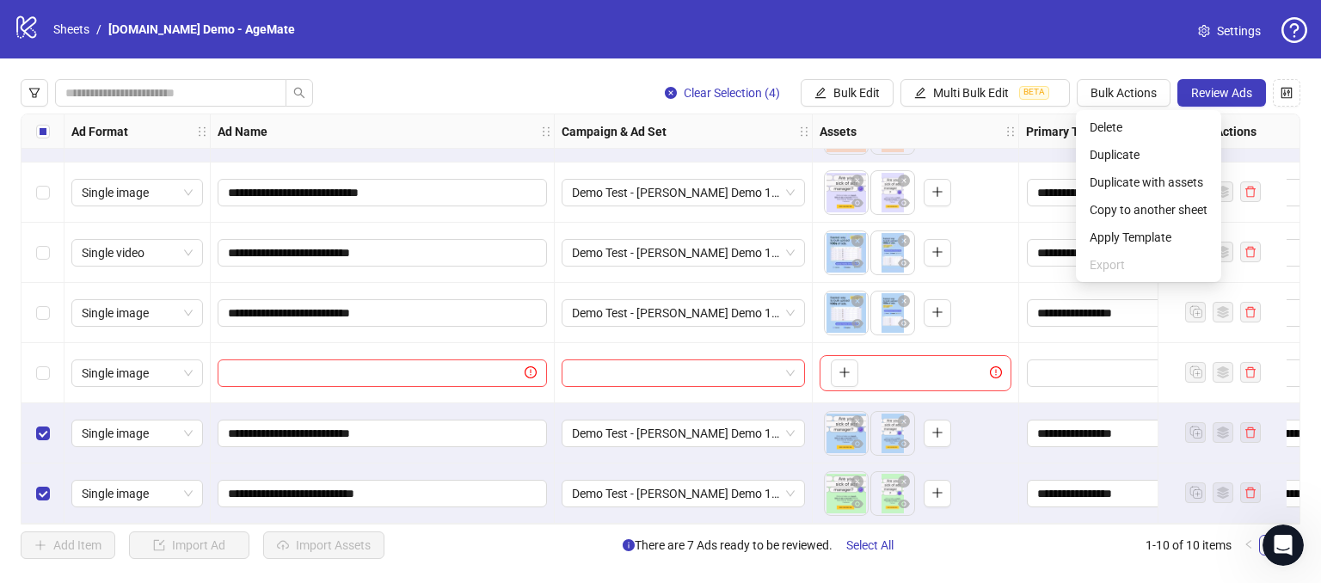
click at [1078, 54] on div "logo/logo-mobile Sheets / [DOMAIN_NAME] Demo - AgeMate Settings" at bounding box center [660, 29] width 1321 height 58
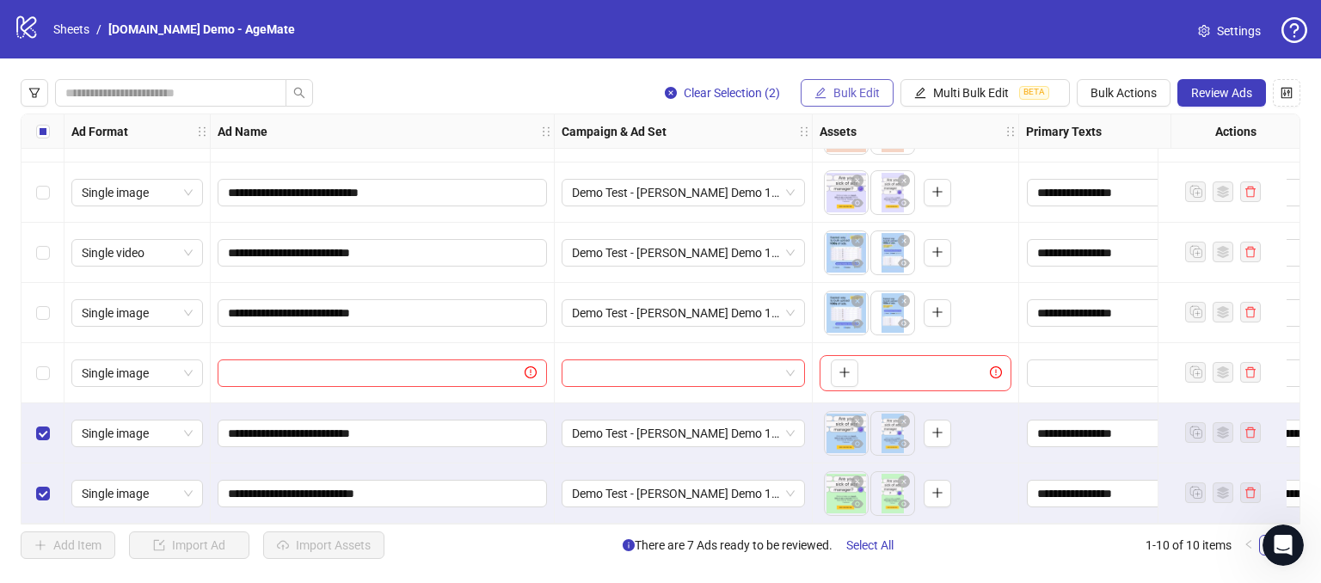
click at [837, 102] on button "Bulk Edit" at bounding box center [847, 93] width 93 height 28
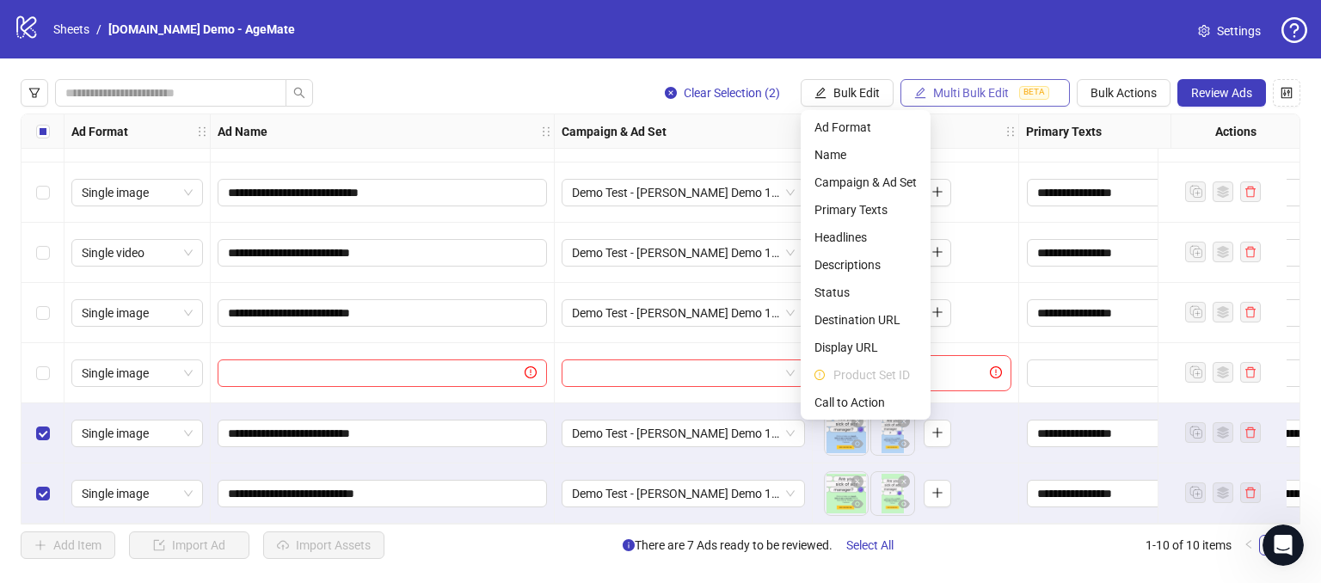
click at [942, 94] on span "Multi Bulk Edit" at bounding box center [971, 93] width 76 height 14
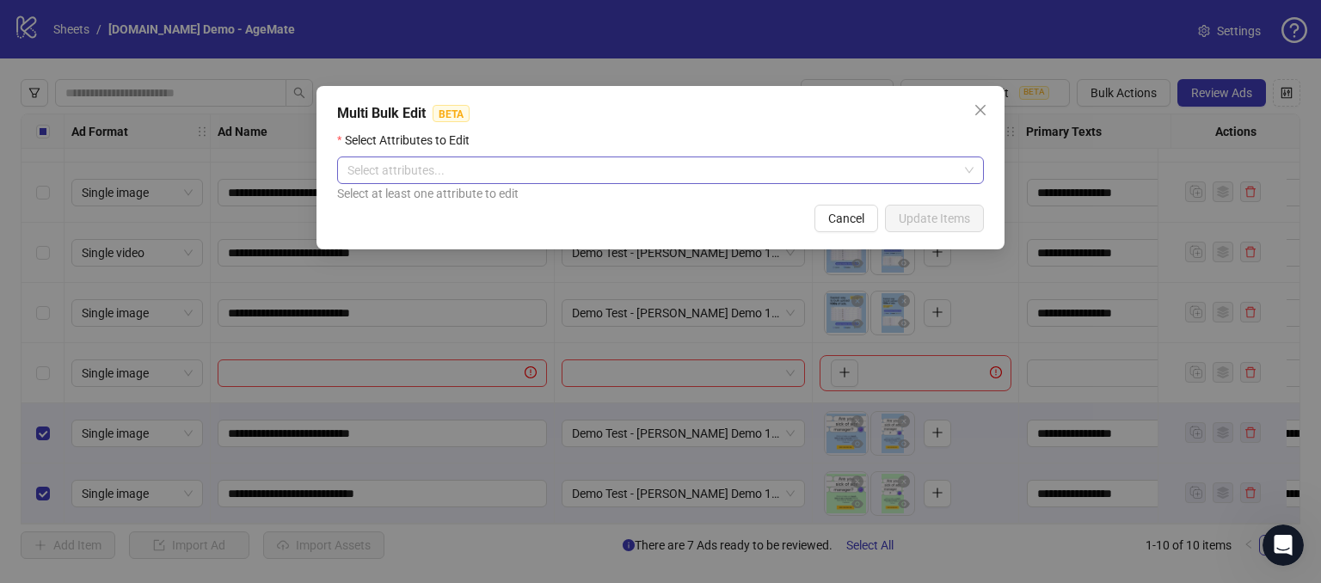
click at [576, 159] on div at bounding box center [652, 170] width 622 height 24
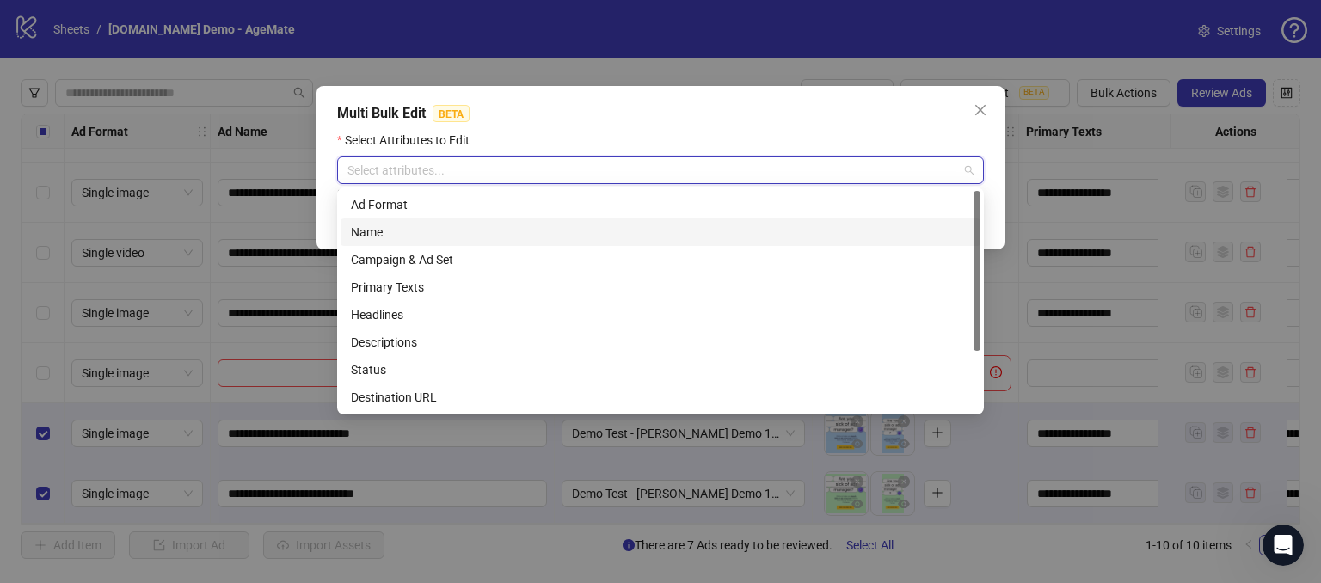
click at [377, 230] on div "Name" at bounding box center [660, 232] width 619 height 19
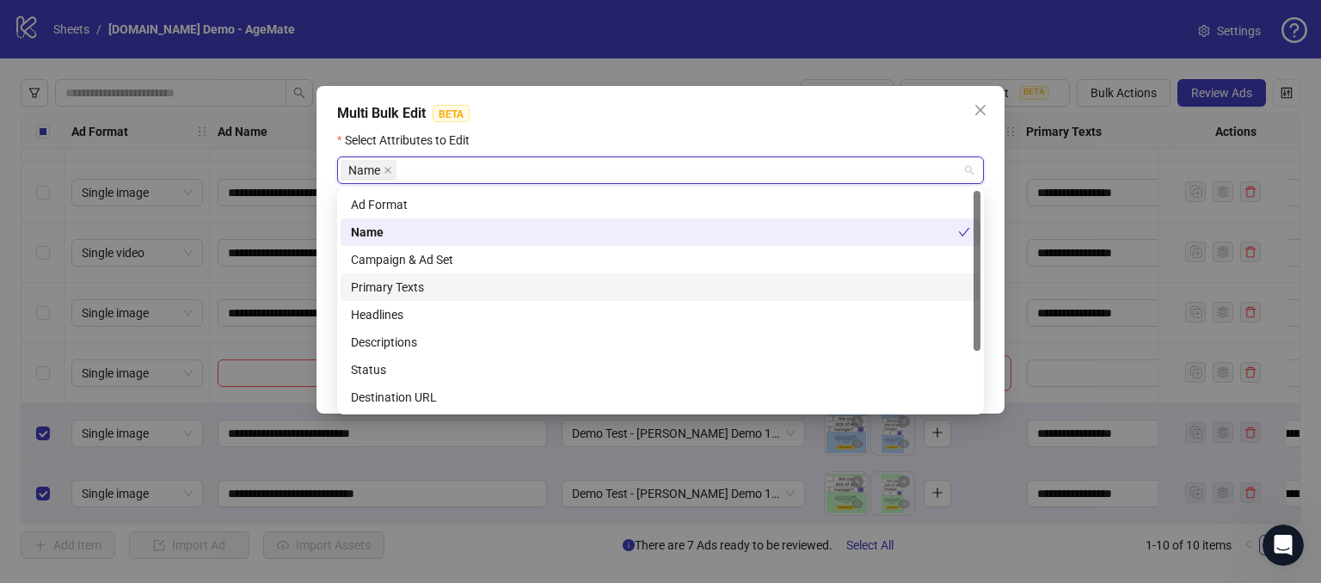
click at [370, 294] on div "Primary Texts" at bounding box center [660, 287] width 619 height 19
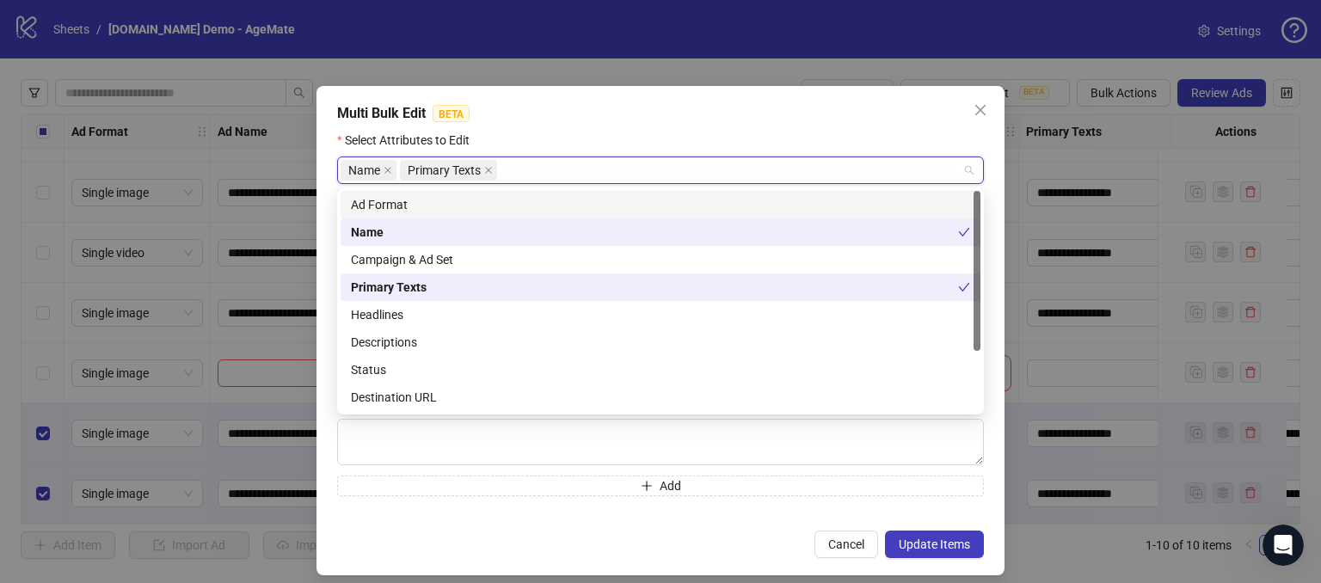
click at [565, 128] on div "Multi Bulk Edit BETA Select Attributes to Edit Name Primary Texts Select at lea…" at bounding box center [660, 330] width 688 height 489
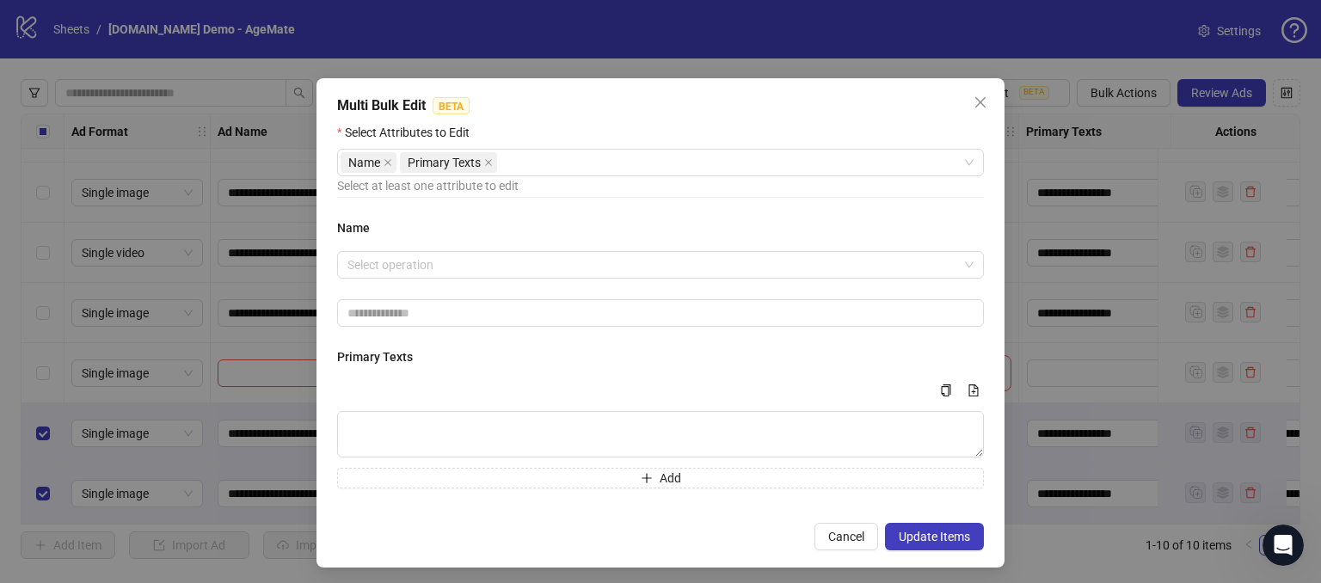
scroll to position [13, 0]
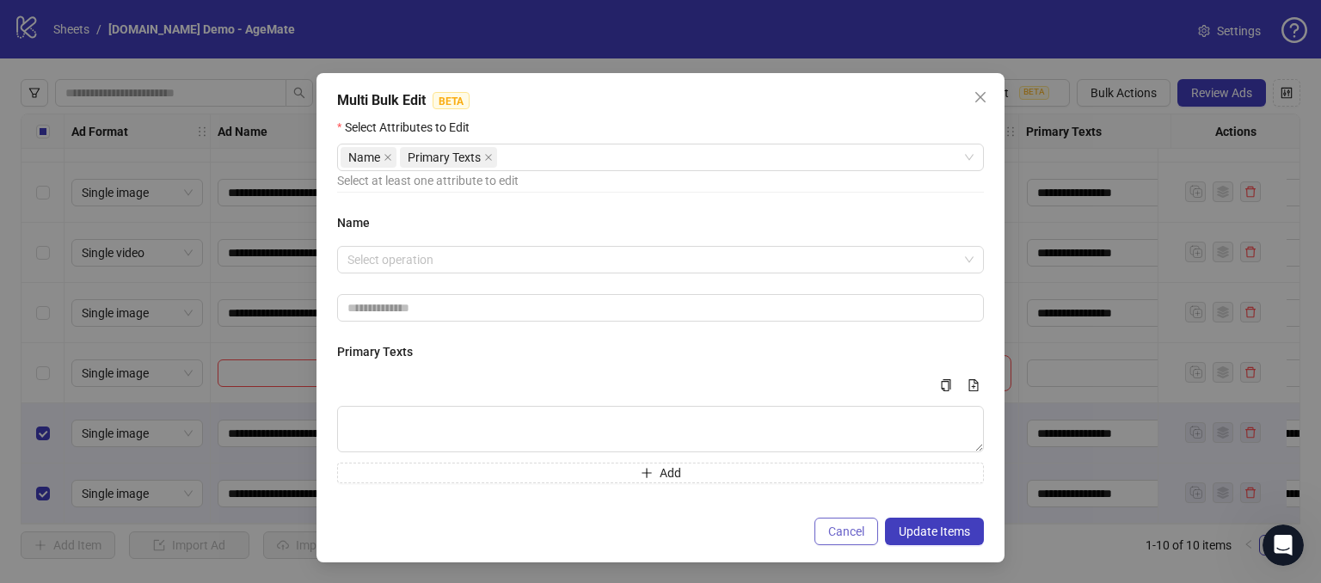
click at [833, 538] on button "Cancel" at bounding box center [846, 532] width 64 height 28
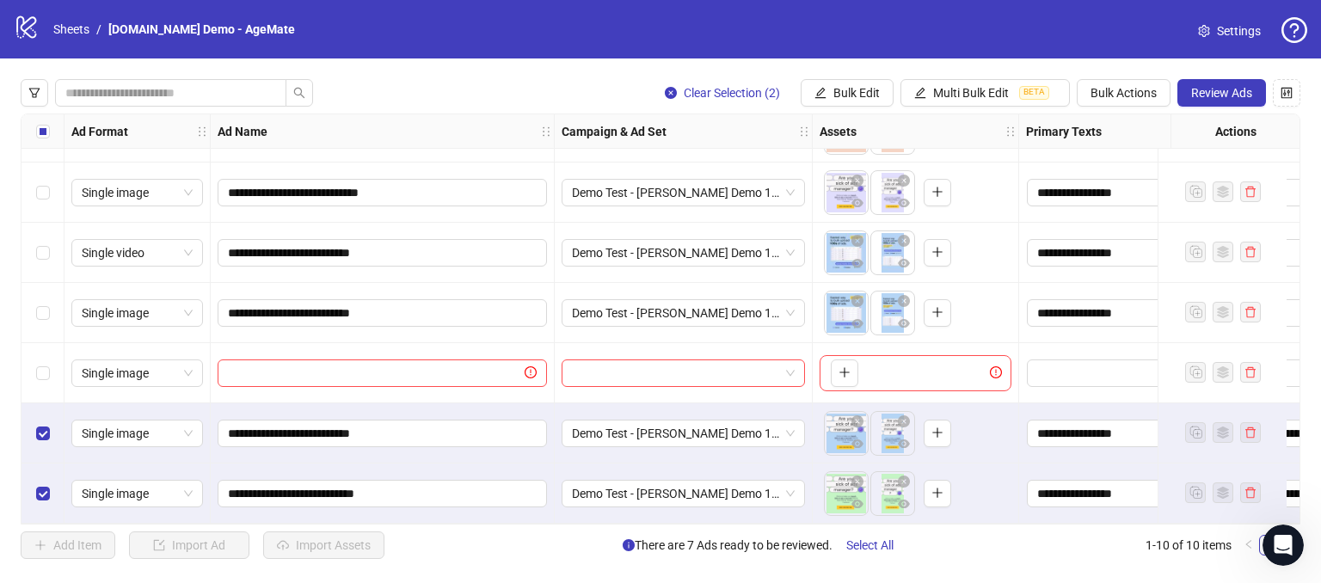
scroll to position [0, 0]
click at [832, 96] on button "Bulk Edit" at bounding box center [847, 93] width 93 height 28
click at [921, 70] on div "**********" at bounding box center [660, 318] width 1321 height 521
click at [935, 87] on span "Multi Bulk Edit" at bounding box center [971, 93] width 76 height 14
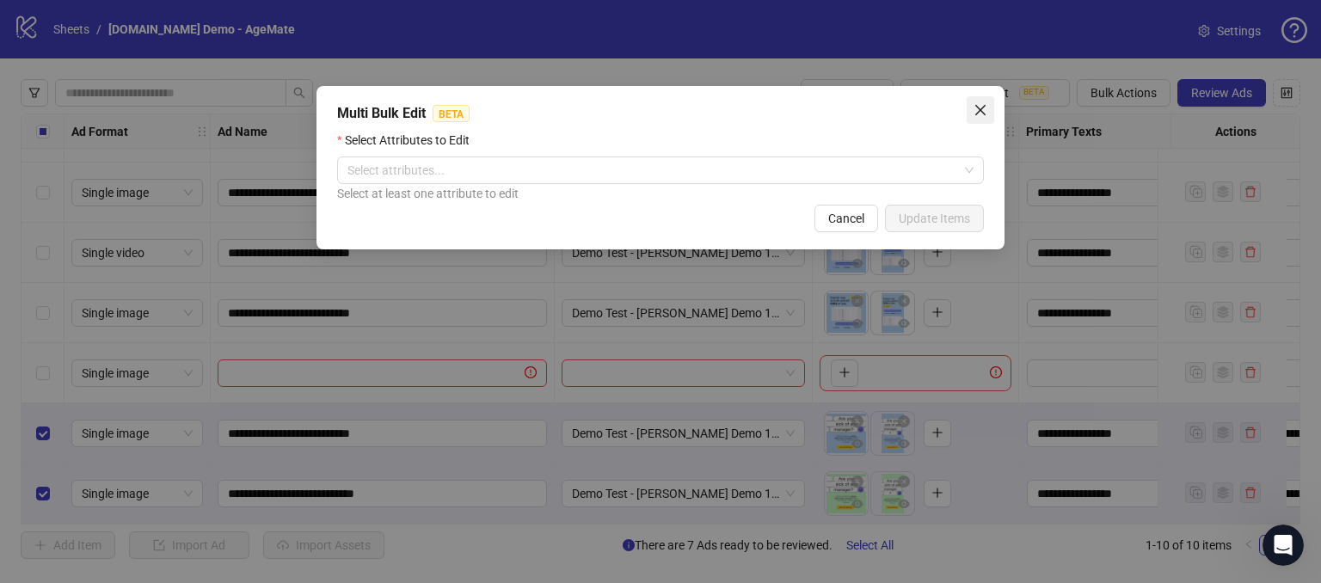
click at [985, 104] on icon "close" at bounding box center [981, 110] width 14 height 14
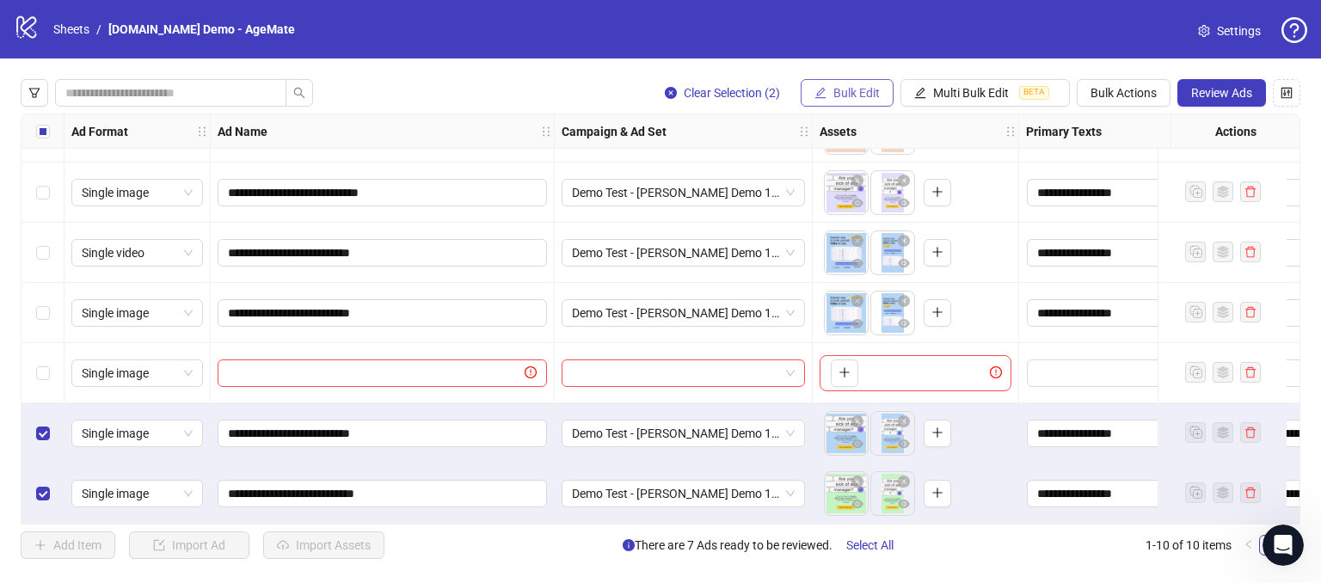
click at [842, 86] on span "Bulk Edit" at bounding box center [856, 93] width 46 height 14
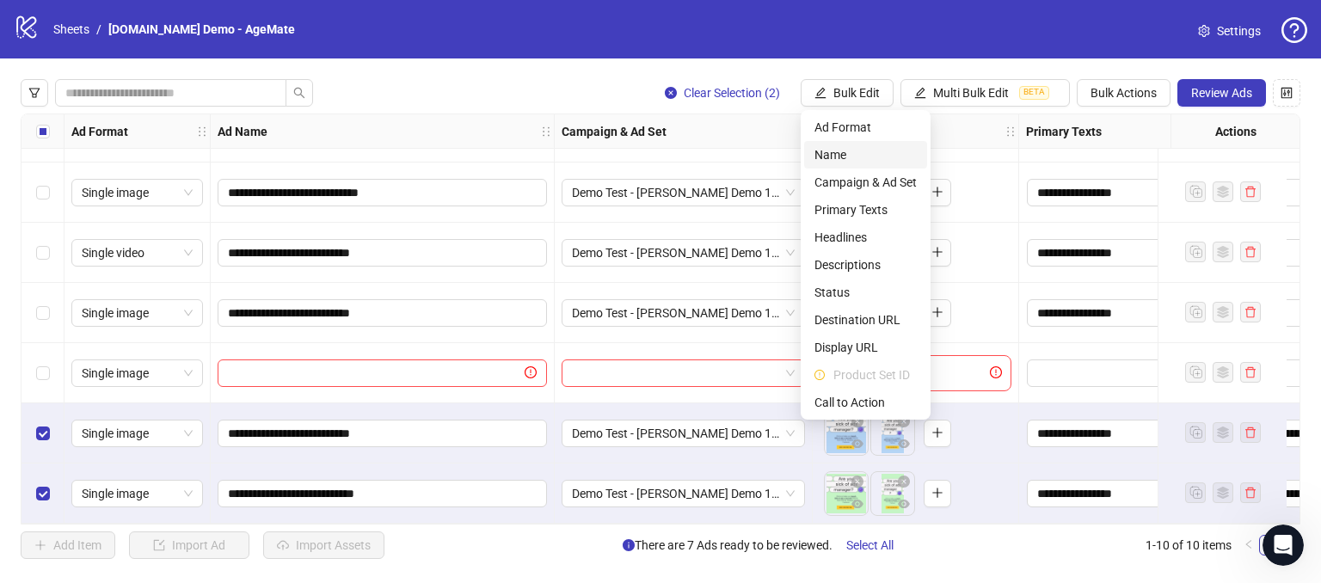
click at [843, 159] on span "Name" at bounding box center [865, 154] width 102 height 19
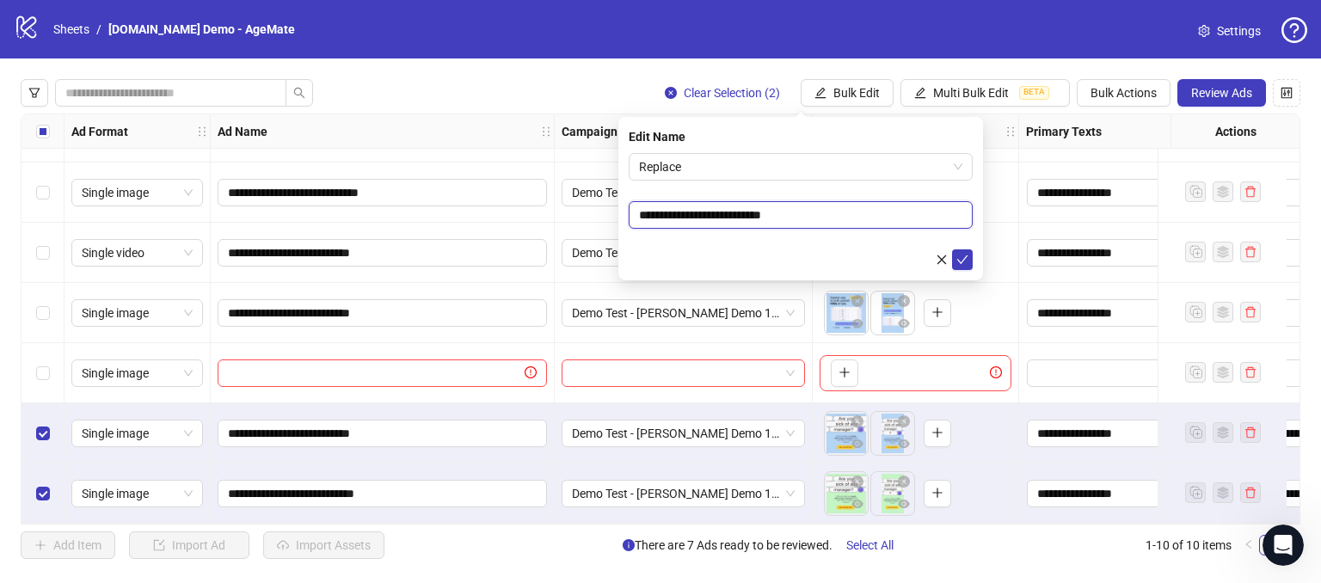
click at [740, 208] on input "**********" at bounding box center [801, 215] width 344 height 28
drag, startPoint x: 817, startPoint y: 215, endPoint x: 679, endPoint y: 233, distance: 139.6
click at [679, 233] on form "**********" at bounding box center [801, 211] width 344 height 117
click at [705, 175] on span "Replace" at bounding box center [800, 167] width 323 height 26
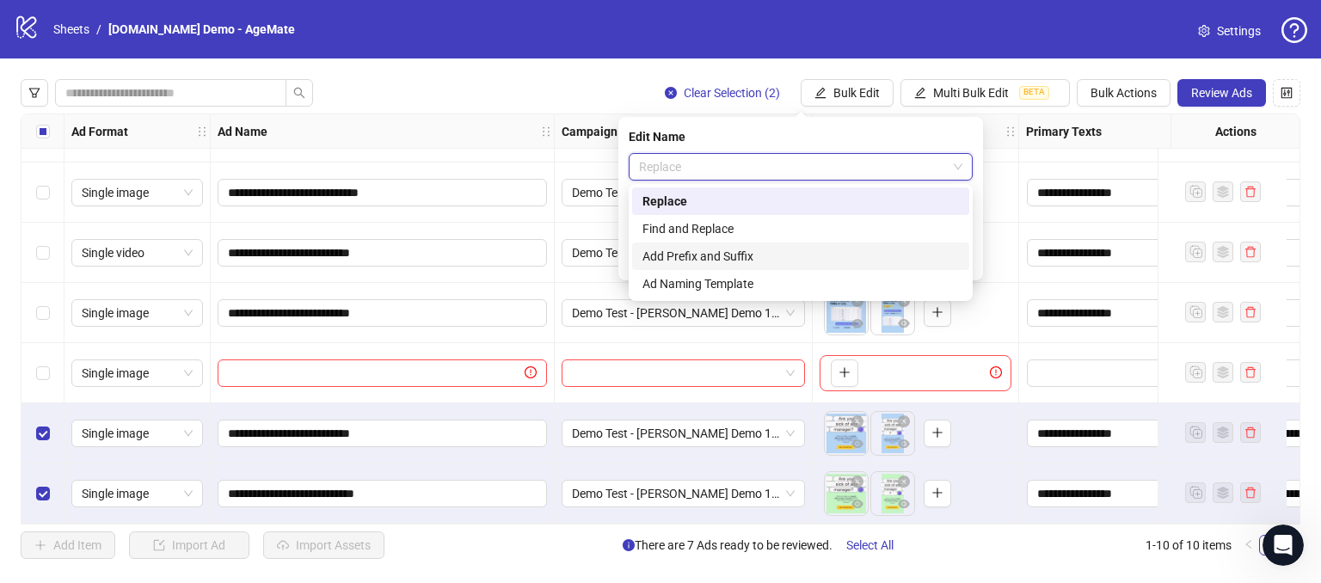
click at [666, 259] on div "Add Prefix and Suffix" at bounding box center [800, 256] width 316 height 19
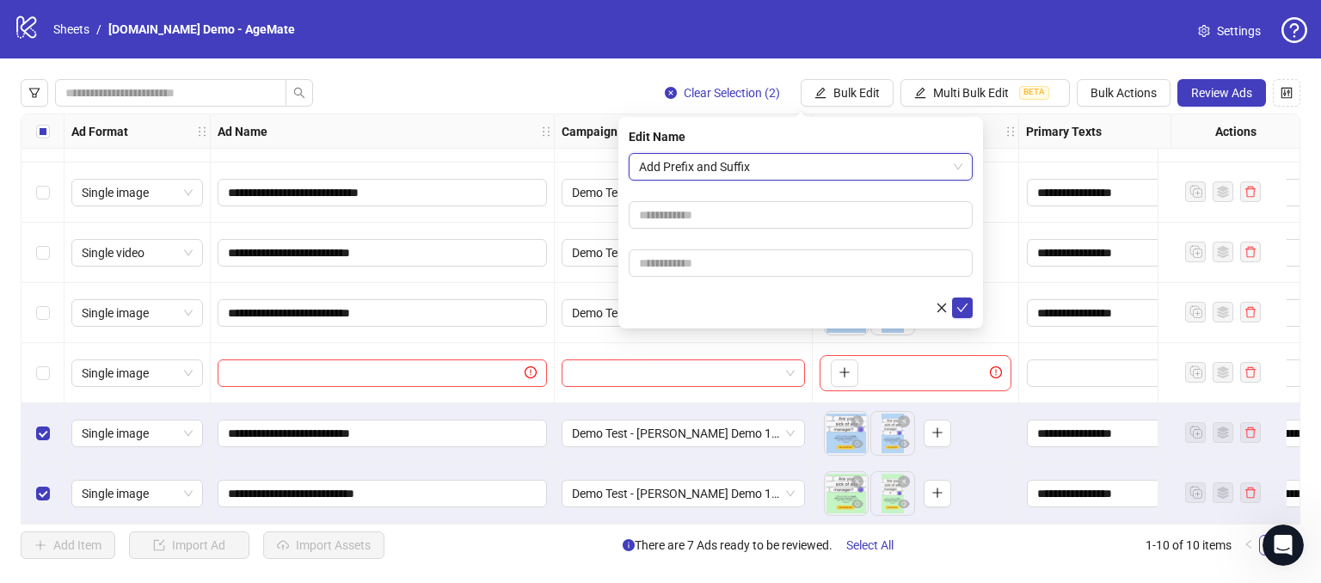
click at [659, 278] on form "Add Prefix and Suffix Add Prefix and Suffix" at bounding box center [801, 235] width 344 height 165
click at [664, 269] on input "text" at bounding box center [801, 263] width 344 height 28
type input "*****"
click at [964, 309] on icon "check" at bounding box center [962, 308] width 12 height 12
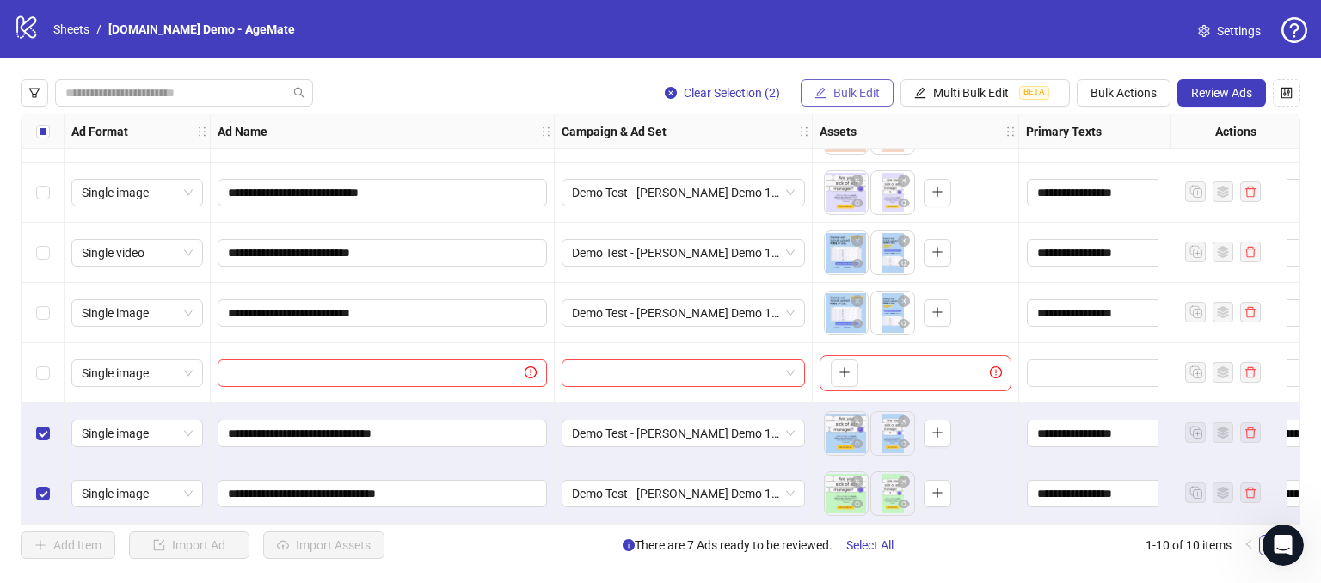
click at [836, 98] on span "Bulk Edit" at bounding box center [856, 93] width 46 height 14
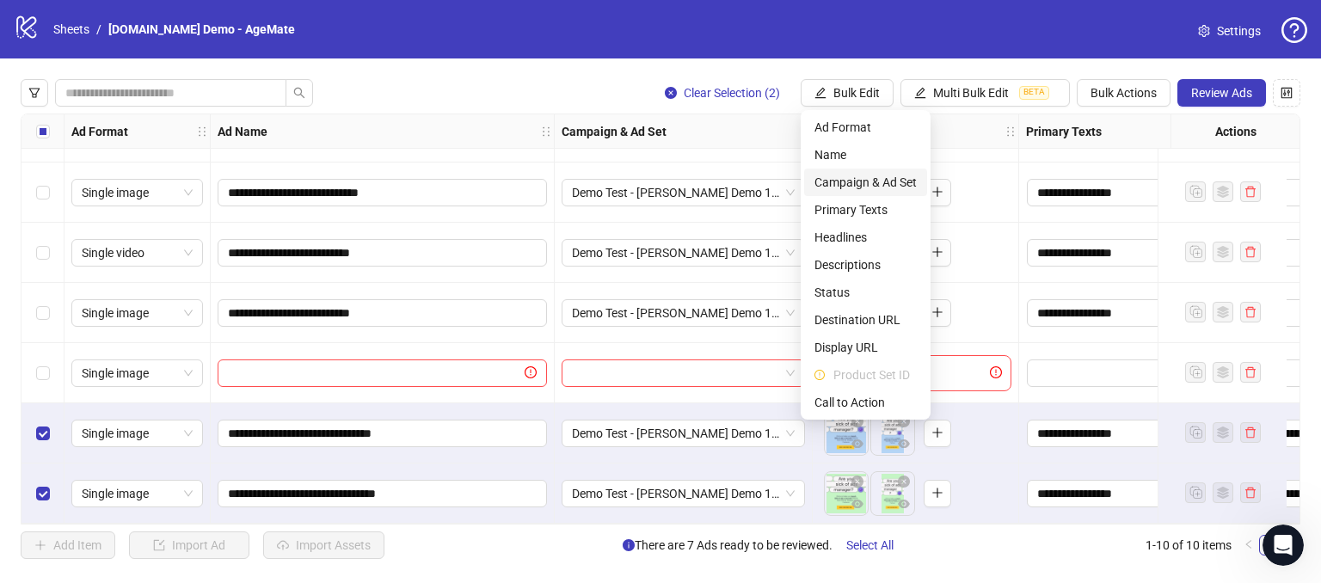
click at [832, 183] on span "Campaign & Ad Set" at bounding box center [865, 182] width 102 height 19
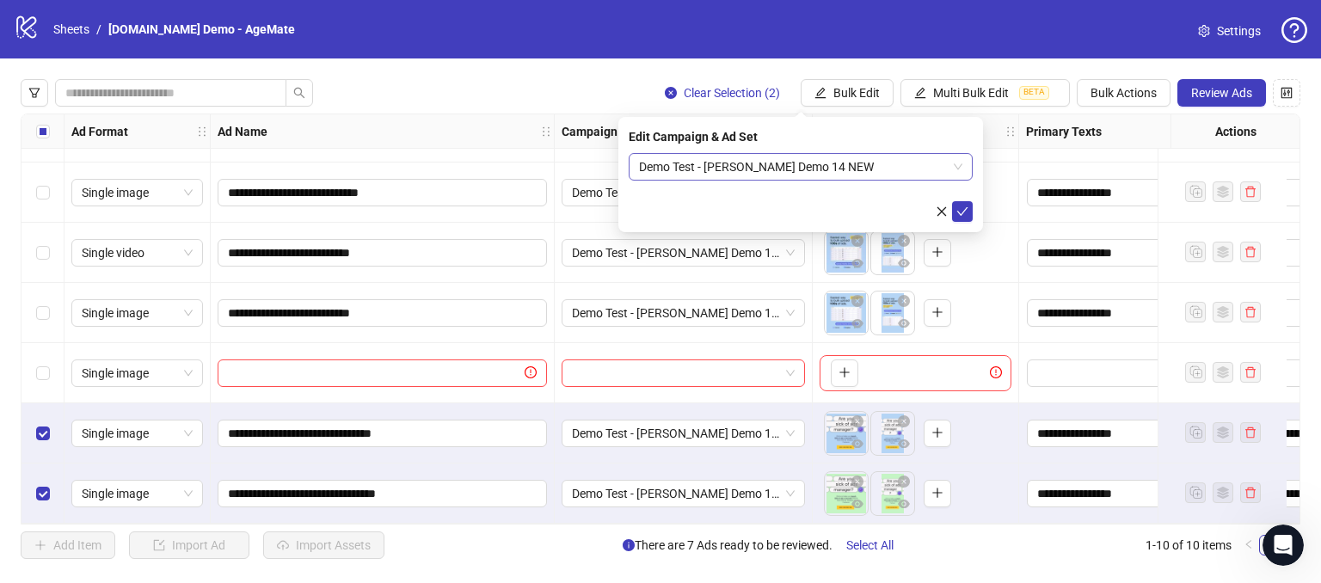
click at [840, 171] on span "Demo Test - [PERSON_NAME] Demo 14 NEW" at bounding box center [800, 167] width 323 height 26
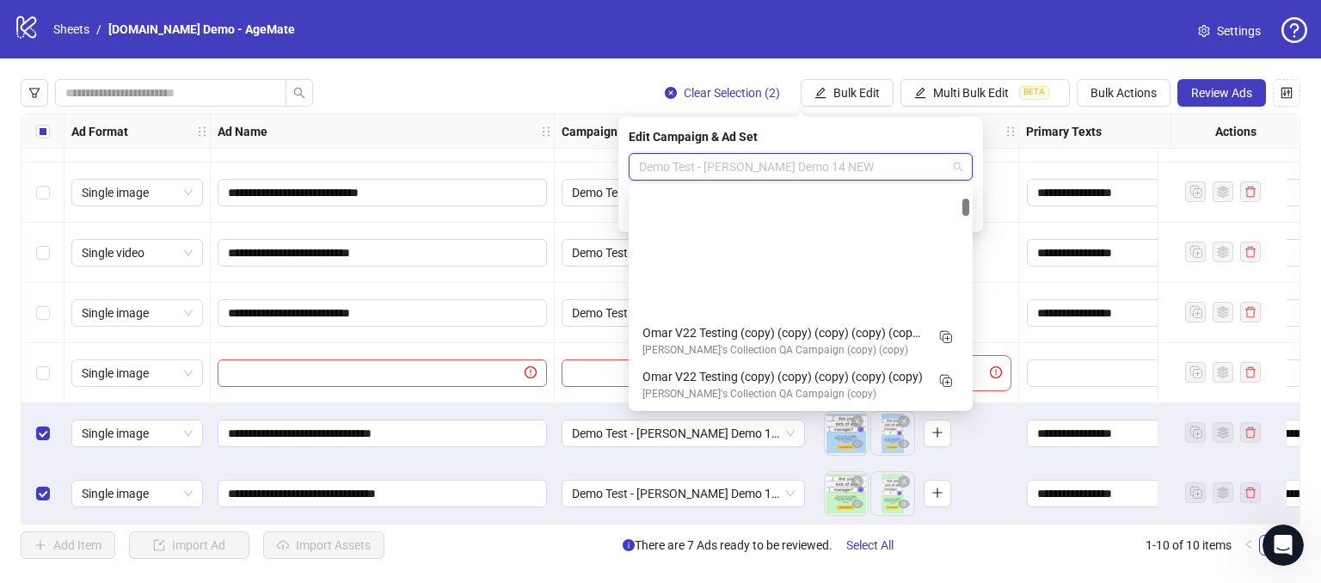
scroll to position [175, 0]
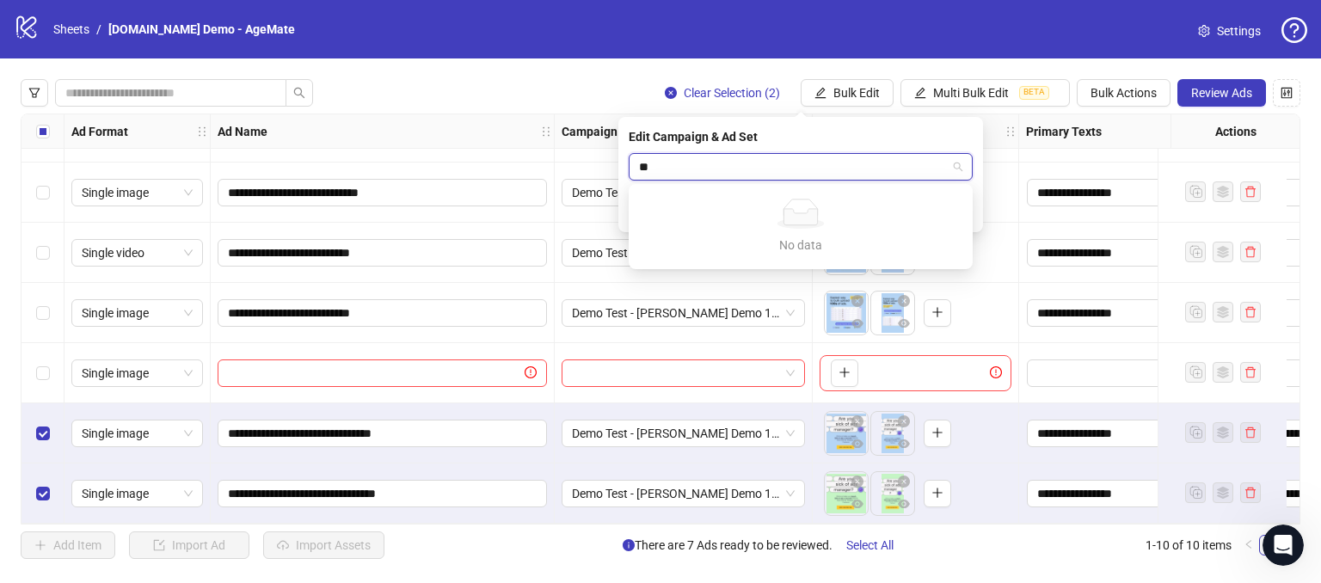
type input "*"
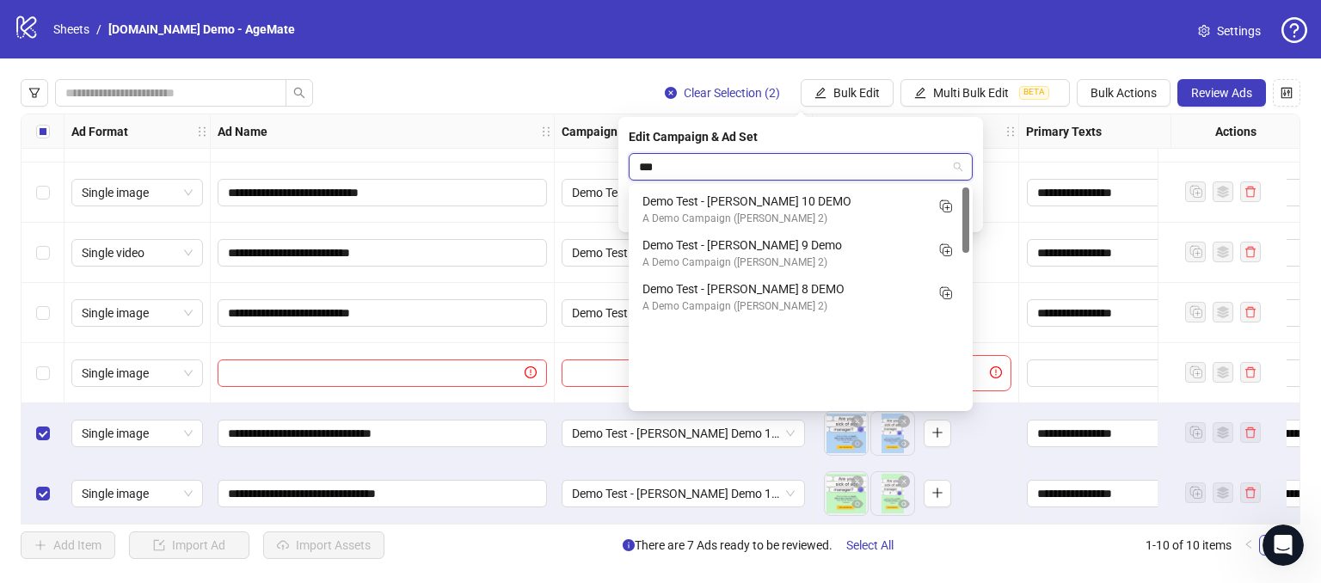
scroll to position [0, 0]
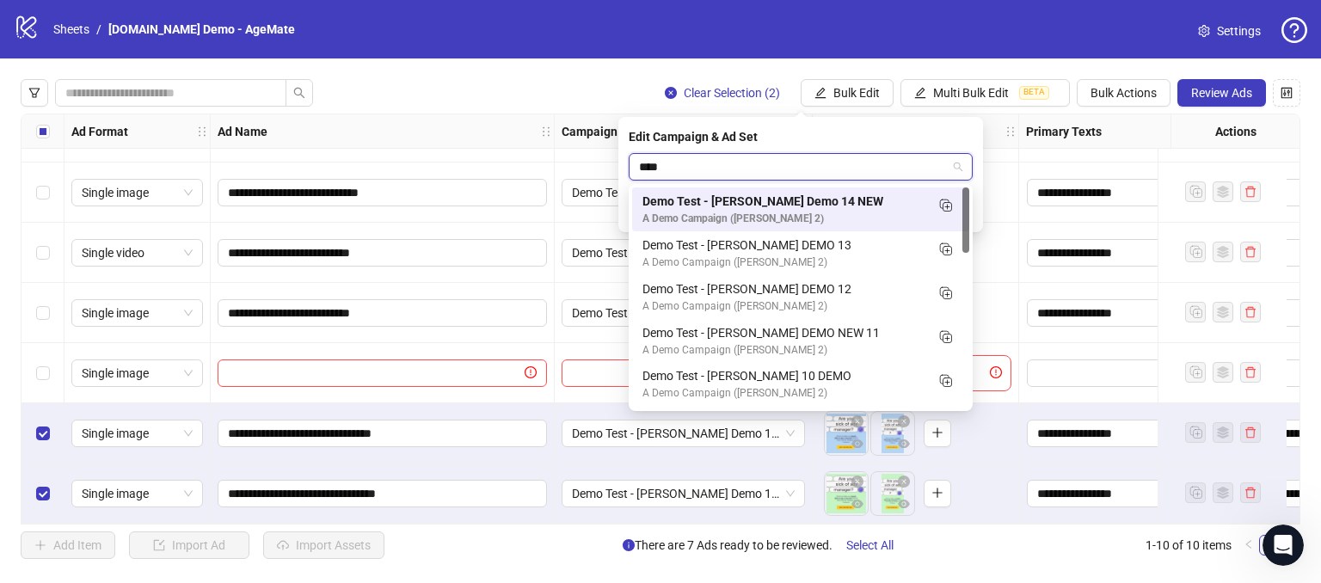
type input "*****"
click at [744, 293] on div "Demo Test - [PERSON_NAME] DEMO 12" at bounding box center [783, 288] width 282 height 19
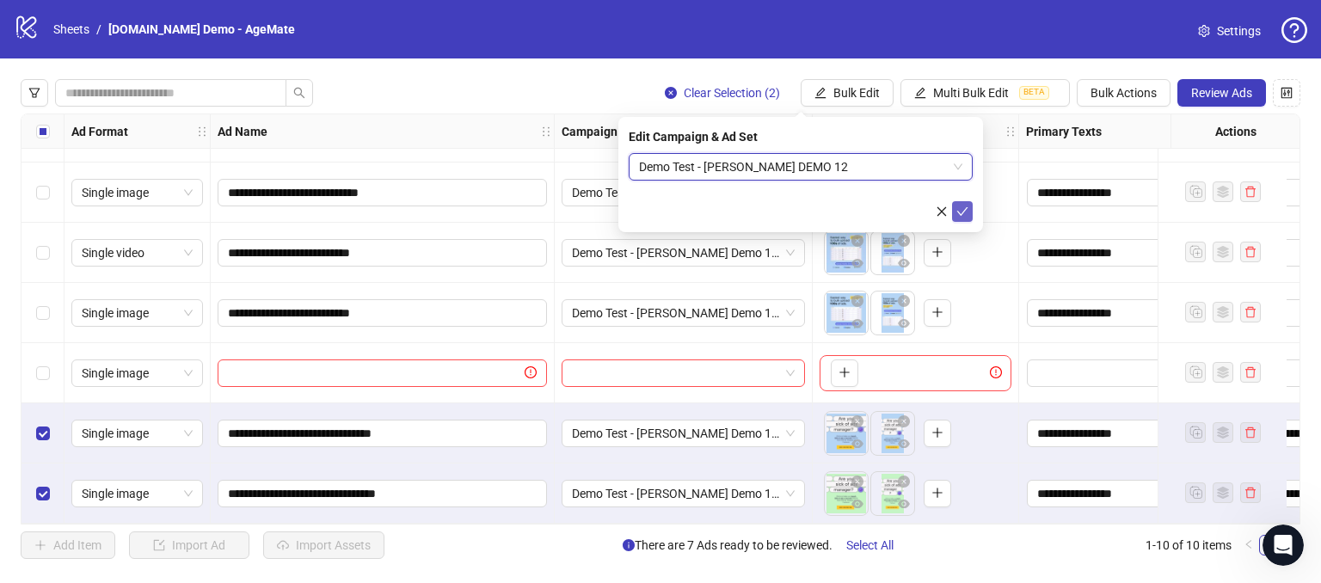
click at [959, 207] on icon "check" at bounding box center [962, 212] width 12 height 12
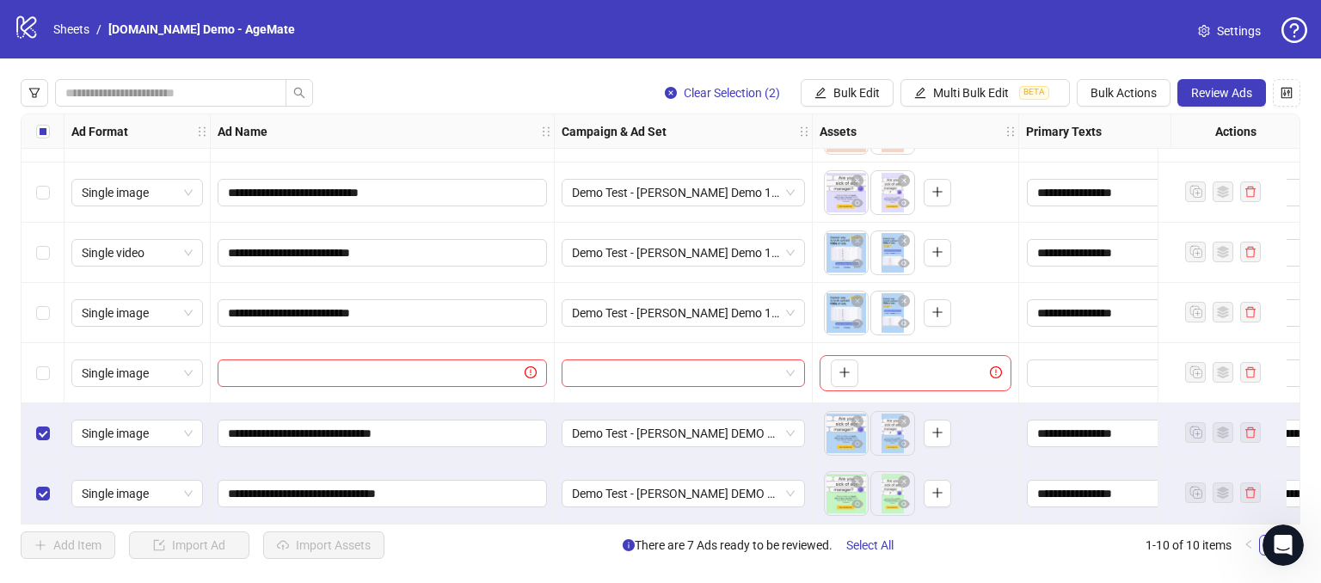
drag, startPoint x: 562, startPoint y: 517, endPoint x: 636, endPoint y: 516, distance: 74.0
click at [636, 516] on div "Demo Test - [PERSON_NAME] DEMO 12" at bounding box center [684, 494] width 258 height 60
drag, startPoint x: 585, startPoint y: 525, endPoint x: 662, endPoint y: 519, distance: 77.6
click at [662, 519] on div "**********" at bounding box center [660, 318] width 1321 height 521
drag, startPoint x: 585, startPoint y: 524, endPoint x: 652, endPoint y: 519, distance: 67.3
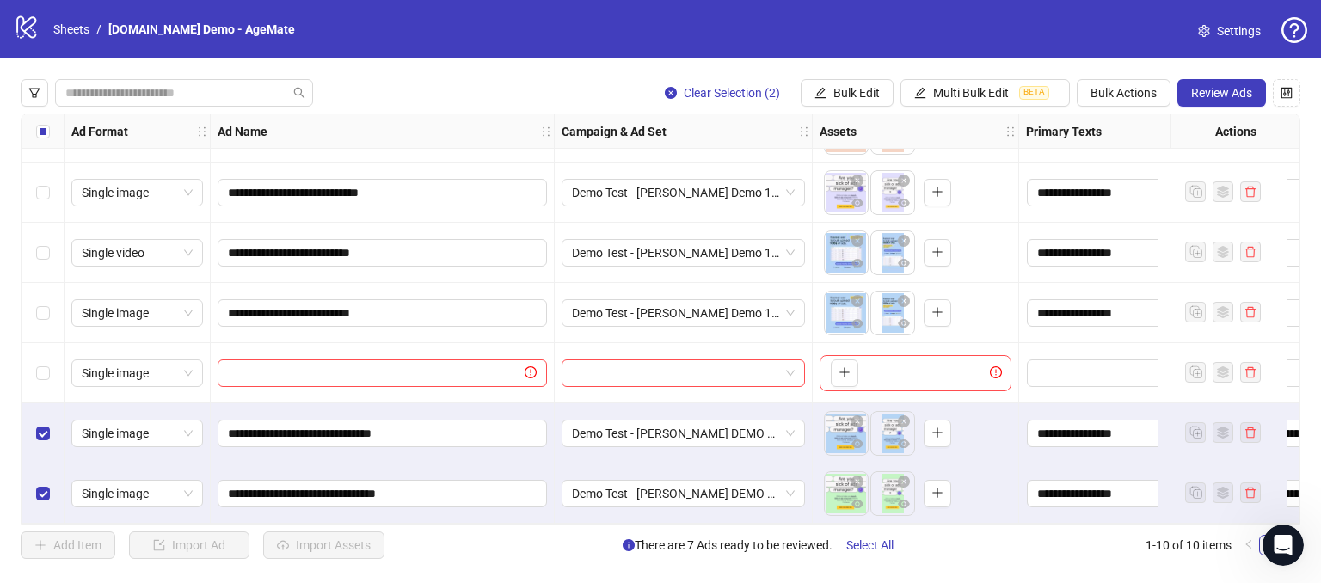
click at [652, 519] on div "**********" at bounding box center [661, 319] width 1280 height 411
click at [992, 470] on div "To pick up a draggable item, press the space bar. While dragging, use the arrow…" at bounding box center [916, 493] width 192 height 53
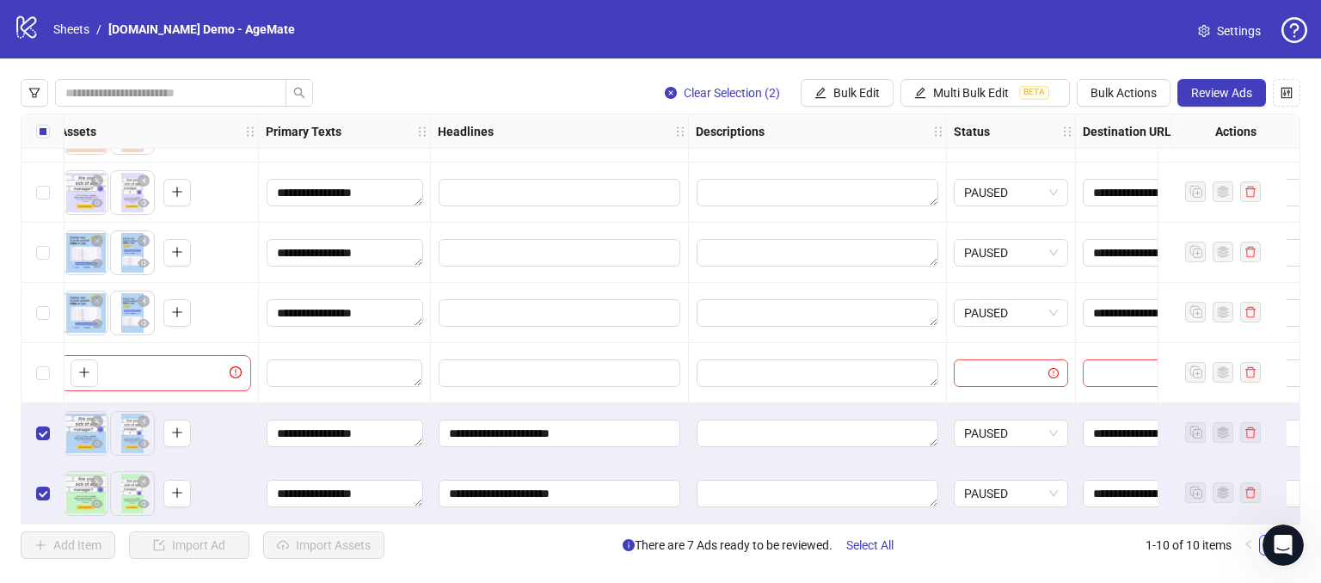
scroll to position [233, 626]
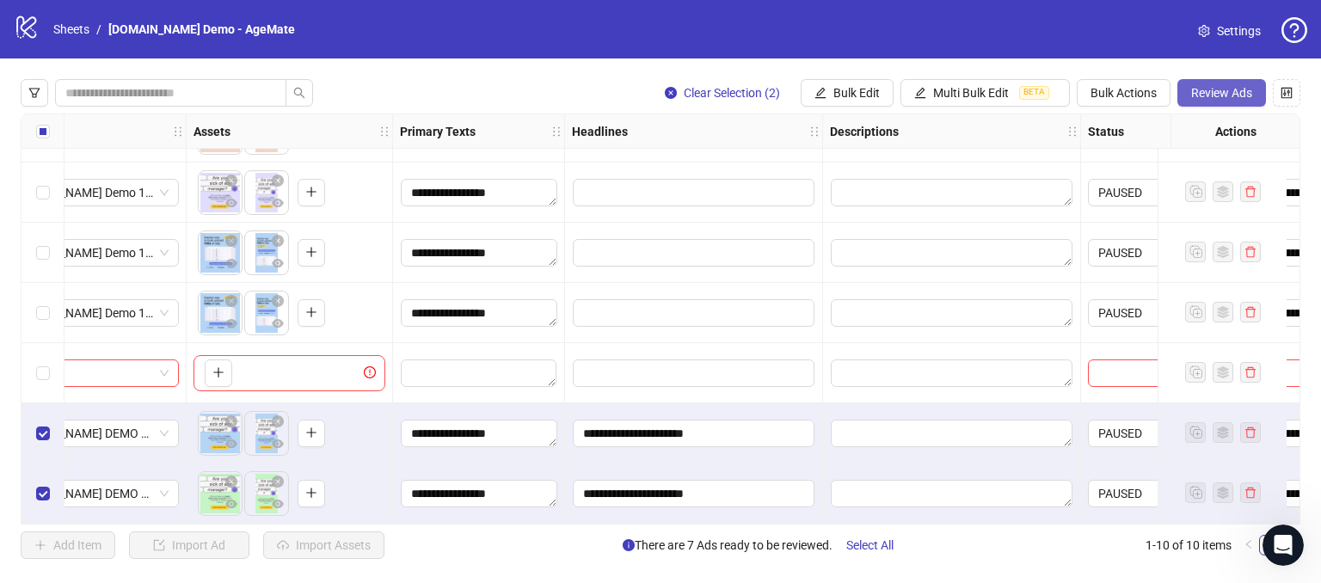
click at [1197, 80] on button "Review Ads" at bounding box center [1221, 93] width 89 height 28
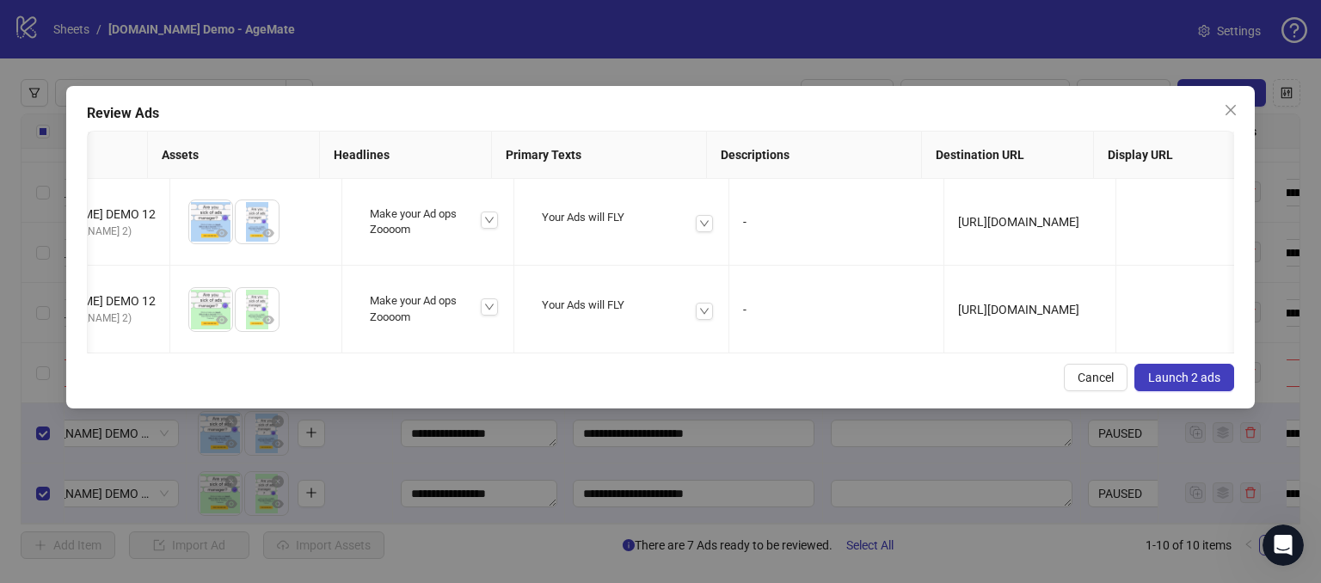
scroll to position [0, 369]
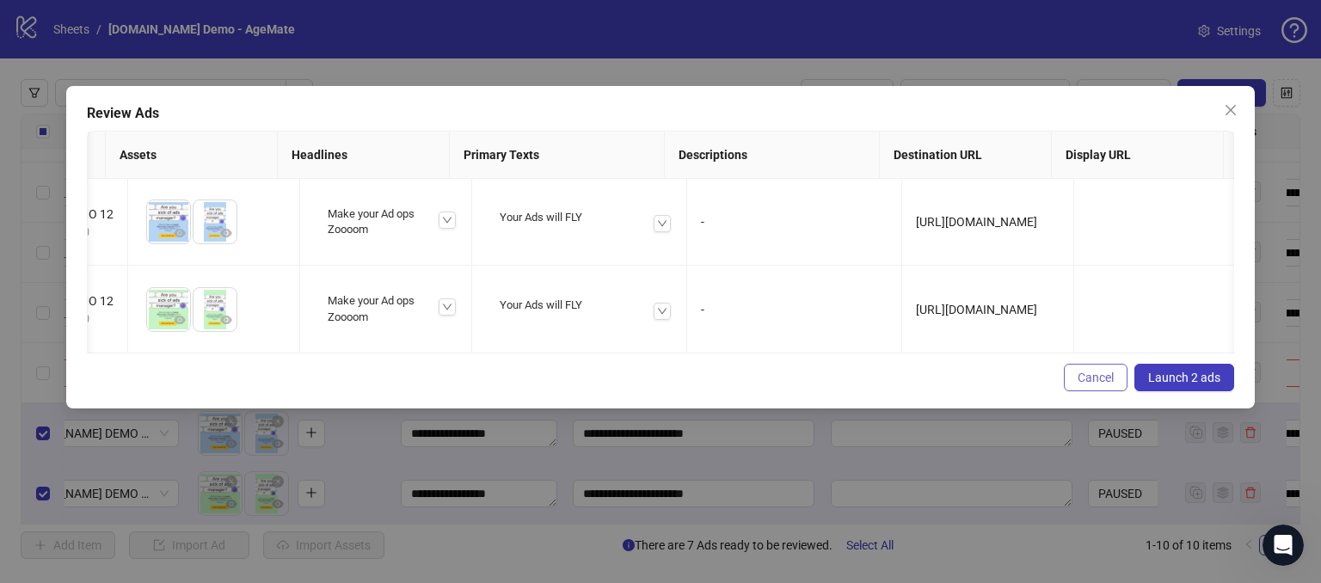
click at [1096, 384] on span "Cancel" at bounding box center [1096, 378] width 36 height 14
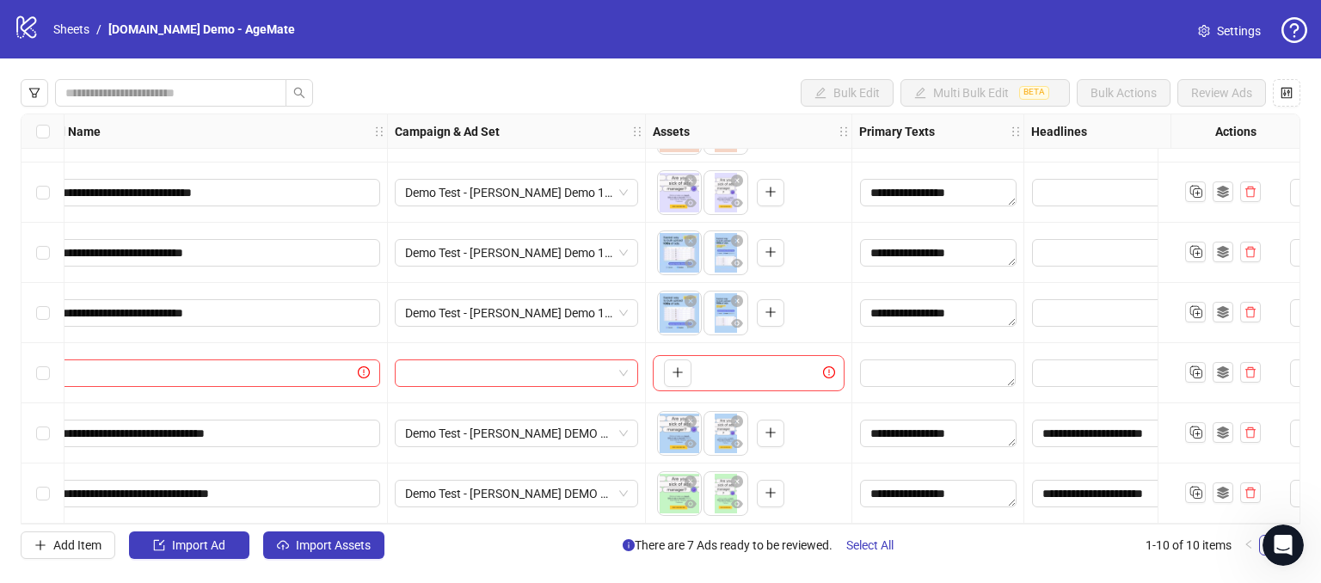
scroll to position [233, 0]
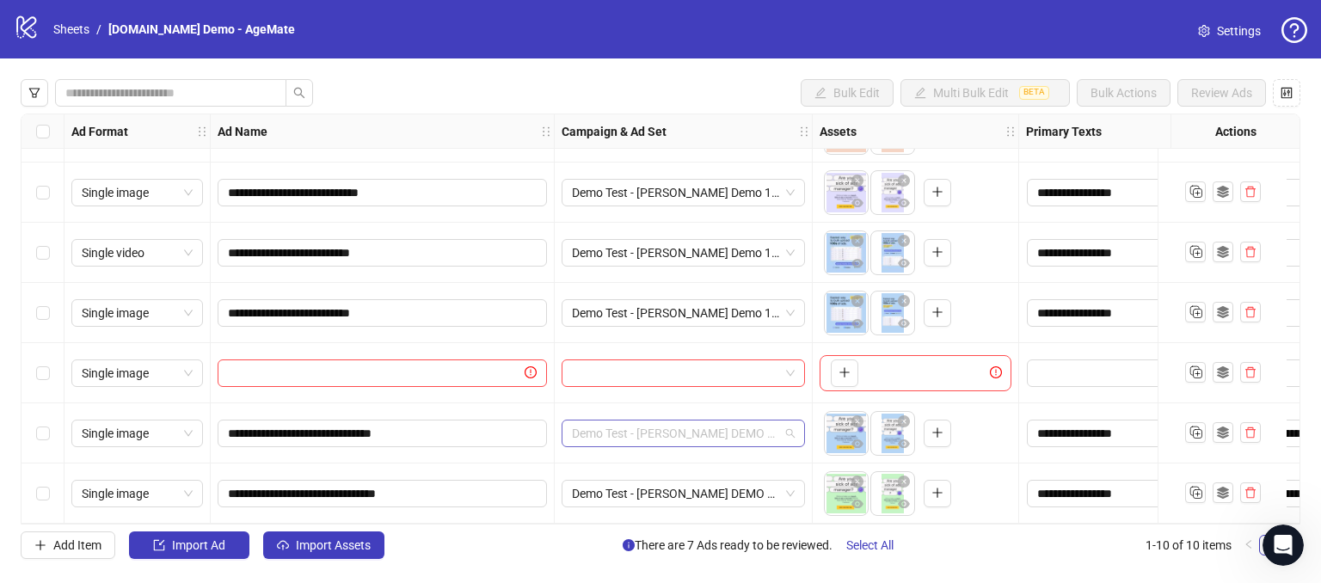
click at [766, 425] on span "Demo Test - [PERSON_NAME] DEMO 12" at bounding box center [683, 434] width 223 height 26
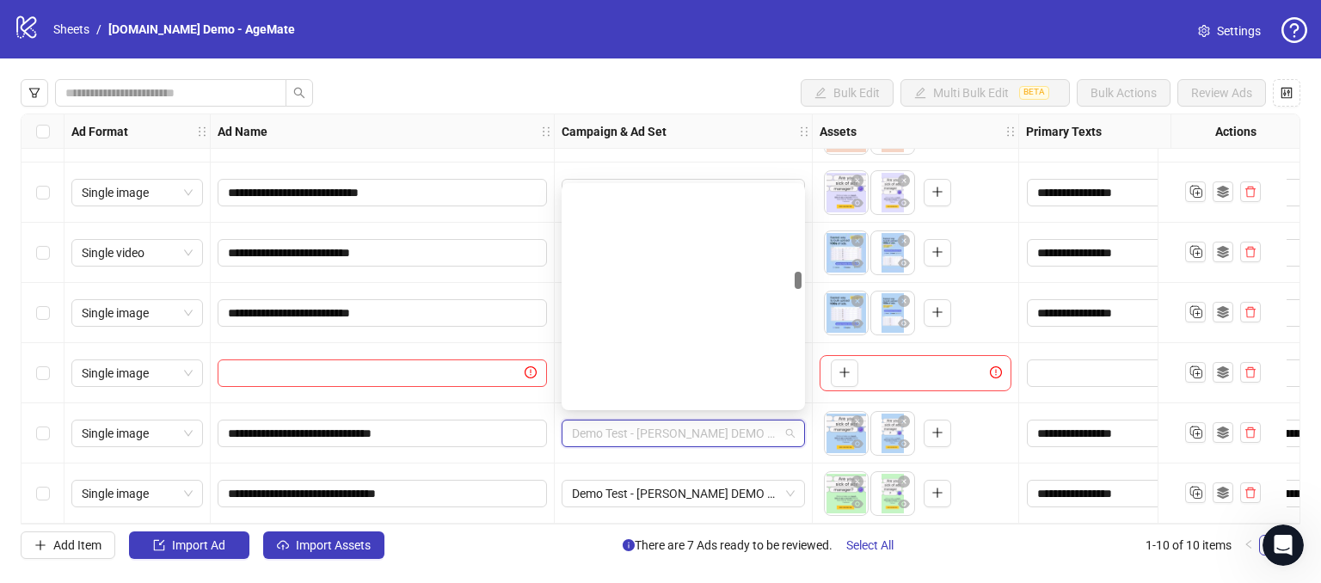
scroll to position [1438, 0]
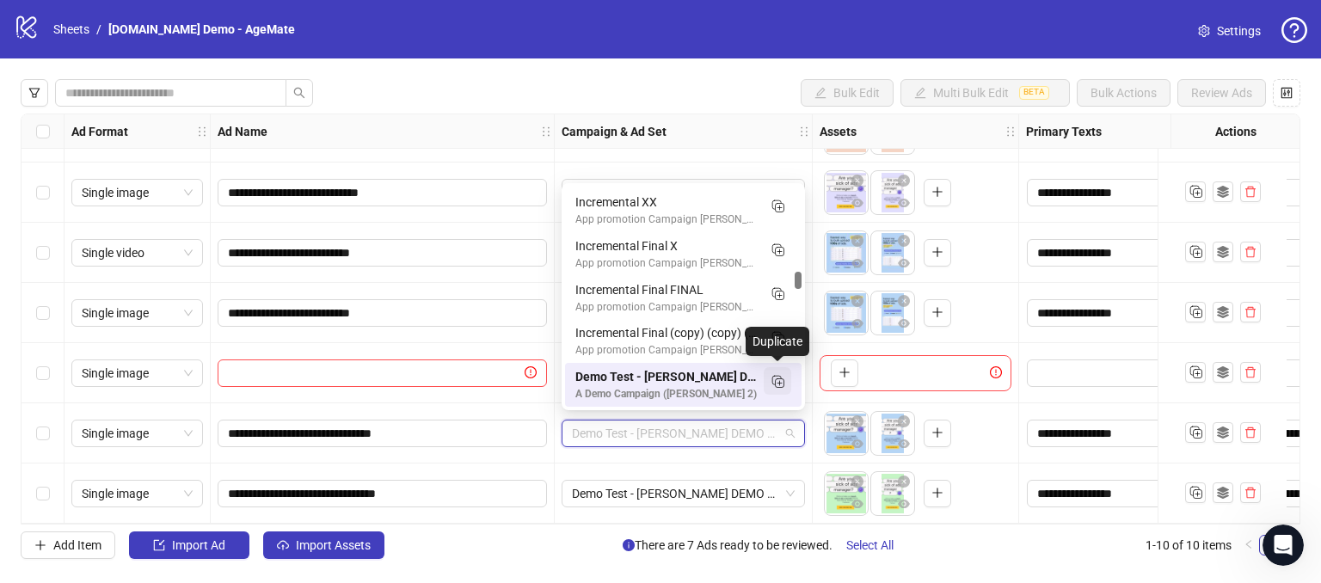
click at [779, 389] on span "button" at bounding box center [777, 381] width 17 height 18
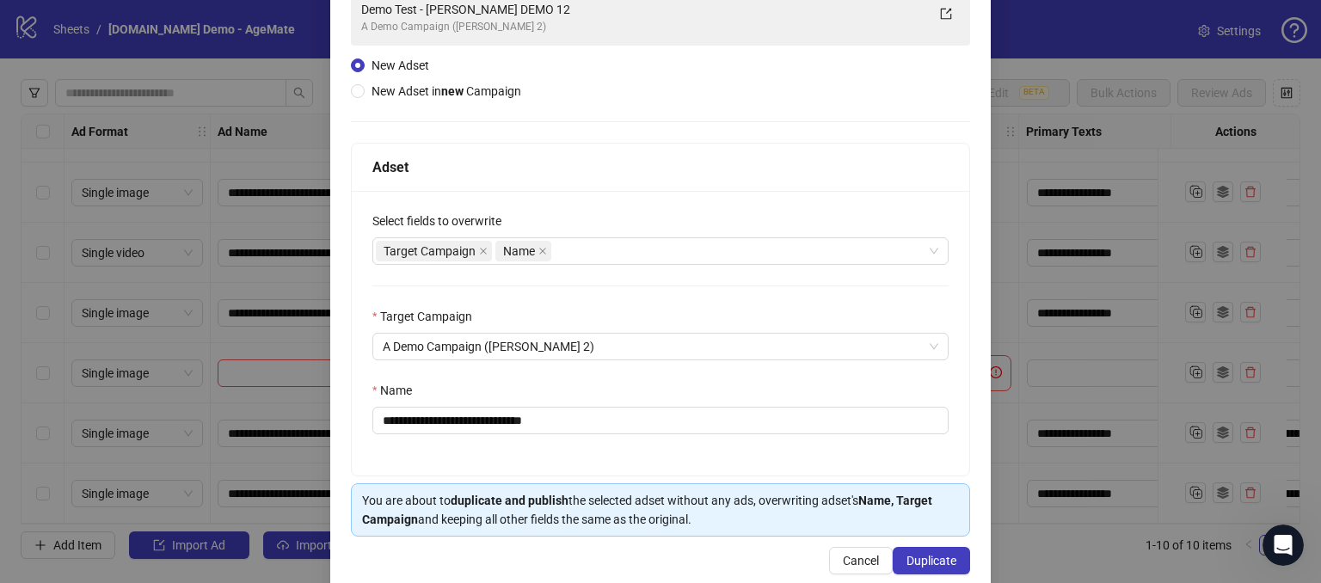
scroll to position [169, 0]
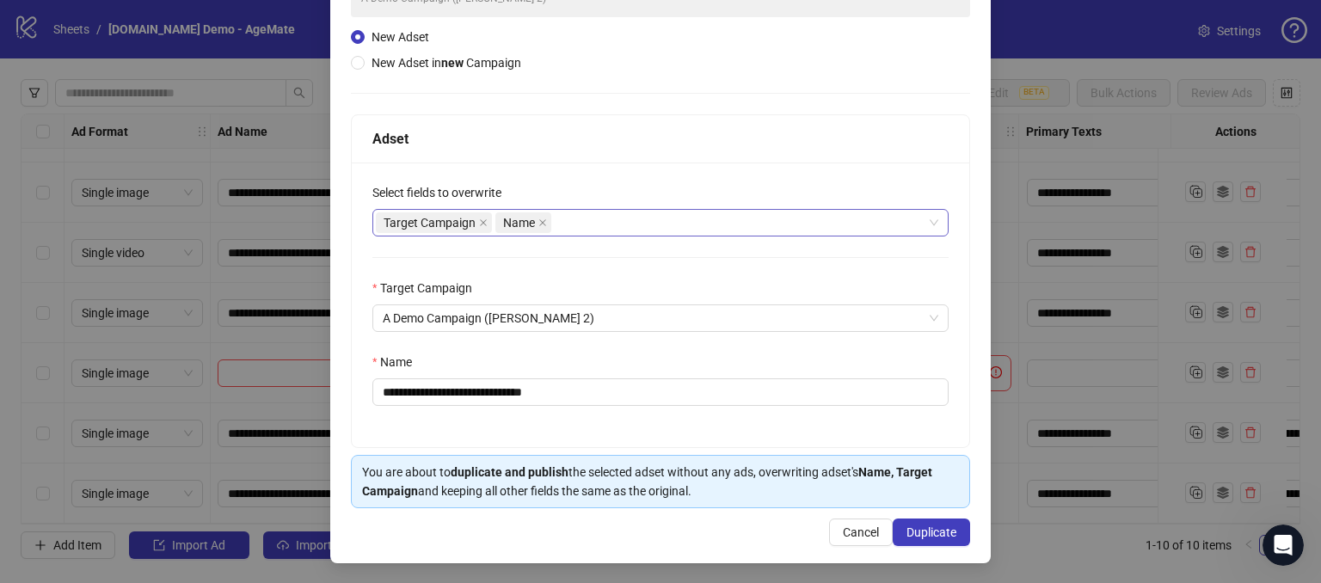
click at [579, 224] on div "Target Campaign Name" at bounding box center [651, 223] width 551 height 24
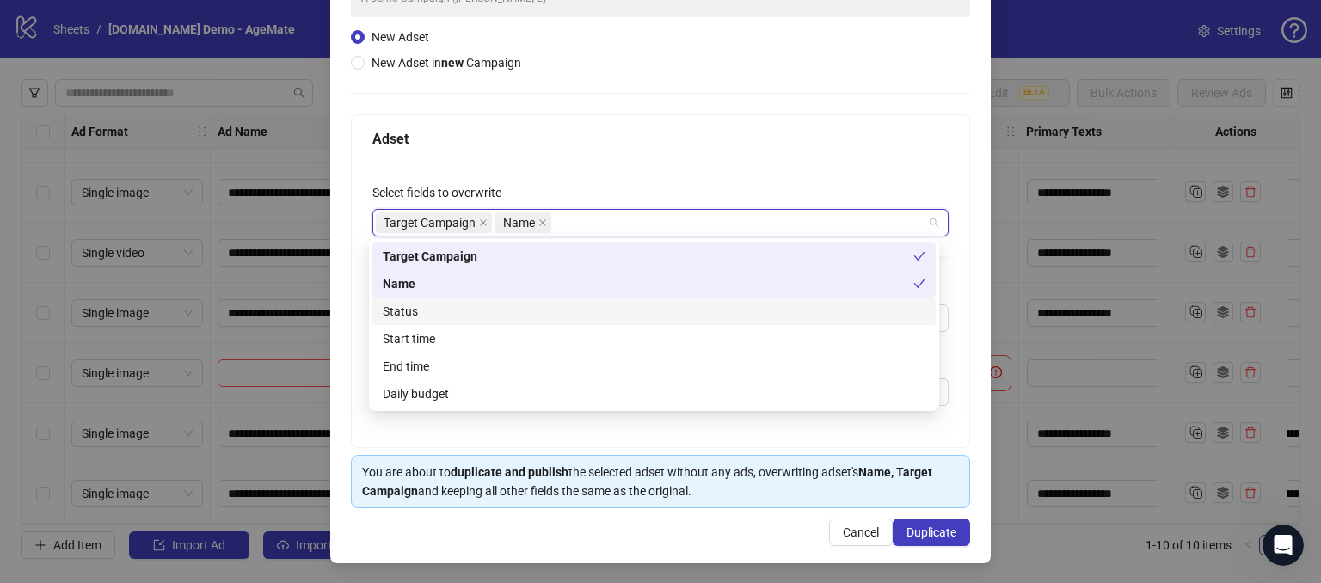
click at [414, 308] on div "Status" at bounding box center [654, 311] width 543 height 19
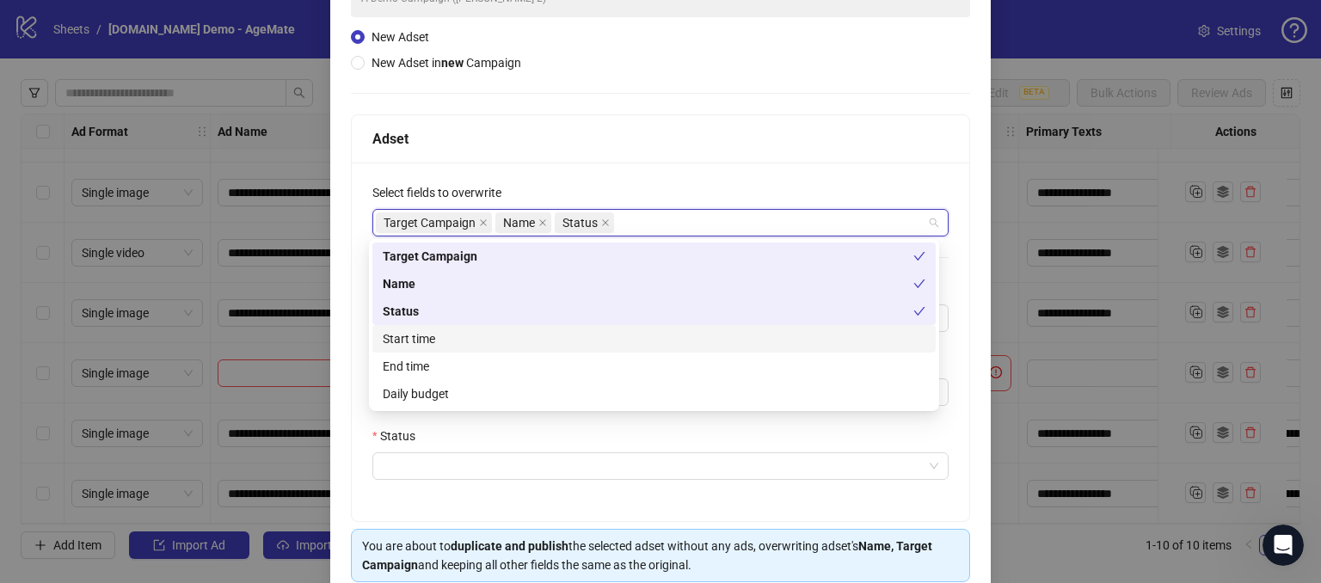
click at [403, 334] on div "Start time" at bounding box center [654, 338] width 543 height 19
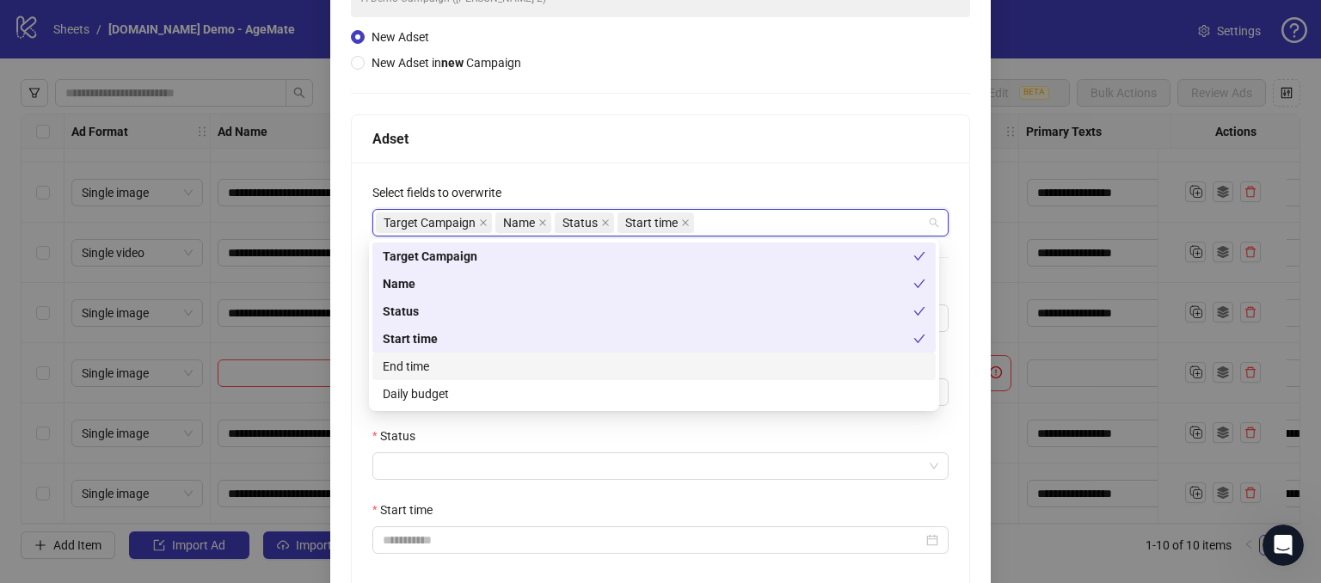
click at [420, 373] on div "End time" at bounding box center [654, 366] width 543 height 19
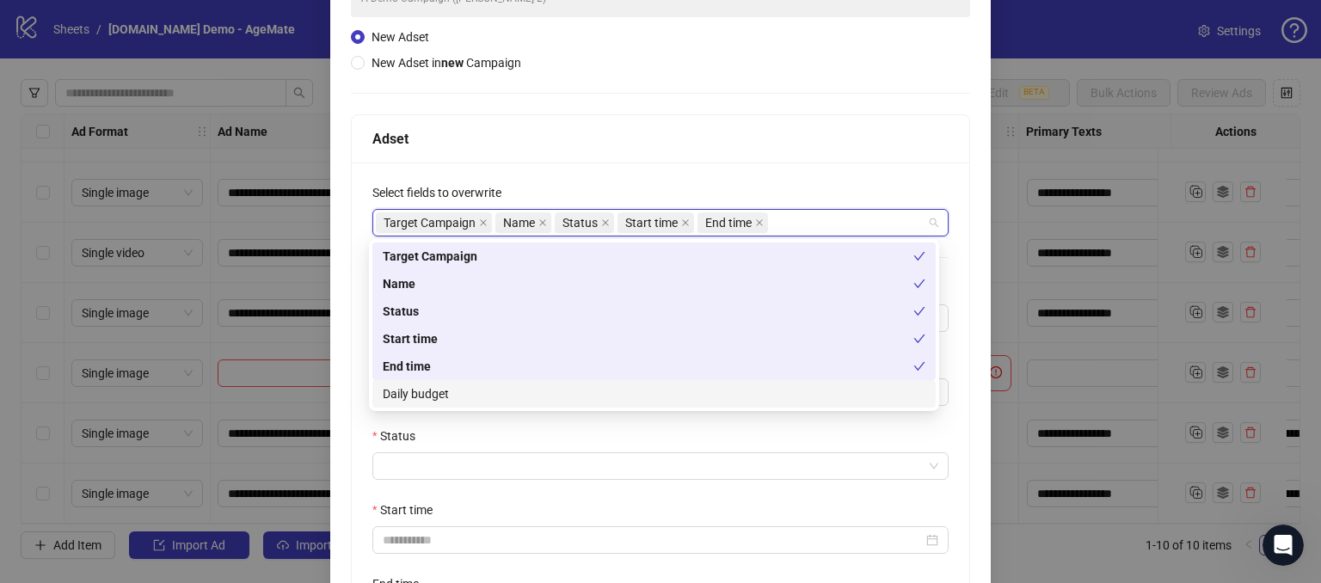
click at [421, 393] on div "Daily budget" at bounding box center [654, 393] width 543 height 19
click at [633, 173] on div "**********" at bounding box center [660, 453] width 617 height 580
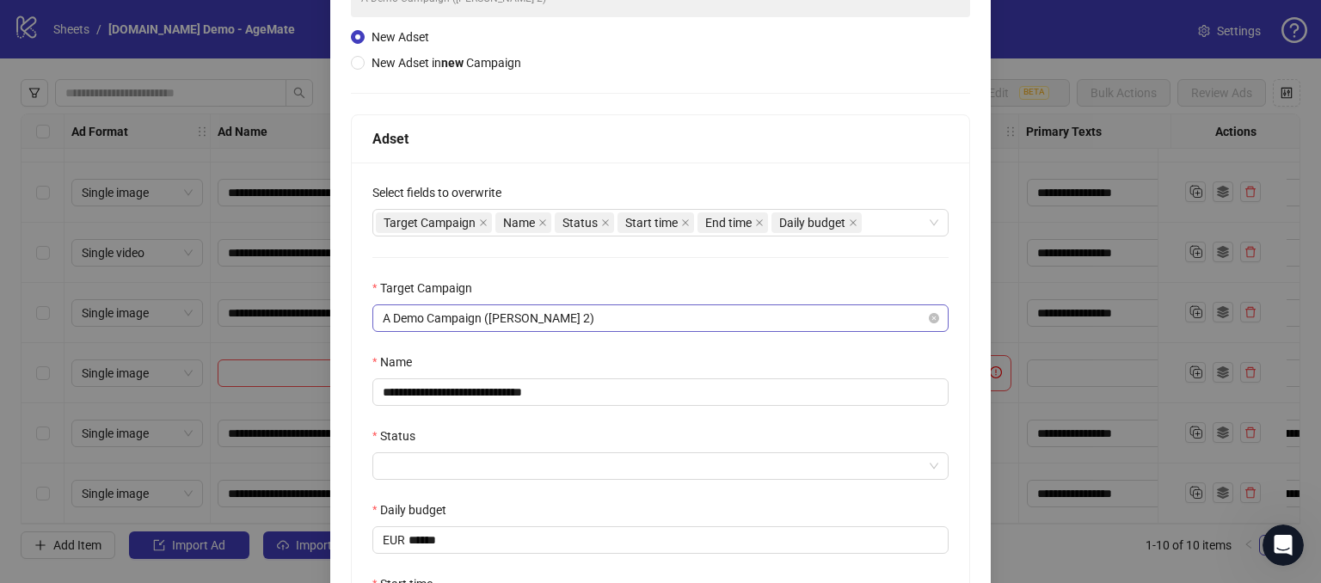
click at [420, 310] on span "A Demo Campaign ([PERSON_NAME] 2)" at bounding box center [661, 318] width 556 height 26
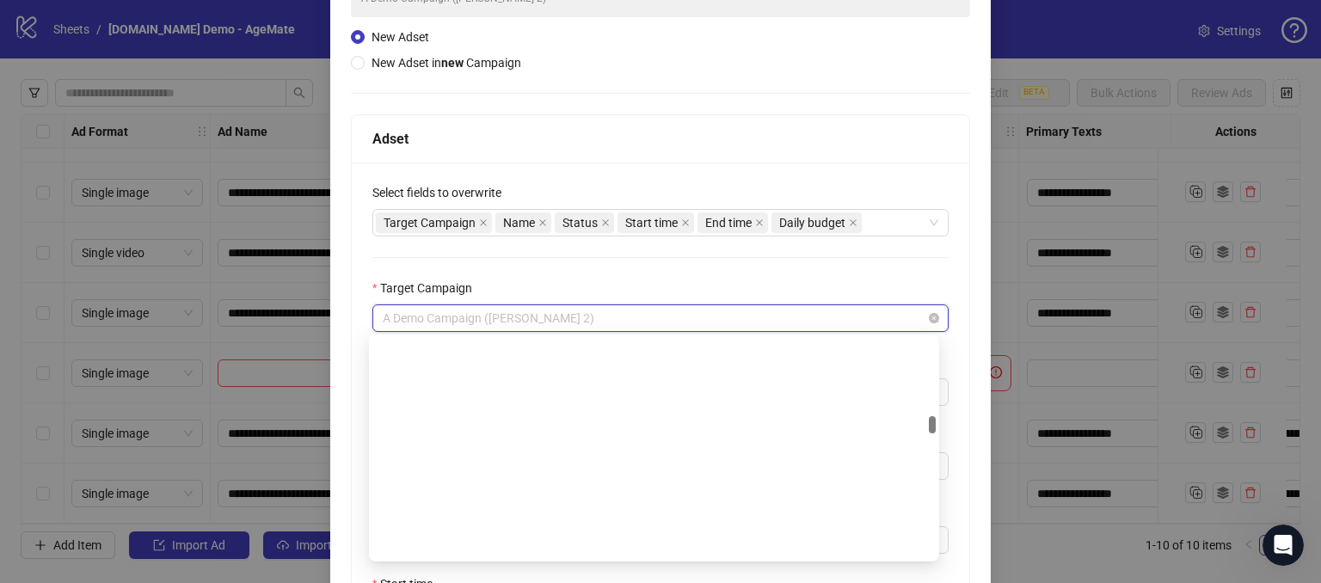
scroll to position [1735, 0]
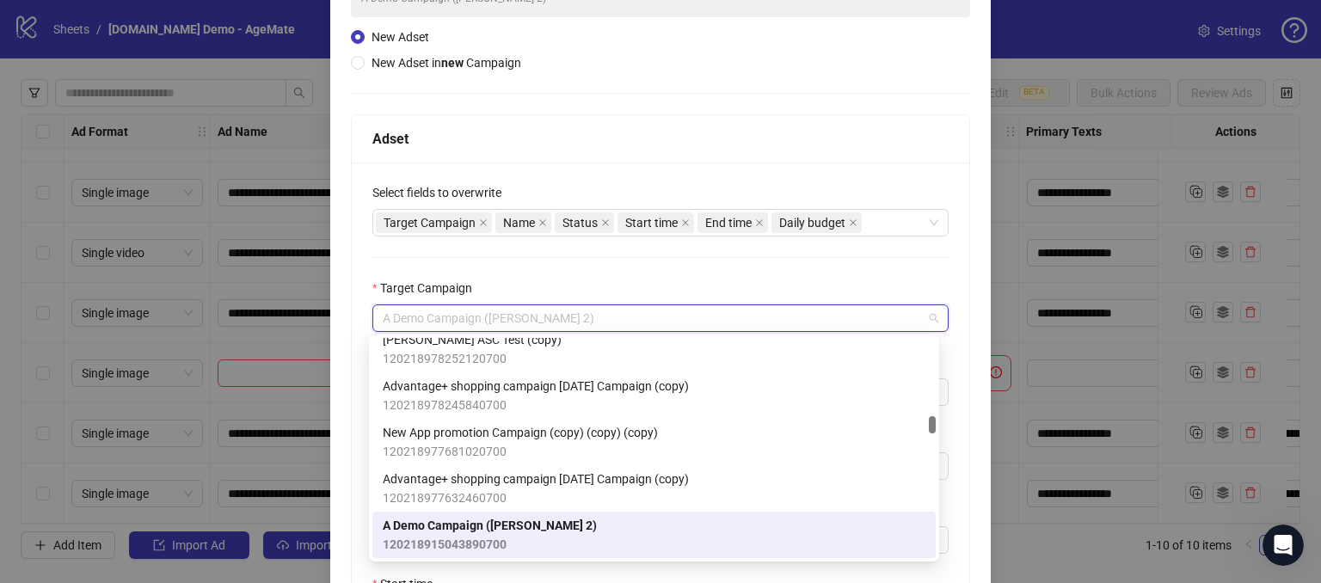
click at [537, 266] on div "**********" at bounding box center [660, 453] width 617 height 580
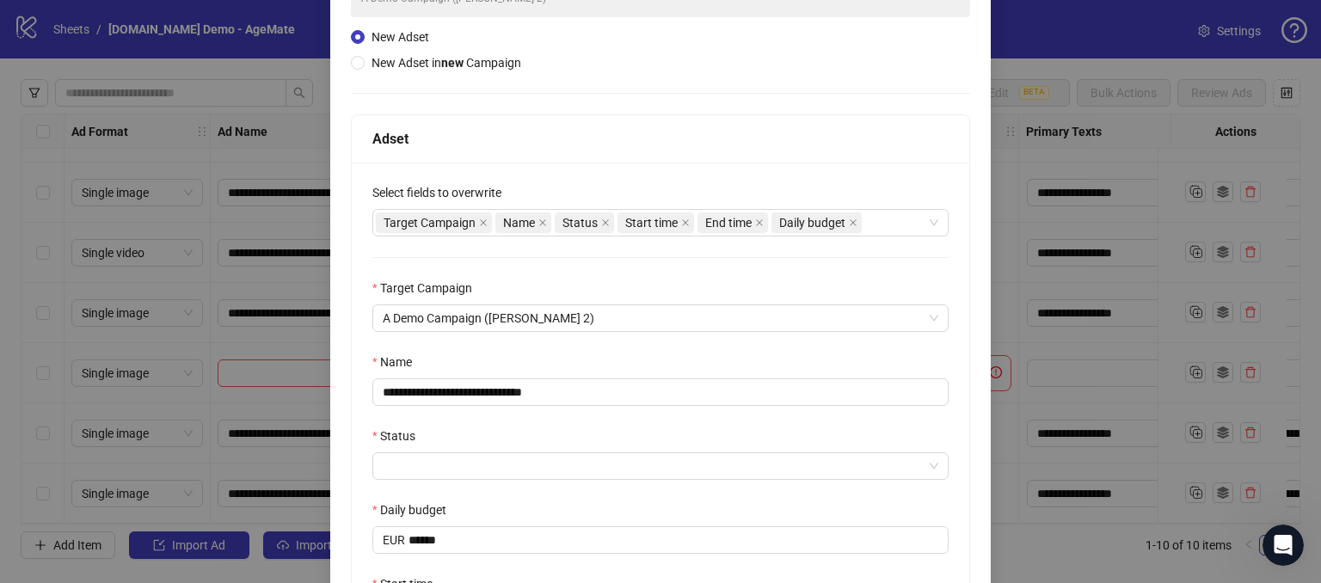
click at [599, 264] on div "**********" at bounding box center [660, 453] width 617 height 580
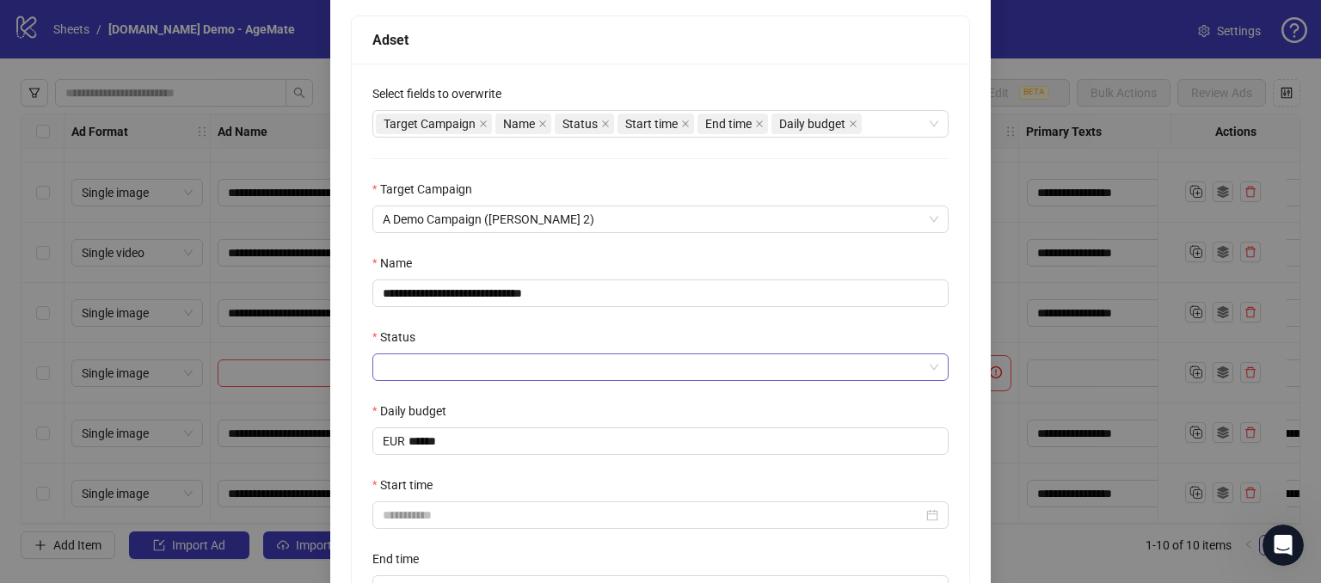
scroll to position [341, 0]
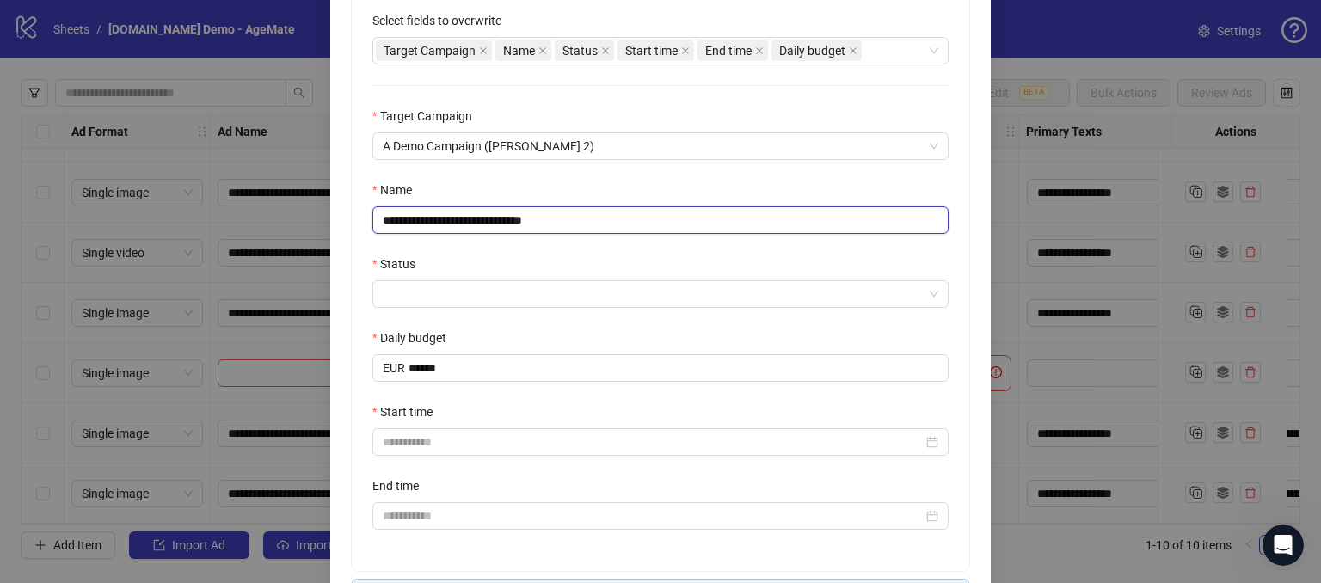
drag, startPoint x: 588, startPoint y: 218, endPoint x: 430, endPoint y: 225, distance: 158.4
click at [430, 225] on input "**********" at bounding box center [660, 220] width 576 height 28
click at [548, 191] on div "Name" at bounding box center [660, 194] width 576 height 26
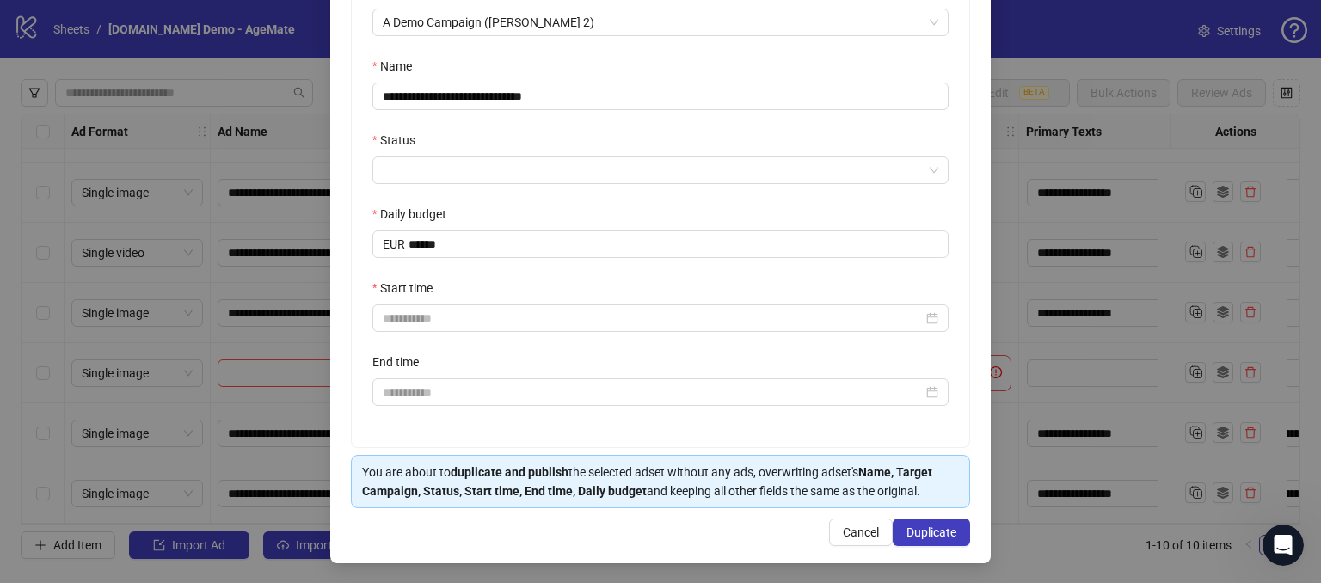
scroll to position [0, 0]
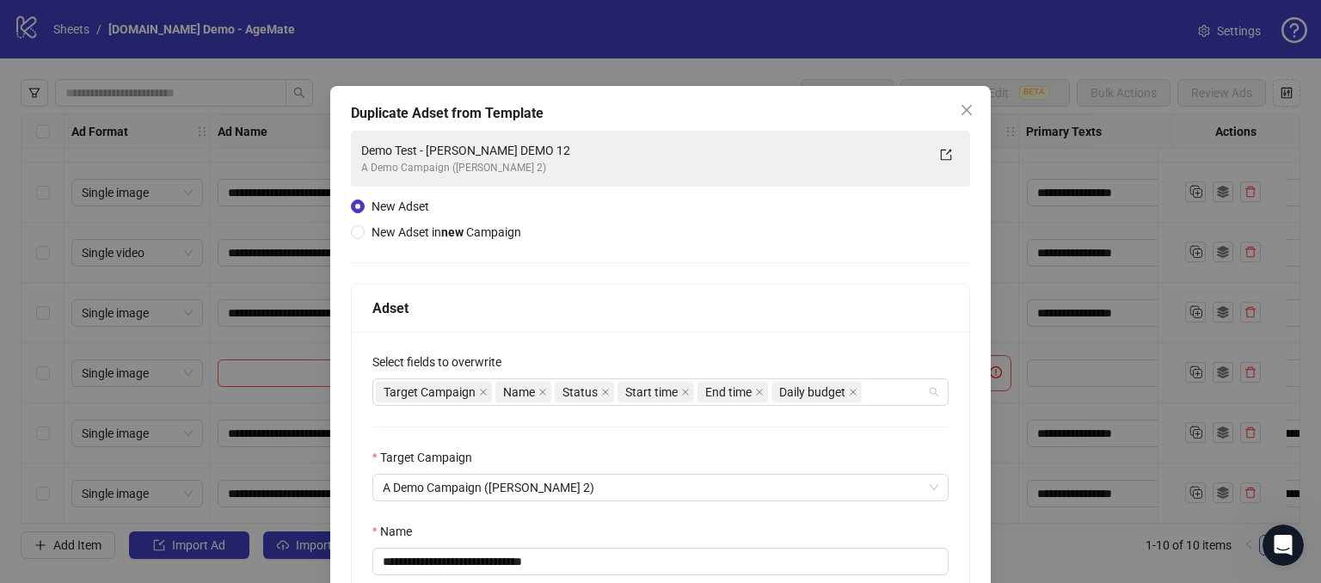
drag, startPoint x: 881, startPoint y: 398, endPoint x: 753, endPoint y: 316, distance: 151.2
click at [881, 398] on div "Target Campaign Name Status Start time End time Daily budget" at bounding box center [651, 392] width 551 height 24
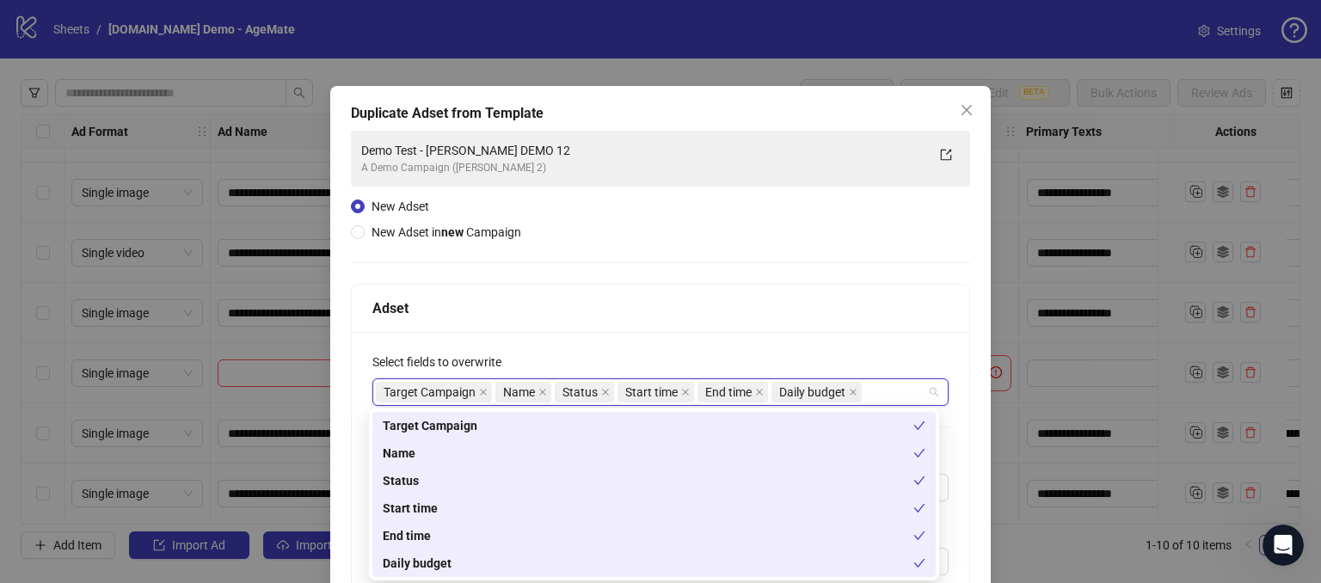
click at [693, 290] on div "Adset" at bounding box center [660, 309] width 617 height 48
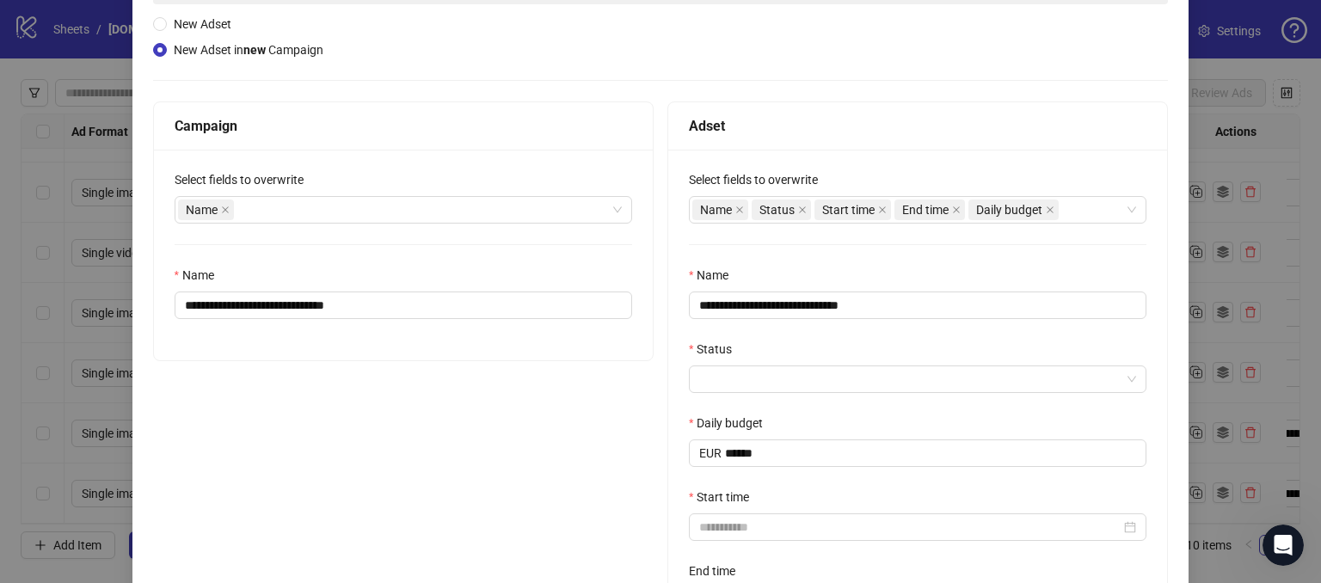
scroll to position [172, 0]
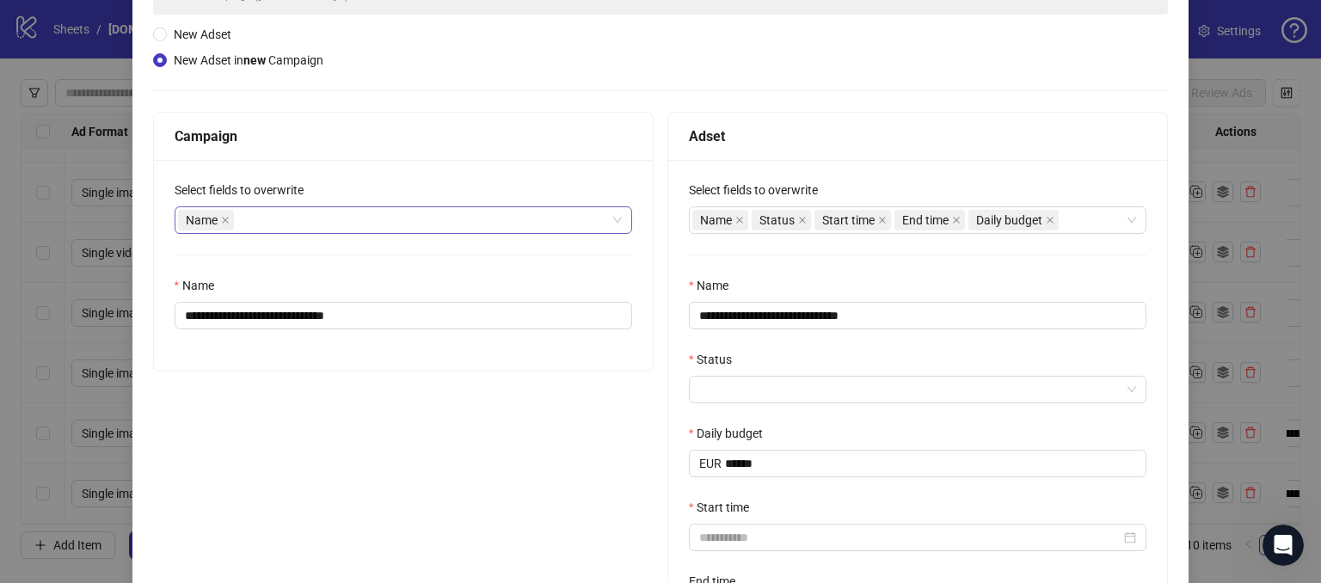
click at [286, 228] on div "Name" at bounding box center [394, 220] width 433 height 24
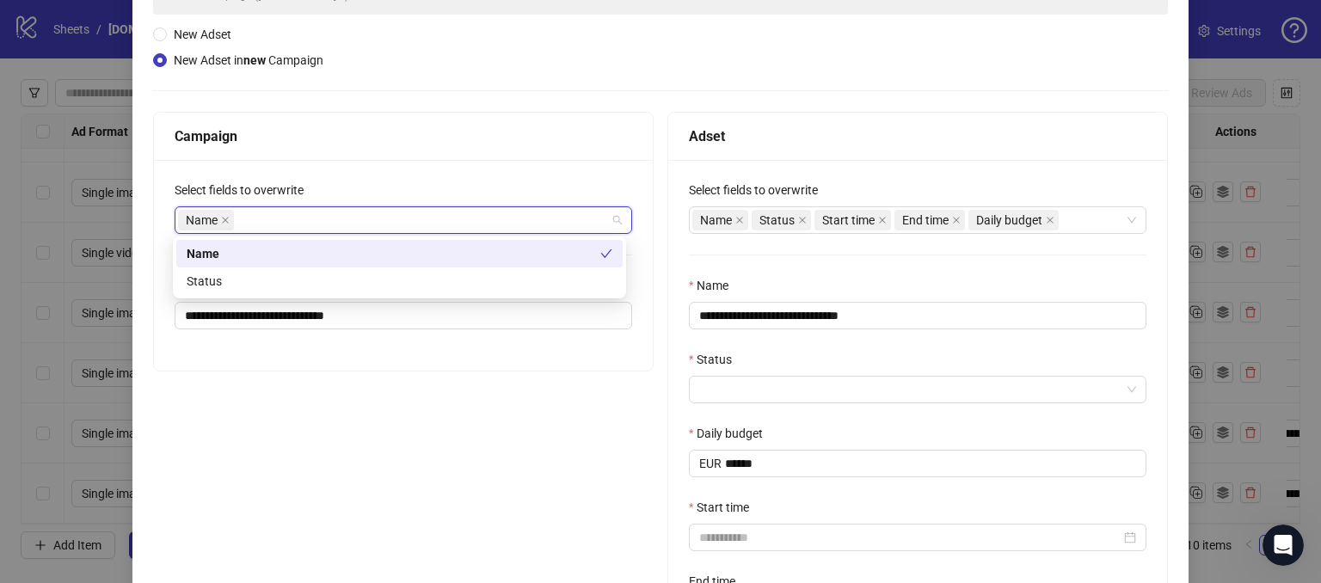
click at [361, 138] on div "Campaign" at bounding box center [404, 136] width 458 height 21
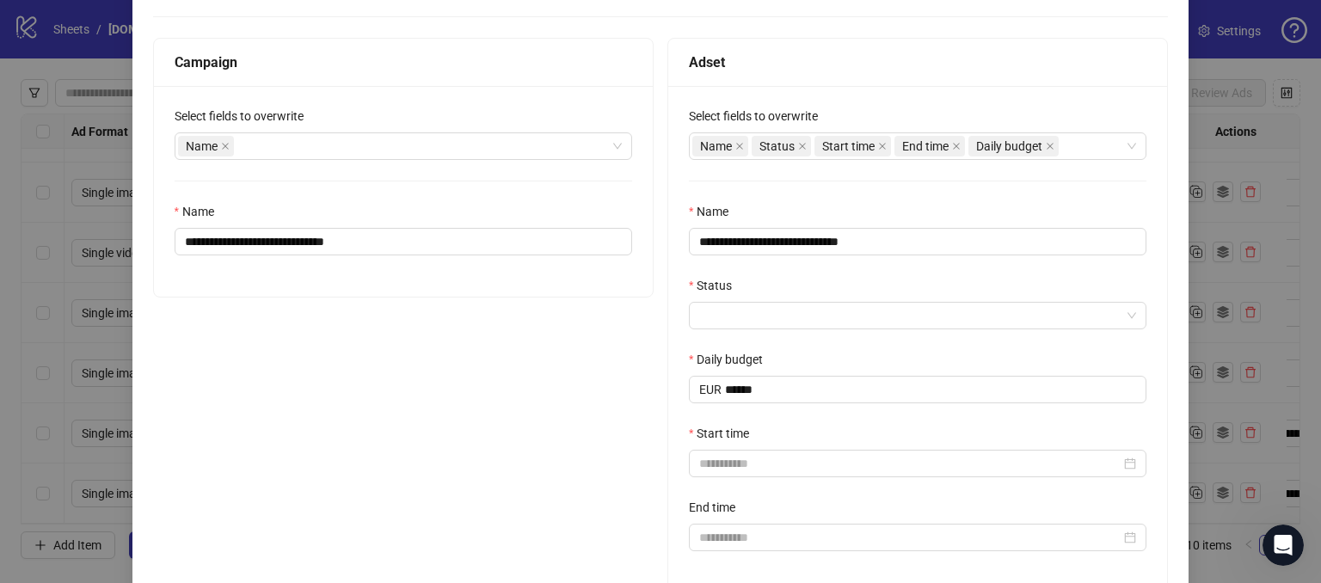
scroll to position [219, 0]
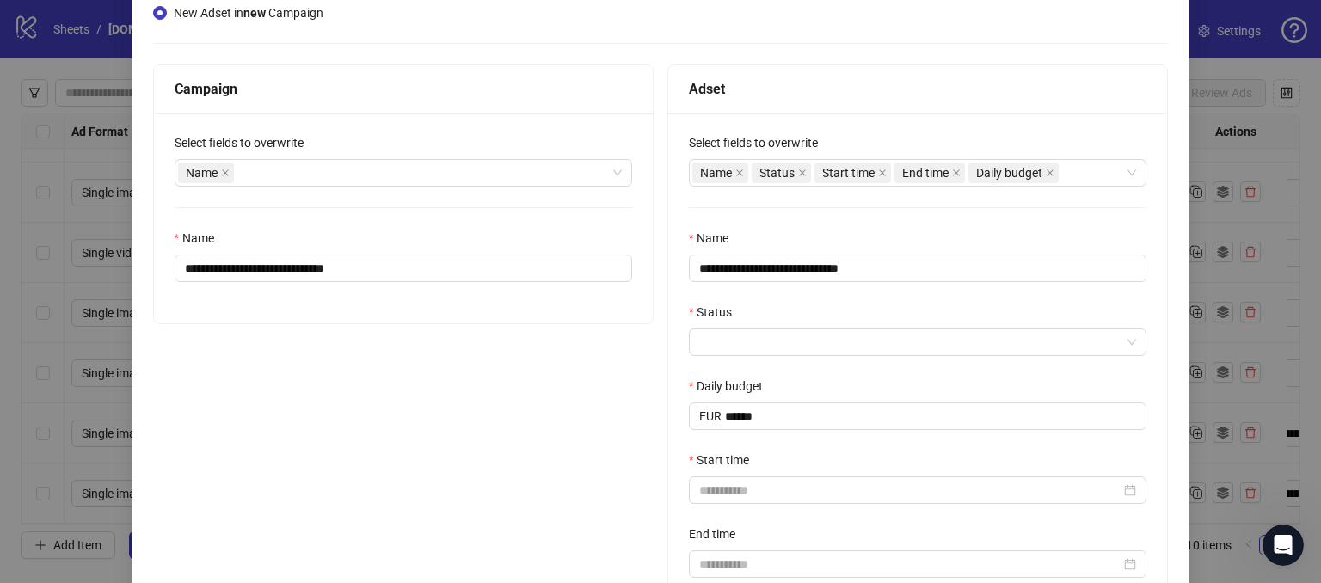
click at [520, 390] on div "**********" at bounding box center [403, 342] width 501 height 556
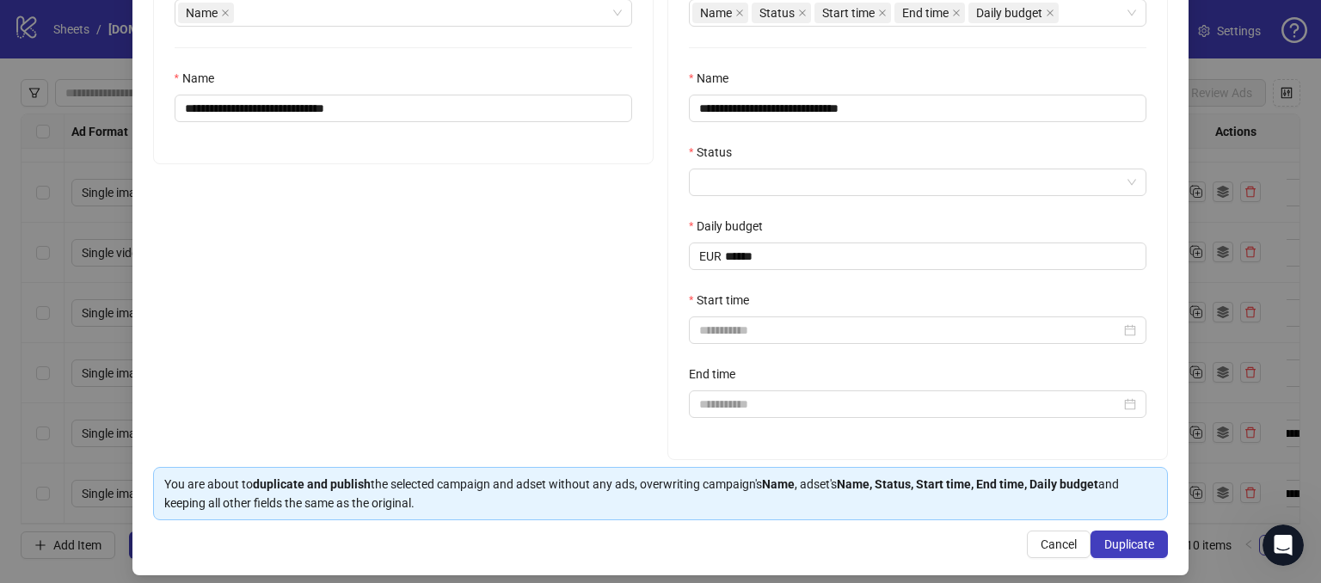
scroll to position [391, 0]
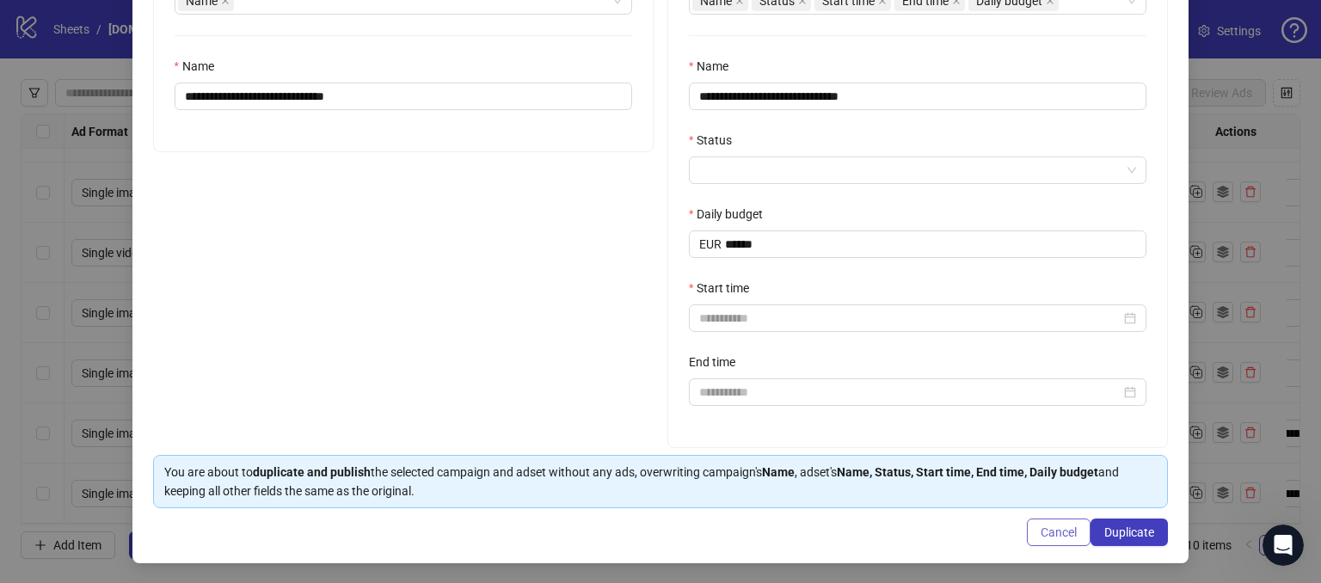
click at [1045, 535] on span "Cancel" at bounding box center [1059, 532] width 36 height 14
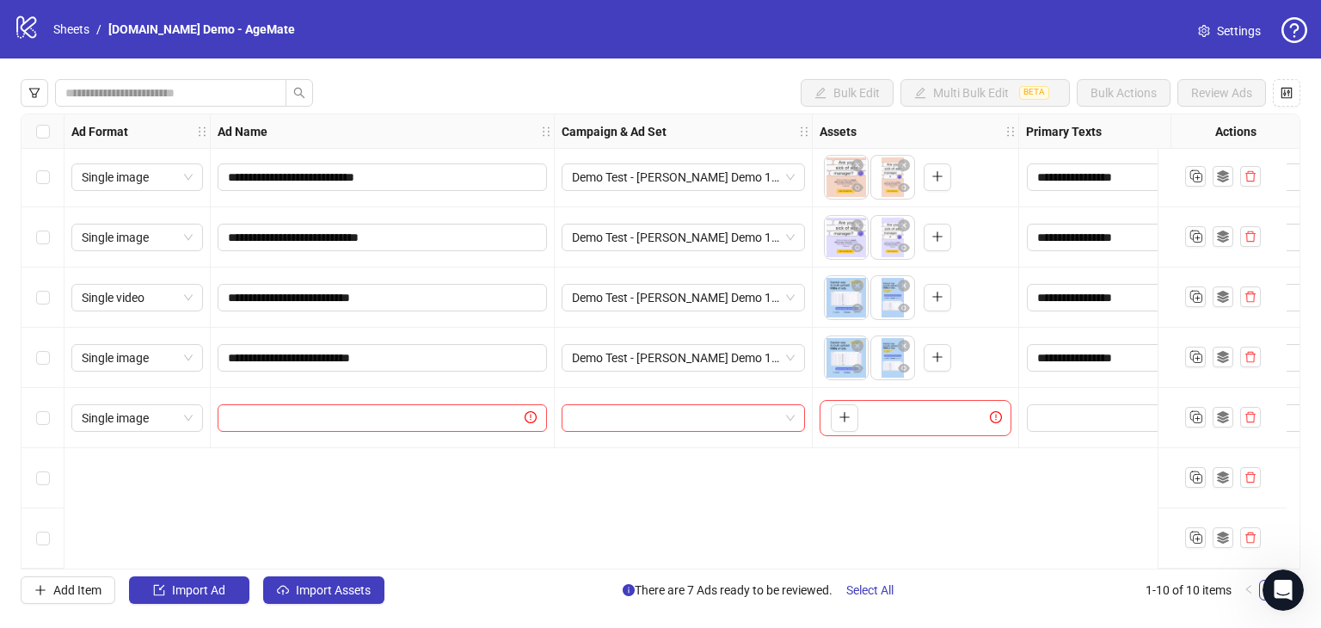
scroll to position [0, 0]
